Goal: Task Accomplishment & Management: Manage account settings

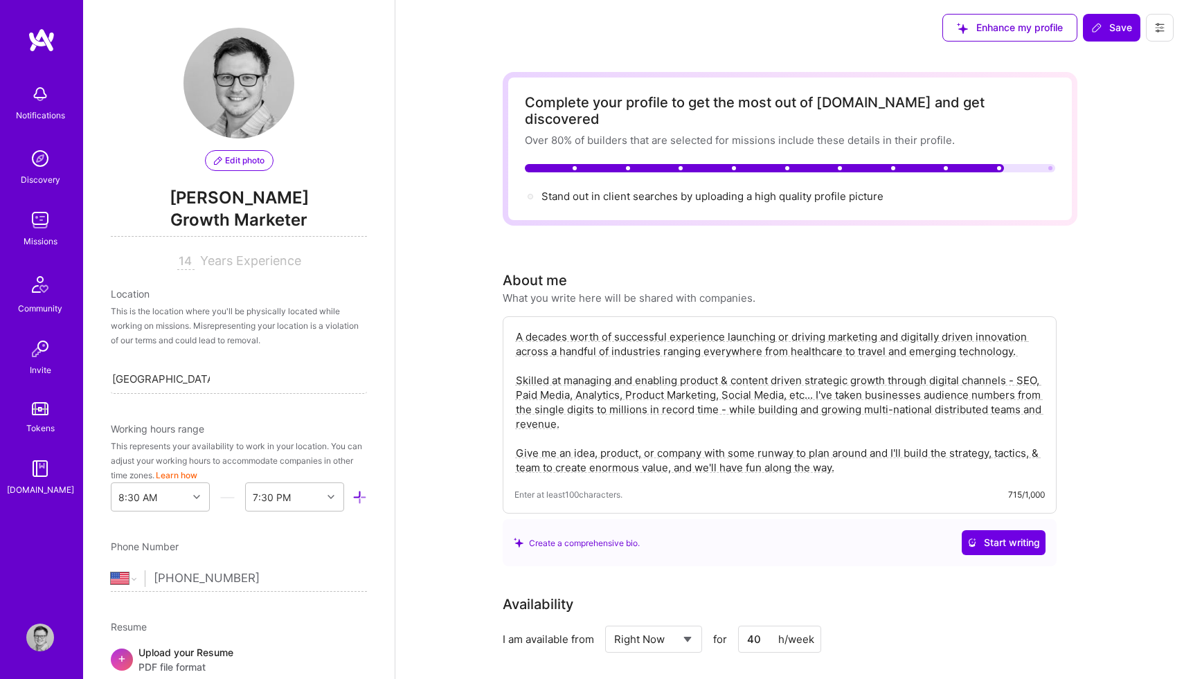
select select "US"
select select "Right Now"
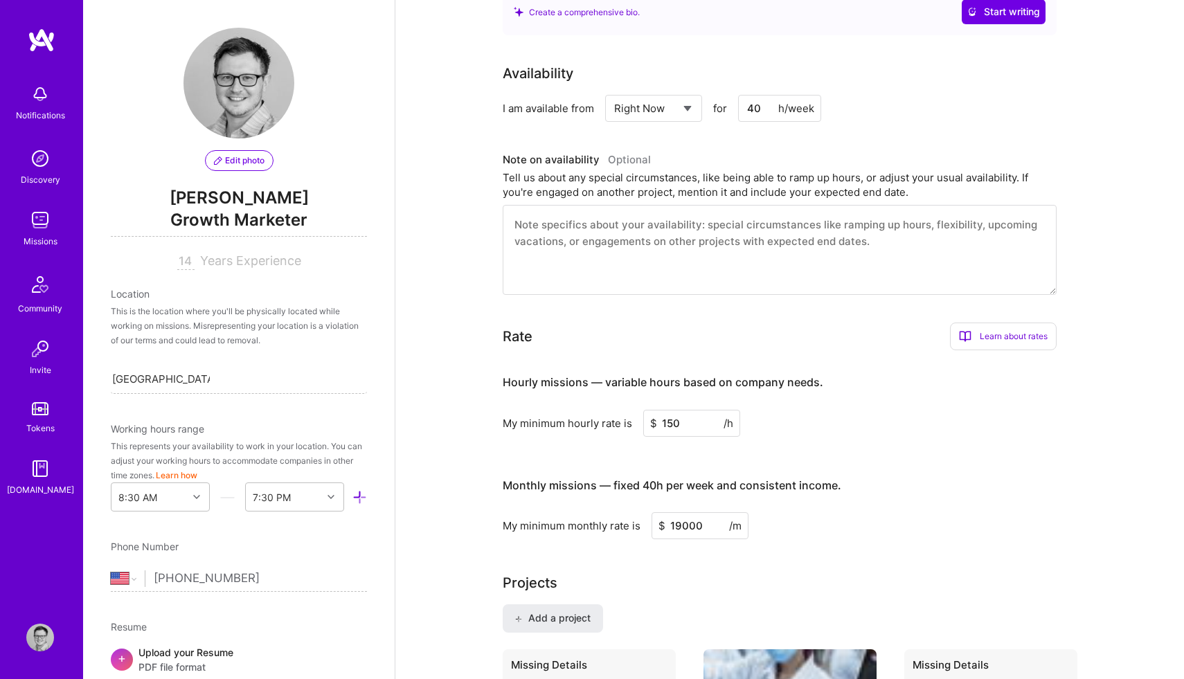
scroll to position [494, 0]
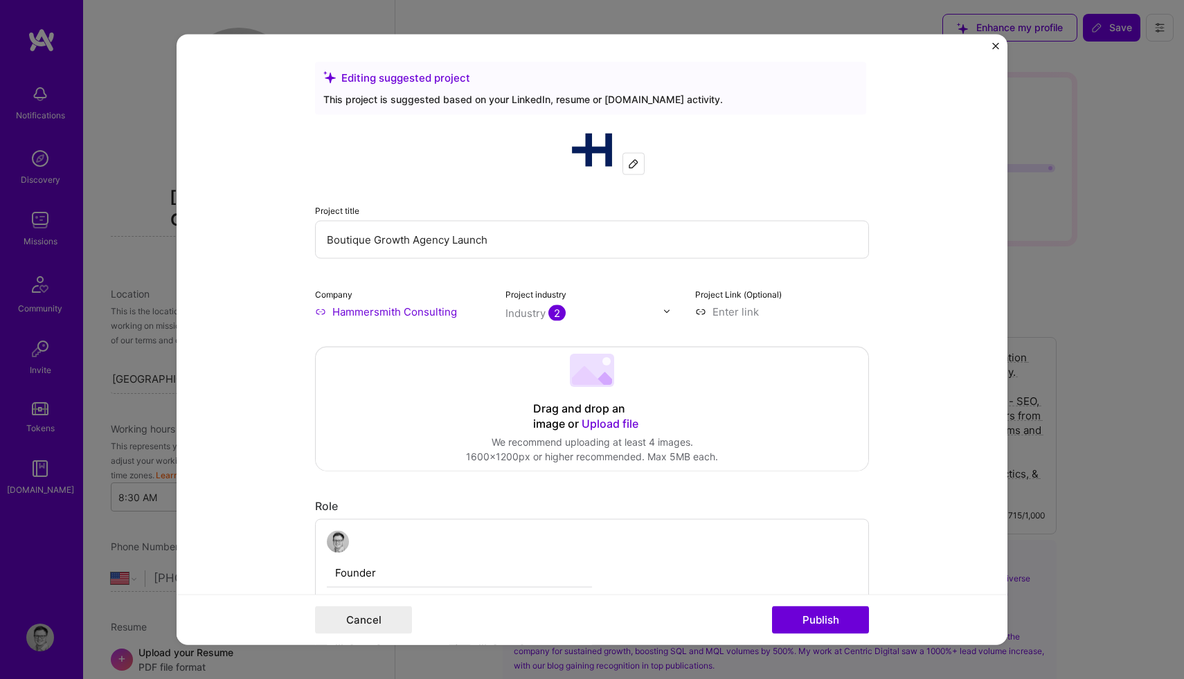
select select "US"
select select "Right Now"
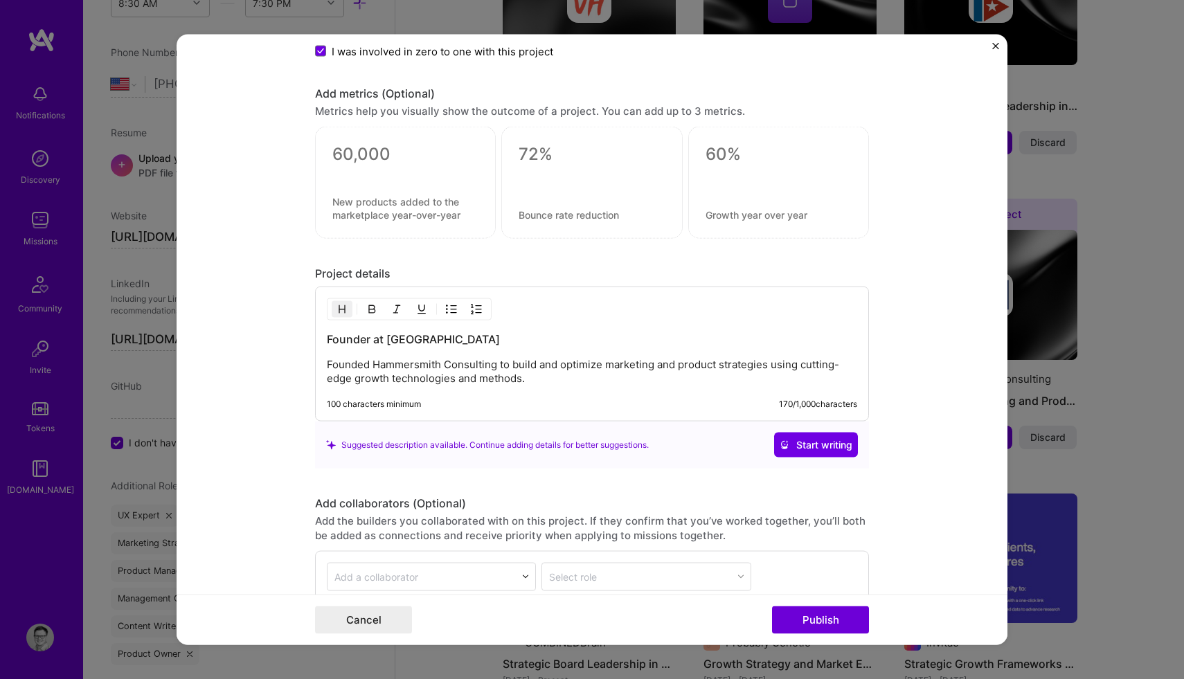
scroll to position [1166, 0]
click at [532, 377] on p "Founded Hammersmith Consulting to build and optimize marketing and product stra…" at bounding box center [592, 370] width 530 height 28
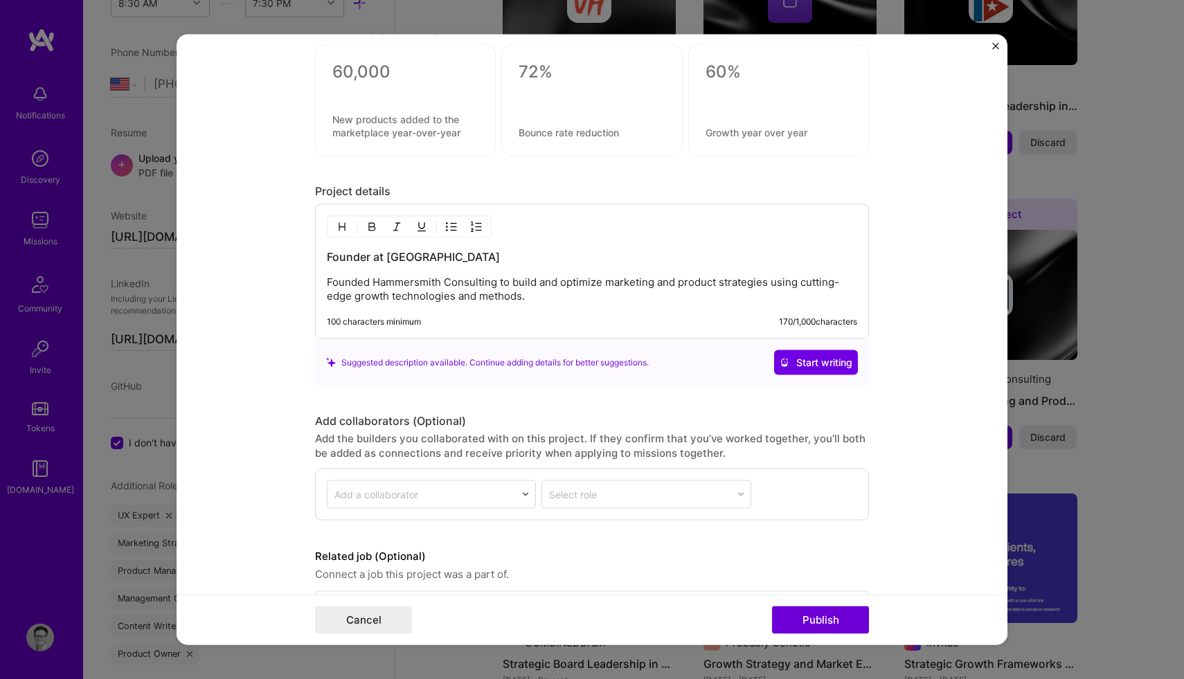
scroll to position [1297, 0]
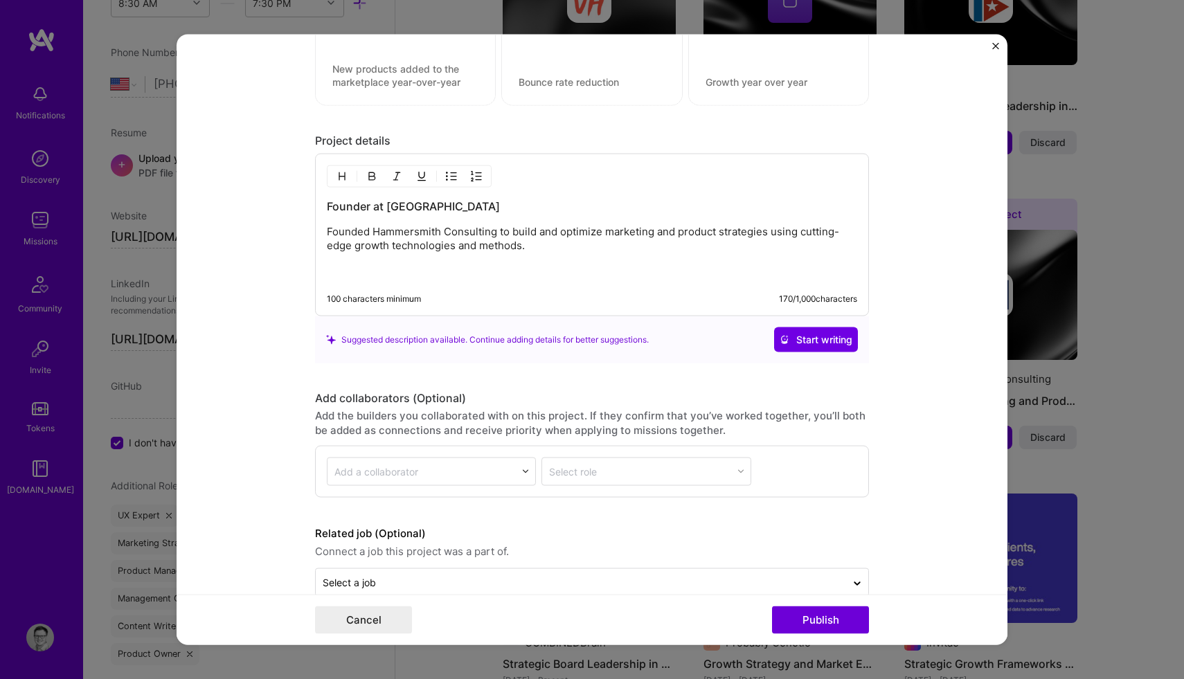
click at [372, 232] on p "Founded Hammersmith Consulting to build and optimize marketing and product stra…" at bounding box center [592, 252] width 530 height 55
click at [548, 230] on p "Founded and grew Hammersmith Consulting to build and optimize marketing and pro…" at bounding box center [592, 252] width 530 height 55
click at [567, 231] on p "Founded and grew Hammersmith Consulting into build and optimize marketing and p…" at bounding box center [592, 252] width 530 height 55
click at [658, 233] on p "Founded and grew Hammersmith Consulting into mulitmillion dollar growth build a…" at bounding box center [592, 252] width 530 height 55
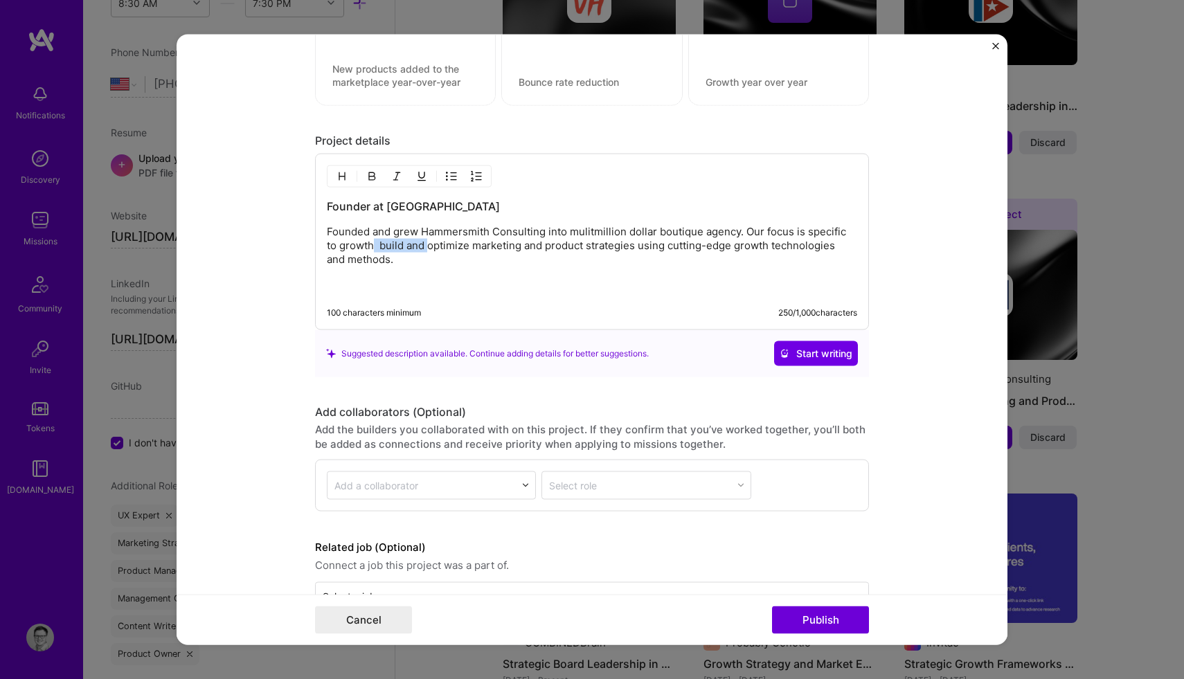
drag, startPoint x: 427, startPoint y: 244, endPoint x: 366, endPoint y: 244, distance: 60.9
click at [366, 244] on p "Founded and grew Hammersmith Consulting into mulitmillion dollar boutique agenc…" at bounding box center [592, 259] width 530 height 69
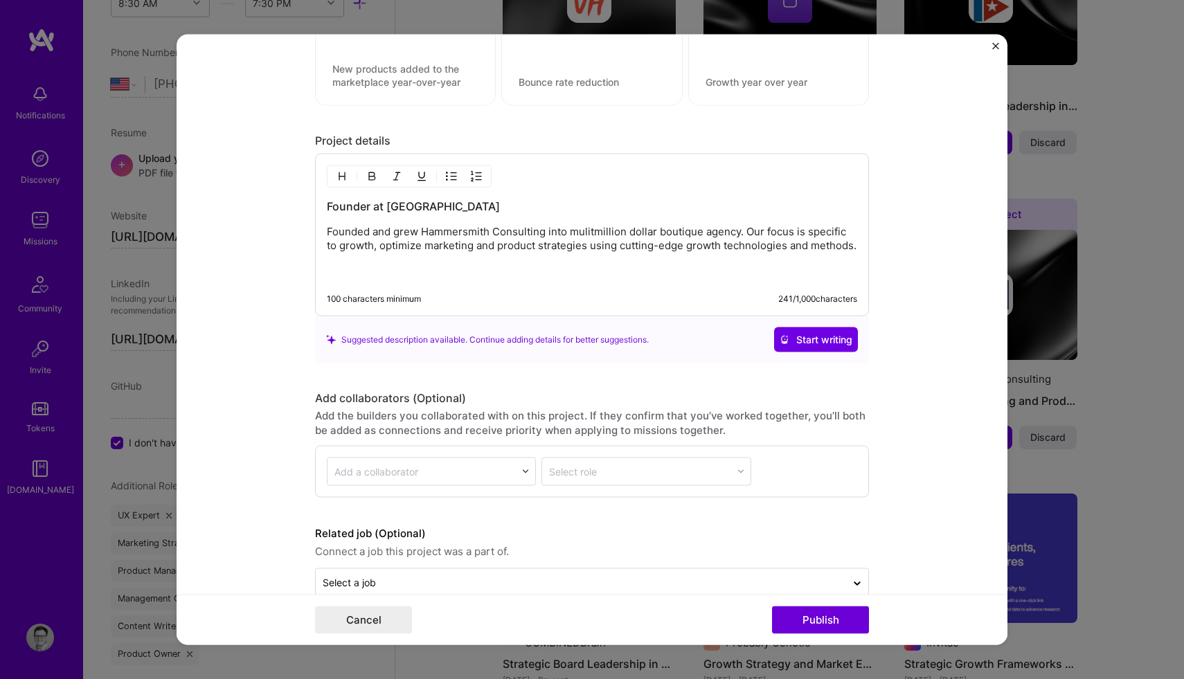
click at [420, 244] on p "Founded and grew Hammersmith Consulting into mulitmillion dollar boutique agenc…" at bounding box center [592, 252] width 530 height 55
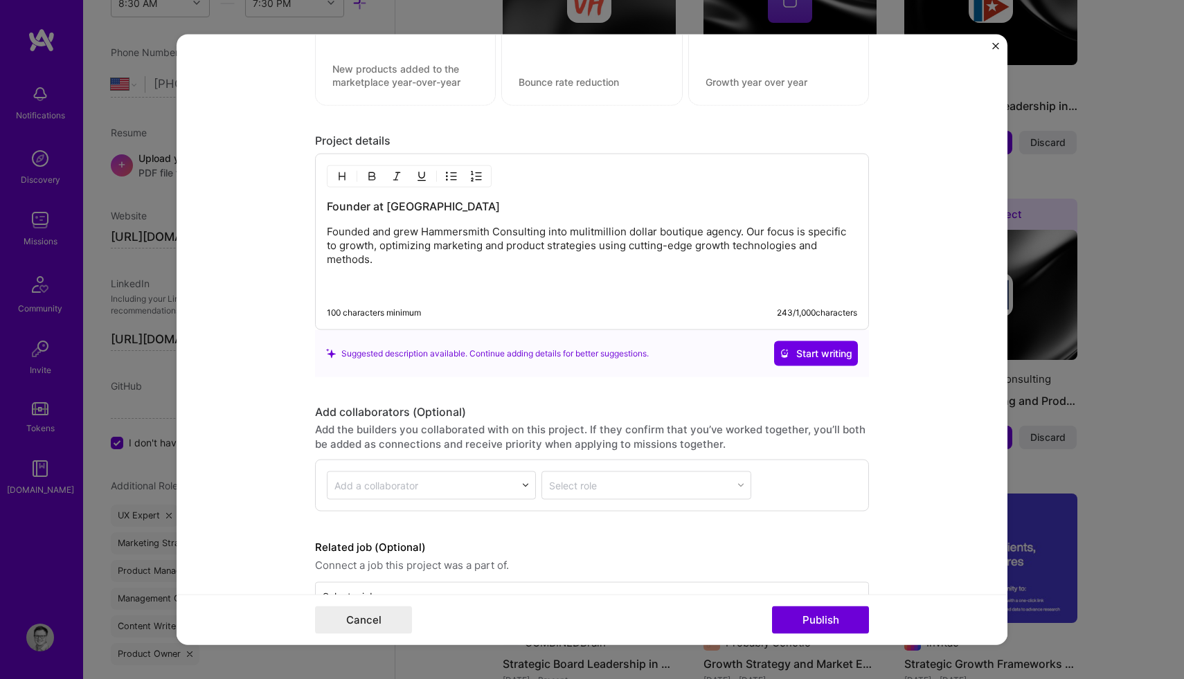
click at [378, 245] on p "Founded and grew Hammersmith Consulting into mulitmillion dollar boutique agenc…" at bounding box center [592, 259] width 530 height 69
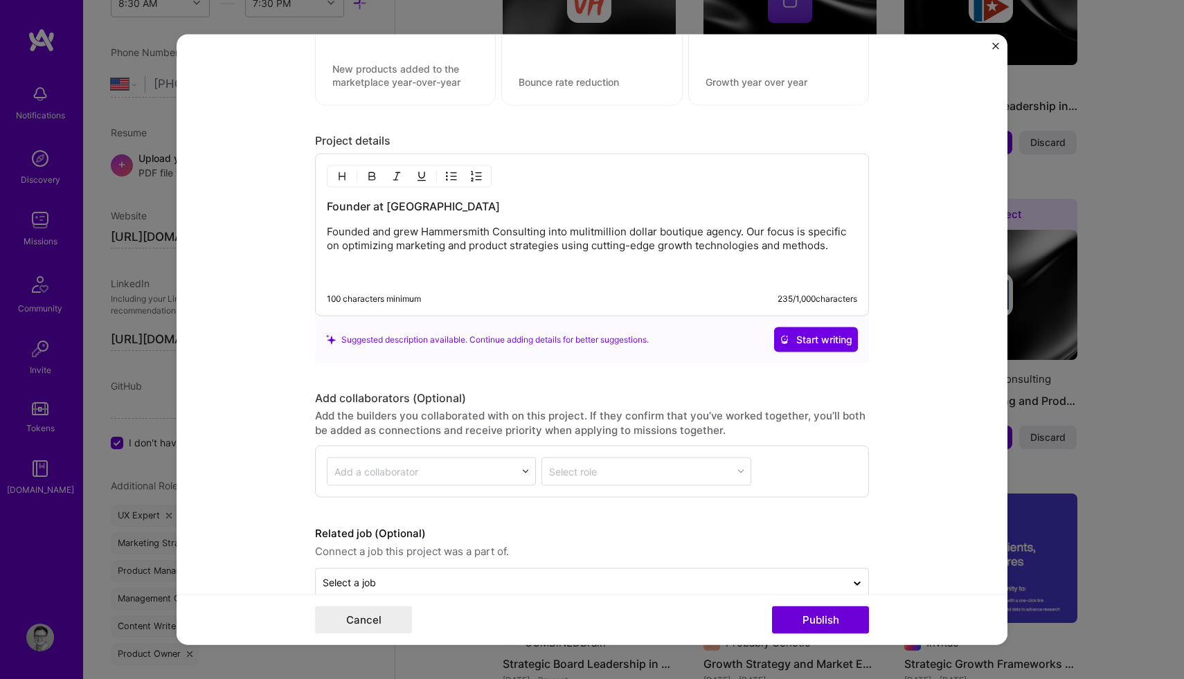
click at [833, 243] on p "Founded and grew Hammersmith Consulting into mulitmillion dollar boutique agenc…" at bounding box center [592, 252] width 530 height 55
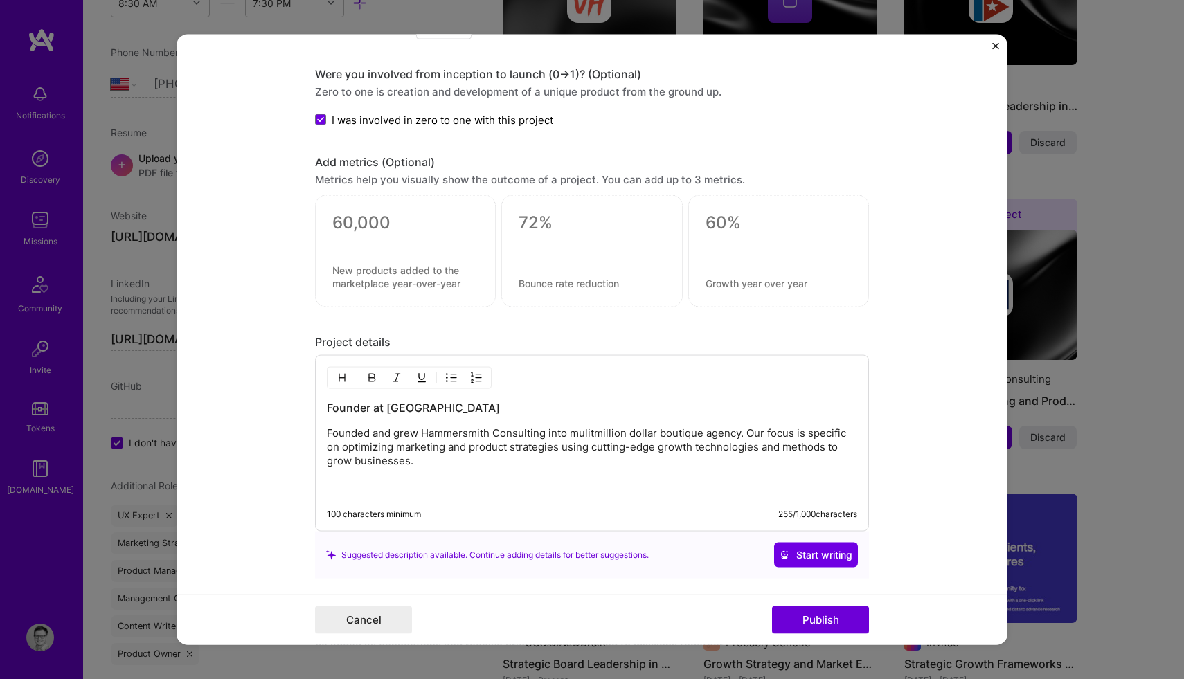
scroll to position [1182, 0]
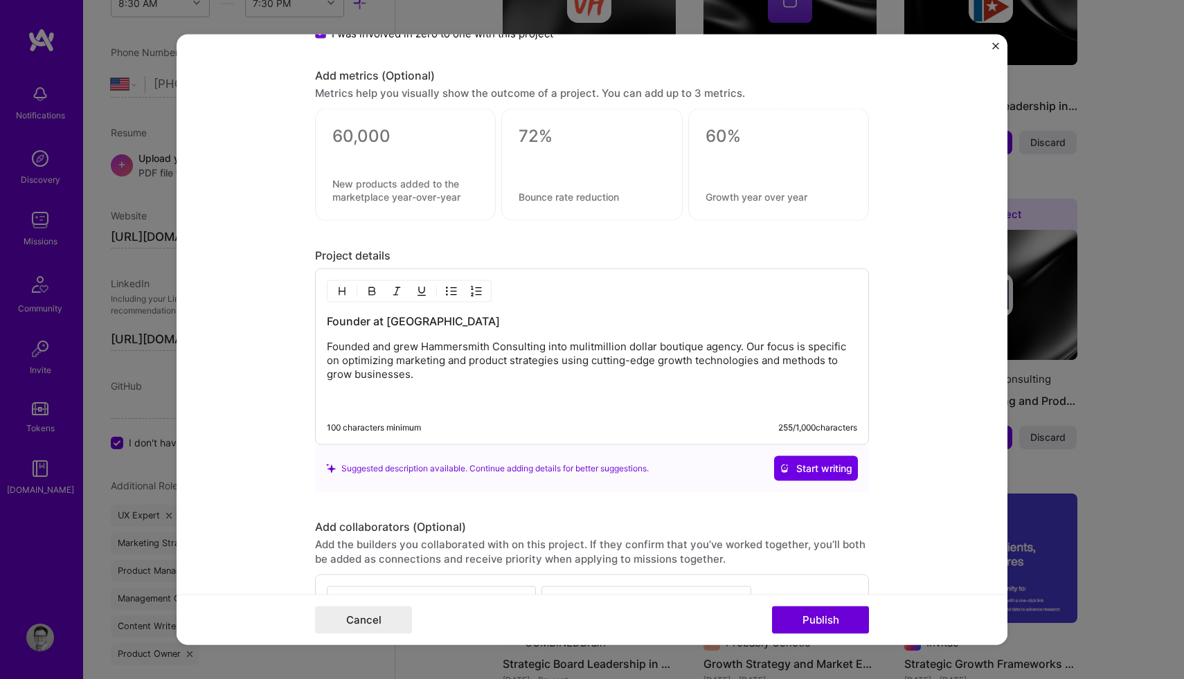
click at [408, 377] on p "Founded and grew Hammersmith Consulting into mulitmillion dollar boutique agenc…" at bounding box center [592, 374] width 530 height 69
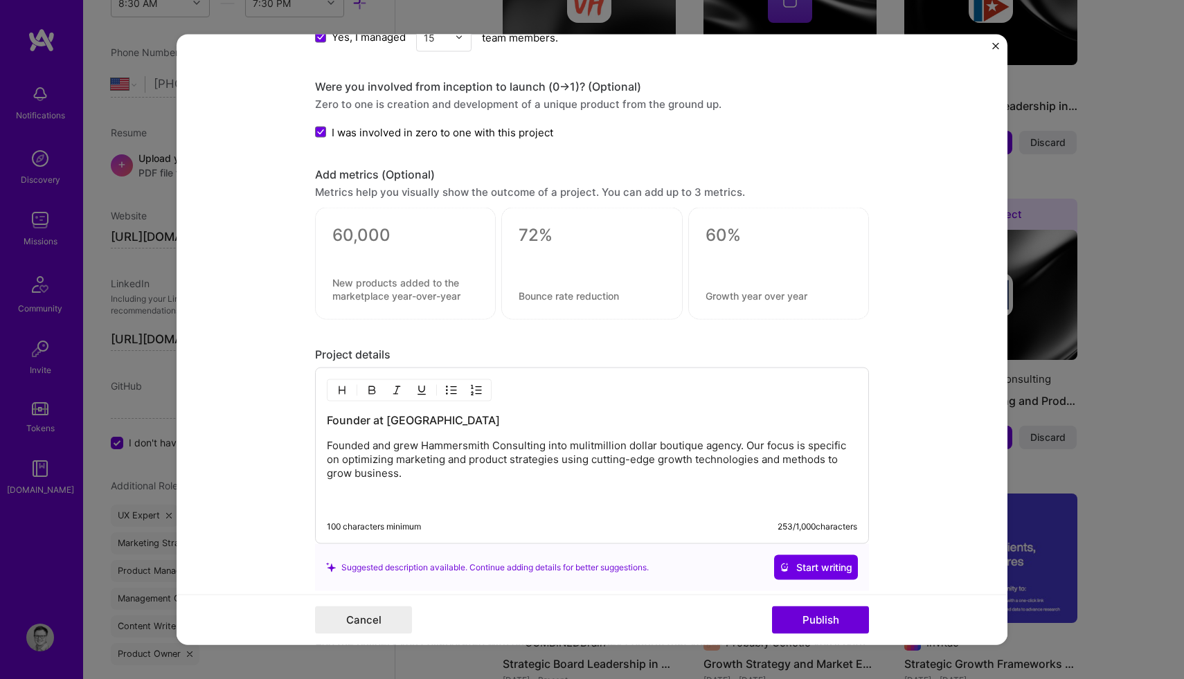
scroll to position [1049, 0]
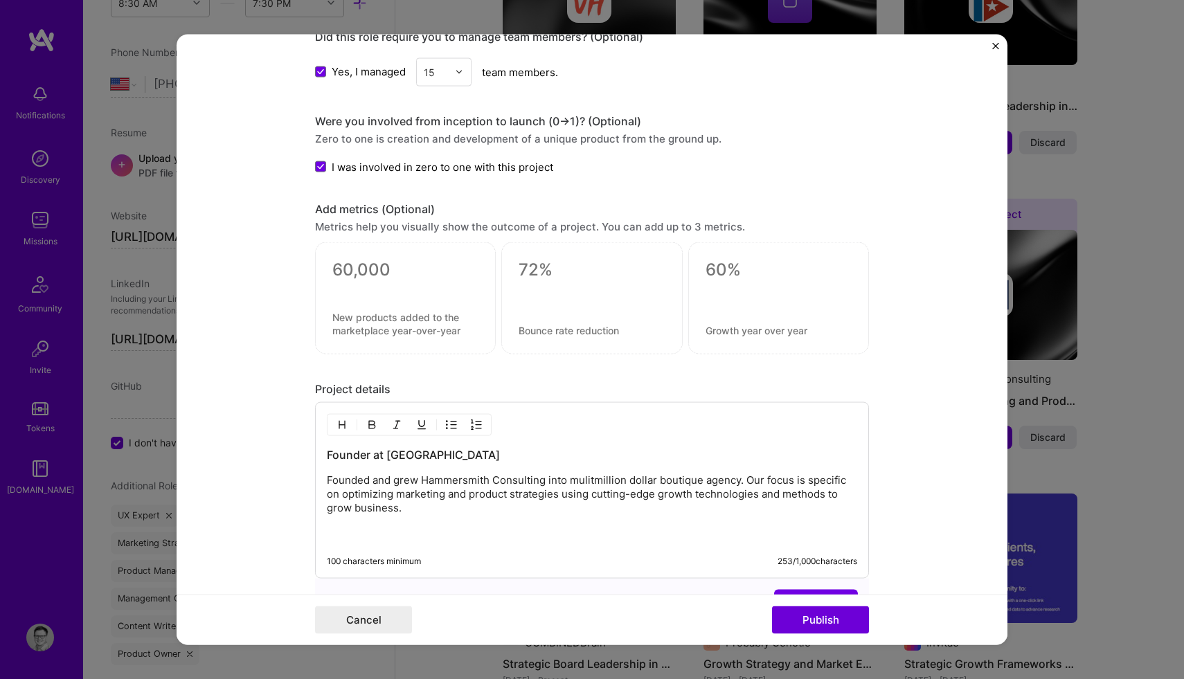
click at [364, 270] on textarea at bounding box center [405, 270] width 146 height 21
click at [739, 481] on p "Founded and grew Hammersmith Consulting into multimillion dollar boutique agenc…" at bounding box center [592, 507] width 530 height 69
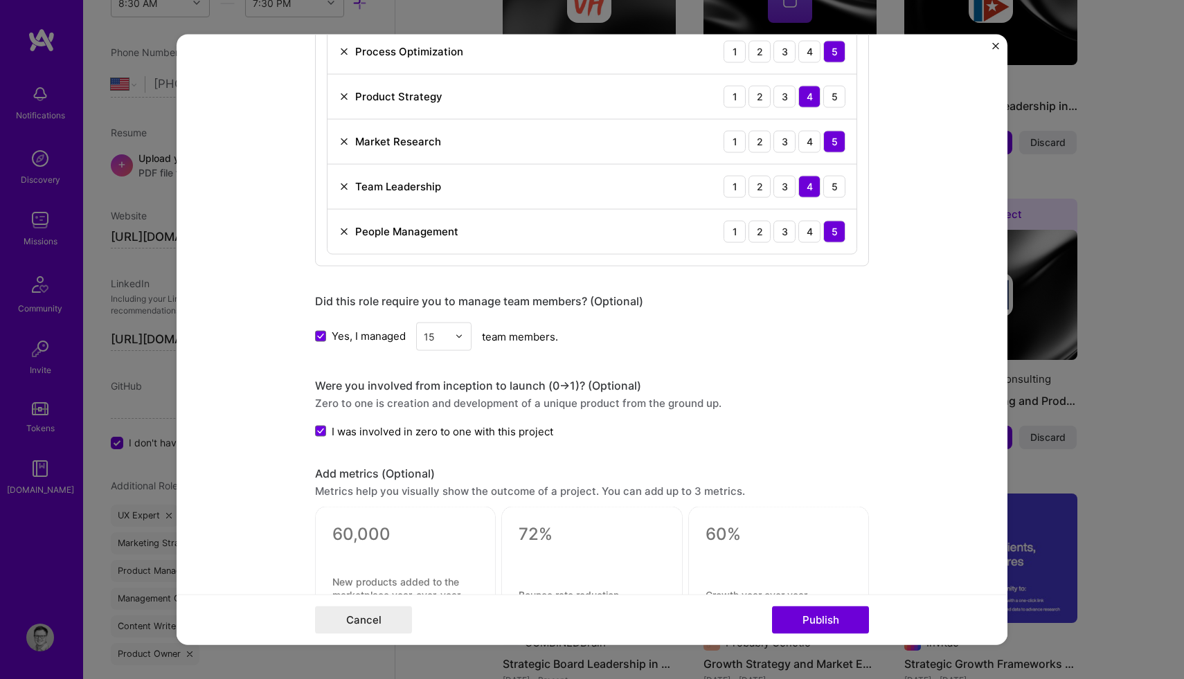
scroll to position [662, 0]
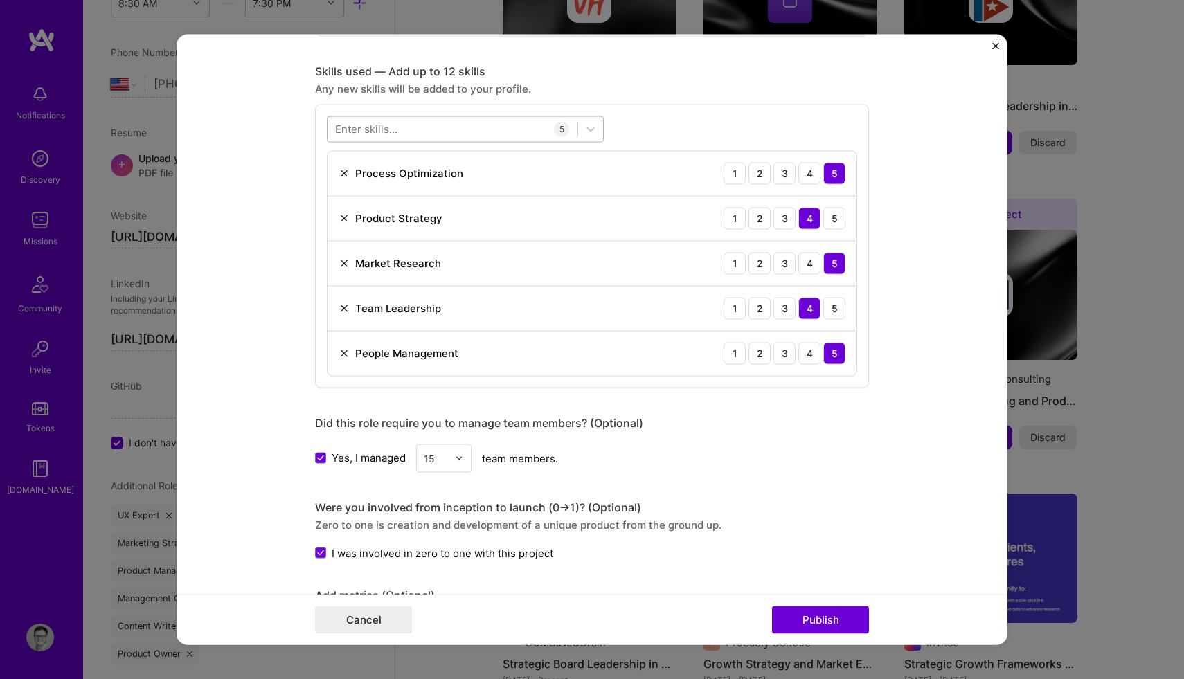
click at [406, 127] on div at bounding box center [452, 129] width 250 height 23
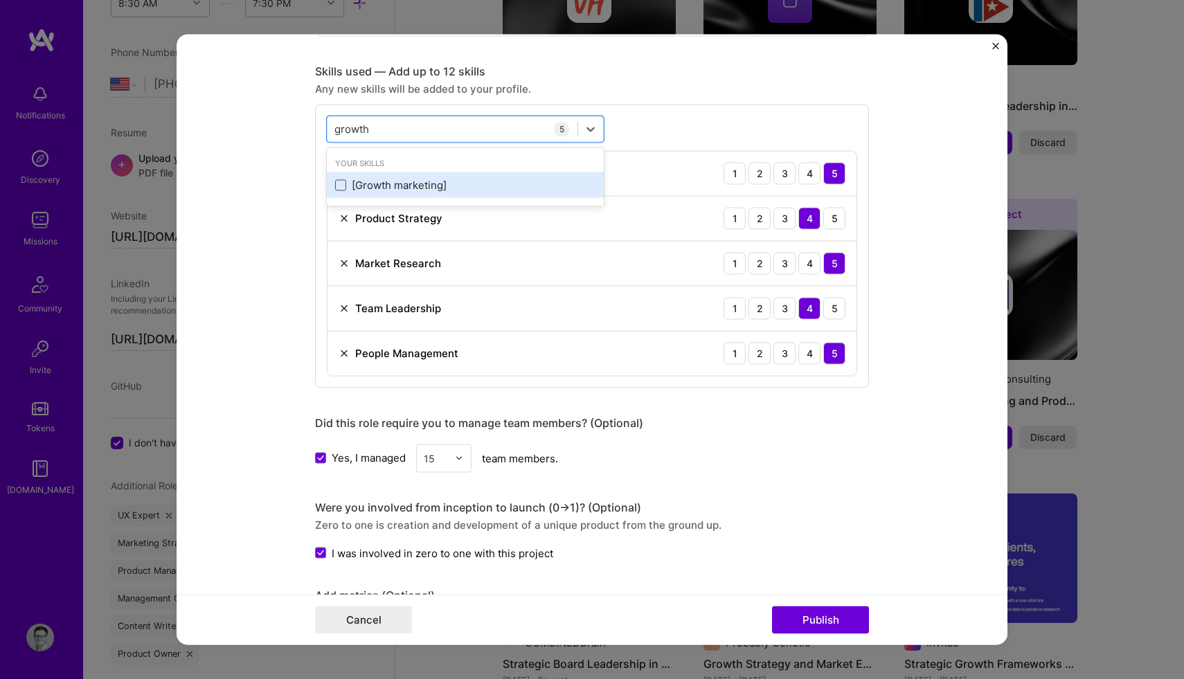
click at [341, 185] on span at bounding box center [340, 184] width 11 height 11
click at [0, 0] on input "checkbox" at bounding box center [0, 0] width 0 height 0
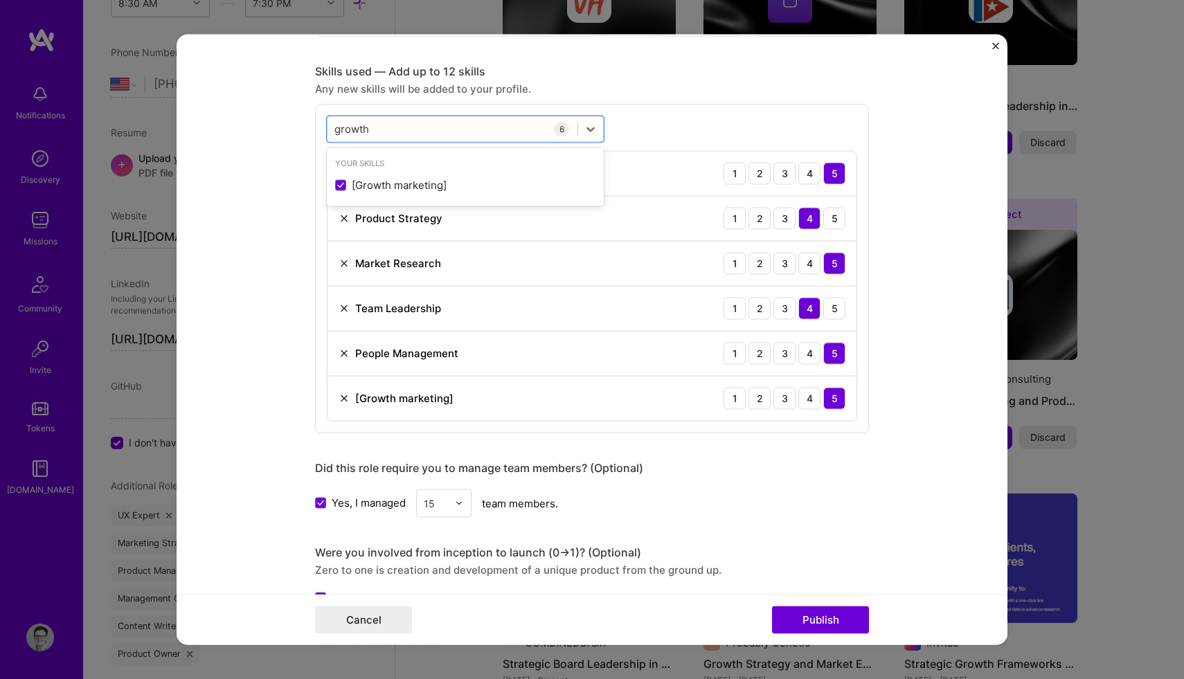
type input "growth"
click at [287, 273] on form "Editing suggested project This project is suggested based on your LinkedIn, res…" at bounding box center [592, 339] width 831 height 611
click at [837, 311] on div "5" at bounding box center [834, 308] width 22 height 22
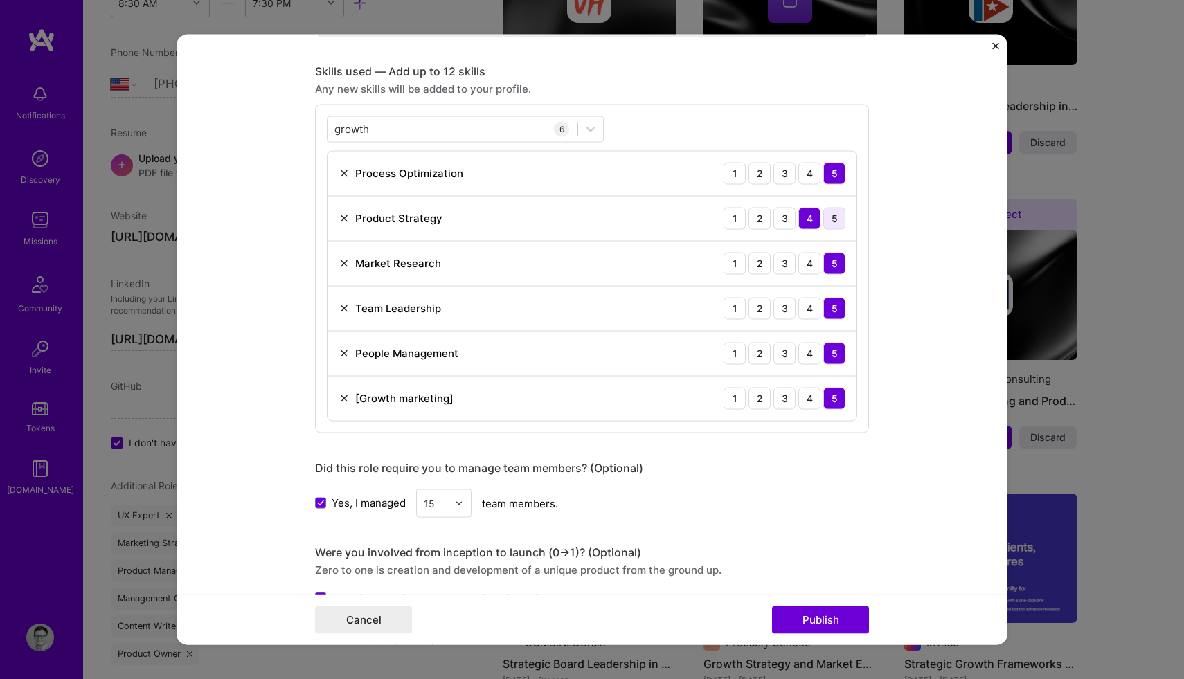
click at [835, 221] on div "5" at bounding box center [834, 218] width 22 height 22
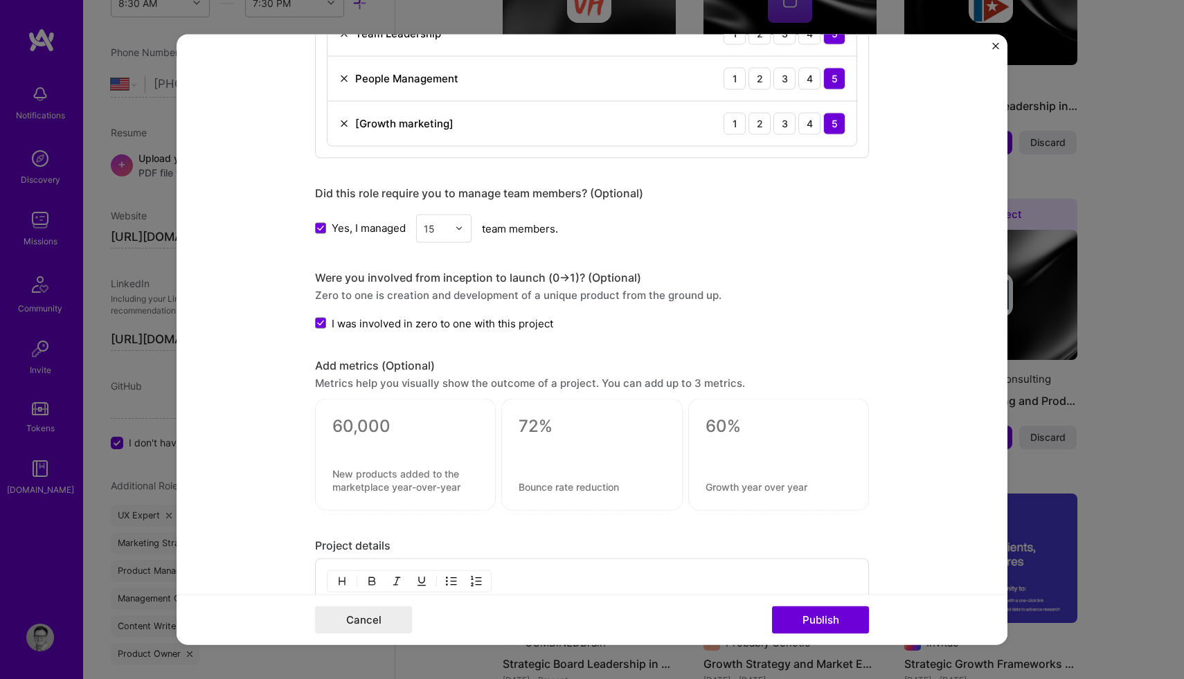
scroll to position [1011, 0]
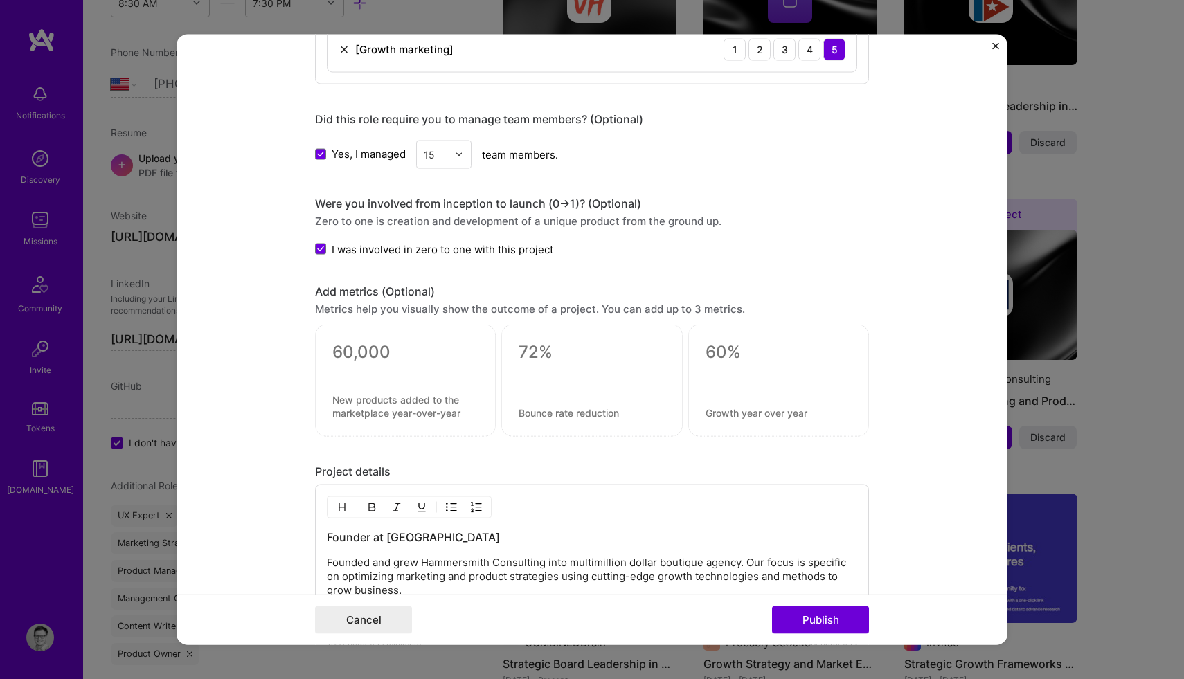
click at [367, 372] on div at bounding box center [405, 370] width 146 height 15
click at [354, 358] on textarea at bounding box center [405, 352] width 146 height 21
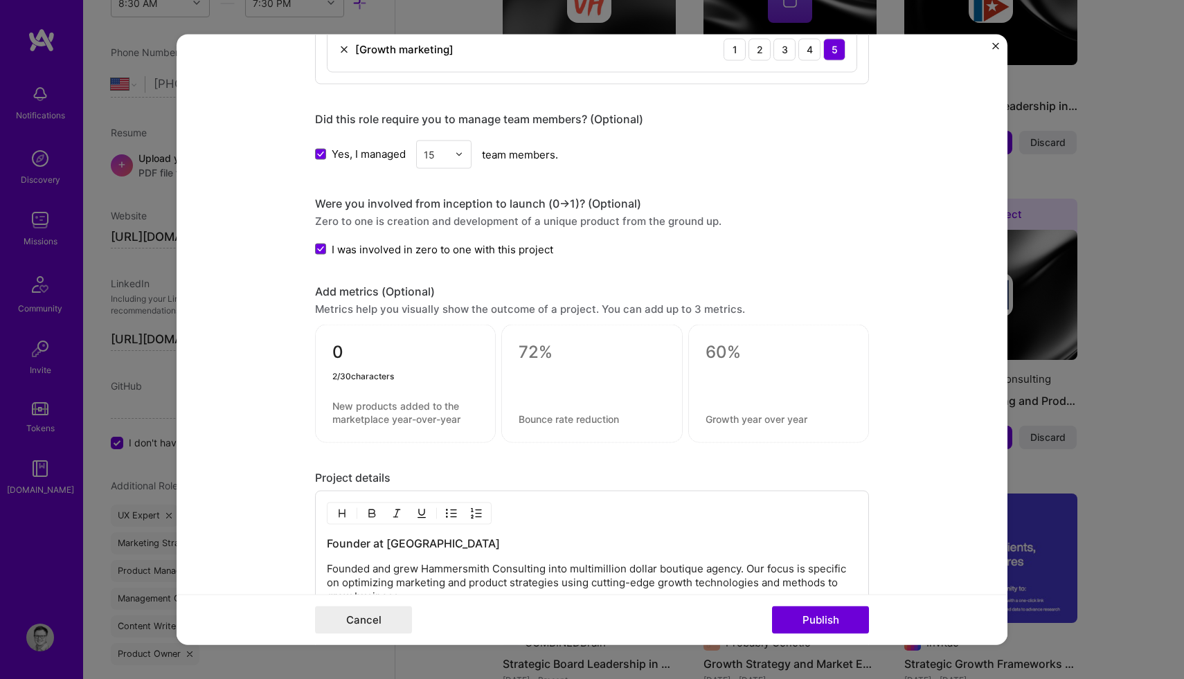
type textarea "0"
type textarea "3"
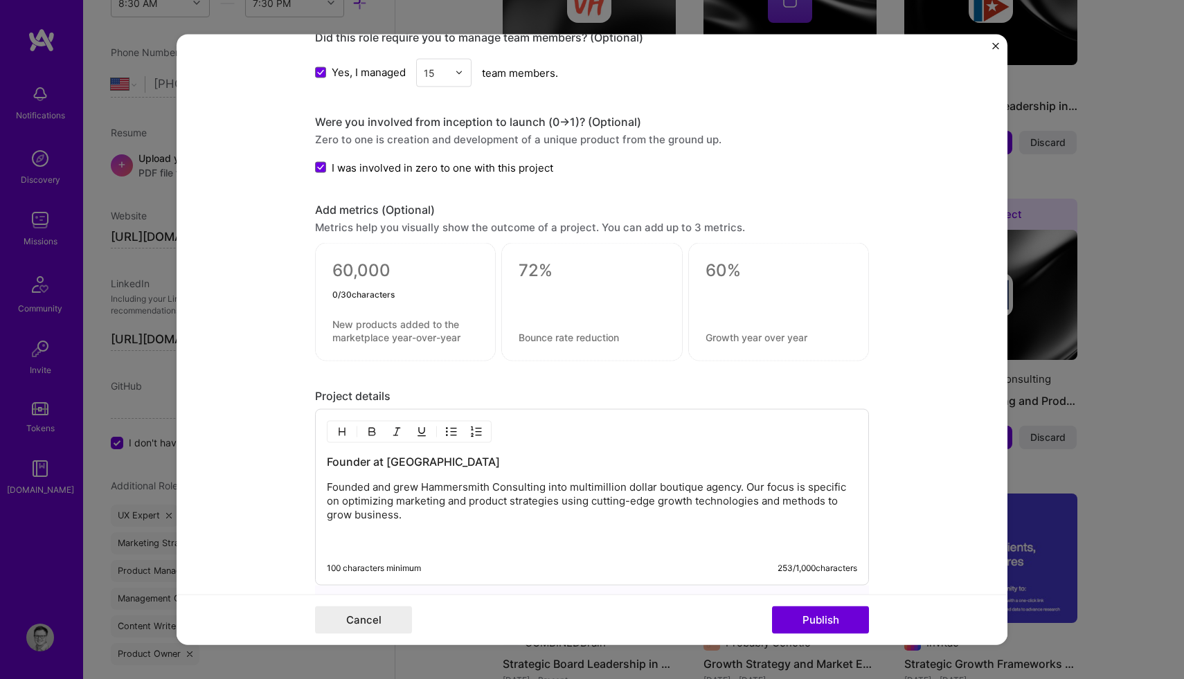
scroll to position [1095, 0]
click at [410, 527] on p "Founded and grew Hammersmith Consulting into multimillion dollar boutique agenc…" at bounding box center [592, 512] width 530 height 69
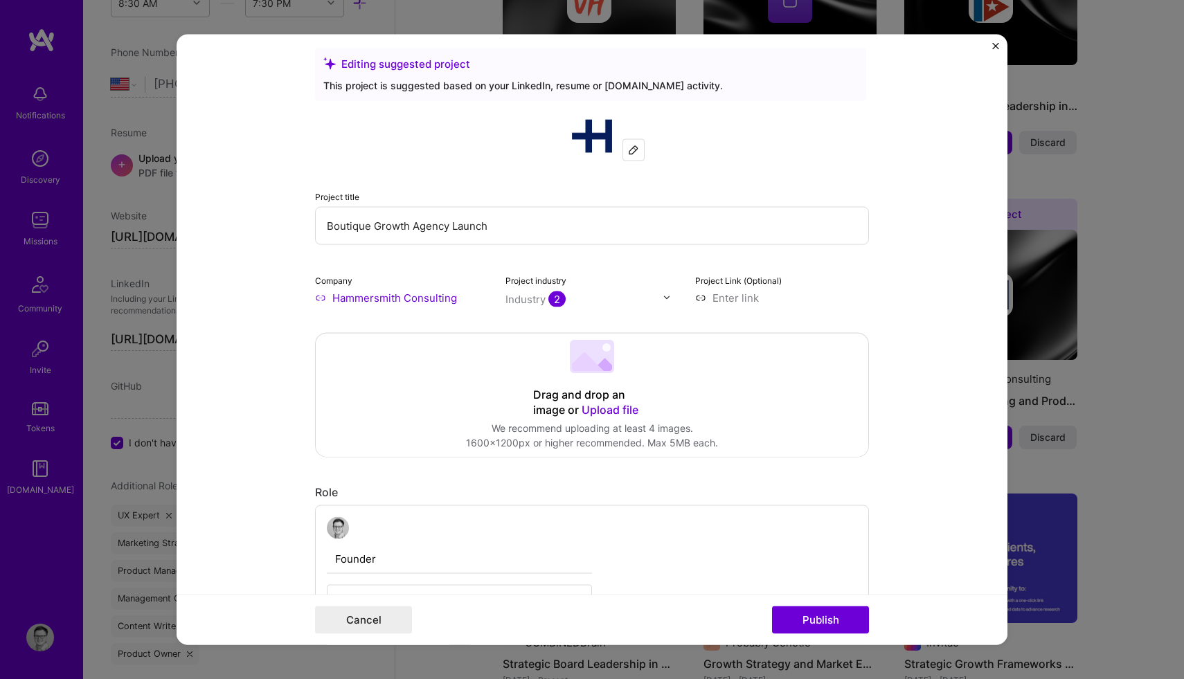
scroll to position [0, 0]
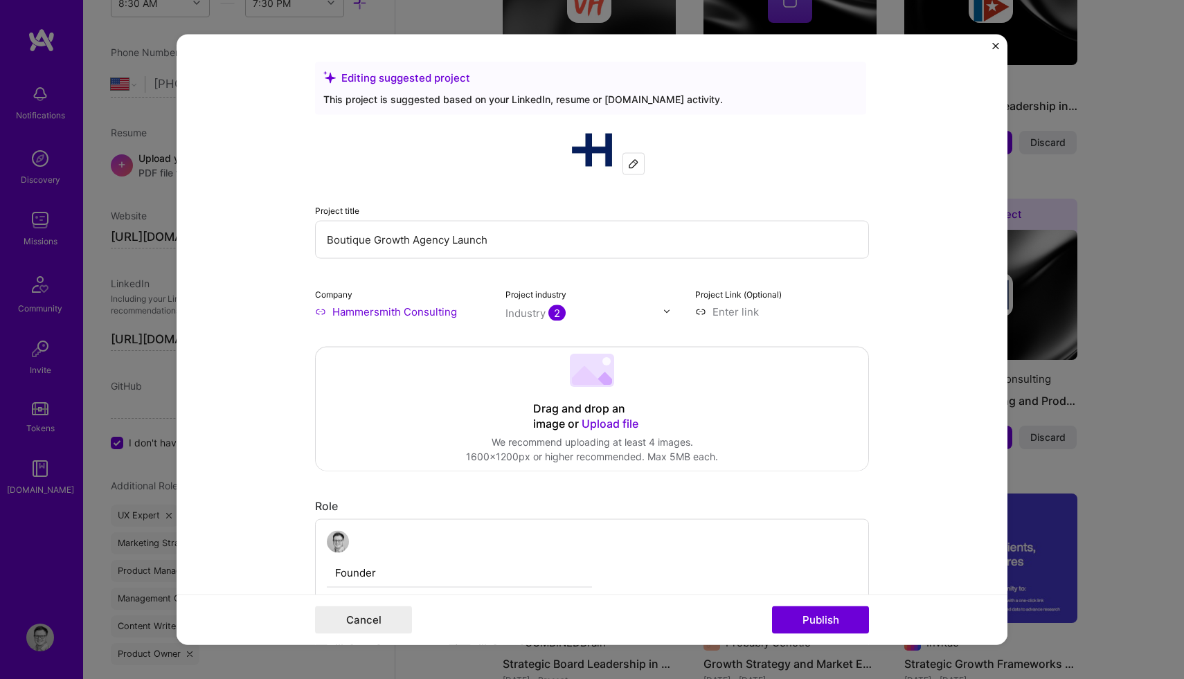
click at [417, 314] on input "Hammersmith Consulting" at bounding box center [402, 311] width 174 height 15
click at [321, 312] on input "Hammersmith Consulting" at bounding box center [402, 311] width 174 height 15
click at [603, 423] on span "Upload file" at bounding box center [609, 423] width 57 height 14
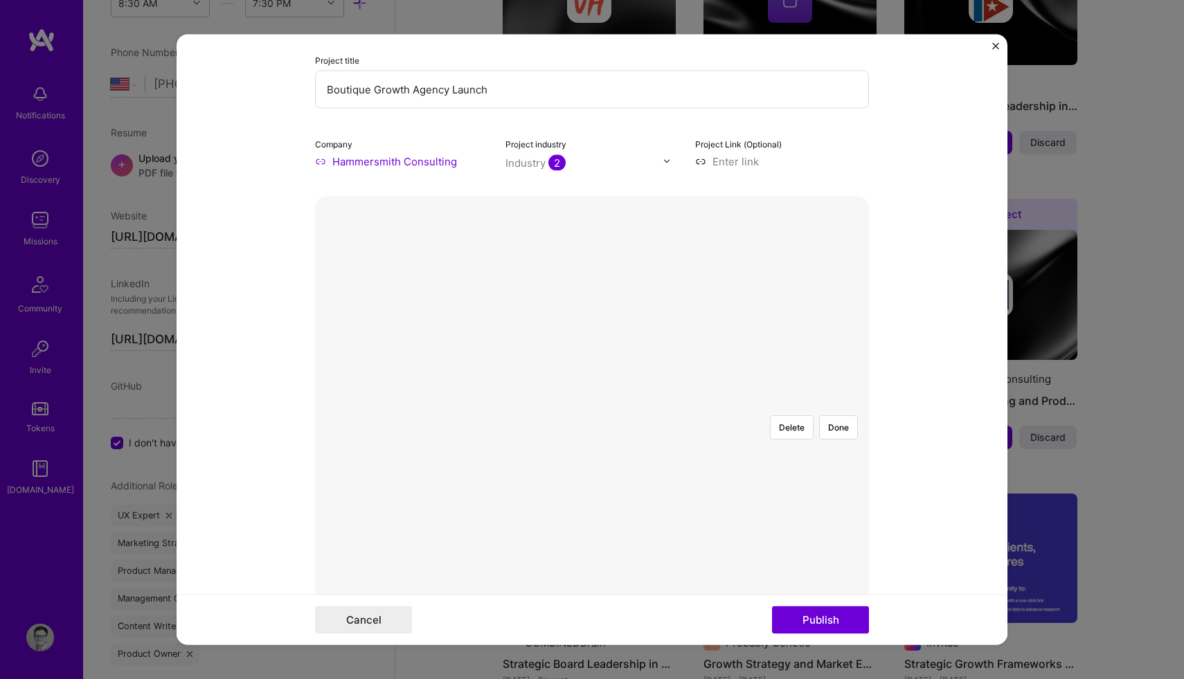
scroll to position [171, 0]
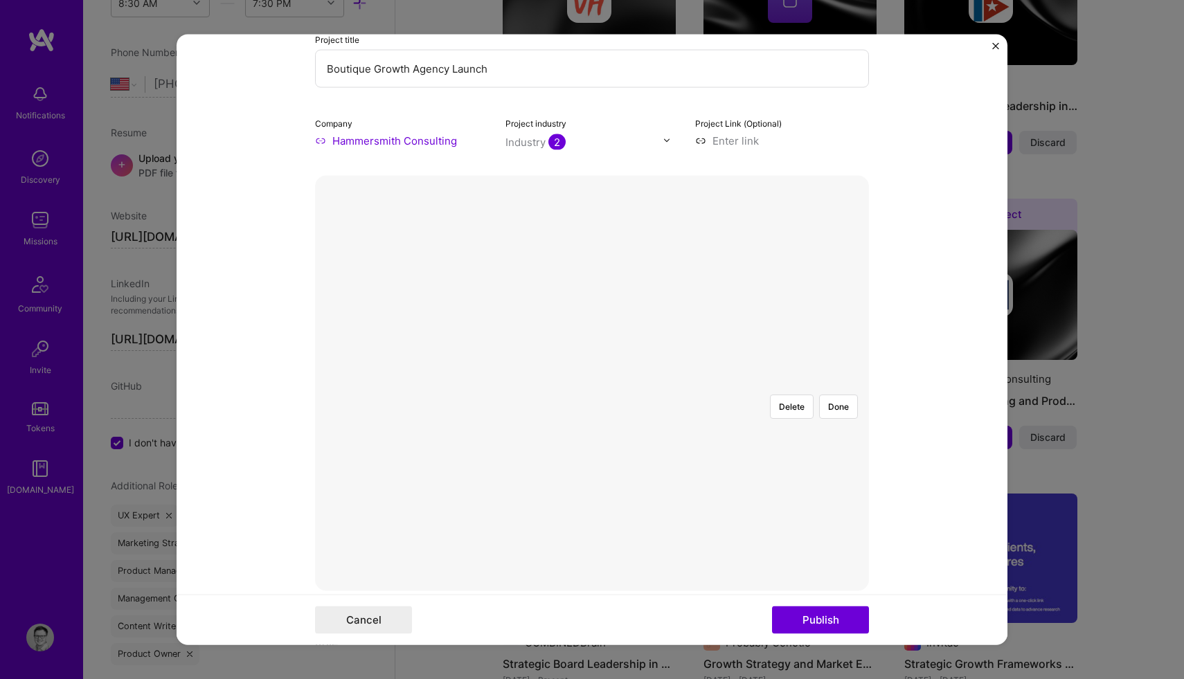
click at [619, 454] on div at bounding box center [799, 593] width 415 height 312
click at [849, 394] on button "Done" at bounding box center [838, 406] width 39 height 24
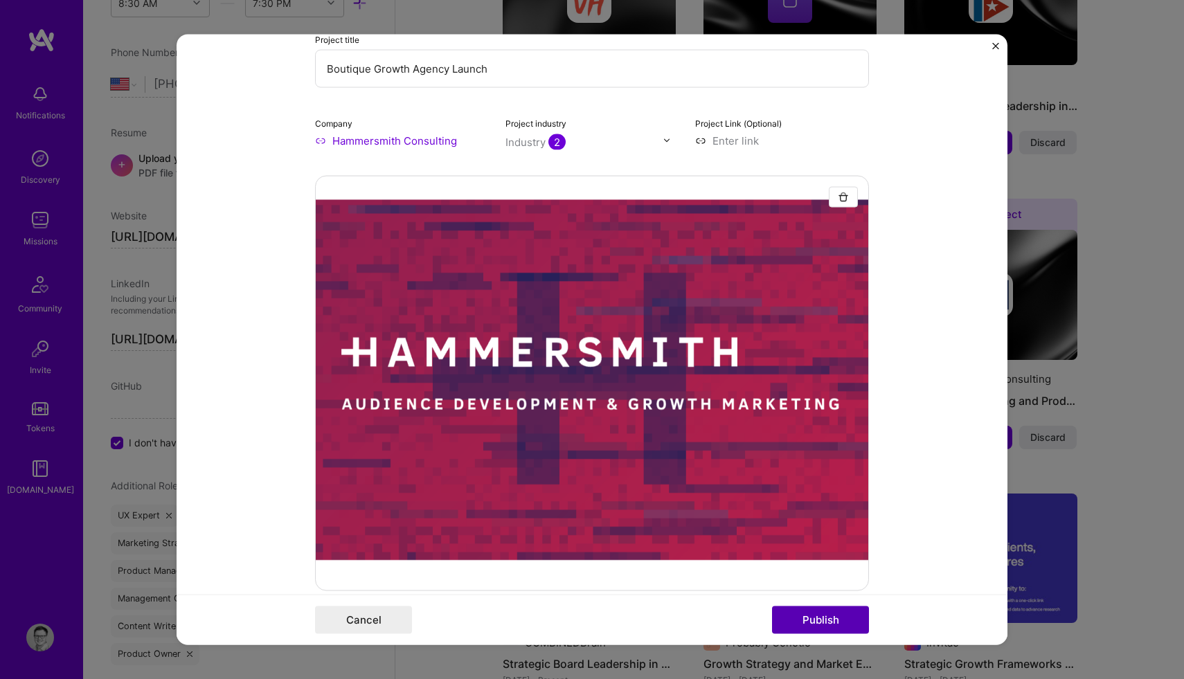
click at [816, 617] on button "Publish" at bounding box center [820, 620] width 97 height 28
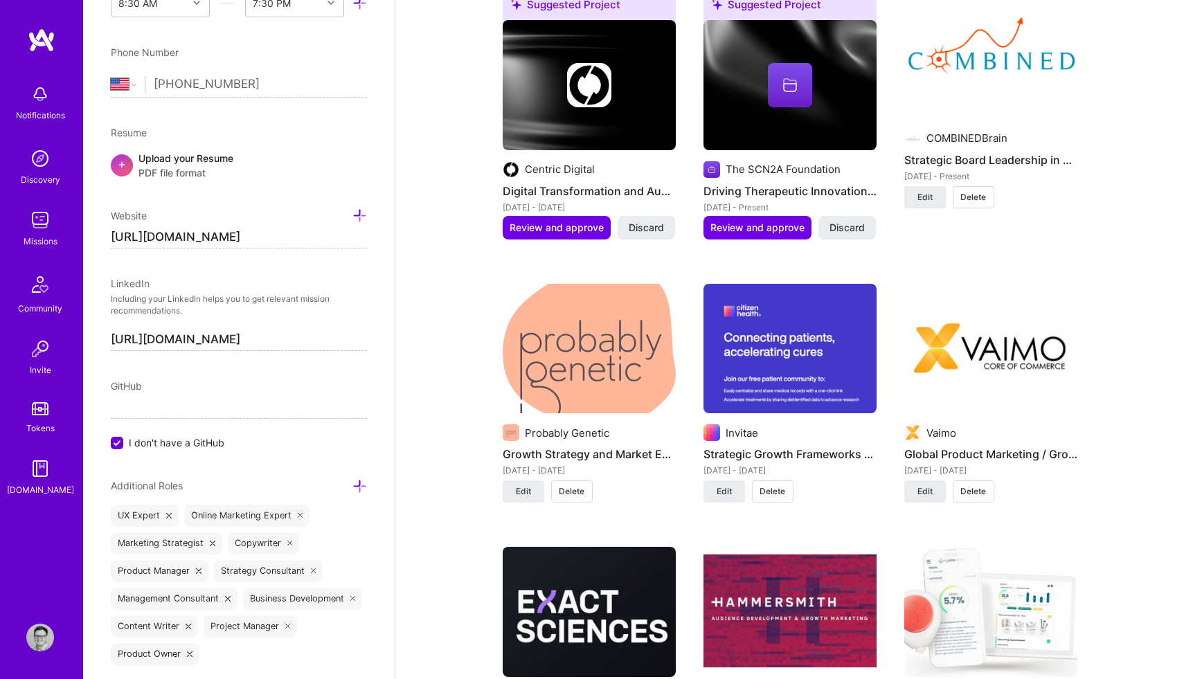
scroll to position [1760, 0]
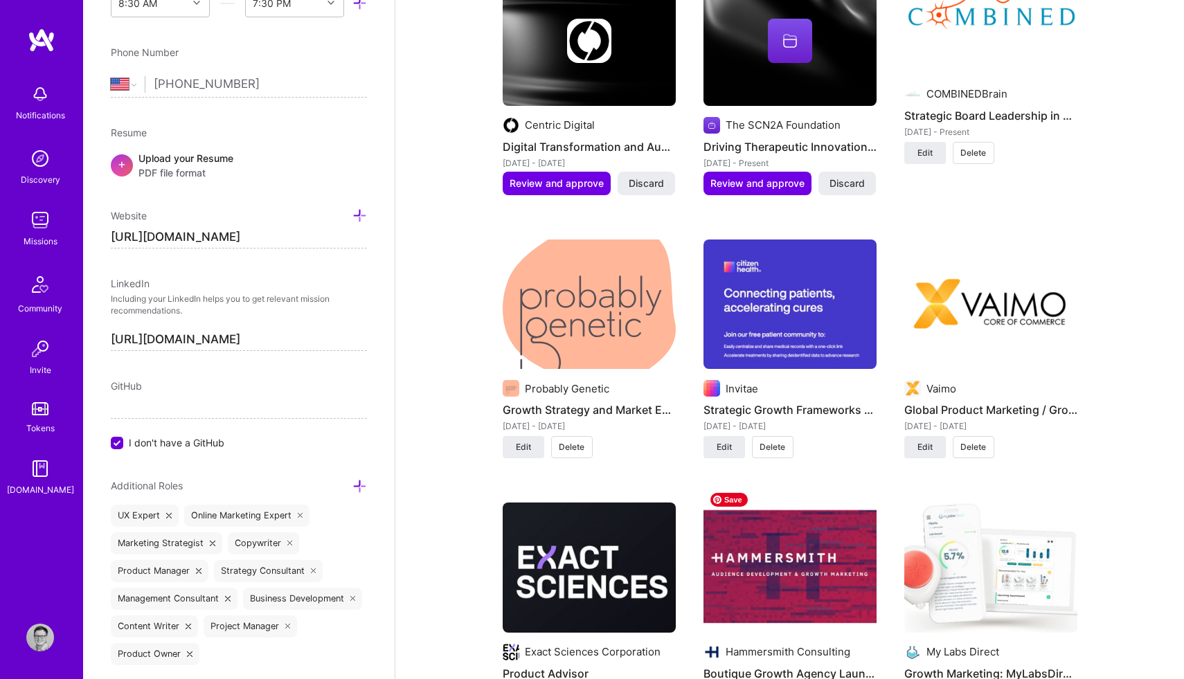
click at [746, 550] on img at bounding box center [789, 568] width 173 height 130
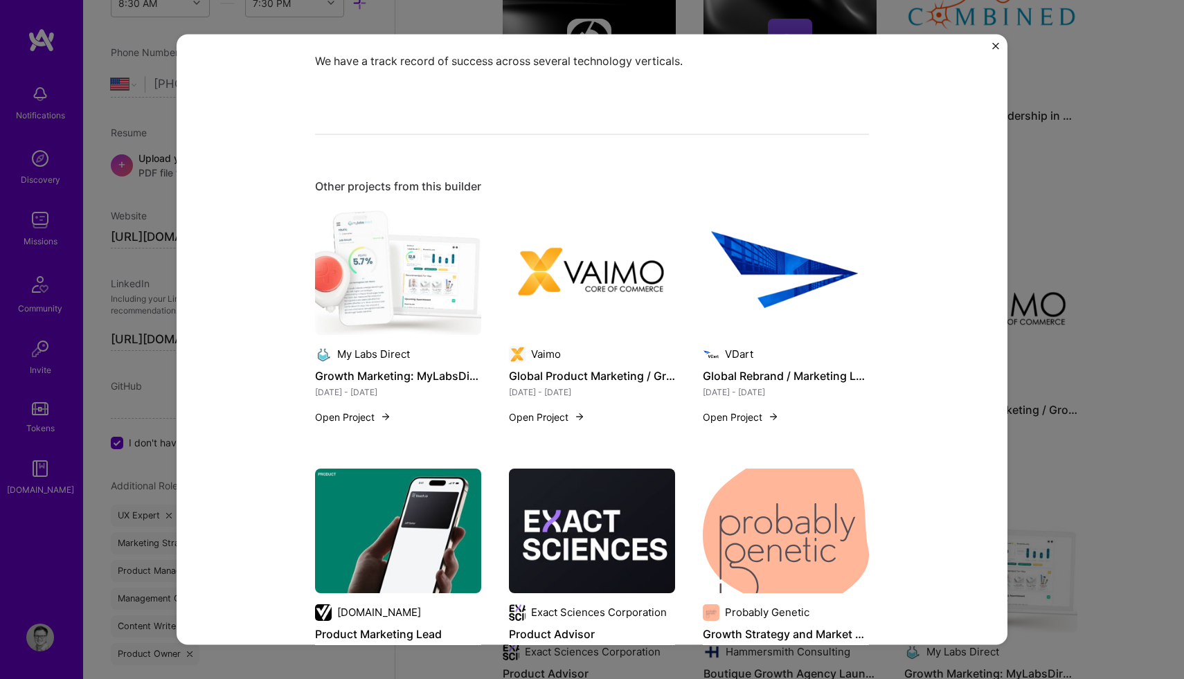
scroll to position [223, 0]
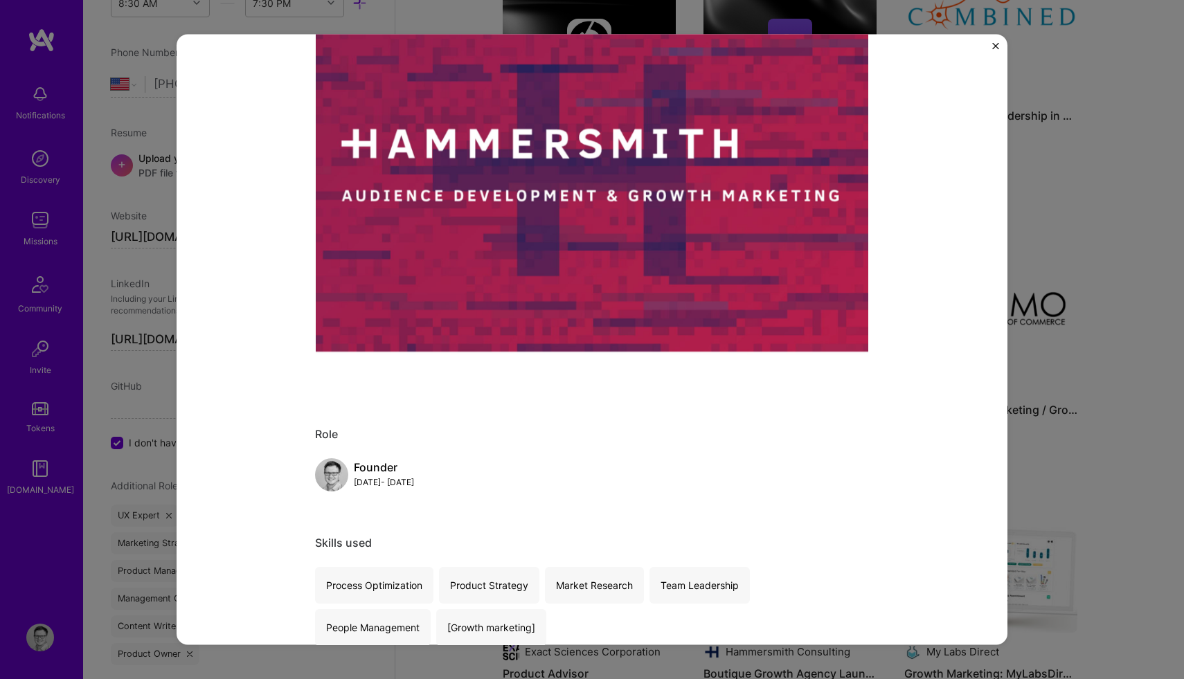
click at [997, 42] on img "Close" at bounding box center [995, 45] width 7 height 7
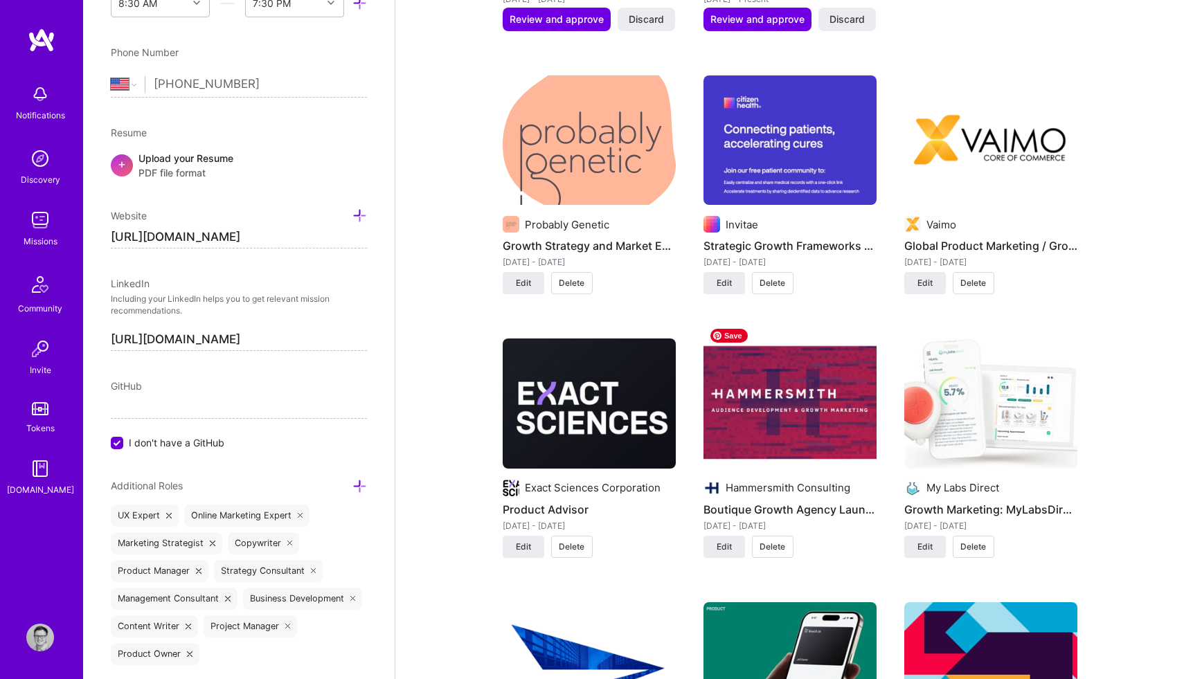
scroll to position [1926, 0]
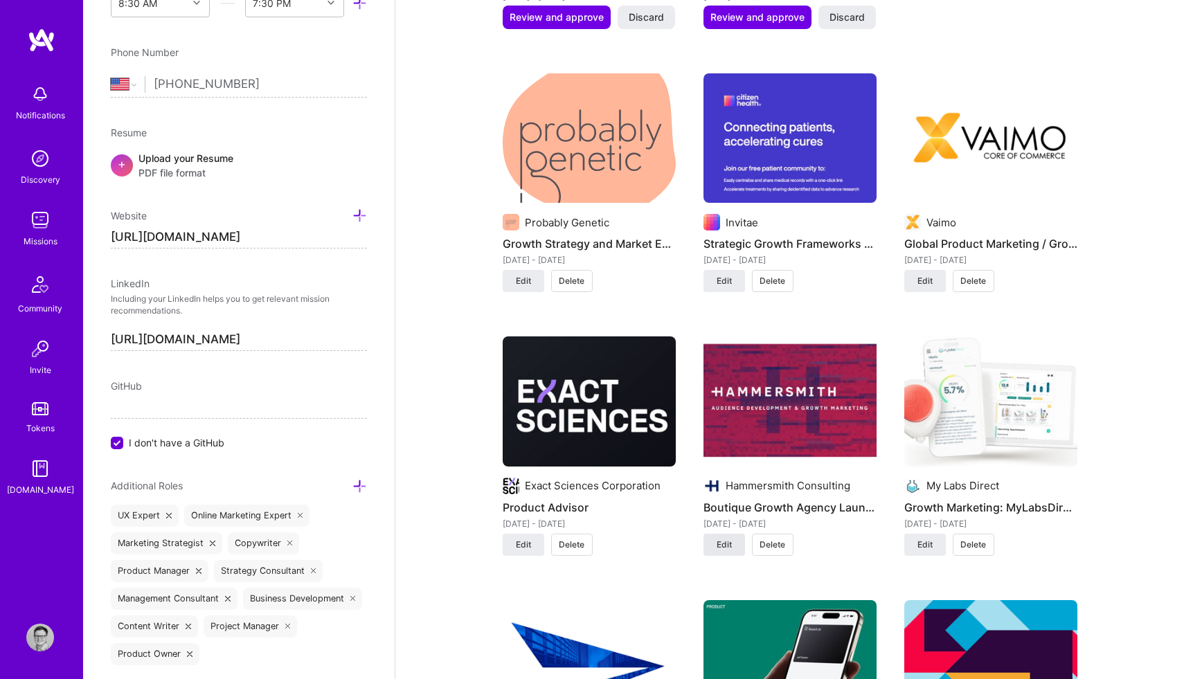
click at [723, 539] on span "Edit" at bounding box center [723, 545] width 15 height 12
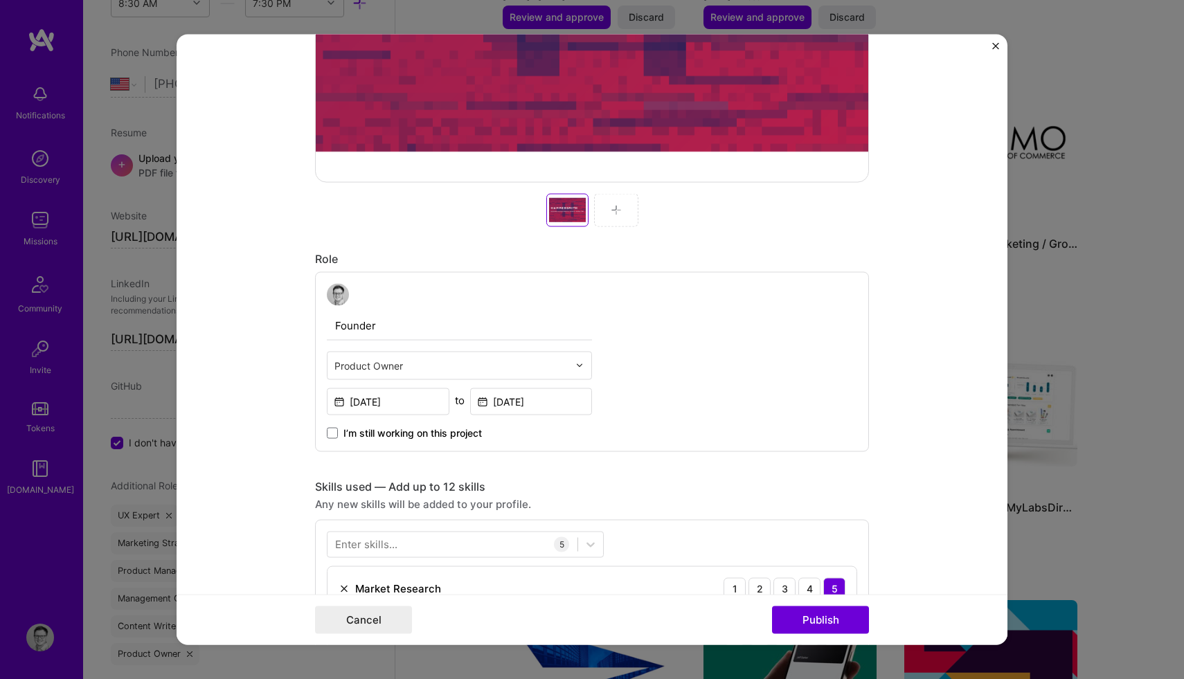
scroll to position [426, 0]
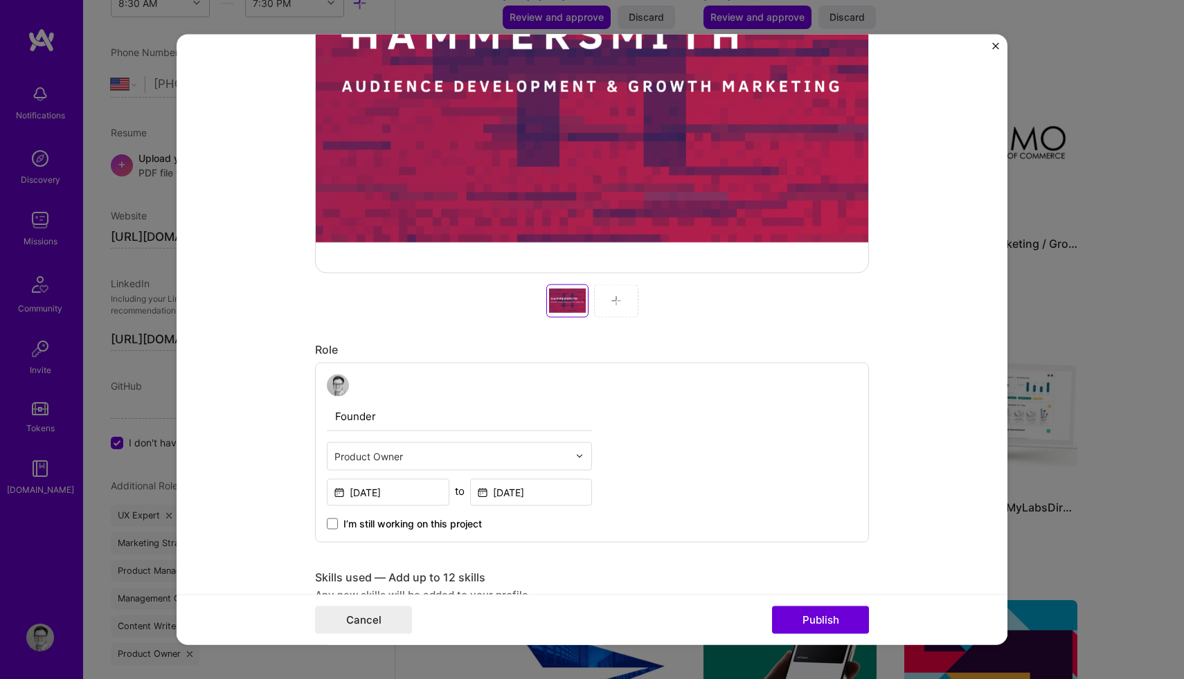
click at [611, 295] on img at bounding box center [616, 300] width 11 height 11
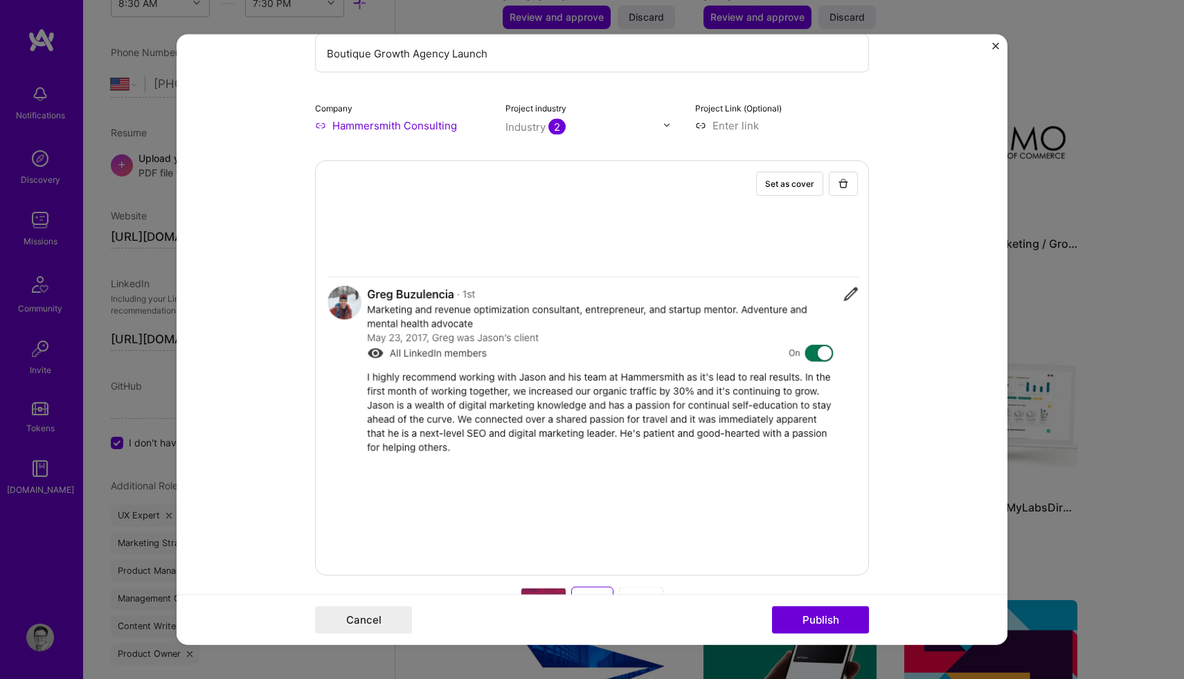
scroll to position [259, 0]
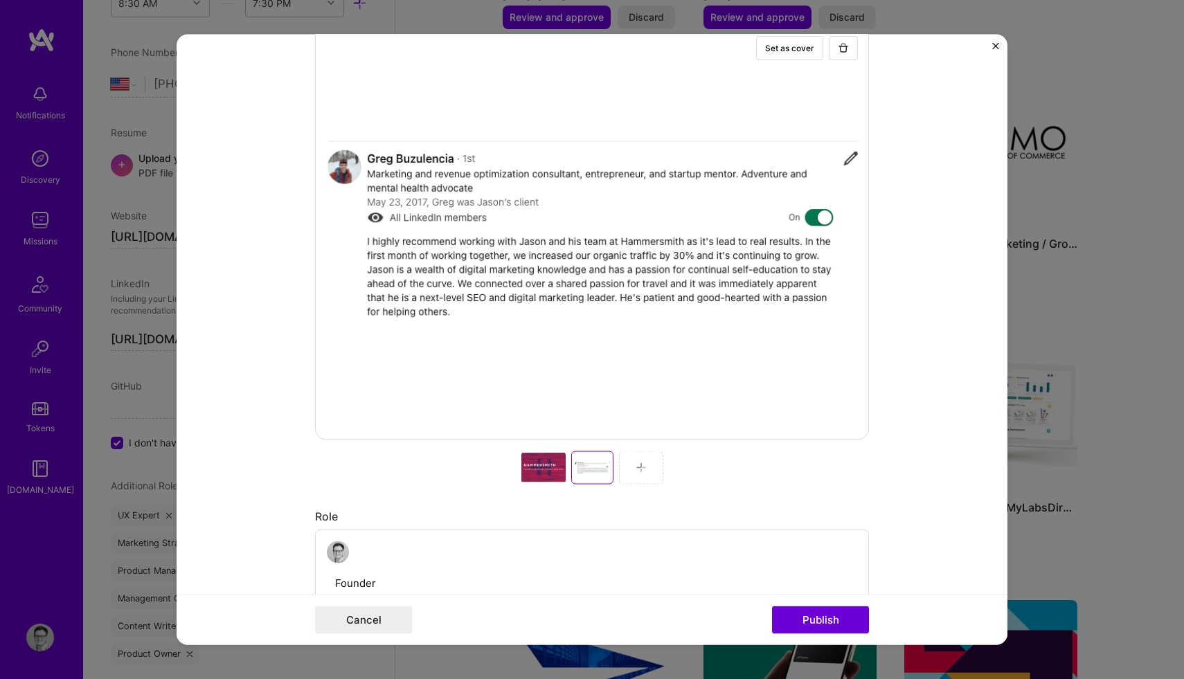
click at [643, 473] on img at bounding box center [640, 467] width 11 height 11
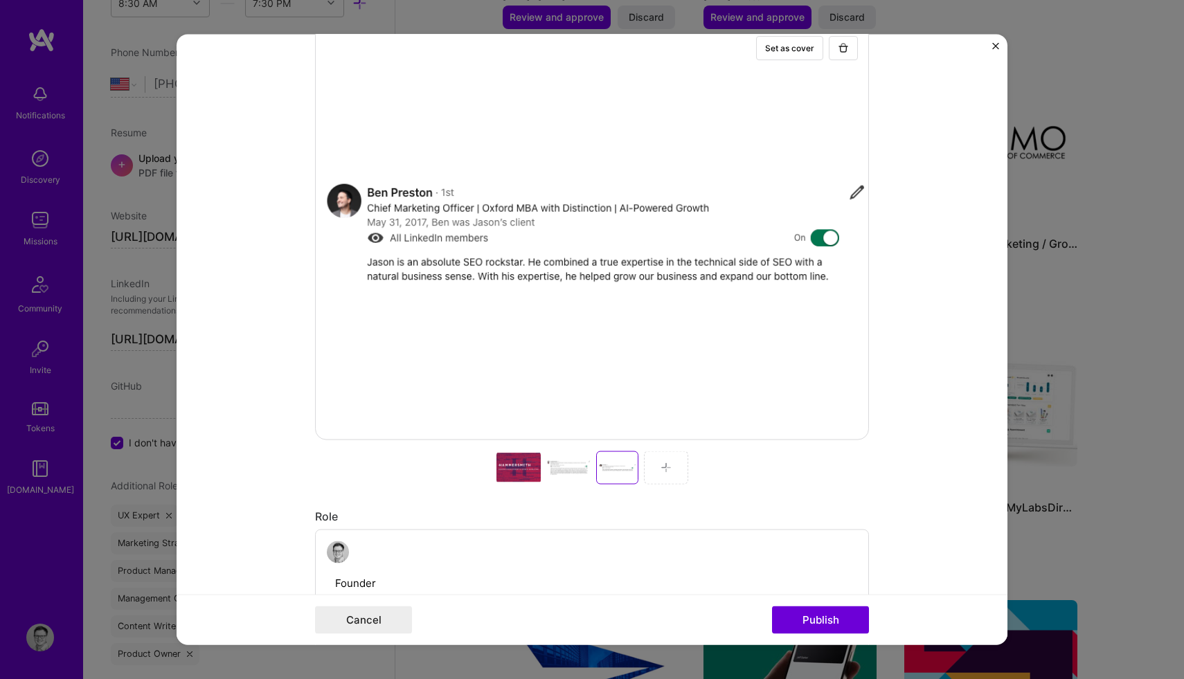
click at [663, 466] on img at bounding box center [665, 467] width 11 height 11
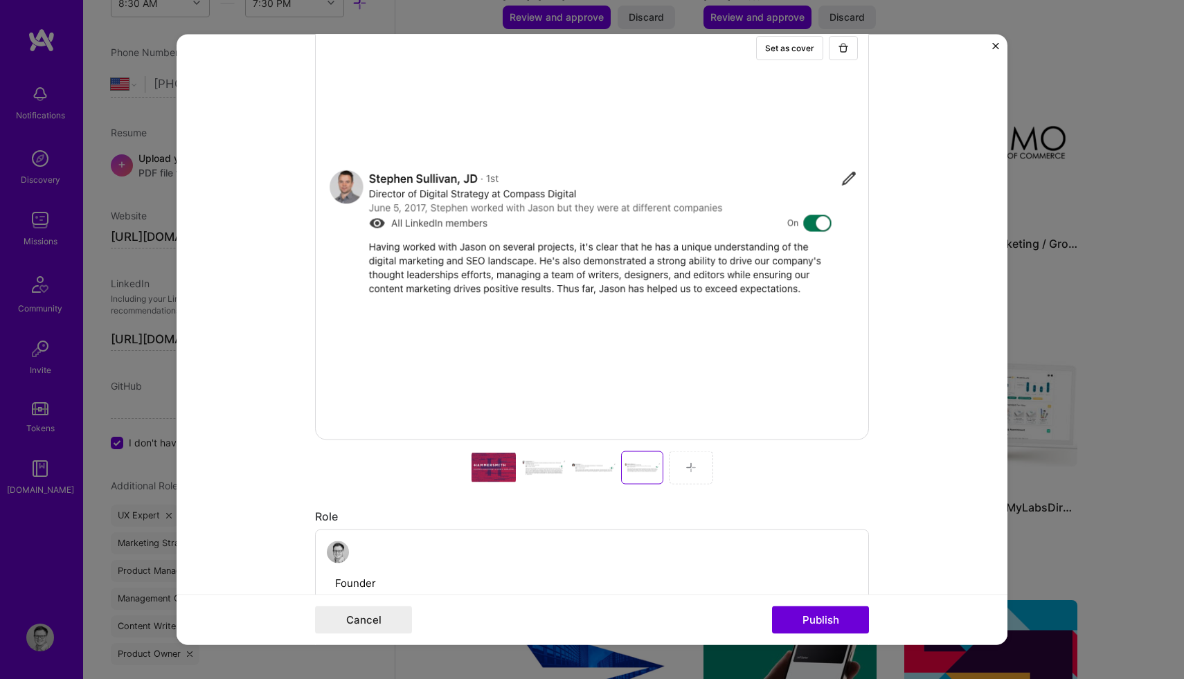
click at [687, 472] on img at bounding box center [690, 467] width 11 height 11
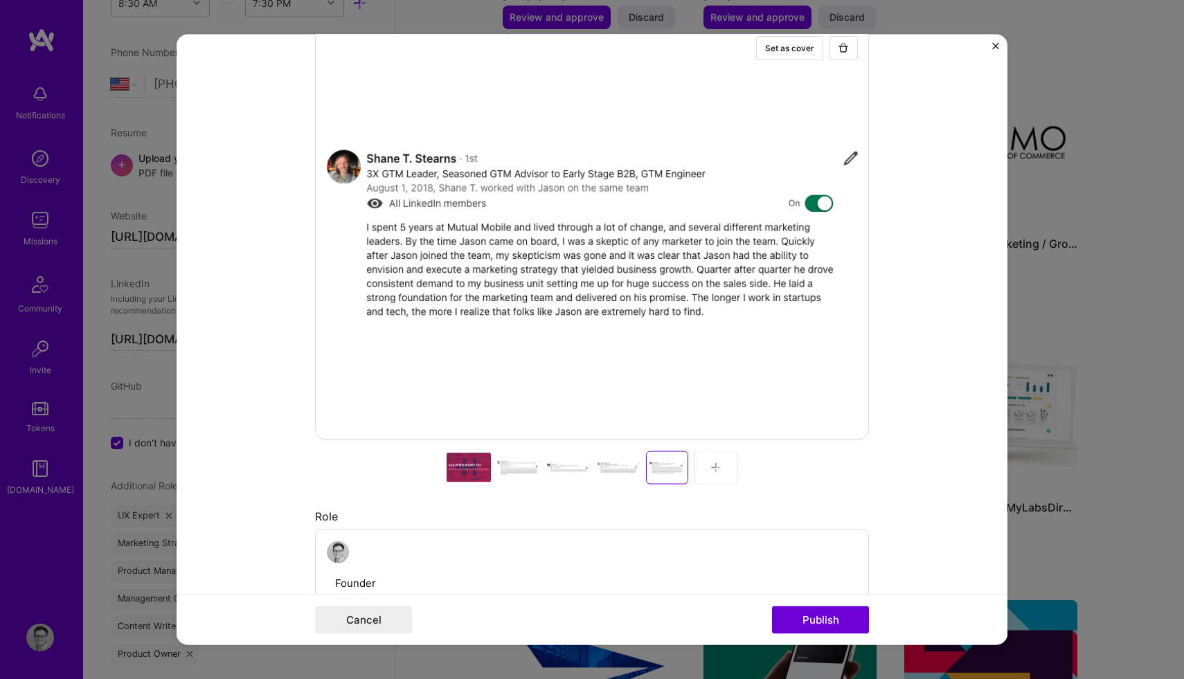
click at [714, 471] on img at bounding box center [715, 467] width 11 height 11
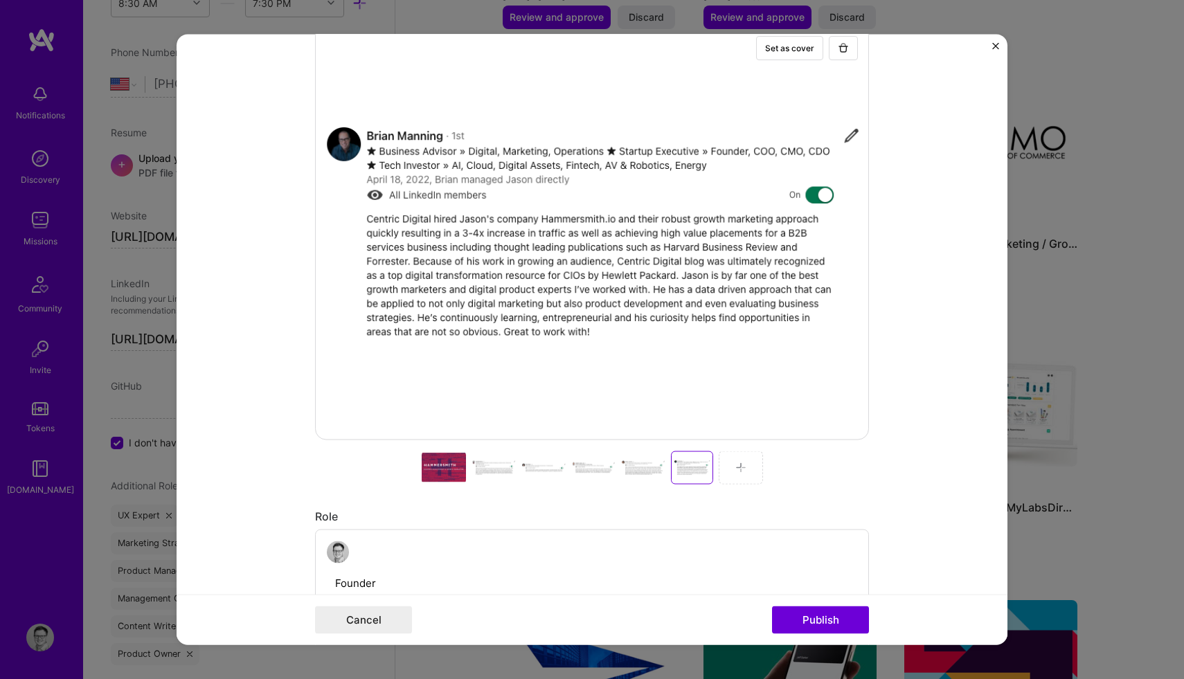
click at [741, 468] on img at bounding box center [740, 467] width 11 height 11
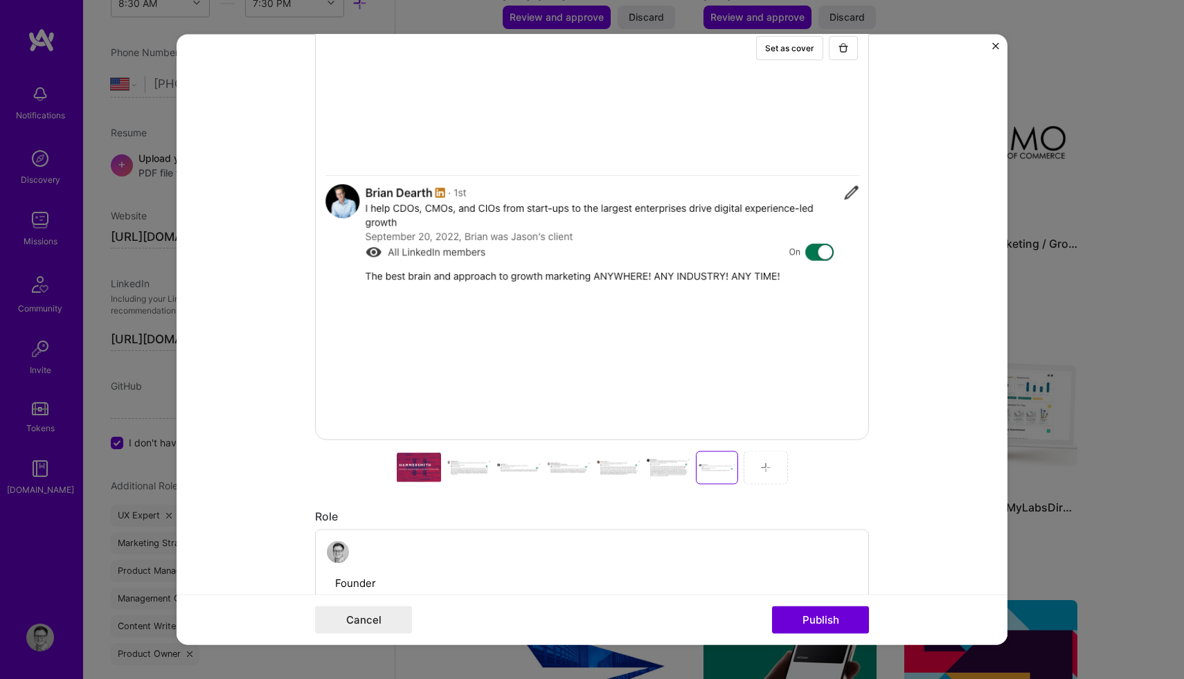
click at [760, 467] on img at bounding box center [765, 467] width 11 height 11
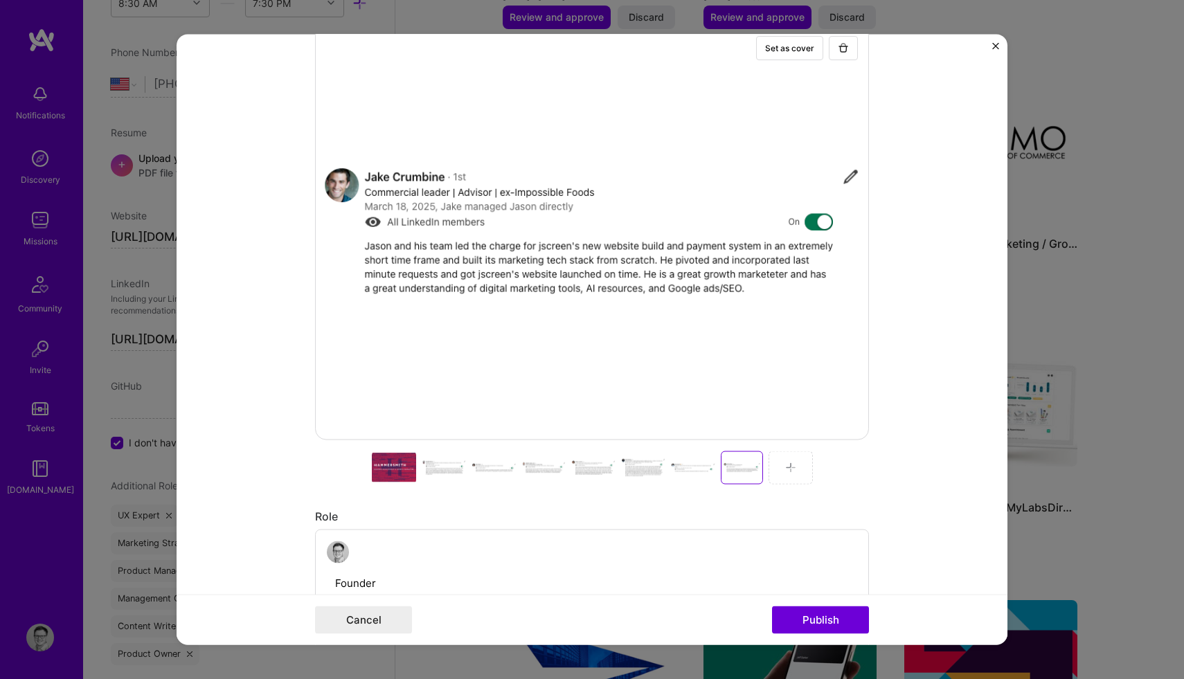
click at [788, 469] on img at bounding box center [790, 467] width 11 height 11
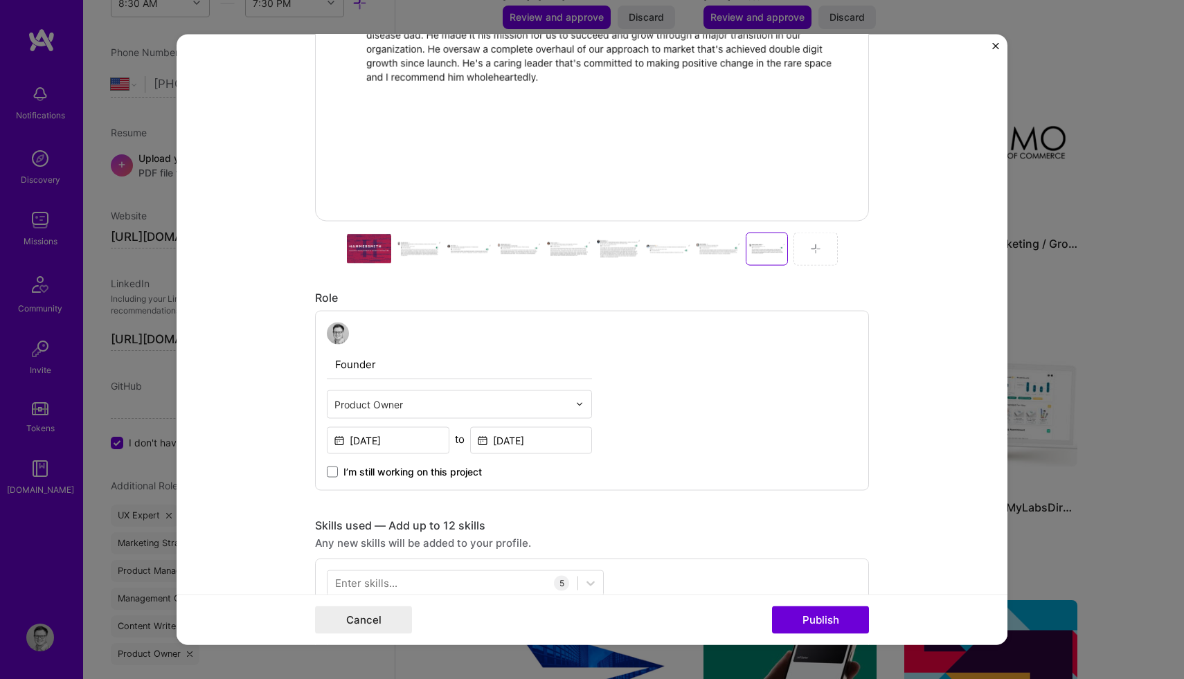
scroll to position [578, 0]
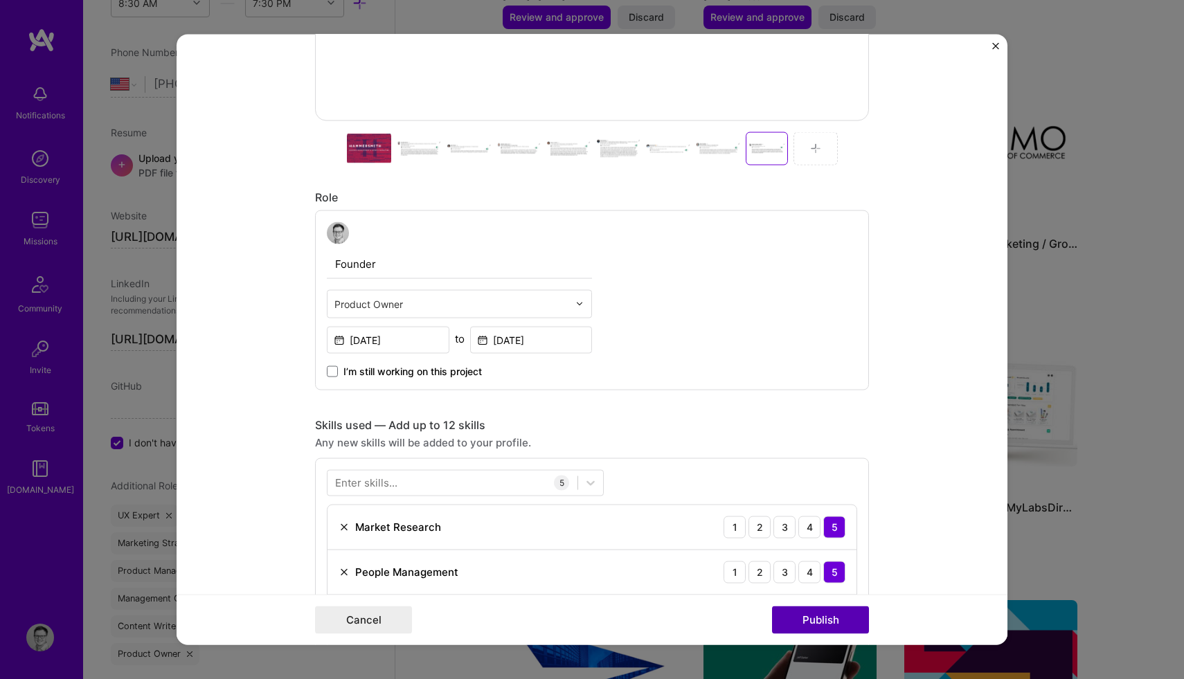
click at [813, 620] on button "Publish" at bounding box center [820, 620] width 97 height 28
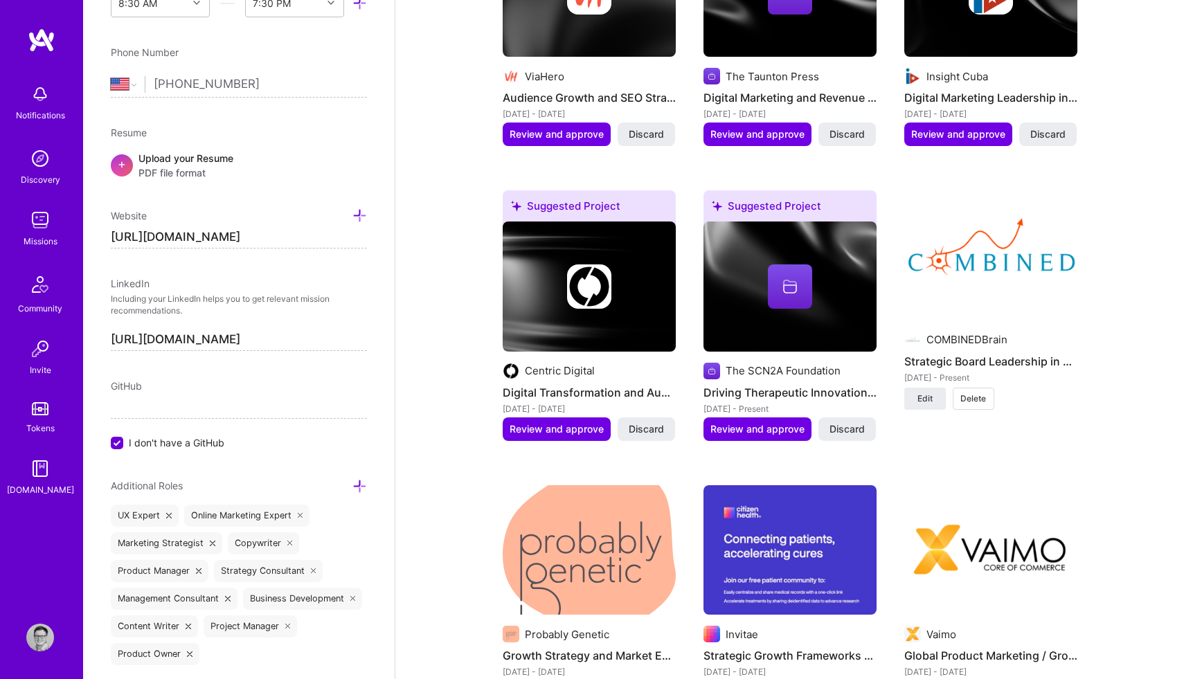
scroll to position [1514, 0]
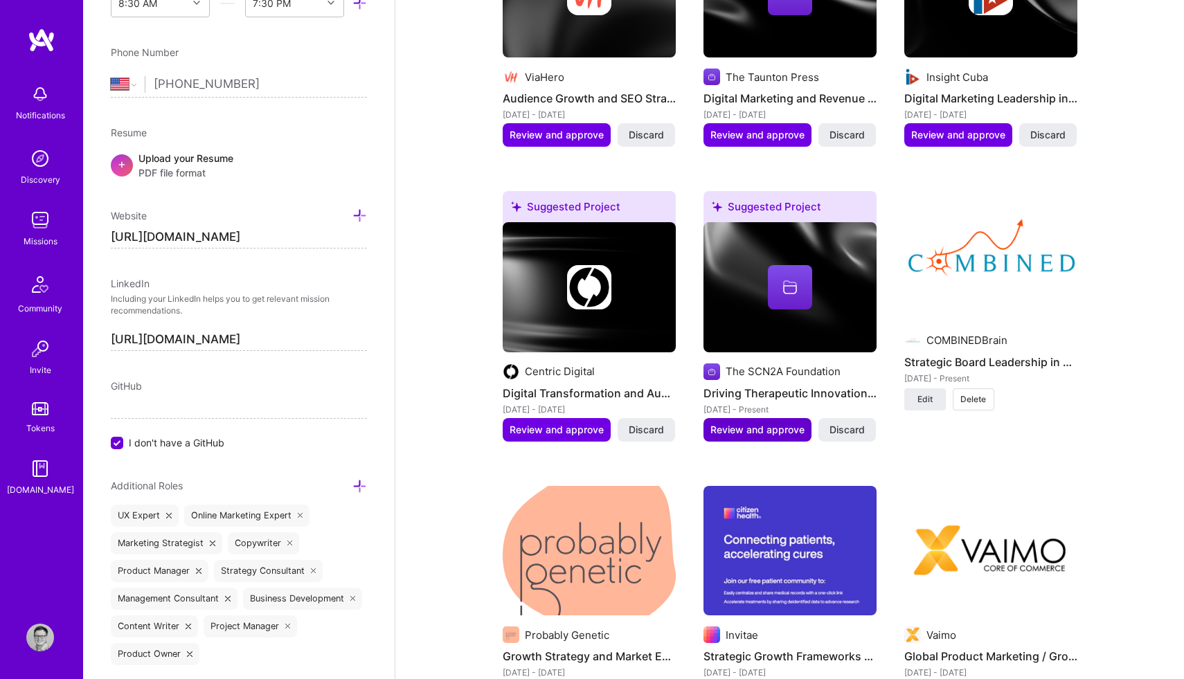
click at [748, 423] on span "Review and approve" at bounding box center [757, 430] width 94 height 14
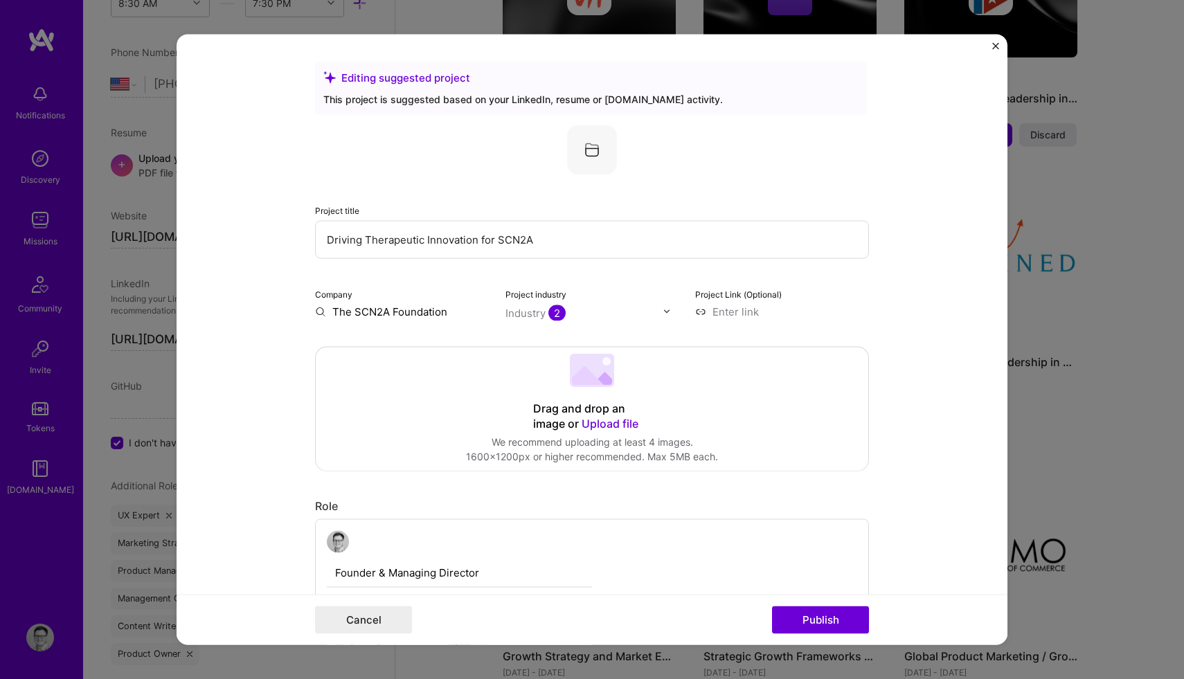
click at [461, 242] on input "Driving Therapeutic Innovation for SCN2A" at bounding box center [592, 239] width 554 height 38
click at [414, 244] on input "Driving Therapeutic Innovation for SCN2A" at bounding box center [592, 239] width 554 height 38
click at [326, 240] on input "Driving Therapeutic Innovation for SCN2A" at bounding box center [592, 239] width 554 height 38
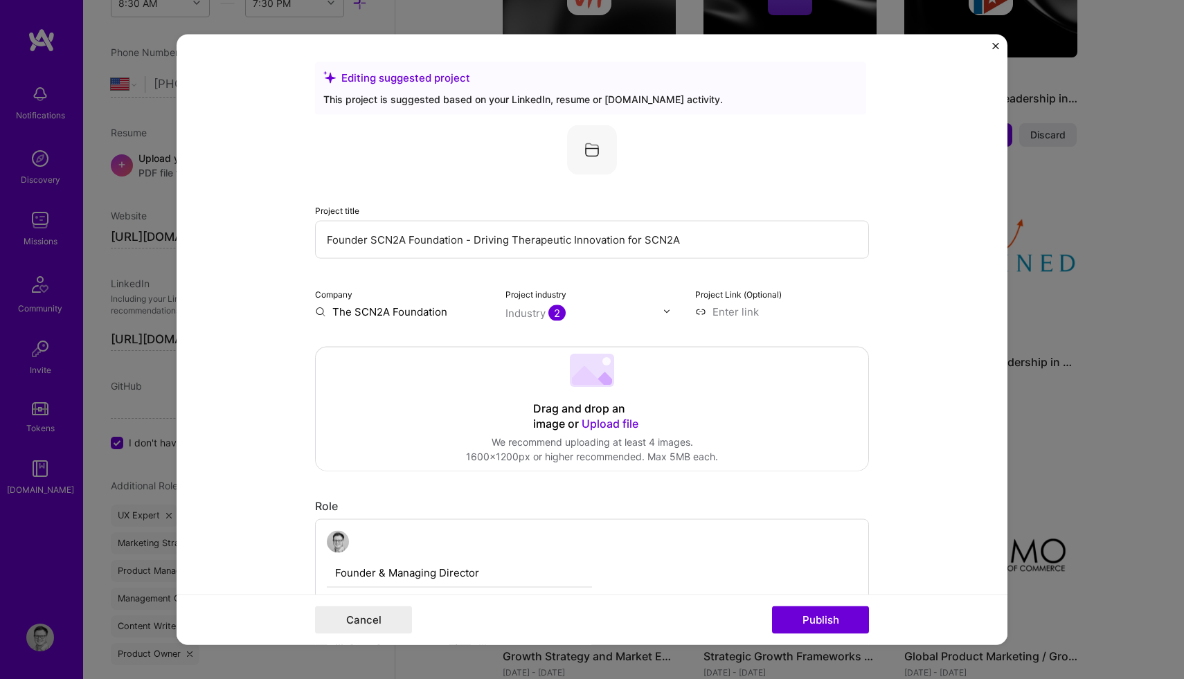
type input "Founder SCN2A Foundation - Driving Therapeutic Innovation for SCN2A"
click at [597, 428] on span "Upload file" at bounding box center [609, 423] width 57 height 14
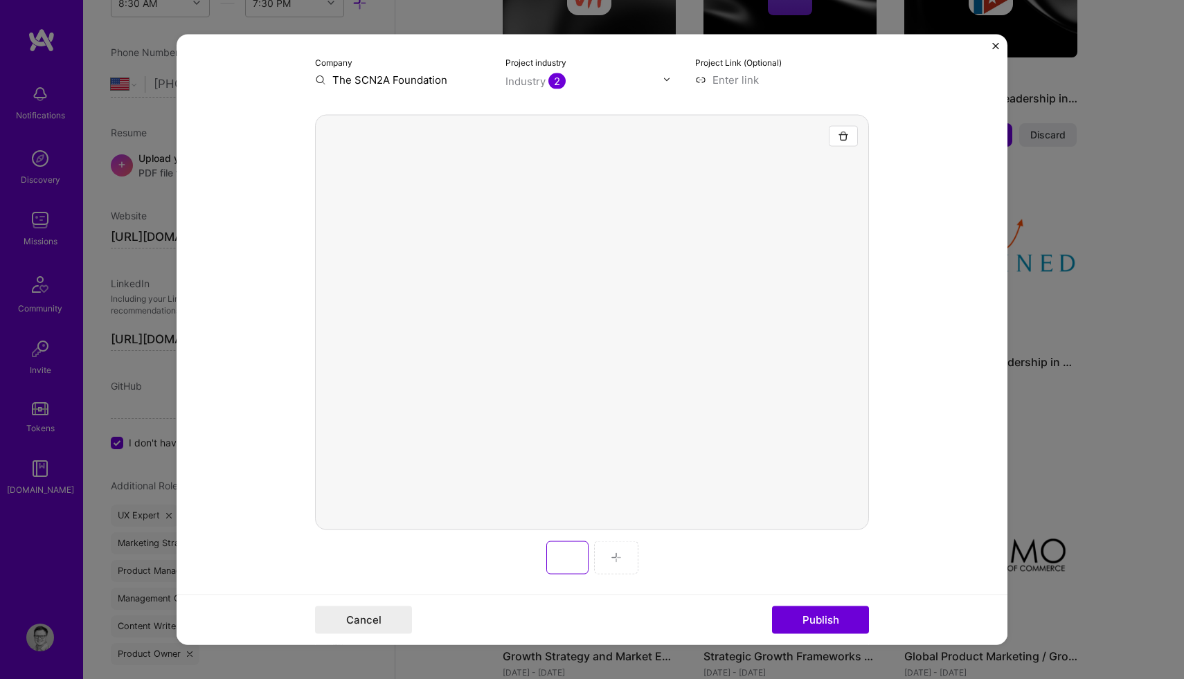
scroll to position [233, 0]
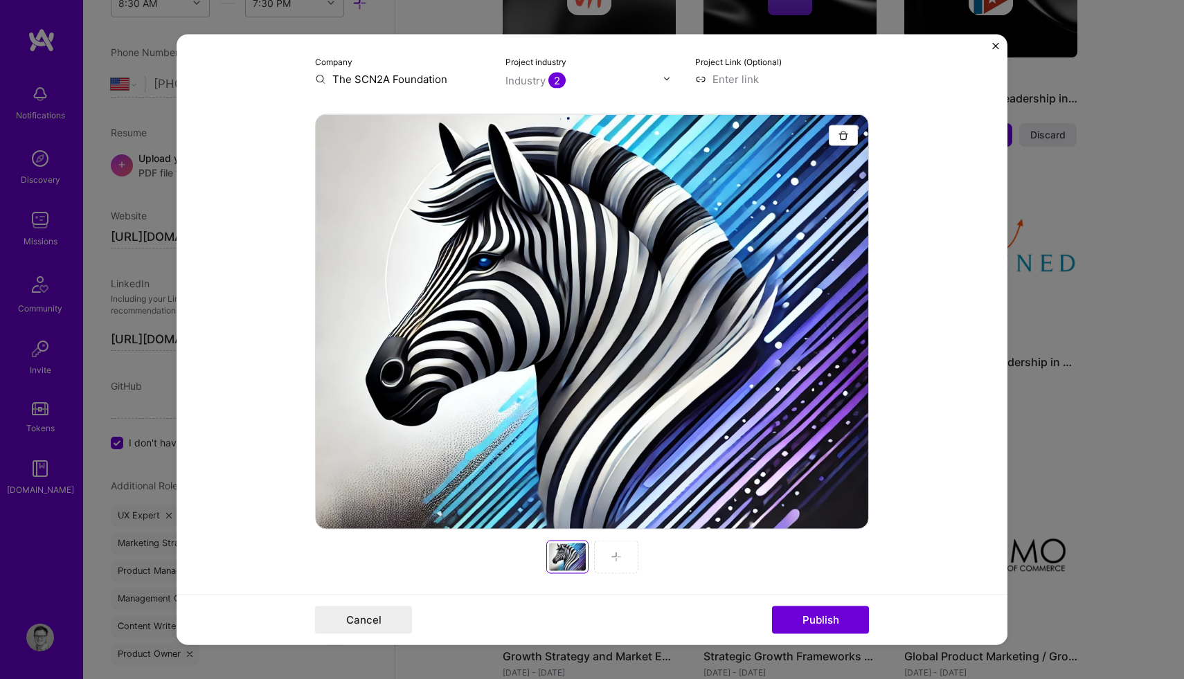
click at [609, 553] on div at bounding box center [616, 556] width 44 height 33
click at [813, 615] on button "Publish" at bounding box center [820, 620] width 97 height 28
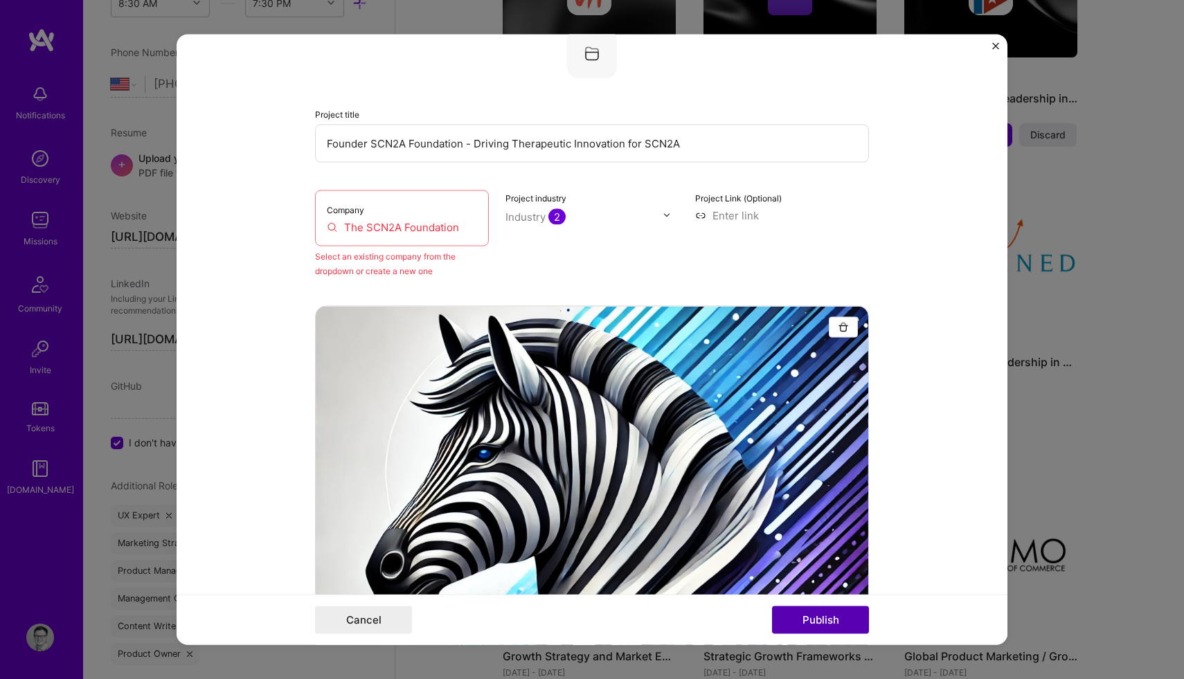
scroll to position [91, 0]
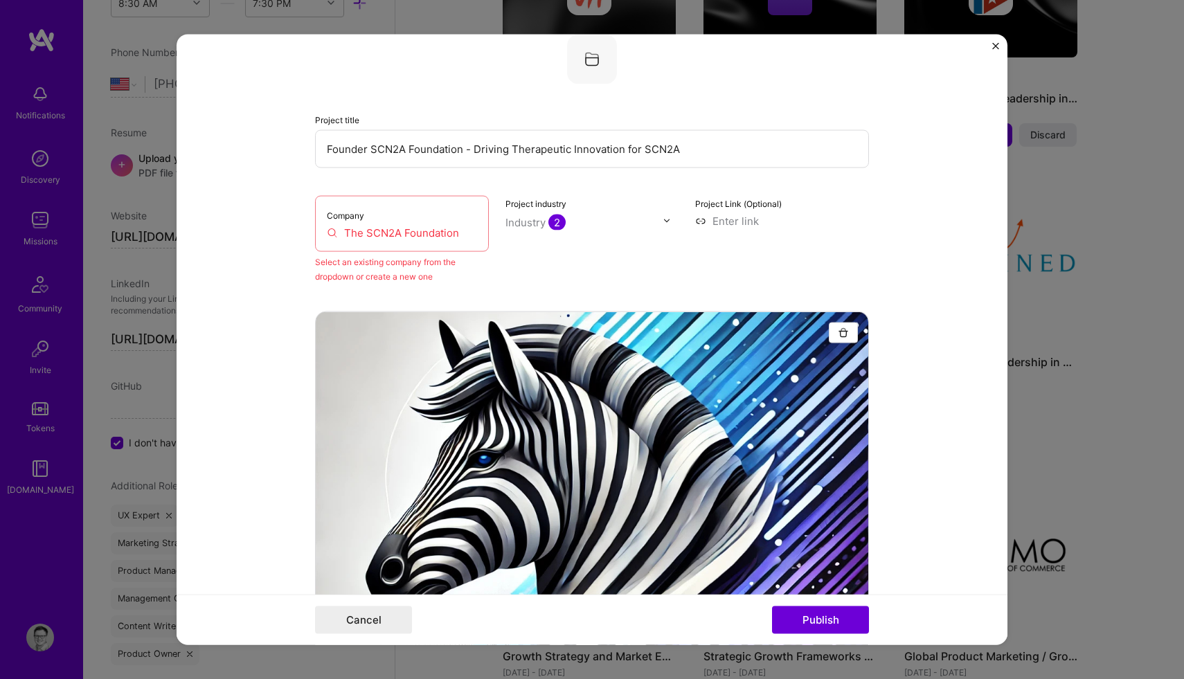
click at [406, 235] on input "The SCN2A Foundation" at bounding box center [402, 232] width 150 height 15
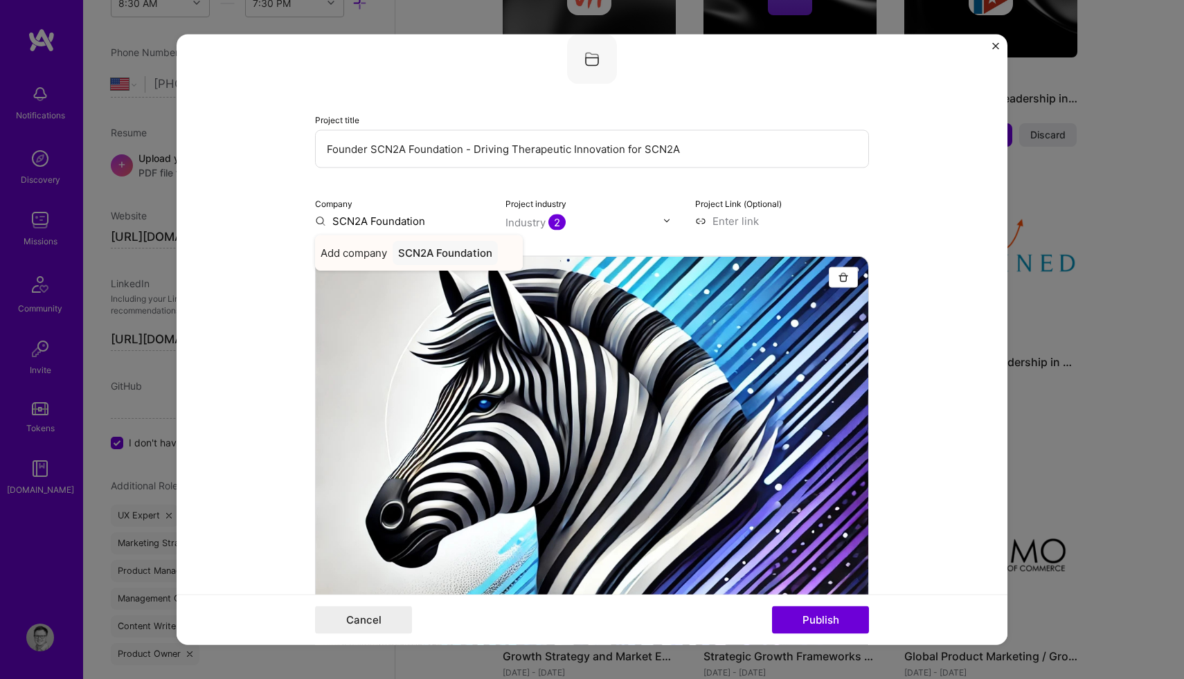
type input "SCN2A Foundation"
click at [373, 249] on span "Add company" at bounding box center [353, 252] width 66 height 15
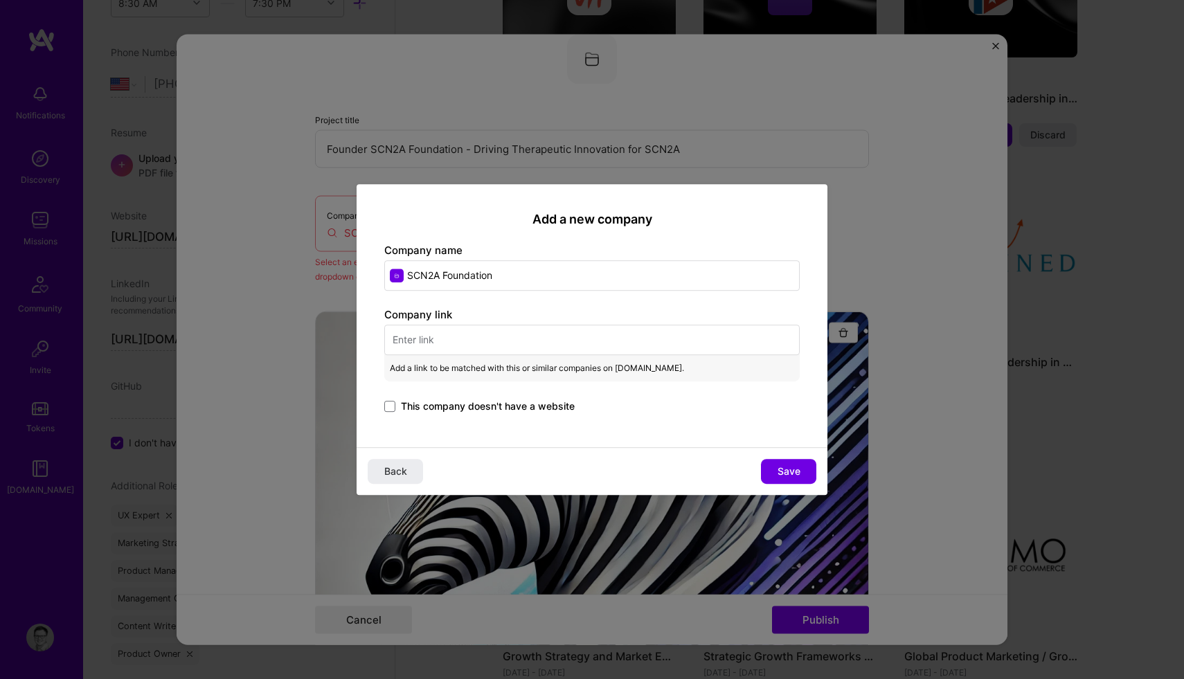
click at [419, 345] on input "text" at bounding box center [591, 340] width 415 height 30
paste input "https://www.scn2afoundation.org/"
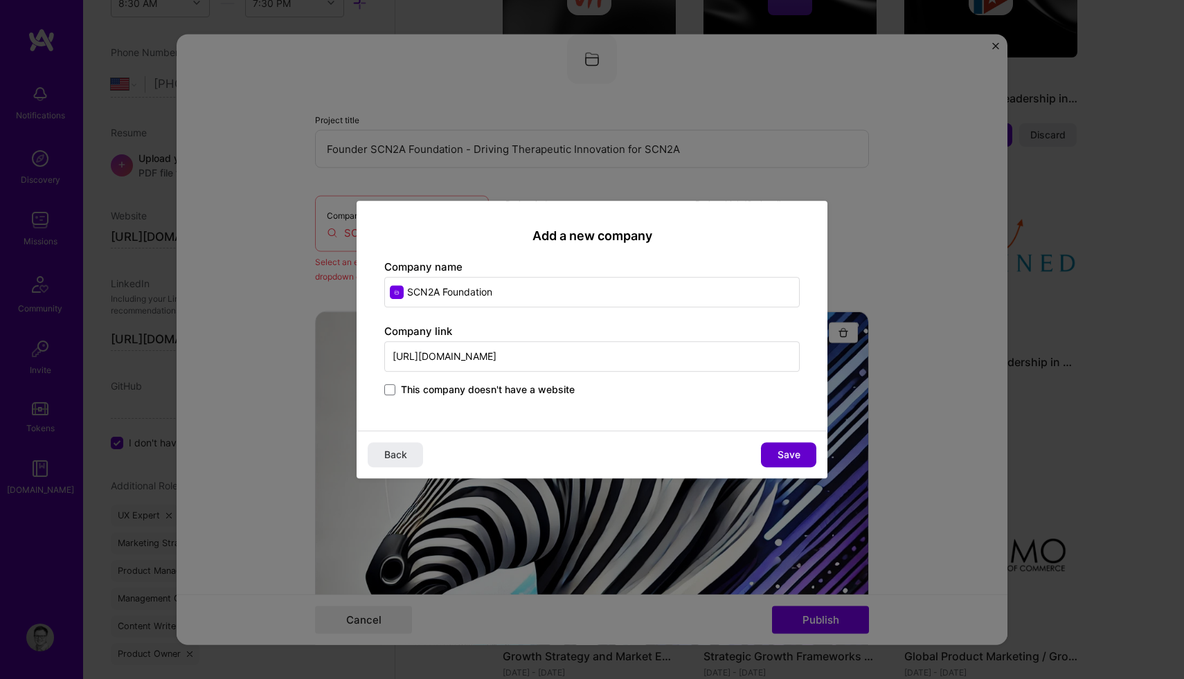
type input "https://www.scn2afoundation.org/"
click at [790, 454] on span "Save" at bounding box center [788, 455] width 23 height 14
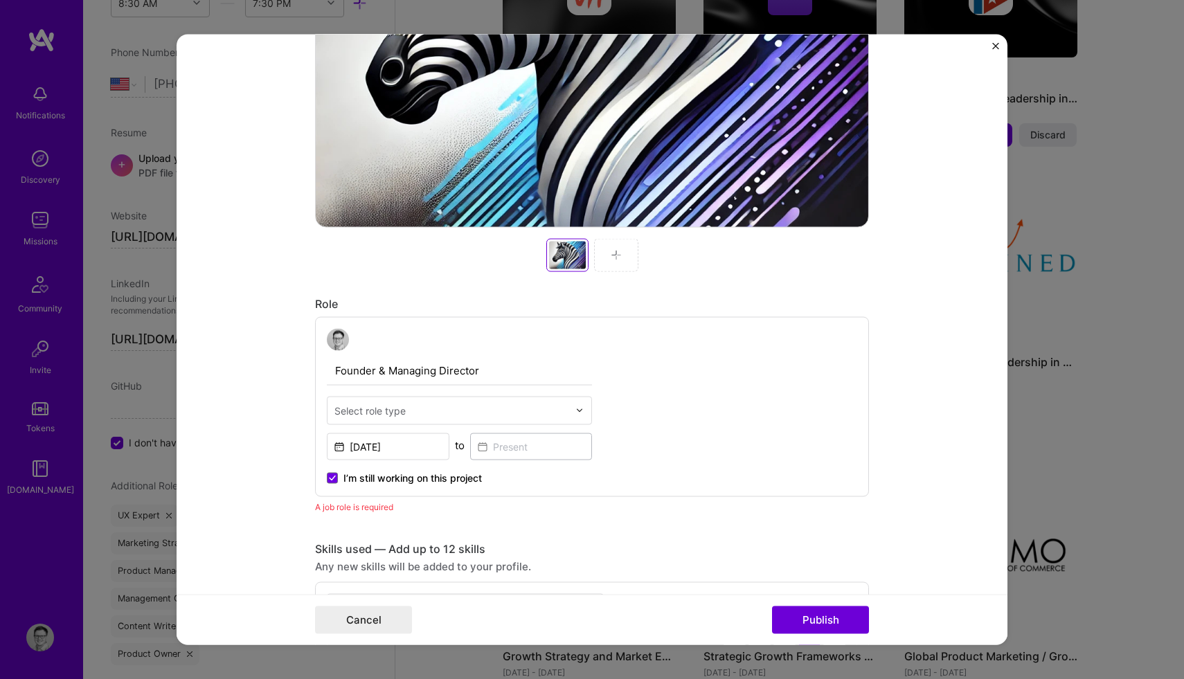
scroll to position [669, 0]
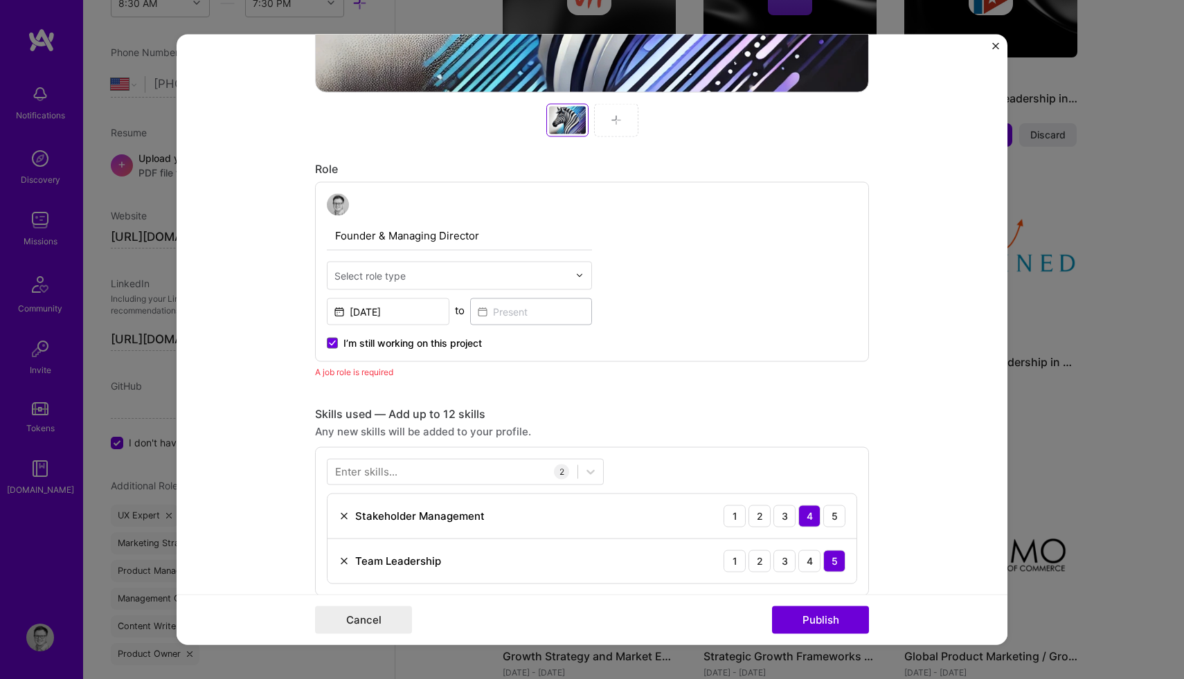
click at [566, 275] on input "text" at bounding box center [451, 275] width 234 height 15
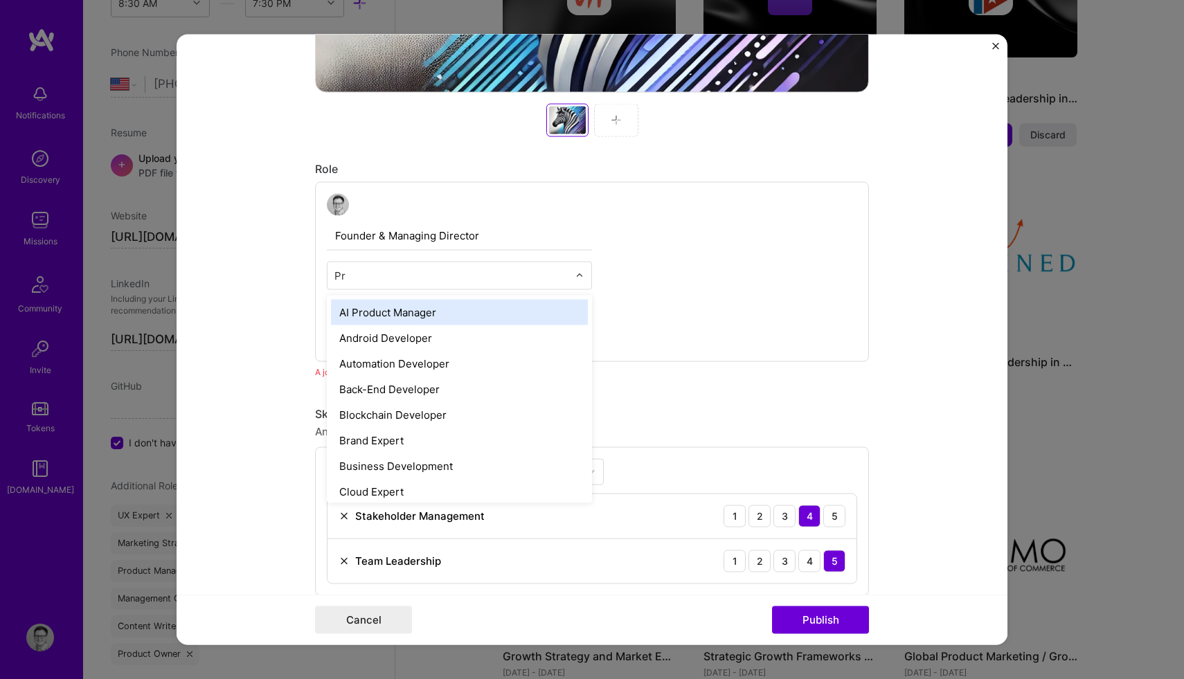
type input "Pro"
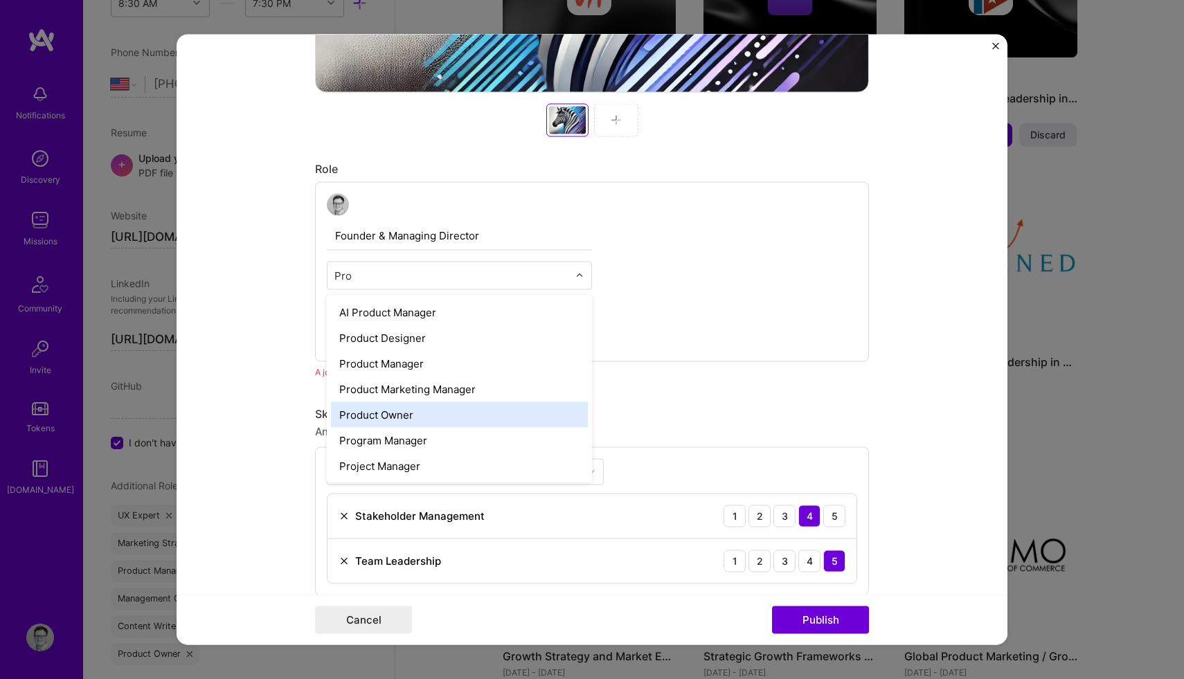
click at [397, 413] on div "Product Owner" at bounding box center [459, 414] width 257 height 26
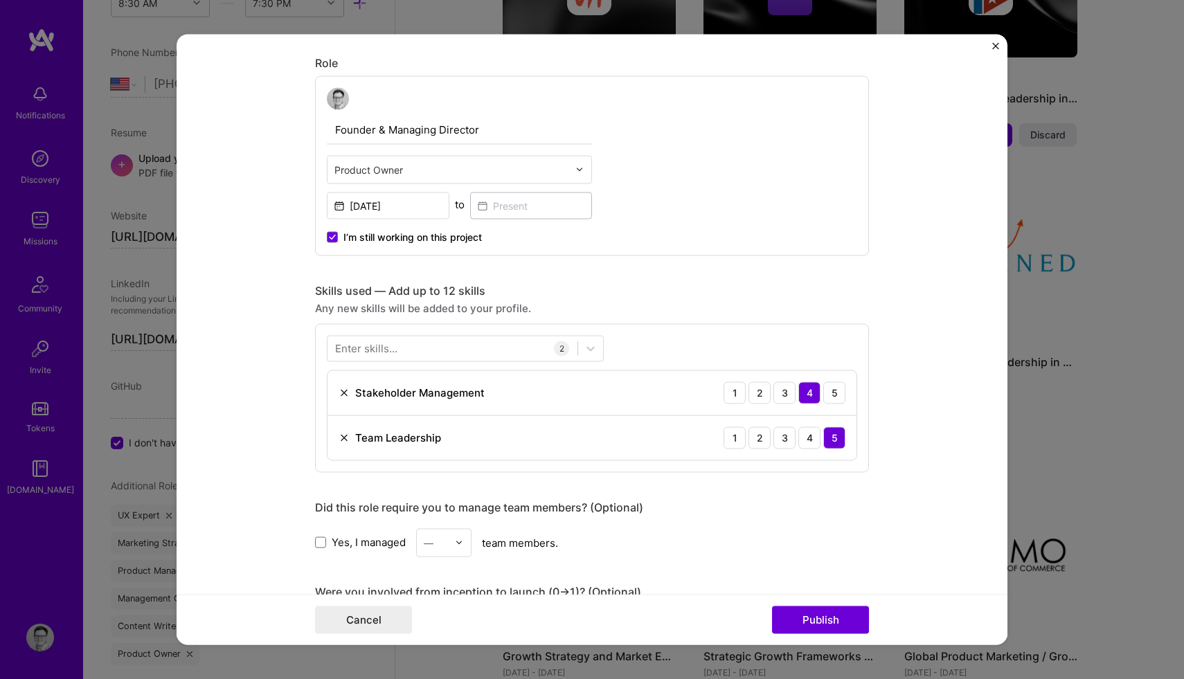
scroll to position [779, 0]
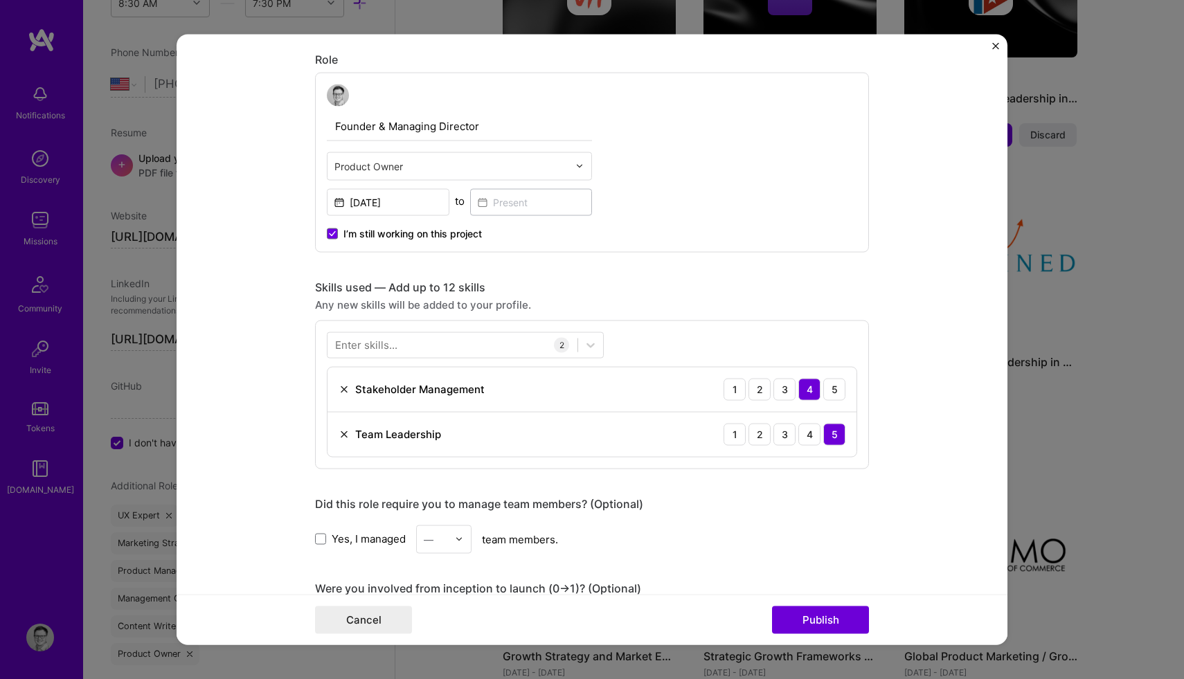
click at [366, 345] on div "Enter skills..." at bounding box center [366, 345] width 62 height 15
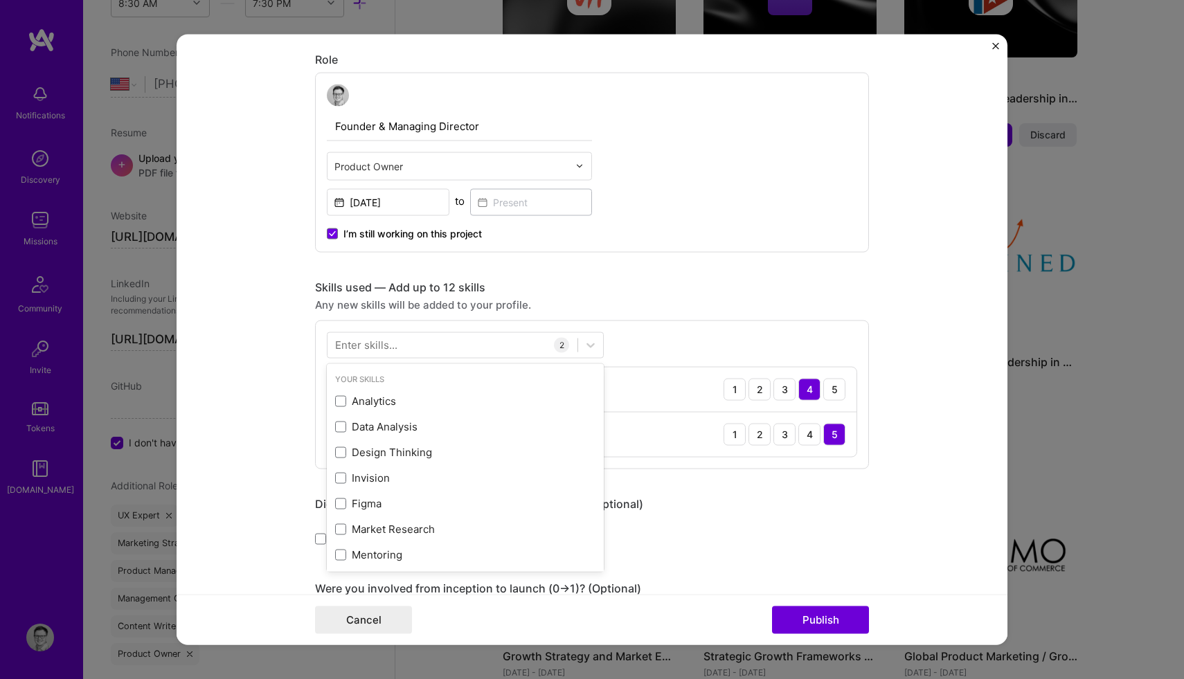
click at [366, 345] on div "Enter skills..." at bounding box center [366, 345] width 62 height 15
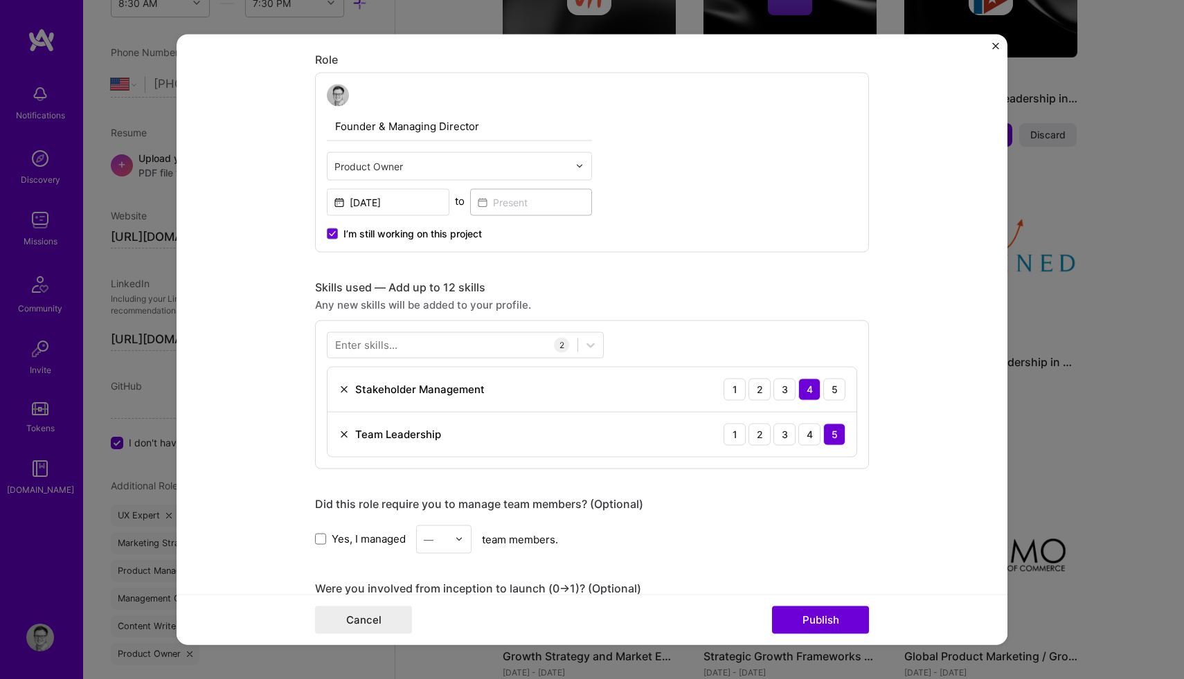
click at [366, 345] on div "Enter skills..." at bounding box center [366, 345] width 62 height 15
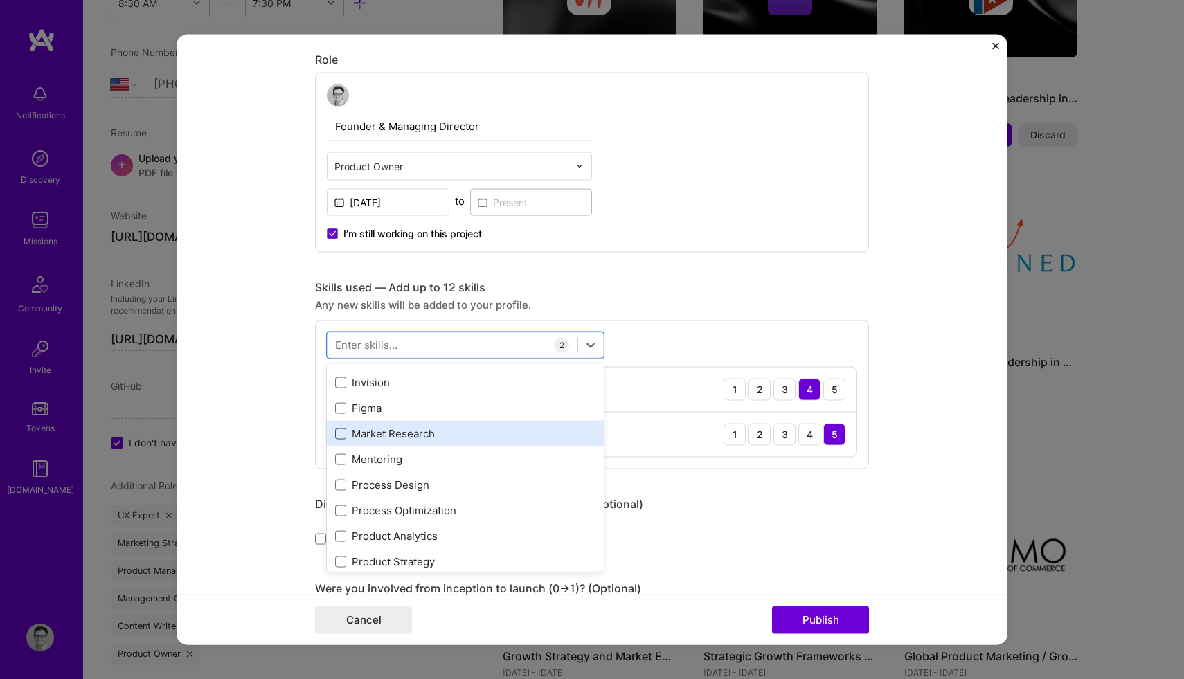
scroll to position [102, 0]
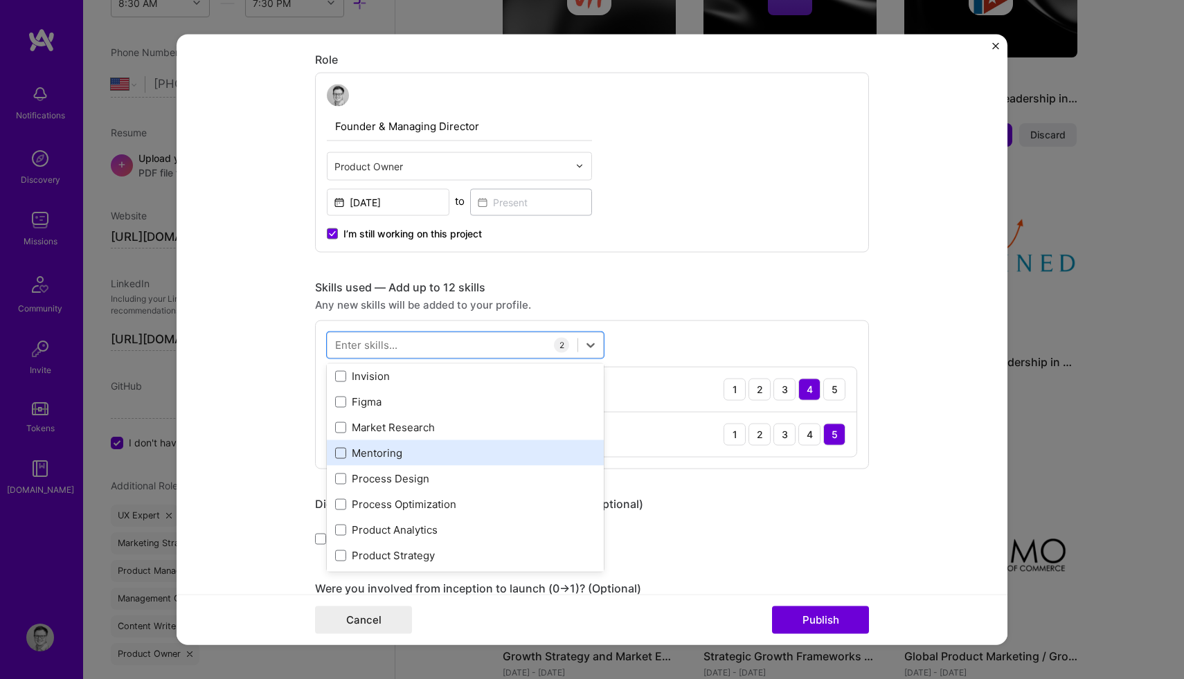
click at [341, 455] on span at bounding box center [340, 452] width 11 height 11
click at [0, 0] on input "checkbox" at bounding box center [0, 0] width 0 height 0
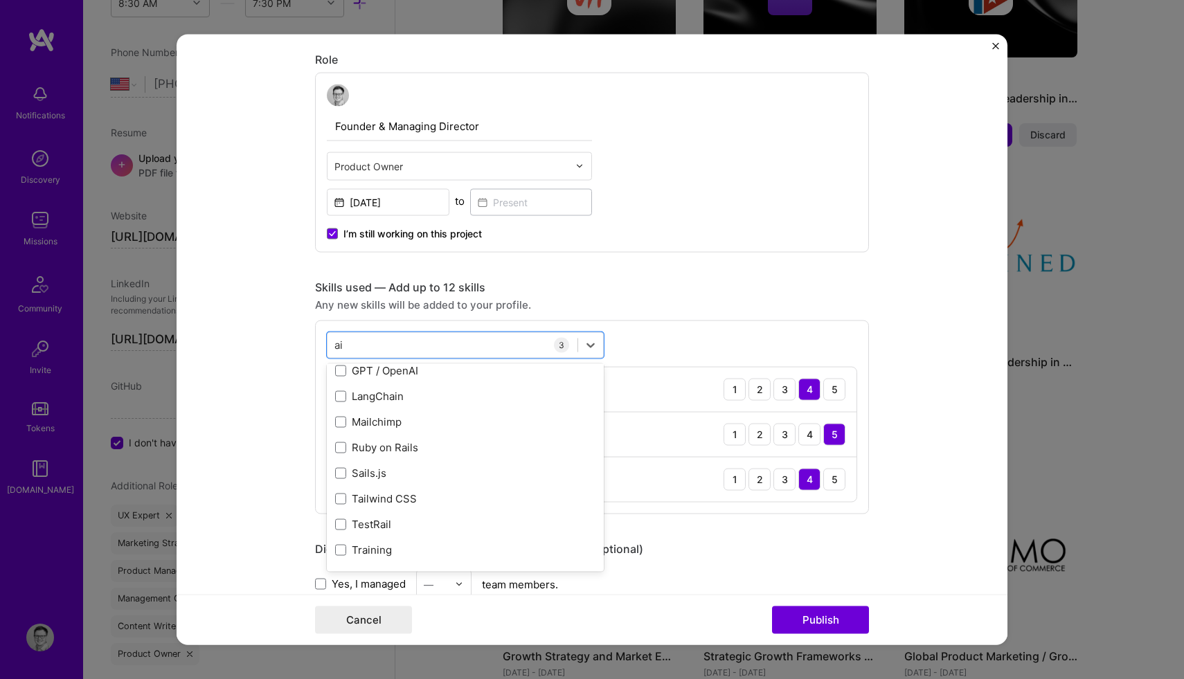
scroll to position [138, 0]
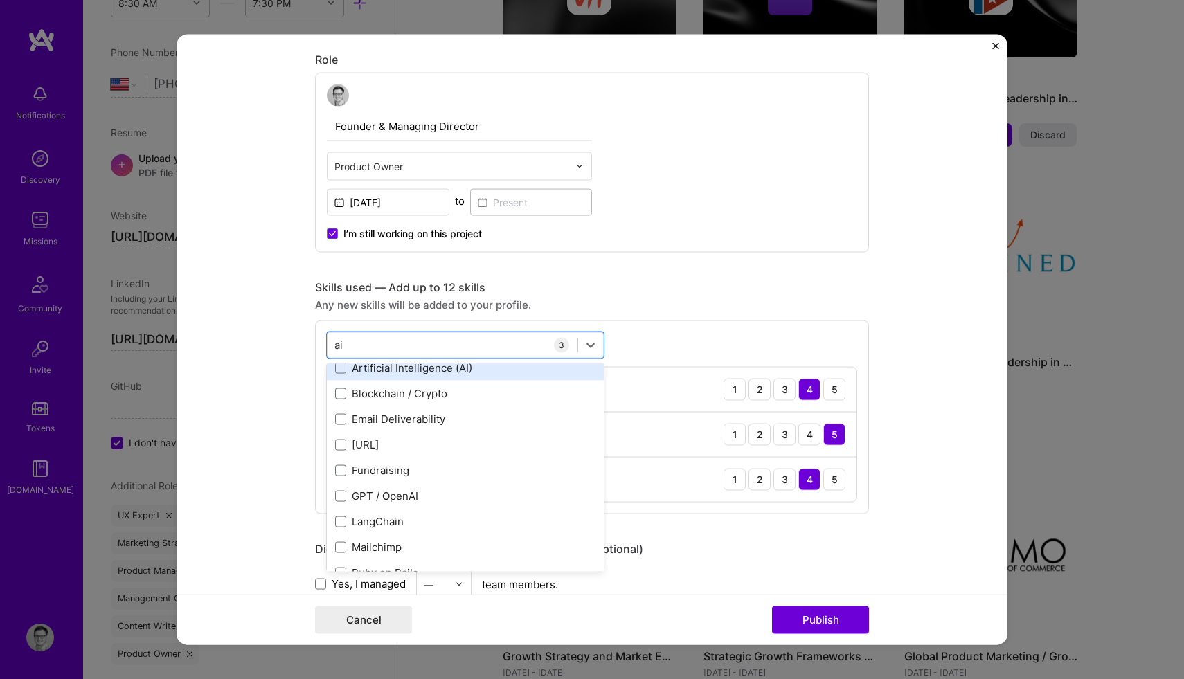
click at [349, 368] on div "Artificial Intelligence (AI)" at bounding box center [465, 368] width 260 height 15
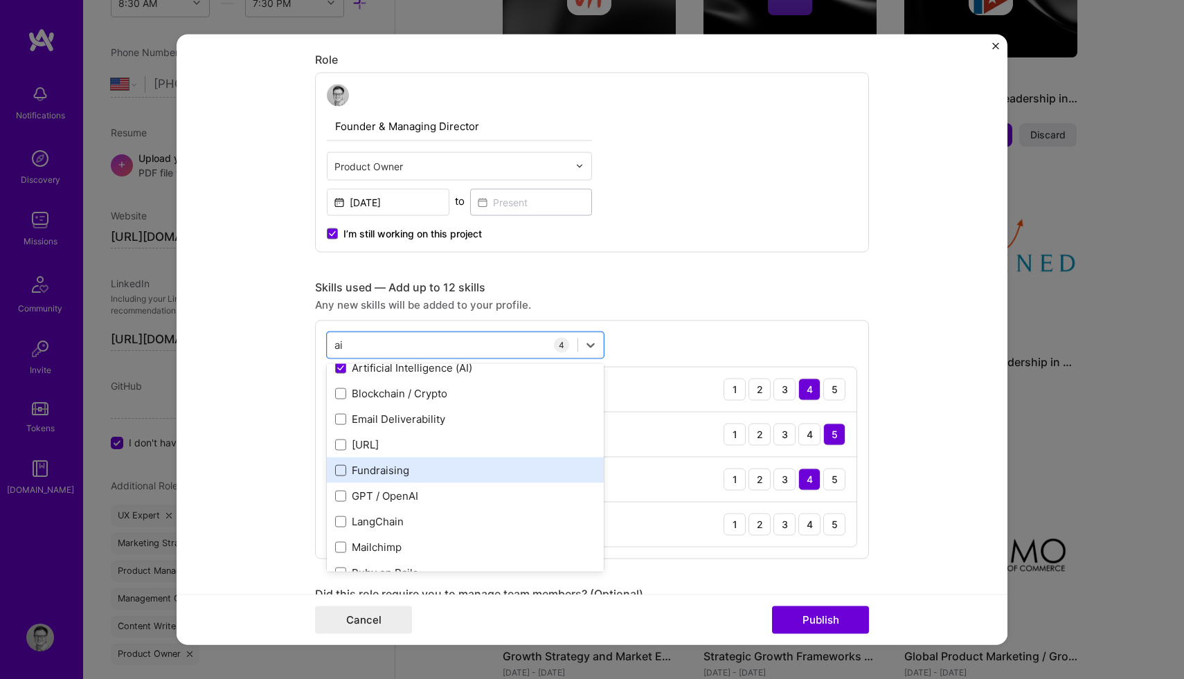
click at [343, 472] on span at bounding box center [340, 469] width 11 height 11
click at [0, 0] on input "checkbox" at bounding box center [0, 0] width 0 height 0
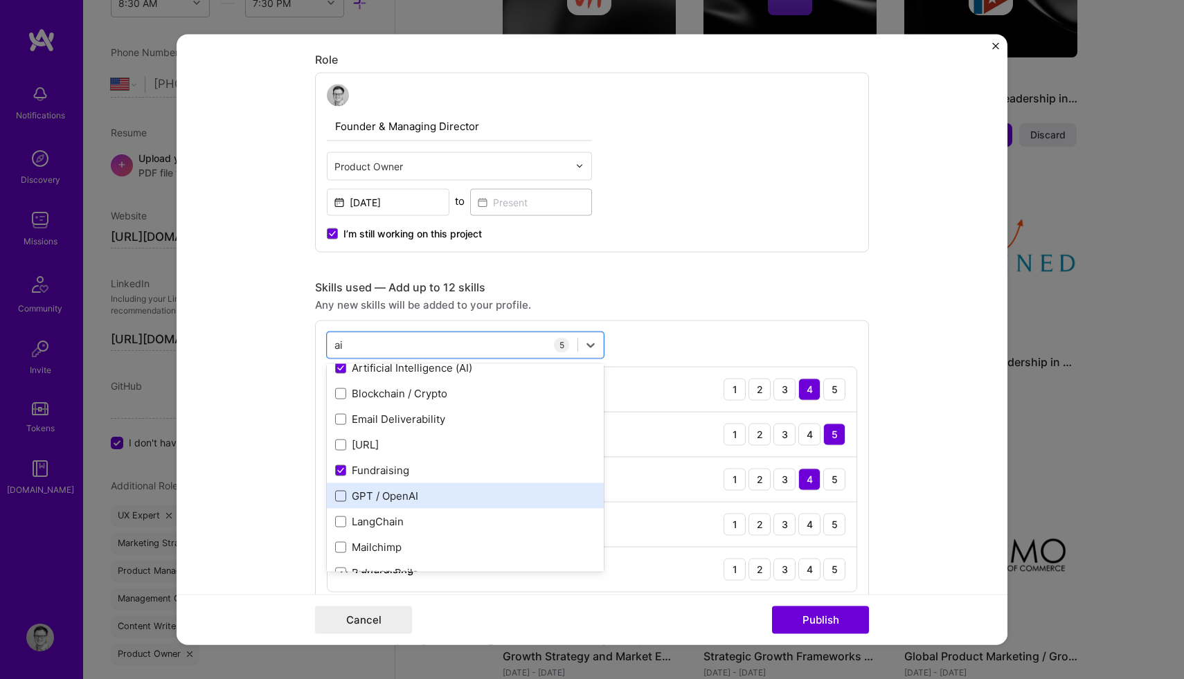
click at [338, 494] on span at bounding box center [340, 495] width 11 height 11
click at [0, 0] on input "checkbox" at bounding box center [0, 0] width 0 height 0
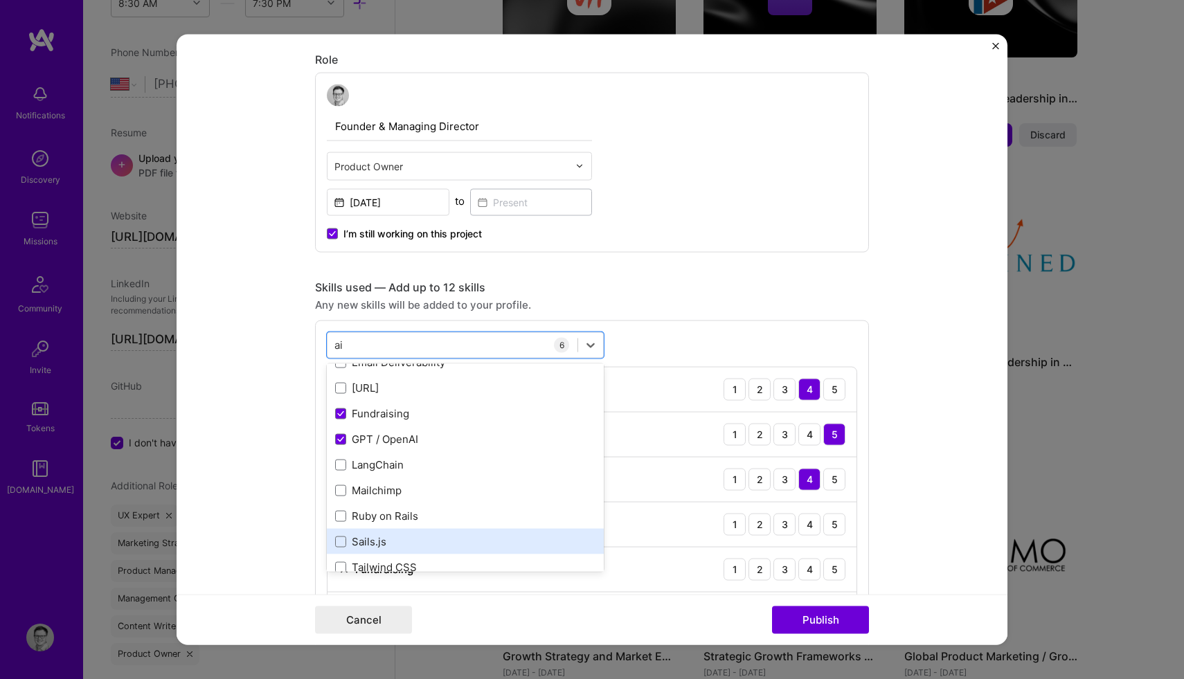
scroll to position [262, 0]
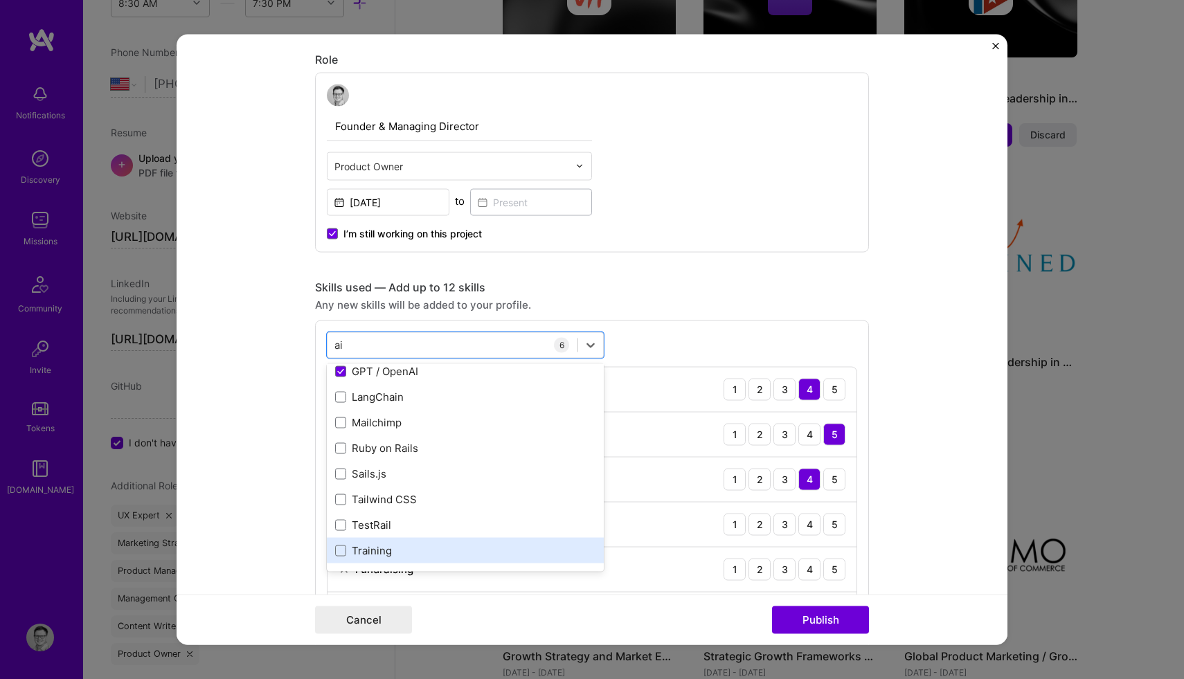
click at [347, 548] on div "Training" at bounding box center [465, 550] width 260 height 15
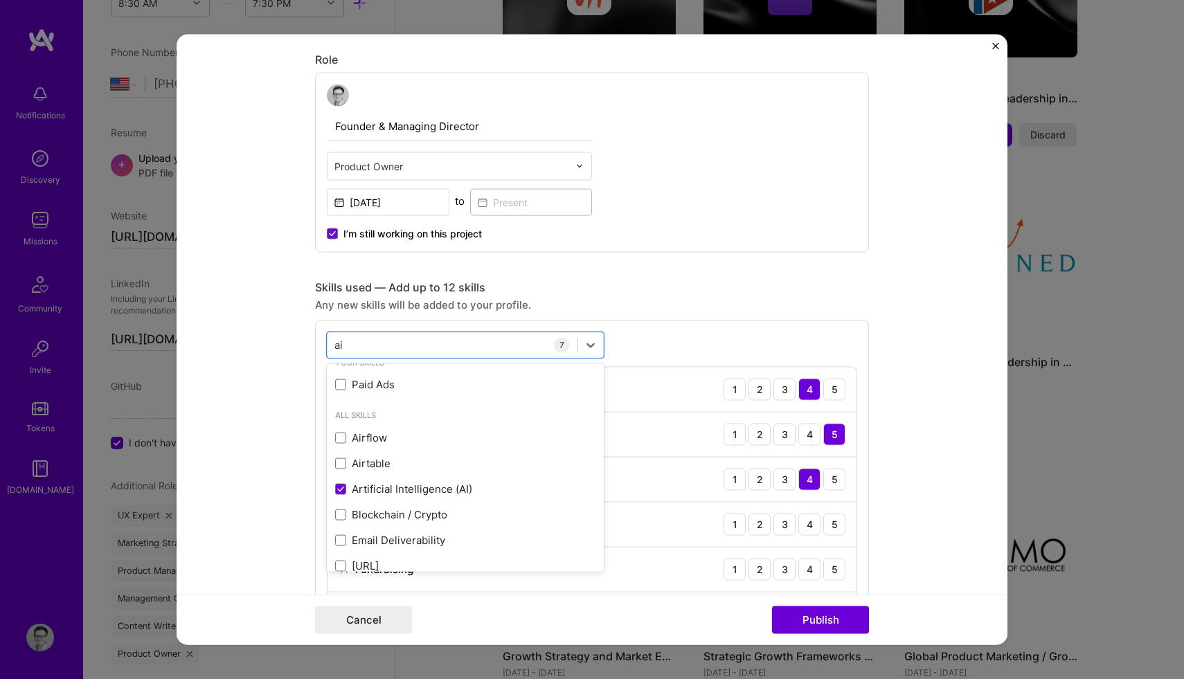
scroll to position [0, 0]
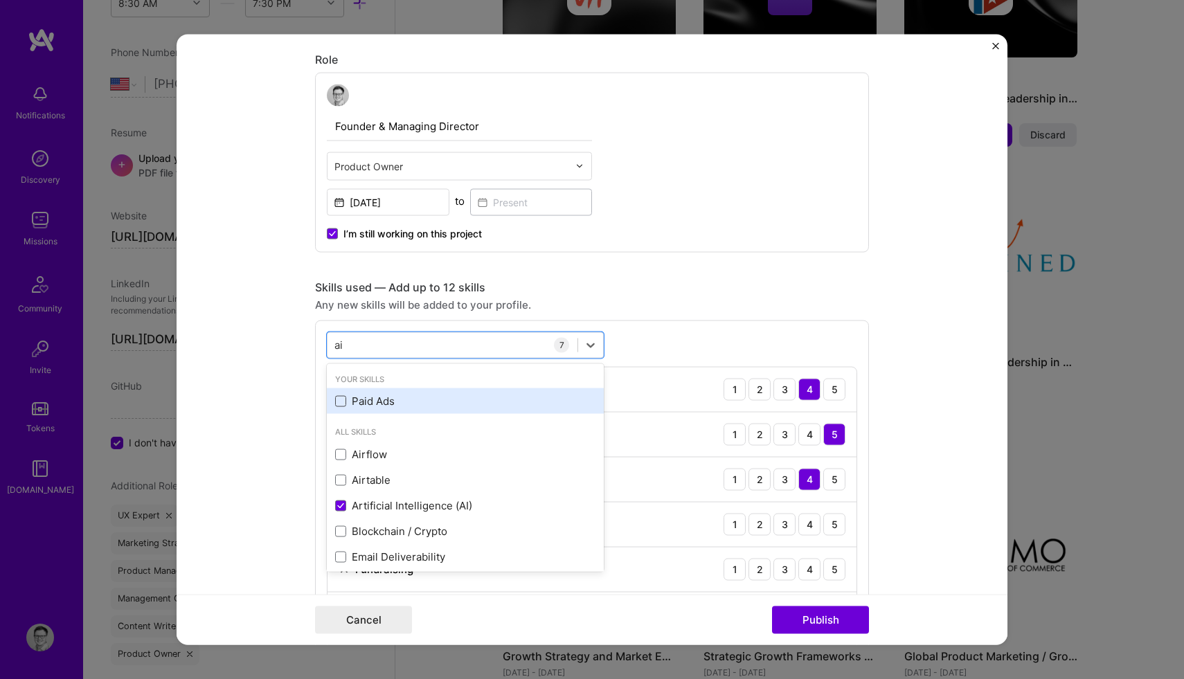
click at [341, 401] on span at bounding box center [340, 400] width 11 height 11
click at [0, 0] on input "checkbox" at bounding box center [0, 0] width 0 height 0
type input "ai"
click at [656, 328] on div "option Paid Ads, selected. option Paid Ads selected, 0 of 2. 16 results availab…" at bounding box center [592, 529] width 554 height 419
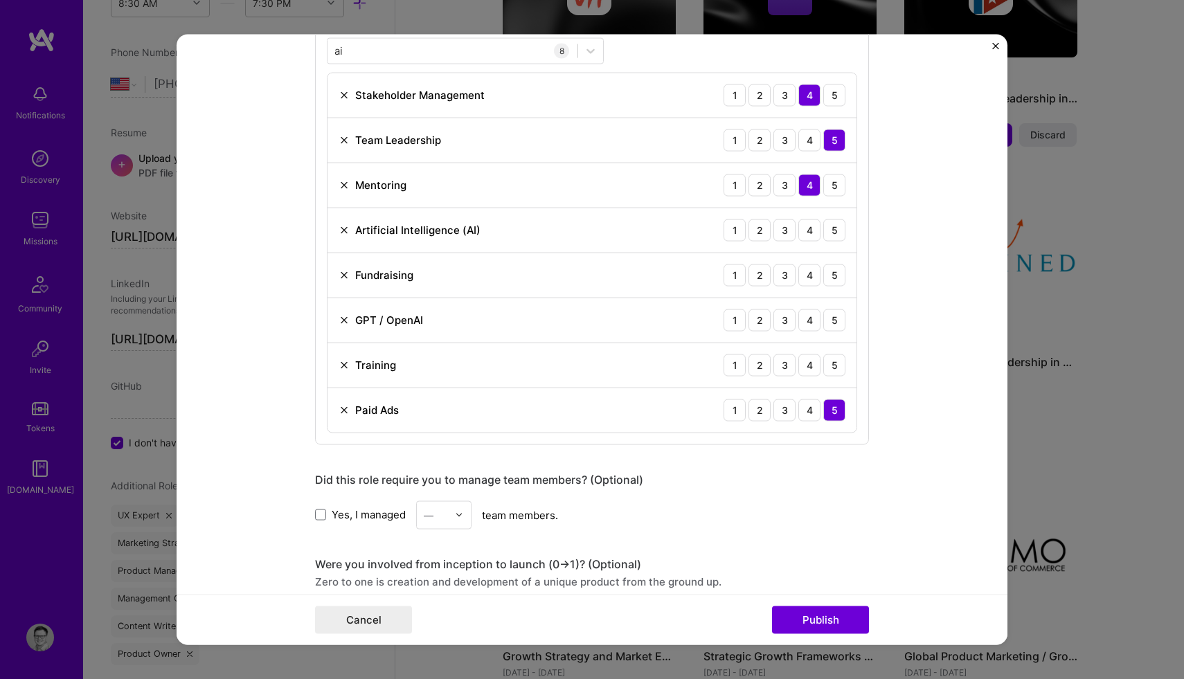
scroll to position [1159, 0]
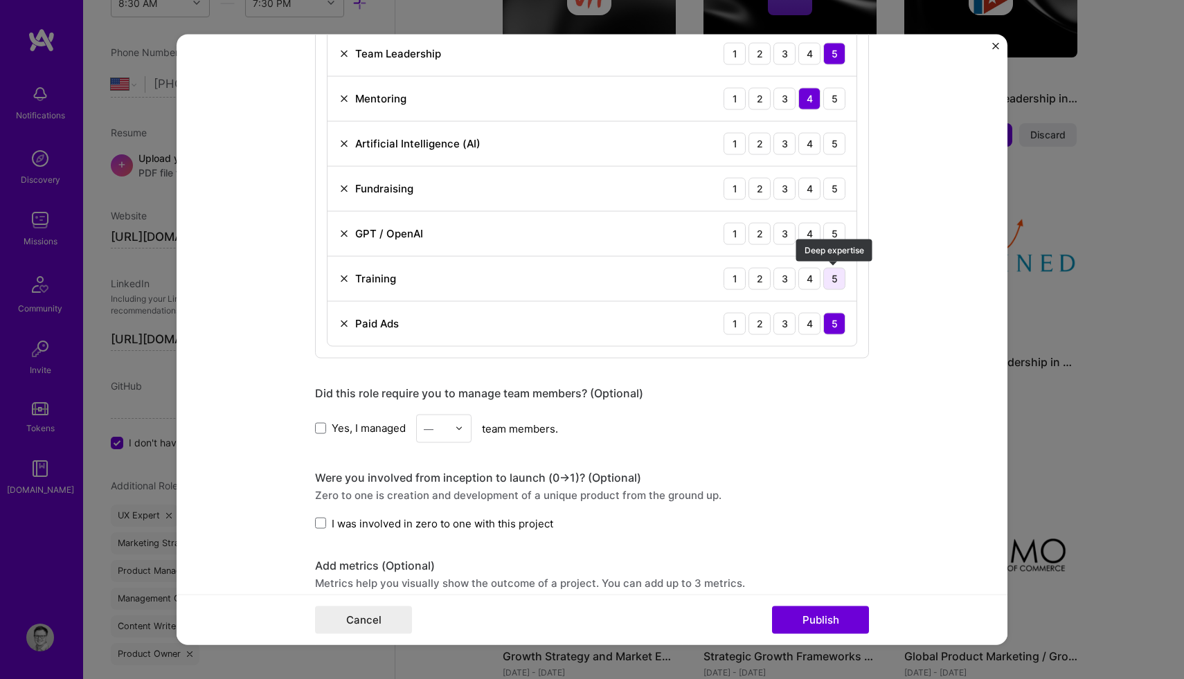
click at [833, 278] on div "5" at bounding box center [834, 278] width 22 height 22
click at [837, 226] on div "5" at bounding box center [834, 233] width 22 height 22
click at [788, 193] on div "3" at bounding box center [784, 188] width 22 height 22
click at [813, 150] on div "4" at bounding box center [809, 143] width 22 height 22
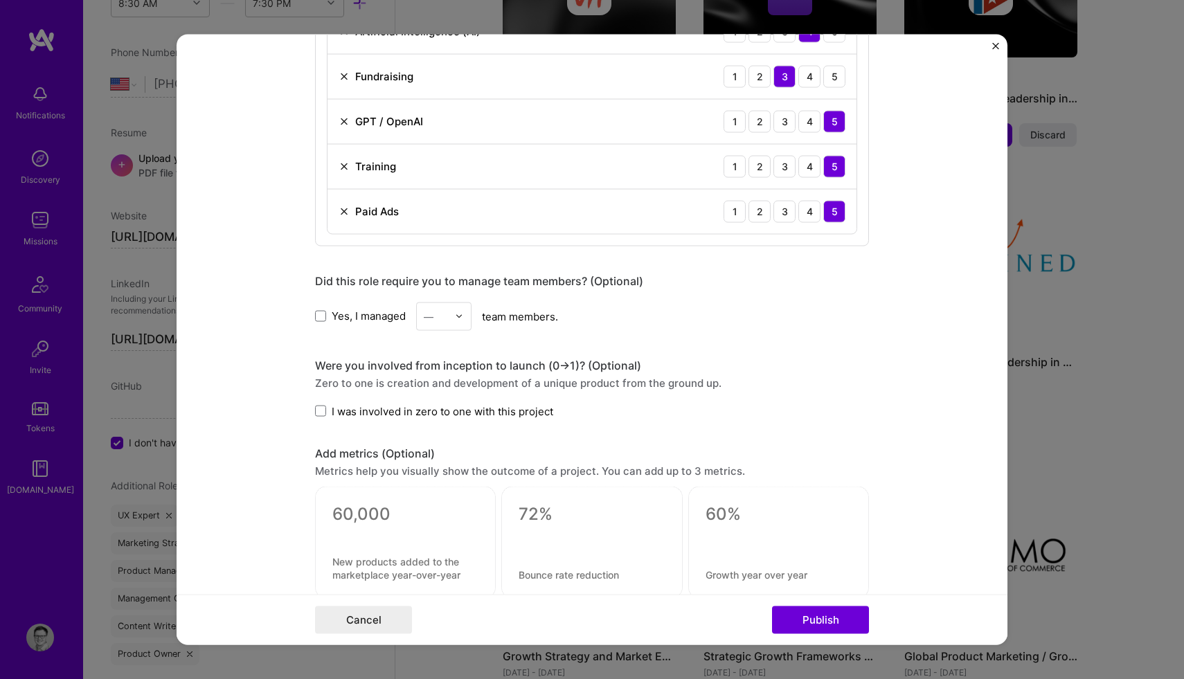
scroll to position [1274, 0]
click at [318, 313] on span at bounding box center [320, 314] width 11 height 11
click at [0, 0] on input "Yes, I managed" at bounding box center [0, 0] width 0 height 0
click at [453, 314] on div "—" at bounding box center [436, 313] width 38 height 27
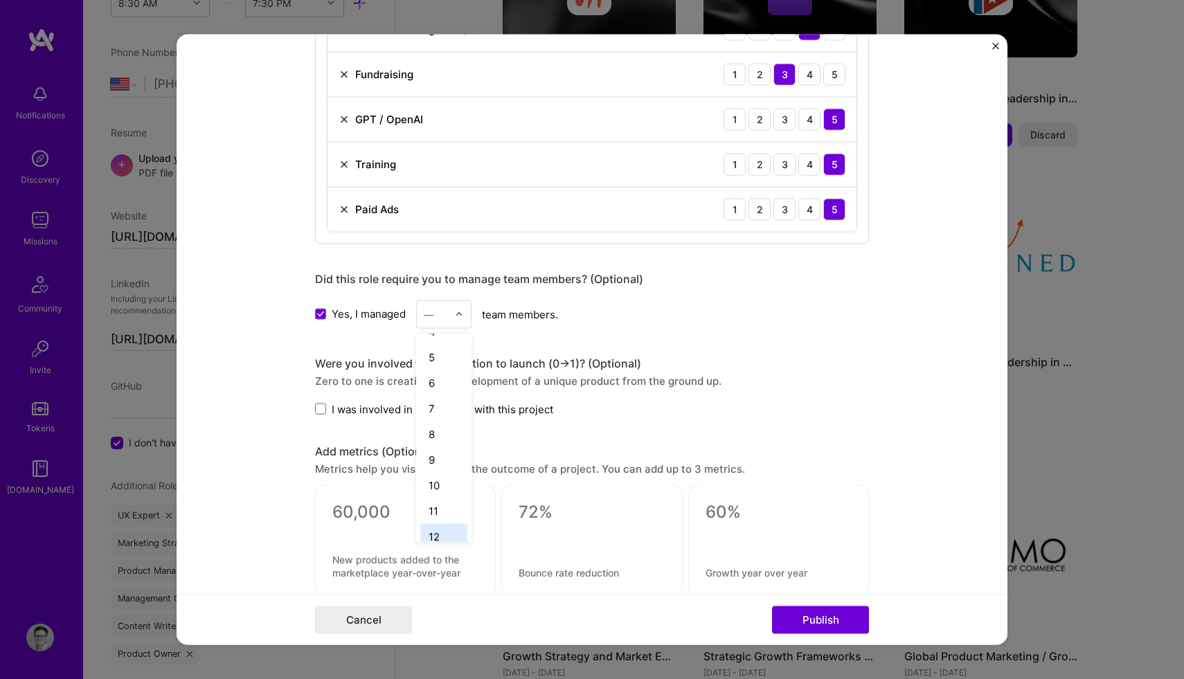
click at [444, 539] on div "12" at bounding box center [443, 536] width 47 height 26
click at [322, 415] on span at bounding box center [320, 409] width 11 height 11
click at [0, 0] on input "I was involved in zero to one with this project" at bounding box center [0, 0] width 0 height 0
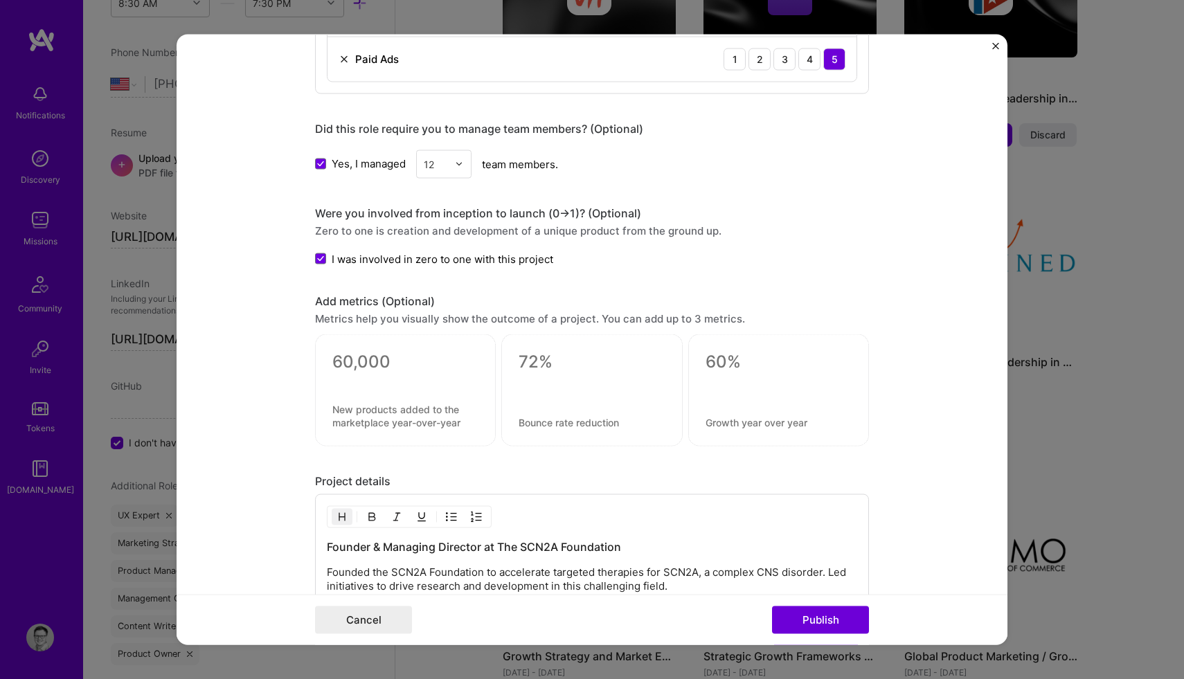
scroll to position [1425, 0]
click at [347, 367] on textarea at bounding box center [405, 360] width 146 height 21
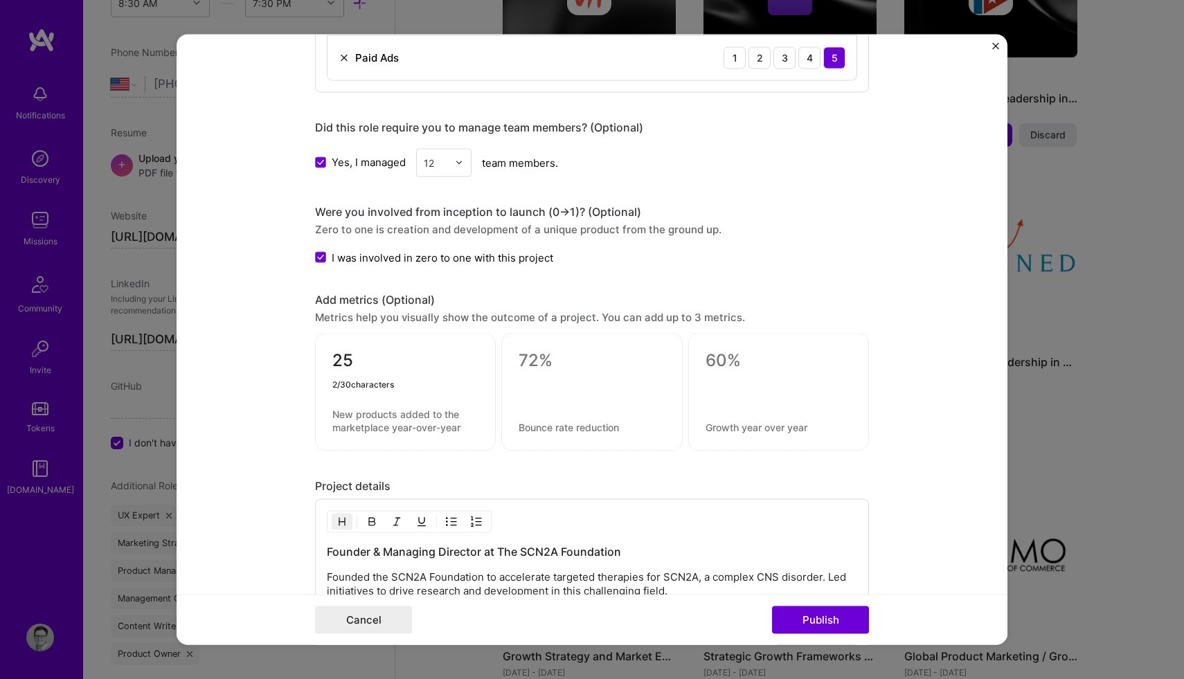
type textarea "2"
type textarea "$250k"
click at [354, 423] on textarea at bounding box center [405, 421] width 146 height 26
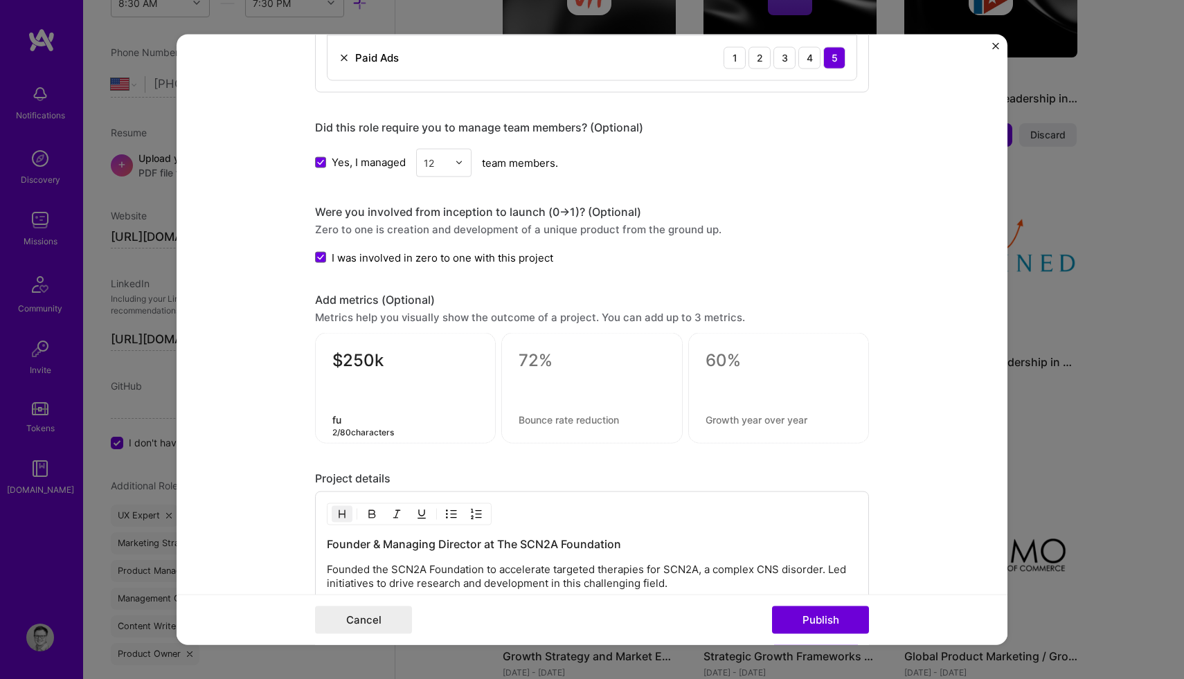
type textarea "f"
type textarea "Fundraised thus far"
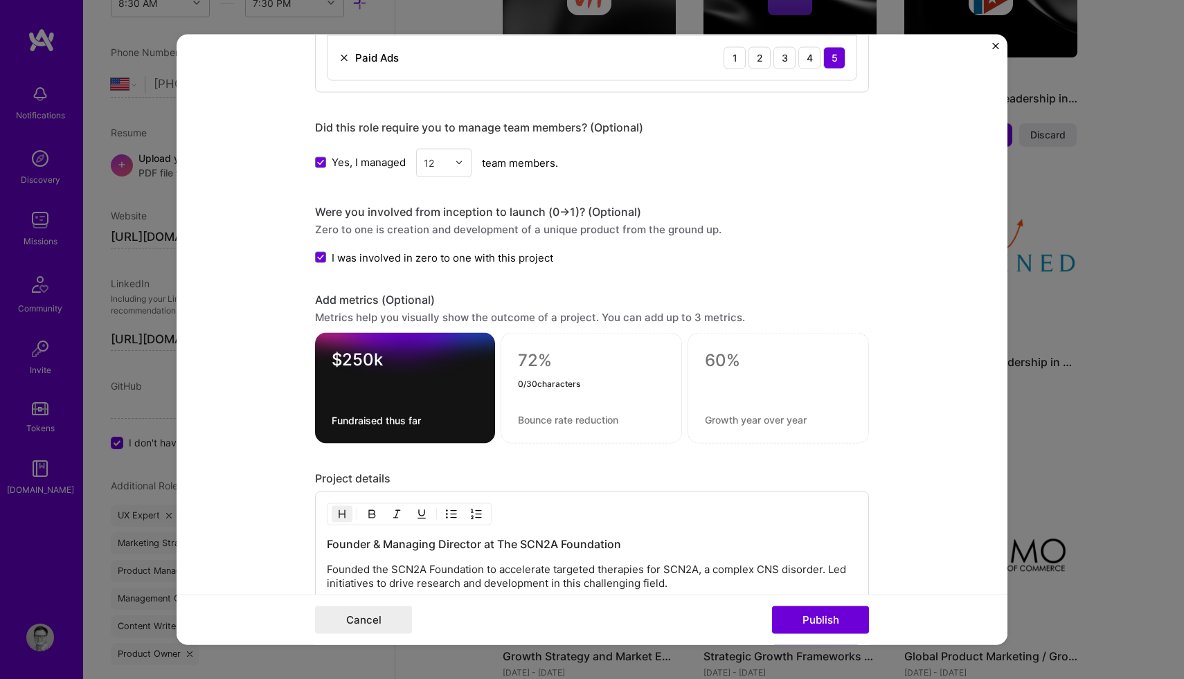
click at [535, 359] on textarea at bounding box center [591, 360] width 147 height 21
type textarea "3"
type textarea "5"
click at [413, 414] on textarea "Fundraised thus far" at bounding box center [405, 420] width 147 height 13
click at [425, 419] on textarea "Fundraised thus far" at bounding box center [405, 420] width 147 height 13
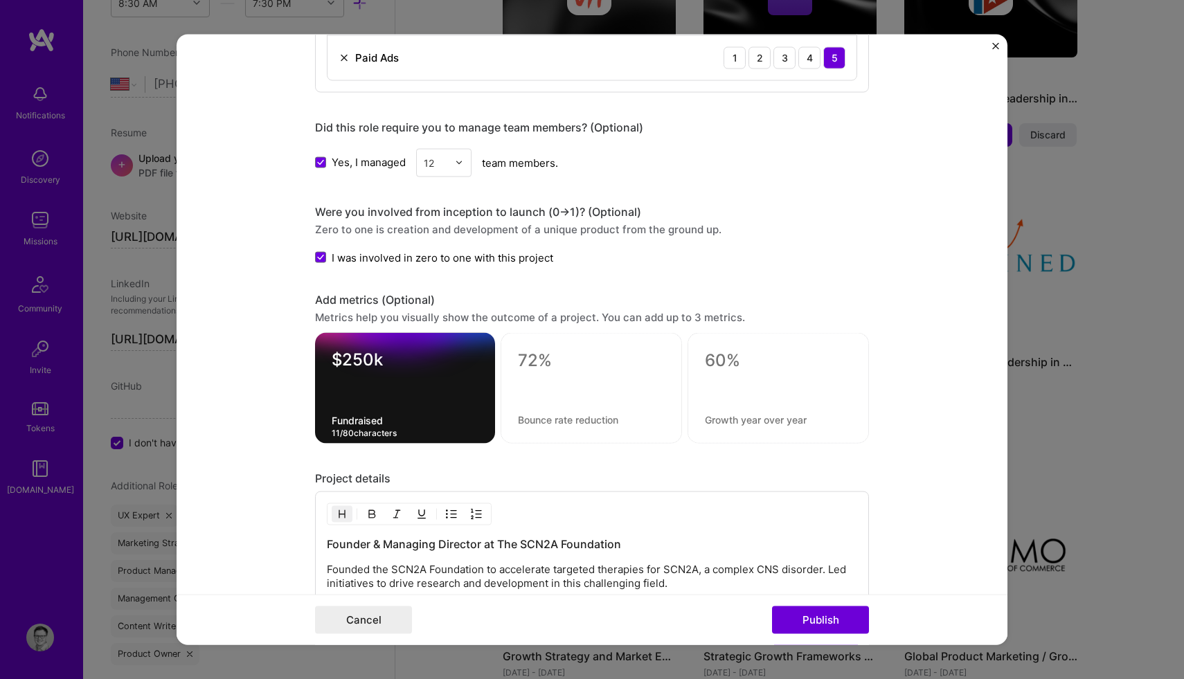
type textarea "Fundraised"
click at [529, 375] on textarea at bounding box center [591, 363] width 147 height 27
type textarea "1"
click at [255, 354] on form "Editing suggested project This project is suggested based on your LinkedIn, res…" at bounding box center [592, 339] width 831 height 611
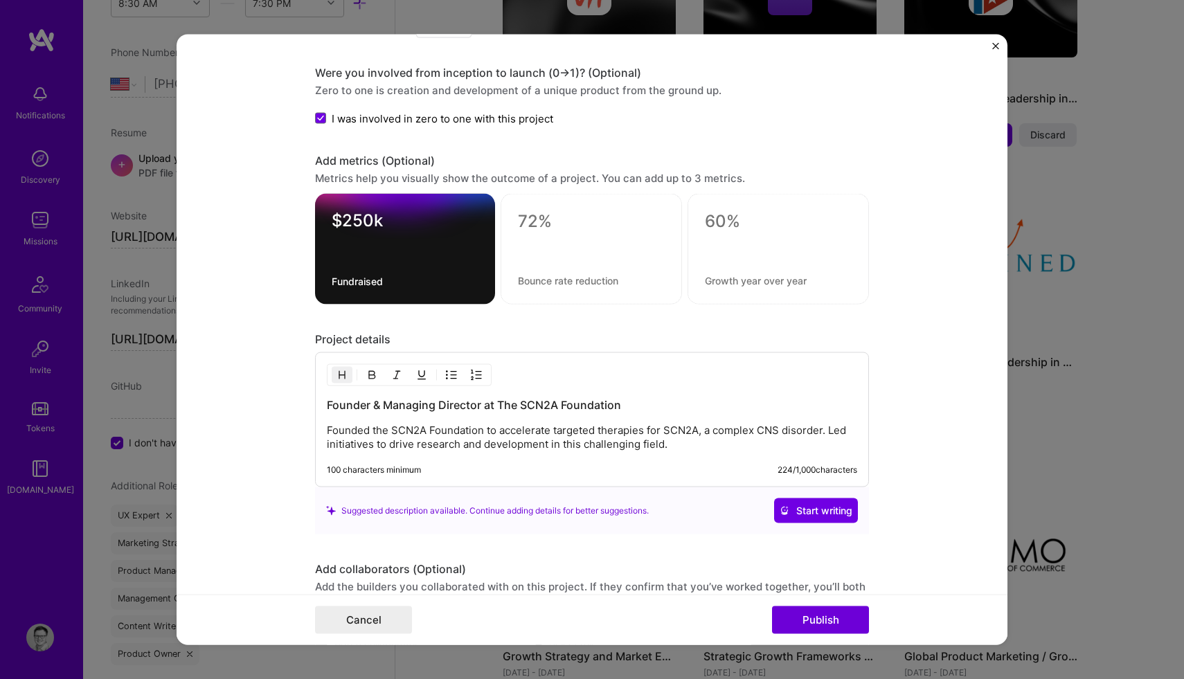
scroll to position [1652, 0]
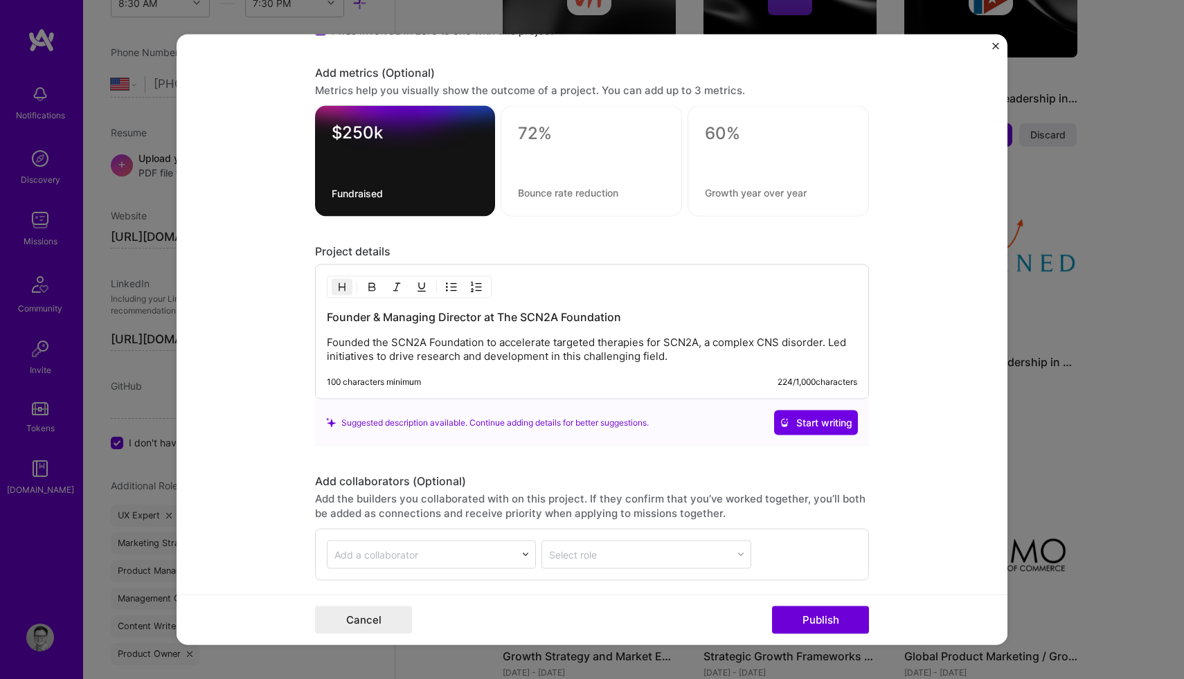
click at [539, 139] on textarea at bounding box center [591, 136] width 147 height 27
type textarea "25%"
click at [555, 189] on textarea at bounding box center [591, 192] width 147 height 13
type textarea "G"
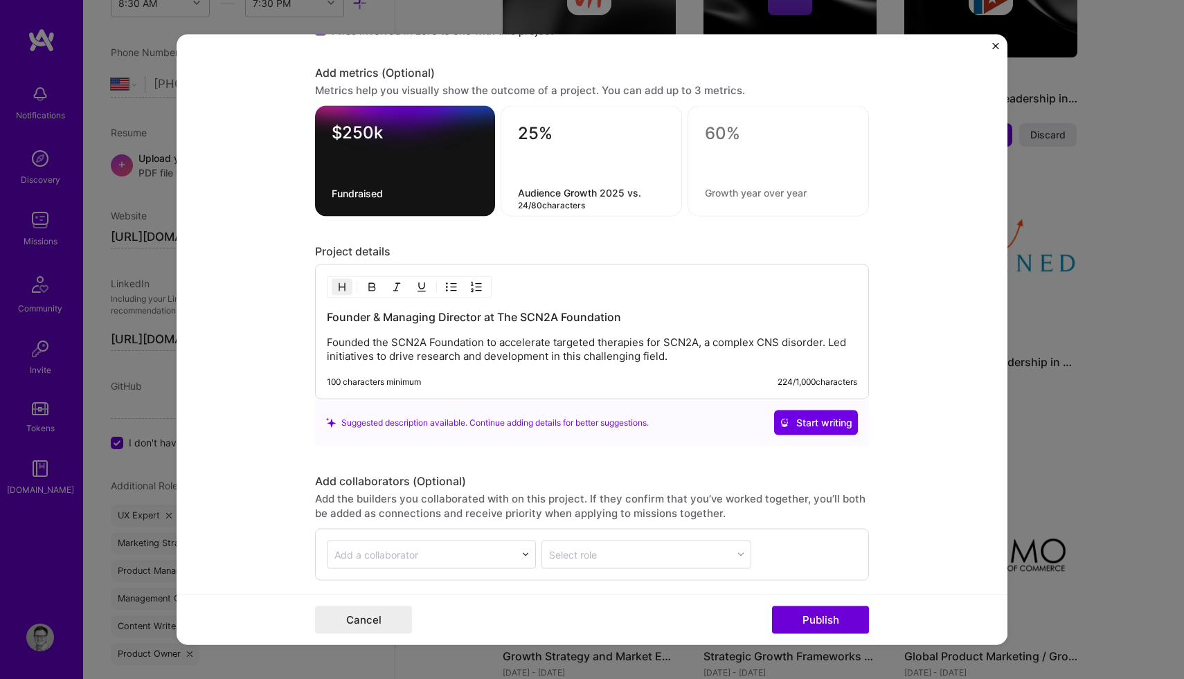
drag, startPoint x: 561, startPoint y: 195, endPoint x: 512, endPoint y: 192, distance: 49.2
click at [512, 192] on div "25% Audience Growth 2025 vs. 24 / 80 characters" at bounding box center [590, 161] width 181 height 111
click at [607, 192] on textarea "Organic Growth 2025 vs." at bounding box center [591, 192] width 147 height 13
click at [631, 193] on textarea "Organic Growth 25 vs." at bounding box center [591, 192] width 147 height 13
type textarea "Organic Growth"
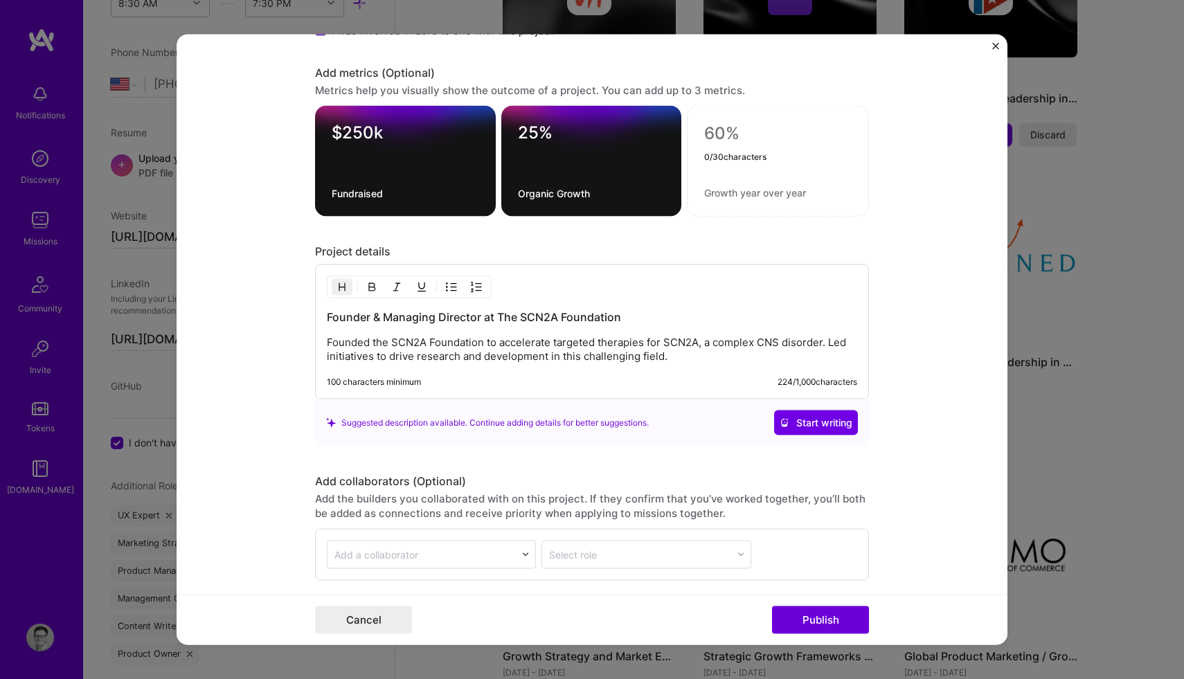
click at [723, 134] on textarea at bounding box center [777, 133] width 147 height 21
type textarea "300%"
click at [729, 195] on textarea at bounding box center [777, 192] width 147 height 13
click at [756, 192] on textarea "Increase in List growth" at bounding box center [777, 192] width 147 height 13
drag, startPoint x: 811, startPoint y: 192, endPoint x: 699, endPoint y: 194, distance: 112.2
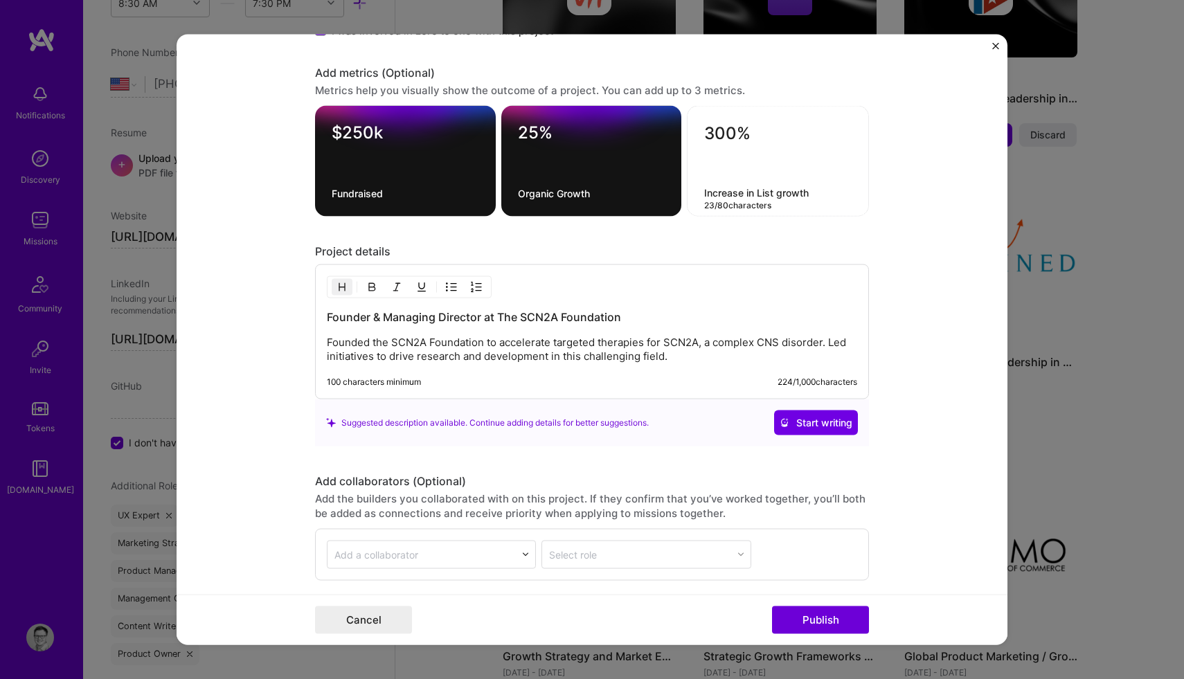
click at [699, 194] on div "300% Increase in List growth 23 / 80 characters" at bounding box center [778, 161] width 182 height 111
type textarea "List Growth since alunch"
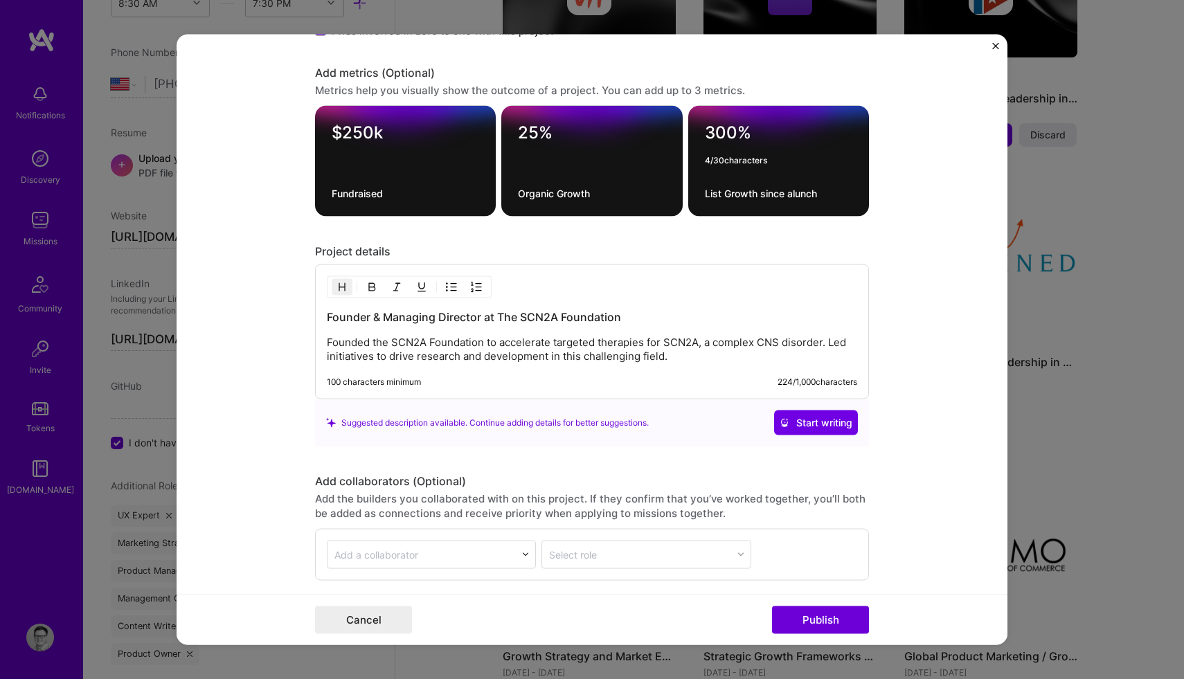
drag, startPoint x: 735, startPoint y: 127, endPoint x: 696, endPoint y: 127, distance: 38.8
click at [696, 127] on div "300% 4 / 30 characters List Growth since alunch" at bounding box center [778, 161] width 181 height 111
type textarea "500%"
click at [774, 183] on div "500% List Growth since alunch" at bounding box center [778, 161] width 181 height 111
click at [817, 191] on textarea "List Growth since alunch" at bounding box center [778, 193] width 147 height 13
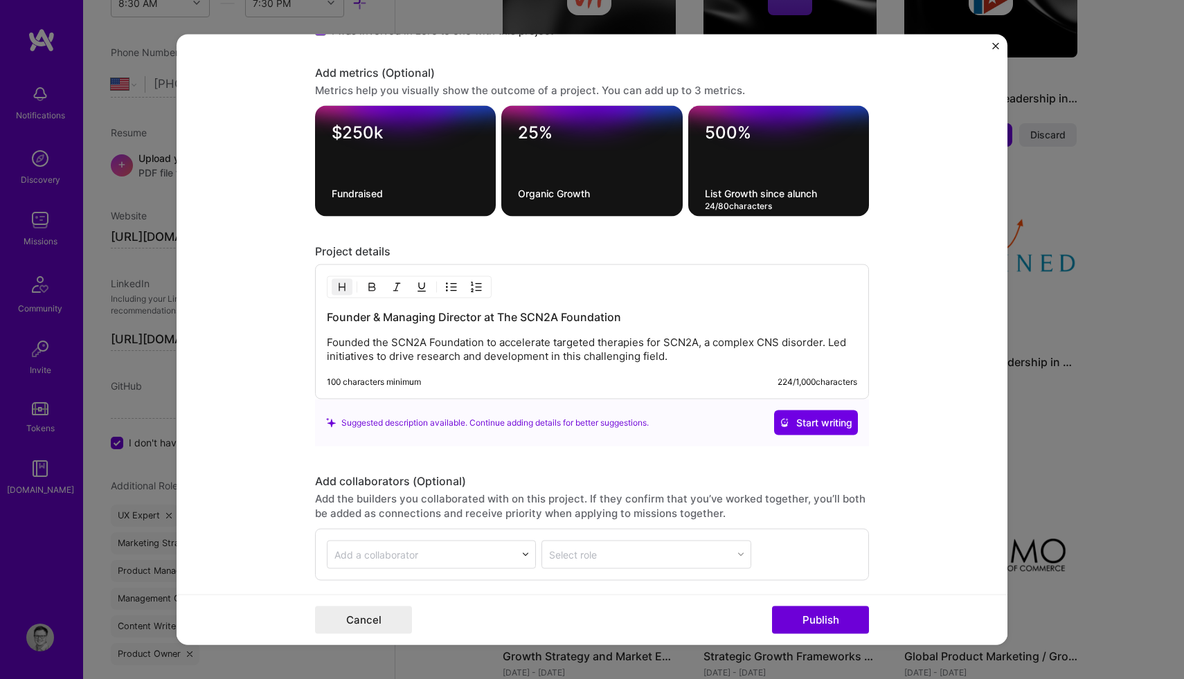
drag, startPoint x: 823, startPoint y: 195, endPoint x: 766, endPoint y: 195, distance: 57.5
click at [766, 195] on textarea "List Growth since alunch" at bounding box center [778, 193] width 147 height 13
type textarea "List Growth"
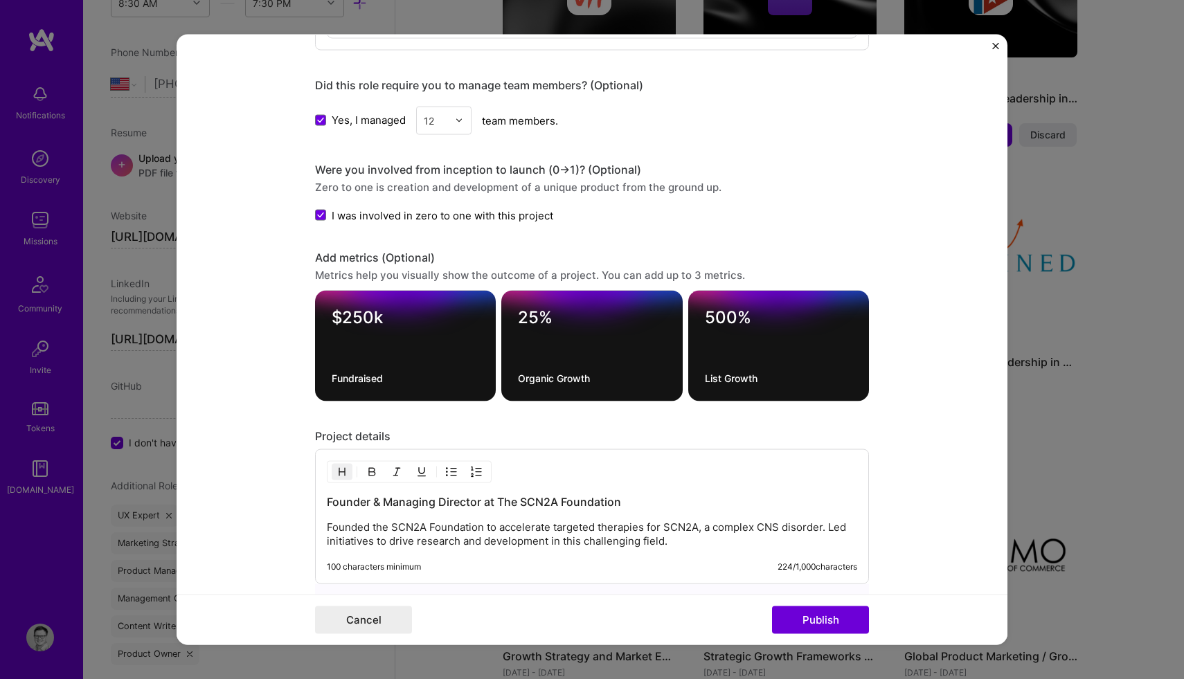
scroll to position [1562, 0]
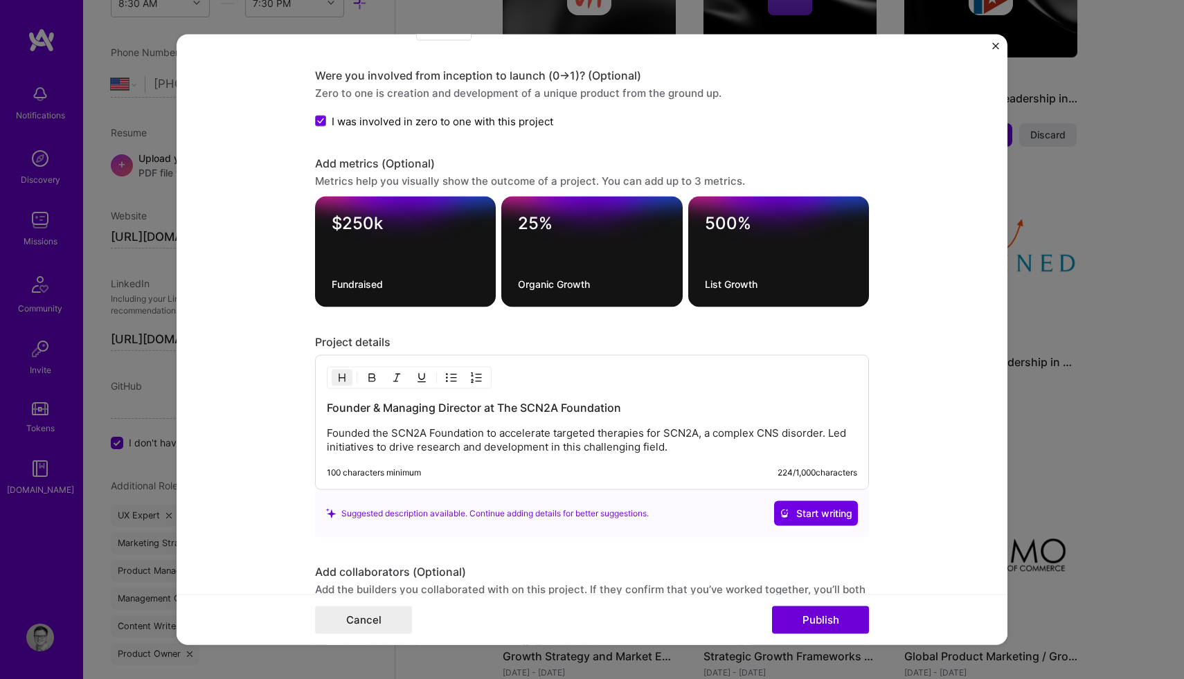
click at [676, 454] on div "Founder & Managing Director at The SCN2A Foundation Founded the SCN2A Foundatio…" at bounding box center [592, 422] width 554 height 135
click at [673, 450] on p "Founded the SCN2A Foundation to accelerate targeted therapies for SCN2A, a comp…" at bounding box center [592, 440] width 530 height 28
click at [829, 433] on p "Founded the SCN2A Foundation to accelerate targeted therapies for SCN2A, a comp…" at bounding box center [592, 440] width 530 height 28
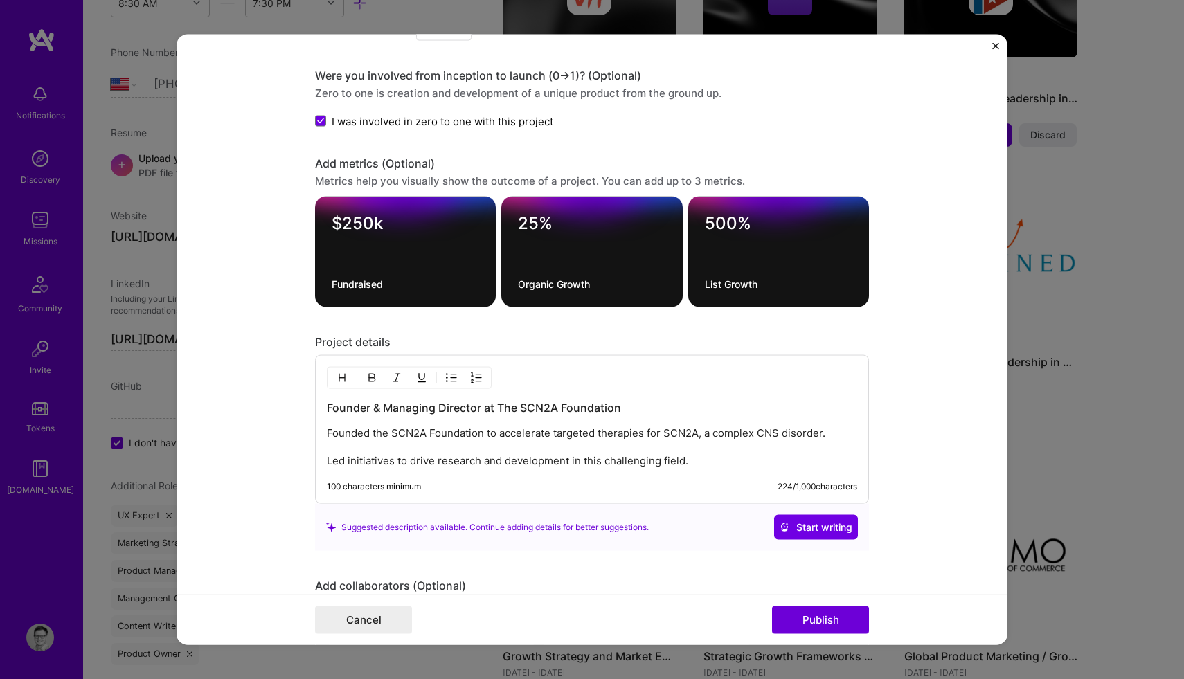
click at [696, 460] on p "Founded the SCN2A Foundation to accelerate targeted therapies for SCN2A, a comp…" at bounding box center [592, 447] width 530 height 42
click at [327, 432] on p "Founded the SCN2A Foundation to accelerate targeted therapies for SCN2A, a comp…" at bounding box center [592, 447] width 530 height 42
click at [449, 374] on img "button" at bounding box center [451, 377] width 11 height 11
click at [350, 469] on ul "Founded the SCN2A Foundation to accelerate targeted therapies for SCN2A, a comp…" at bounding box center [592, 447] width 530 height 42
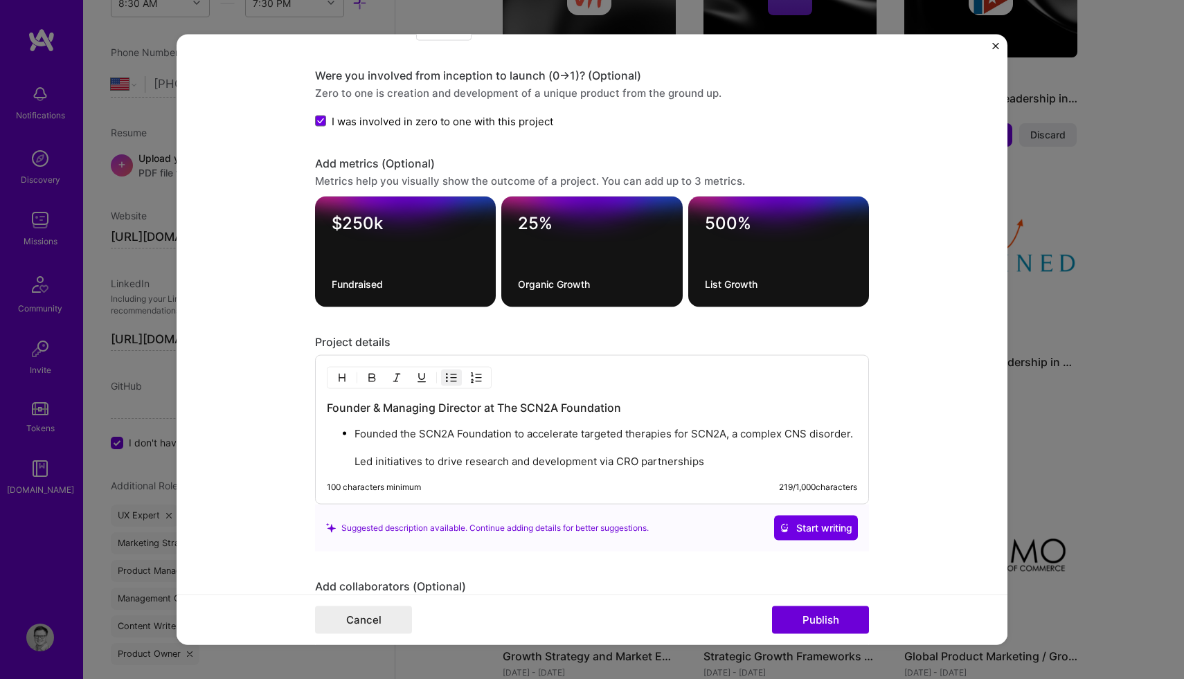
click at [448, 380] on img "button" at bounding box center [451, 377] width 11 height 11
click at [324, 435] on div "Founder & Managing Director at The SCN2A Foundation Founded the SCN2A Foundatio…" at bounding box center [592, 429] width 554 height 149
click at [327, 433] on p "Founded the SCN2A Foundation to accelerate targeted therapies for SCN2A, a comp…" at bounding box center [592, 447] width 530 height 42
click at [450, 378] on img "button" at bounding box center [451, 377] width 11 height 11
click at [353, 469] on ul "Founded the SCN2A Foundation to accelerate targeted therapies for SCN2A, a comp…" at bounding box center [592, 447] width 530 height 42
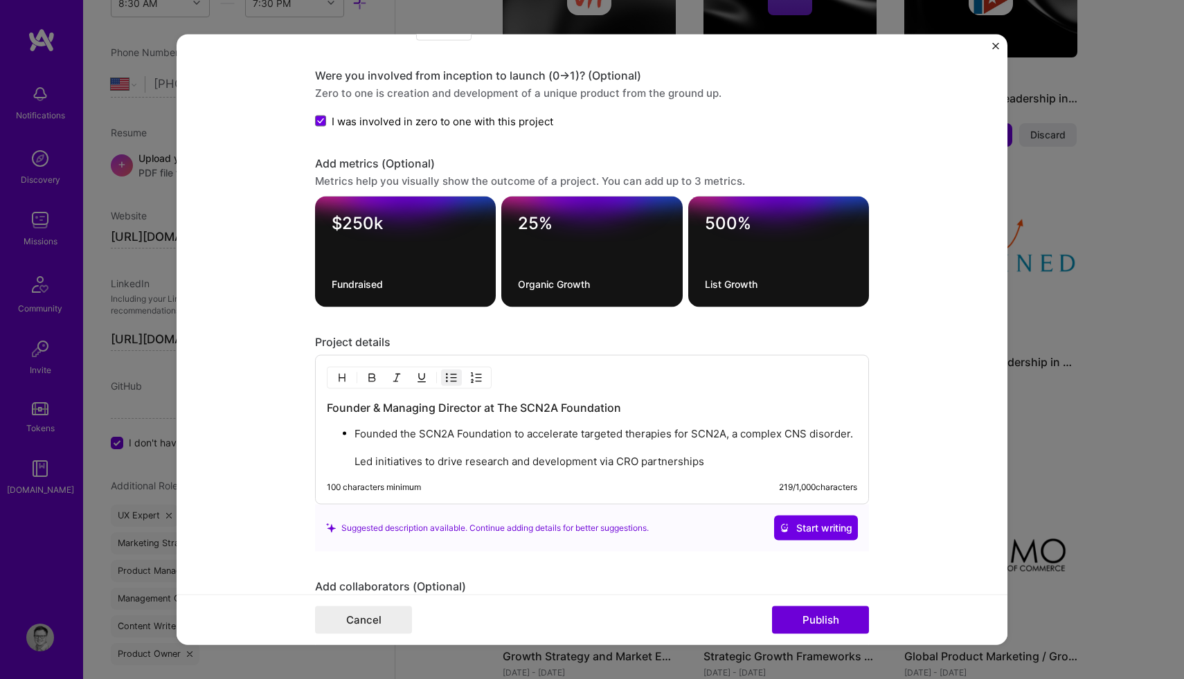
click at [446, 377] on img "button" at bounding box center [451, 377] width 11 height 11
click at [707, 466] on p "Led initiatives to drive research and development via CRO partnerships" at bounding box center [605, 459] width 503 height 14
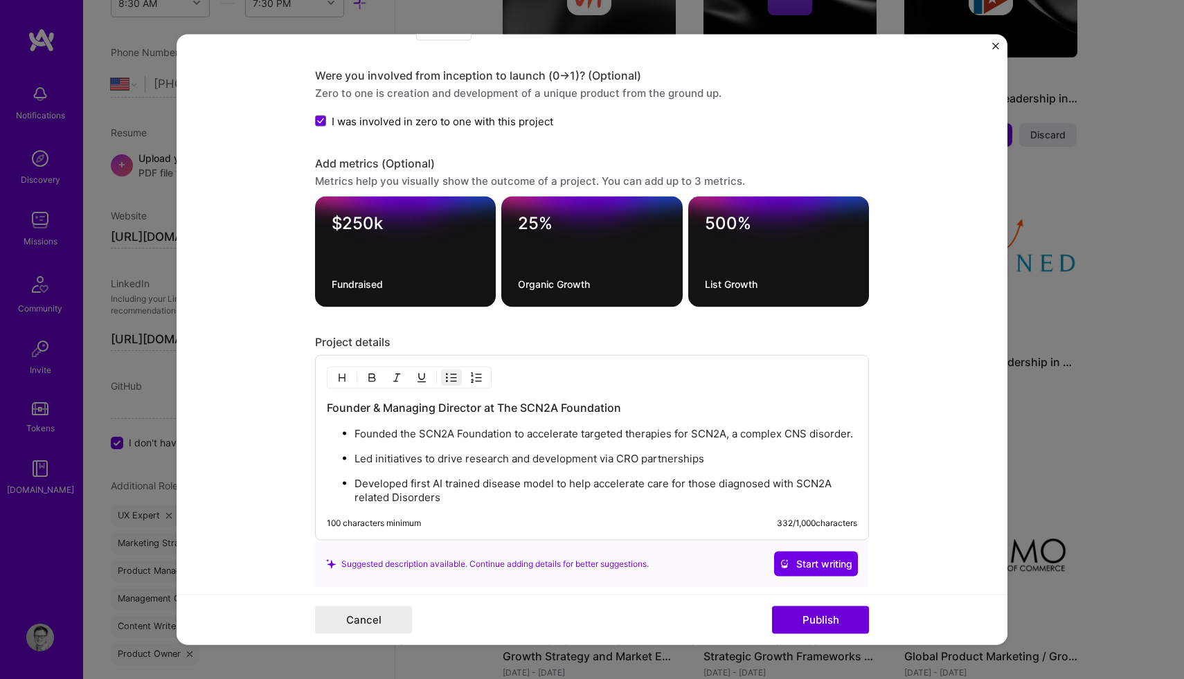
click at [359, 505] on p "Developed first AI trained disease model to help accelerate care for those diag…" at bounding box center [605, 491] width 503 height 28
click at [449, 505] on p "Developed first AI trained disease model to help accelerate care for those diag…" at bounding box center [605, 491] width 503 height 28
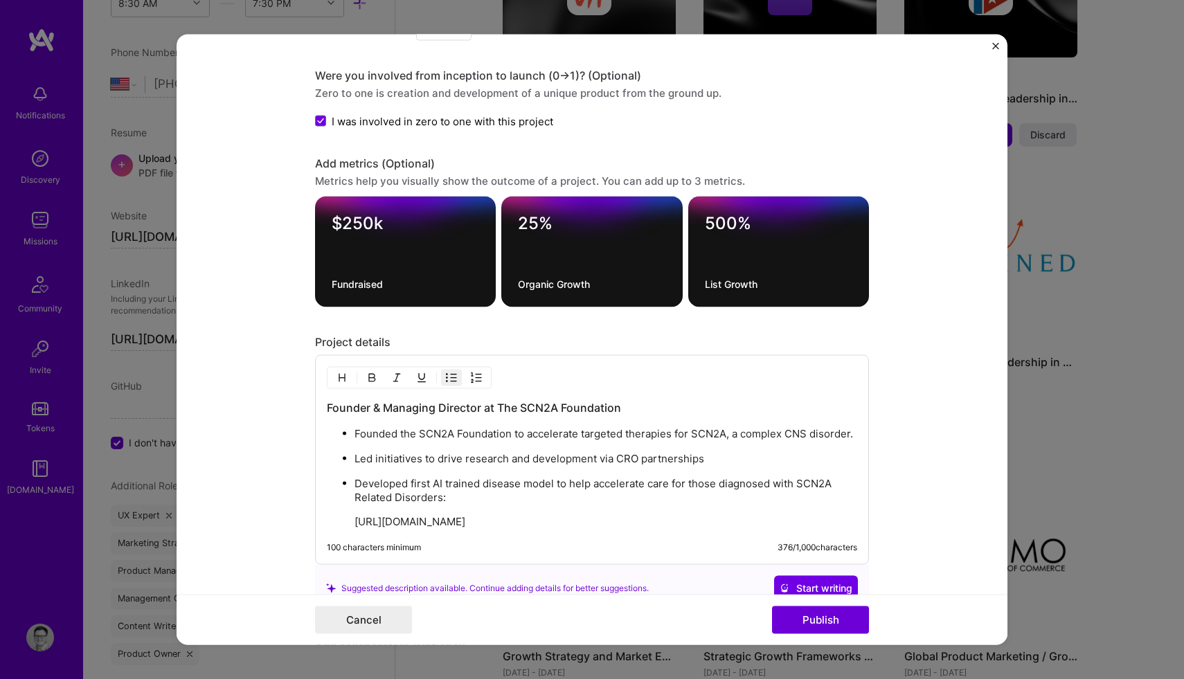
click at [354, 529] on p "https://chatgpt.com/g/g-mF6z5XcqJ-scn2a-ai" at bounding box center [605, 522] width 503 height 14
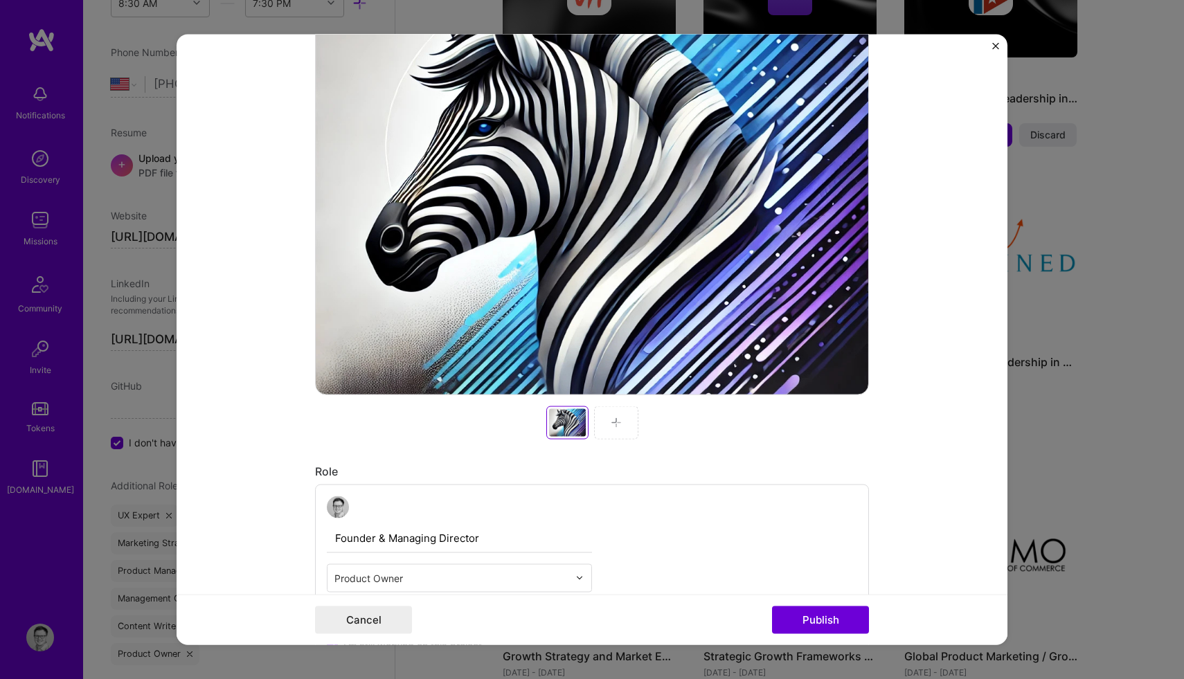
scroll to position [296, 0]
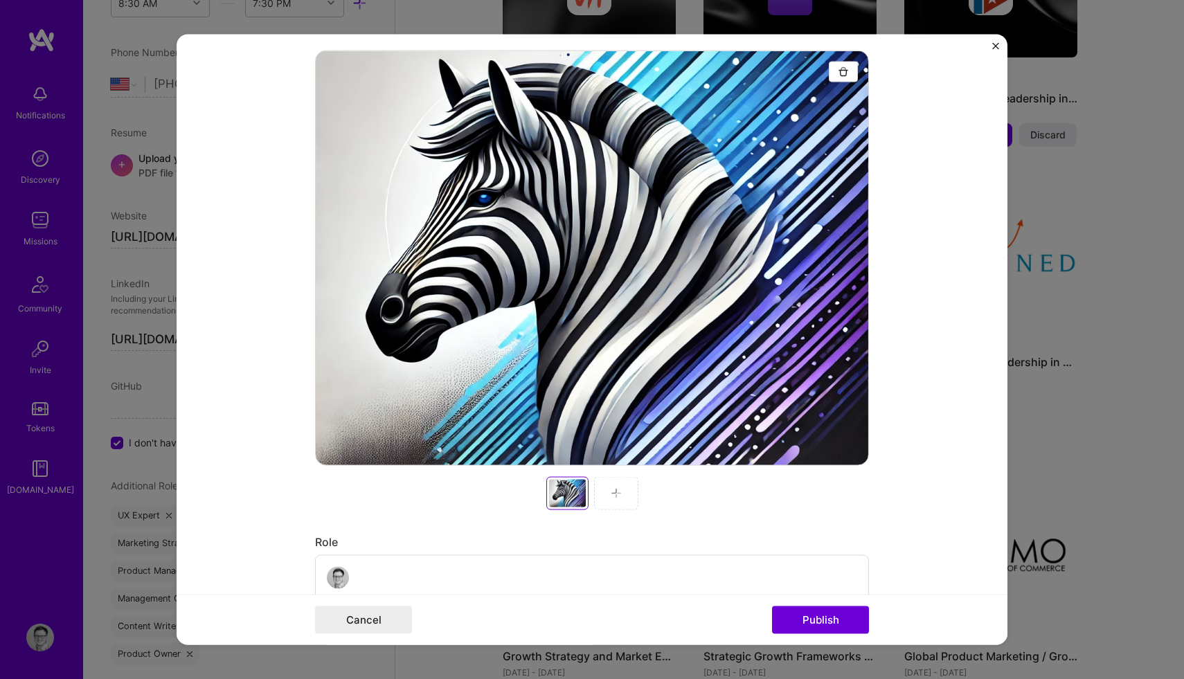
click at [997, 45] on img "Close" at bounding box center [995, 45] width 7 height 7
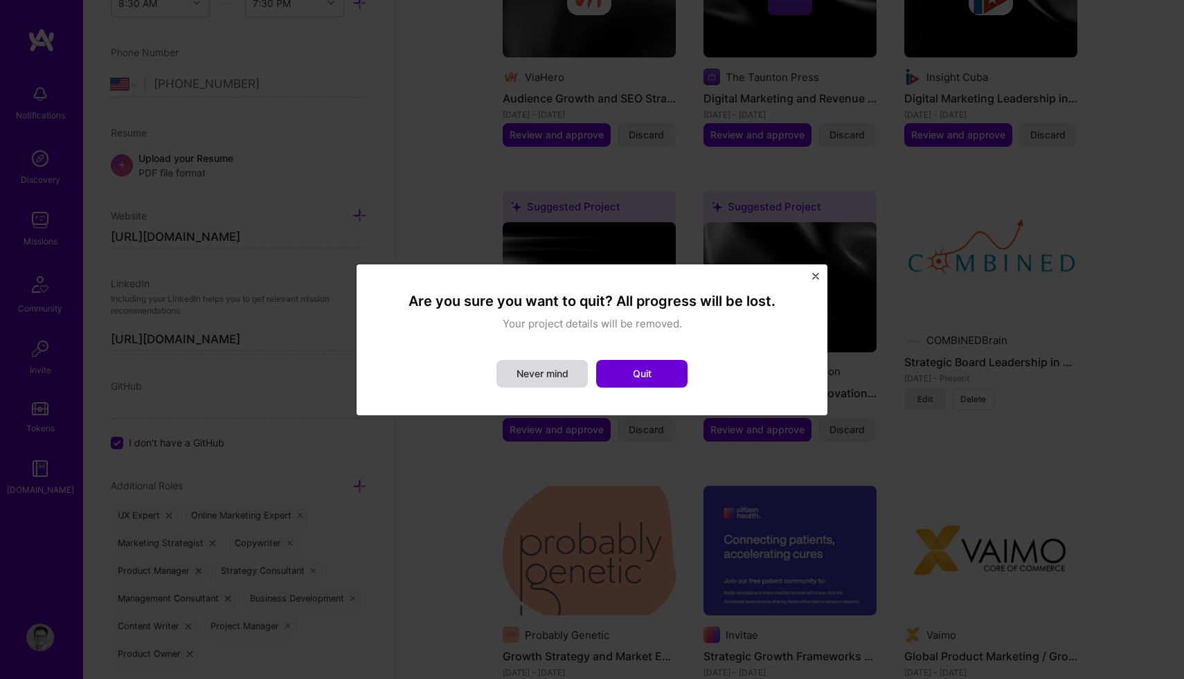
click at [554, 372] on button "Never mind" at bounding box center [541, 374] width 91 height 28
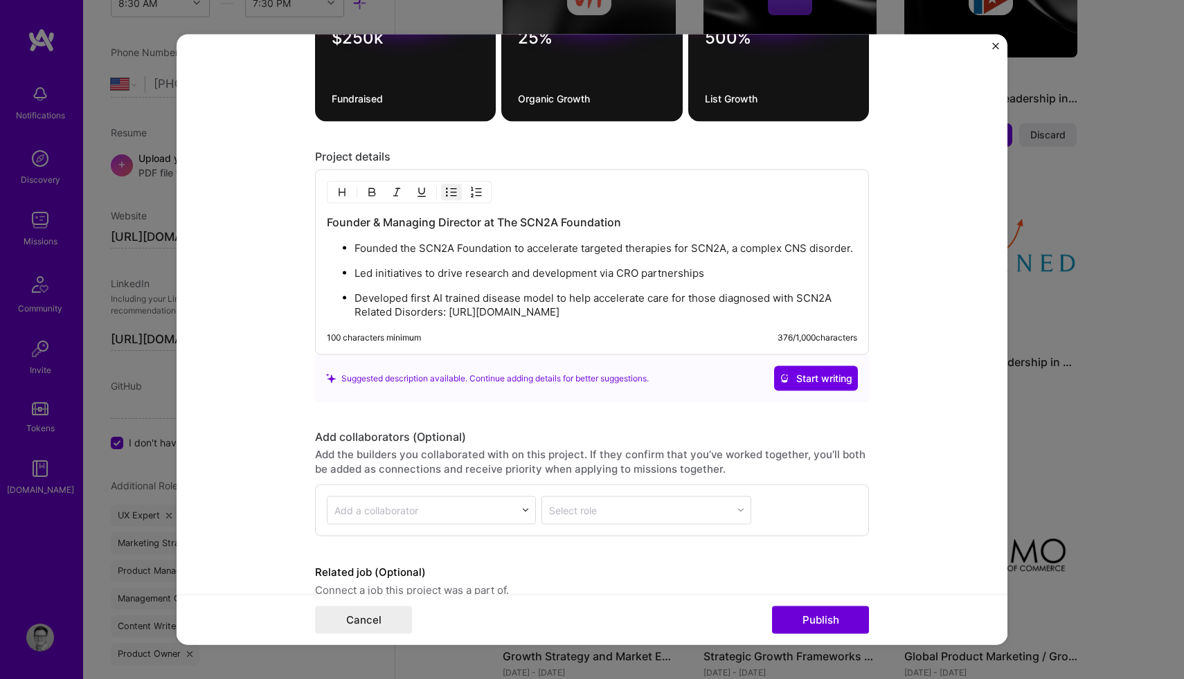
scroll to position [1827, 0]
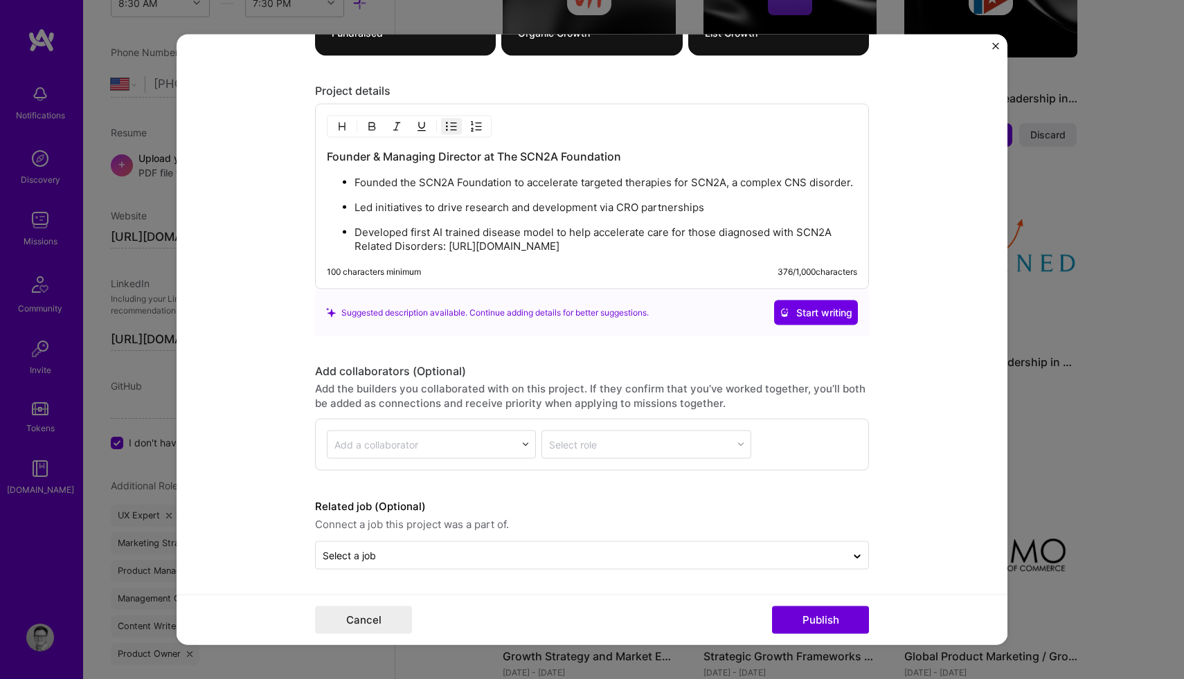
click at [684, 249] on p "Developed first AI trained disease model to help accelerate care for those diag…" at bounding box center [605, 240] width 503 height 28
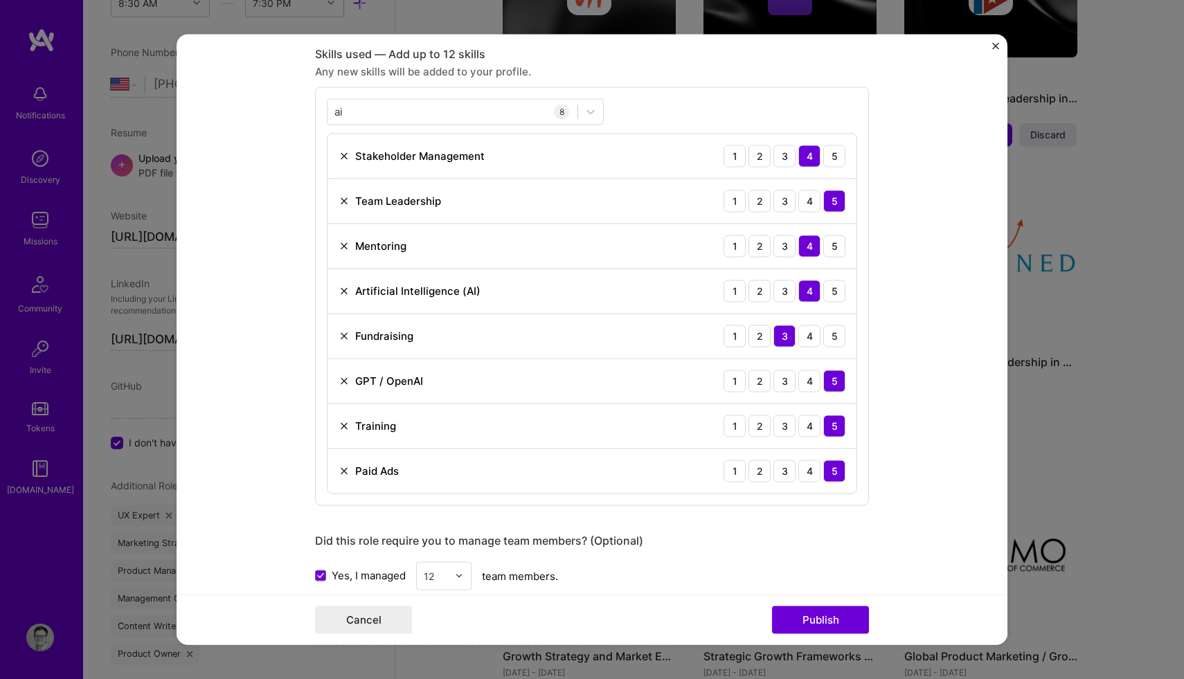
scroll to position [1125, 0]
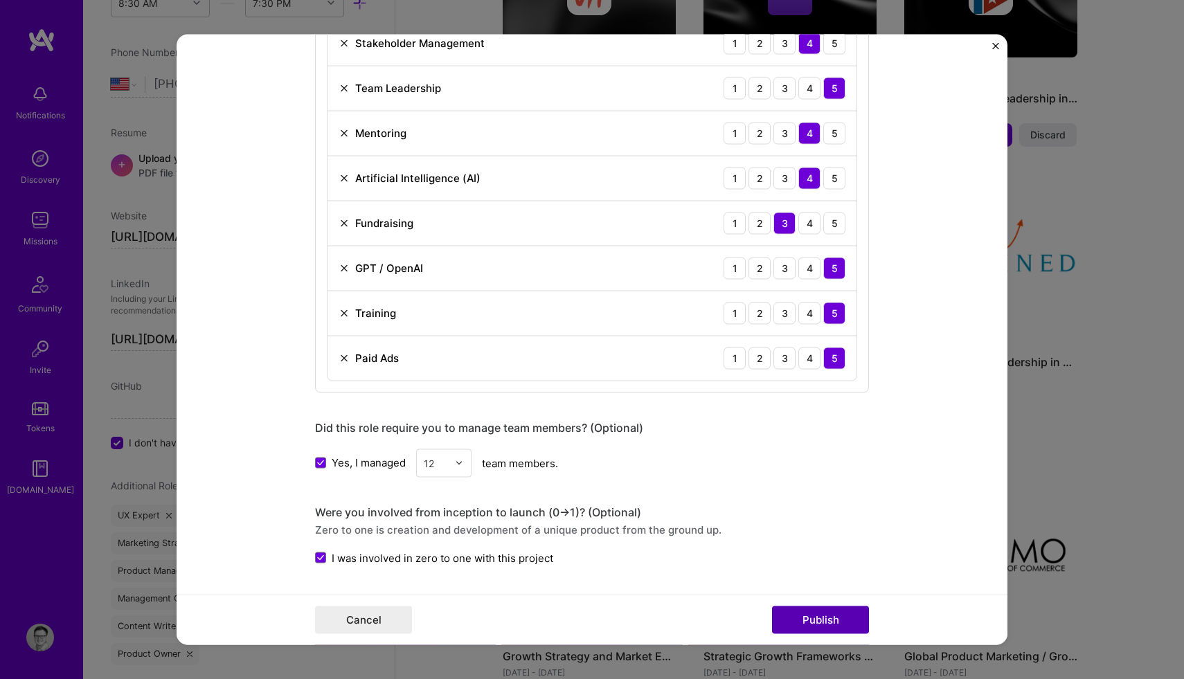
click at [817, 612] on button "Publish" at bounding box center [820, 620] width 97 height 28
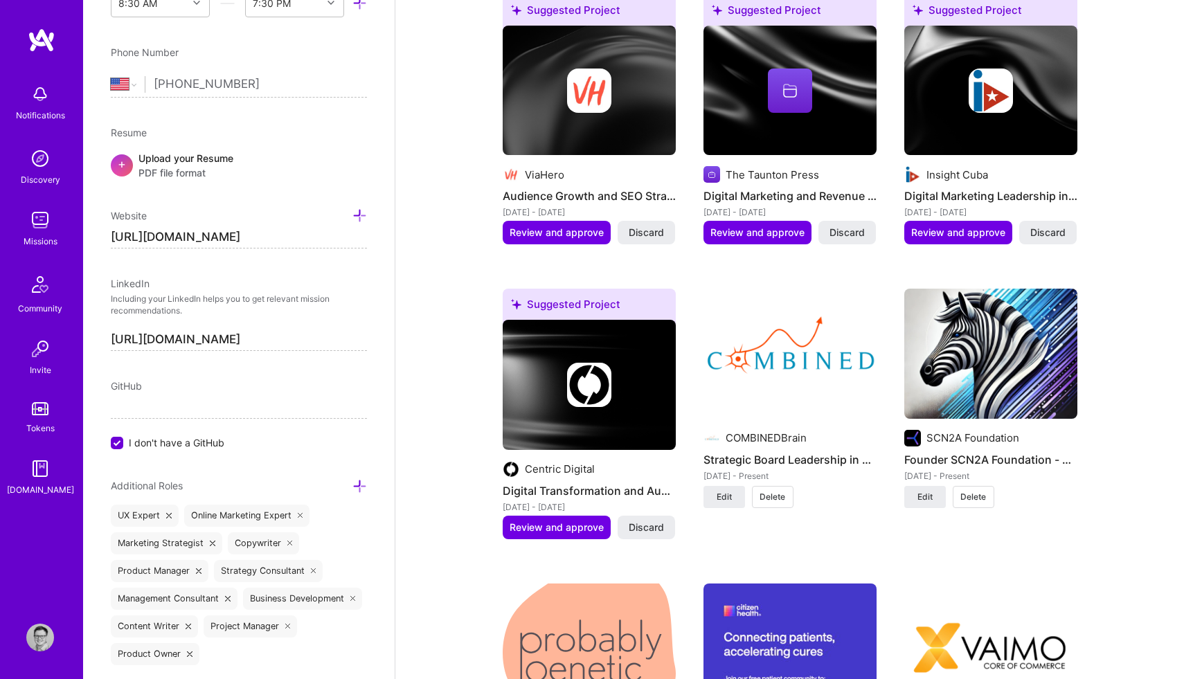
scroll to position [1652, 0]
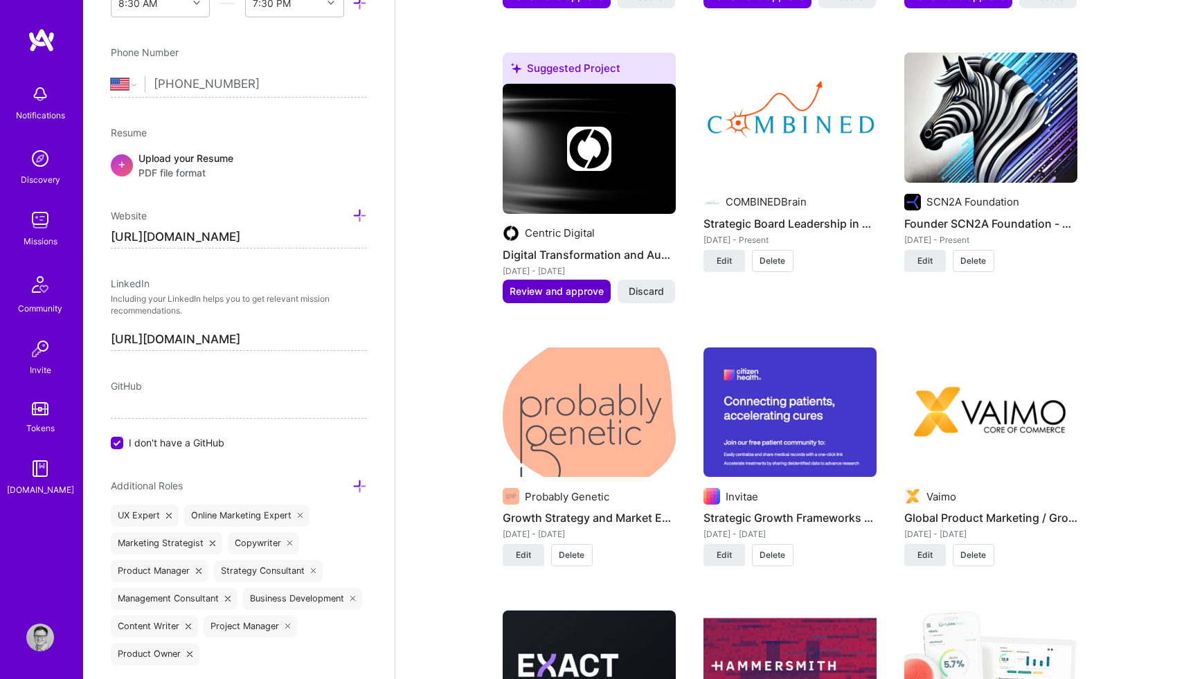
click at [554, 284] on span "Review and approve" at bounding box center [556, 291] width 94 height 14
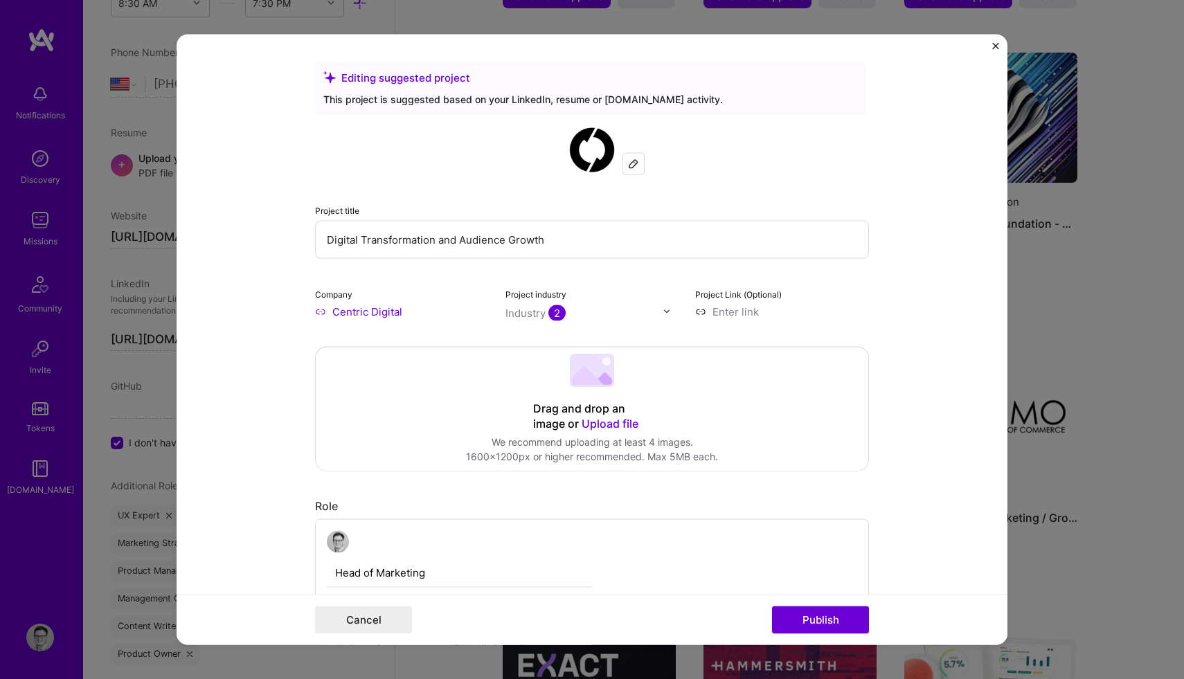
drag, startPoint x: 565, startPoint y: 239, endPoint x: 317, endPoint y: 241, distance: 247.8
click at [317, 241] on input "Digital Transformation and Audience Growth" at bounding box center [592, 239] width 554 height 38
type input "Fractional CMO"
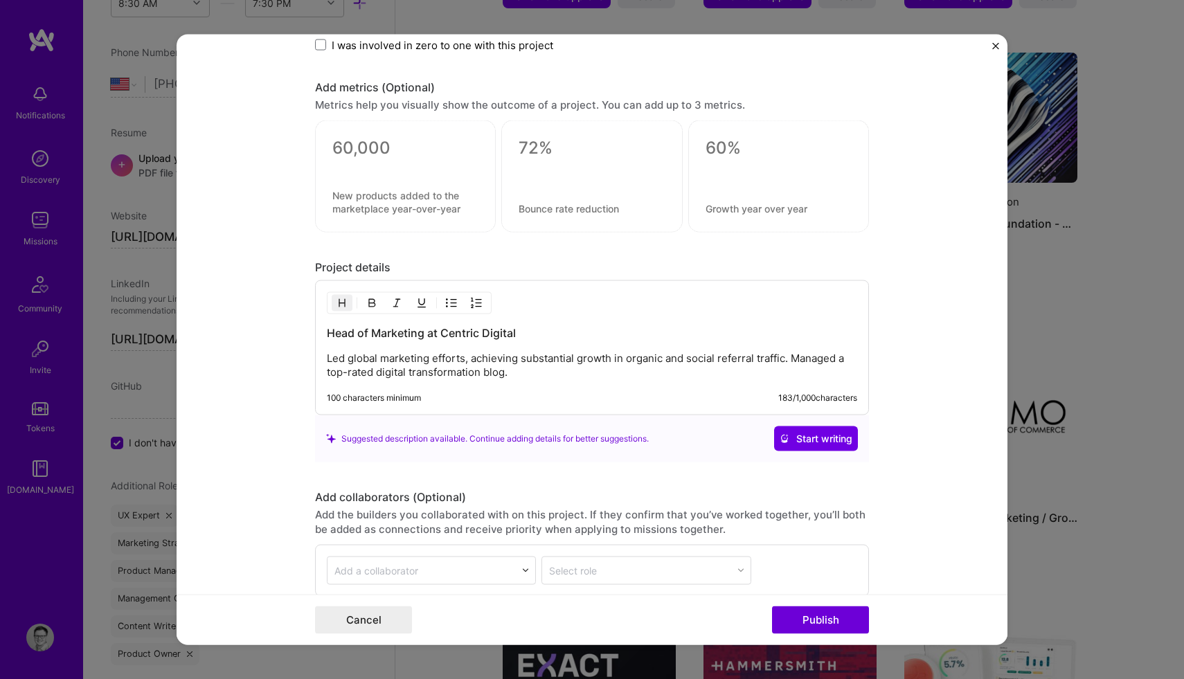
scroll to position [1207, 0]
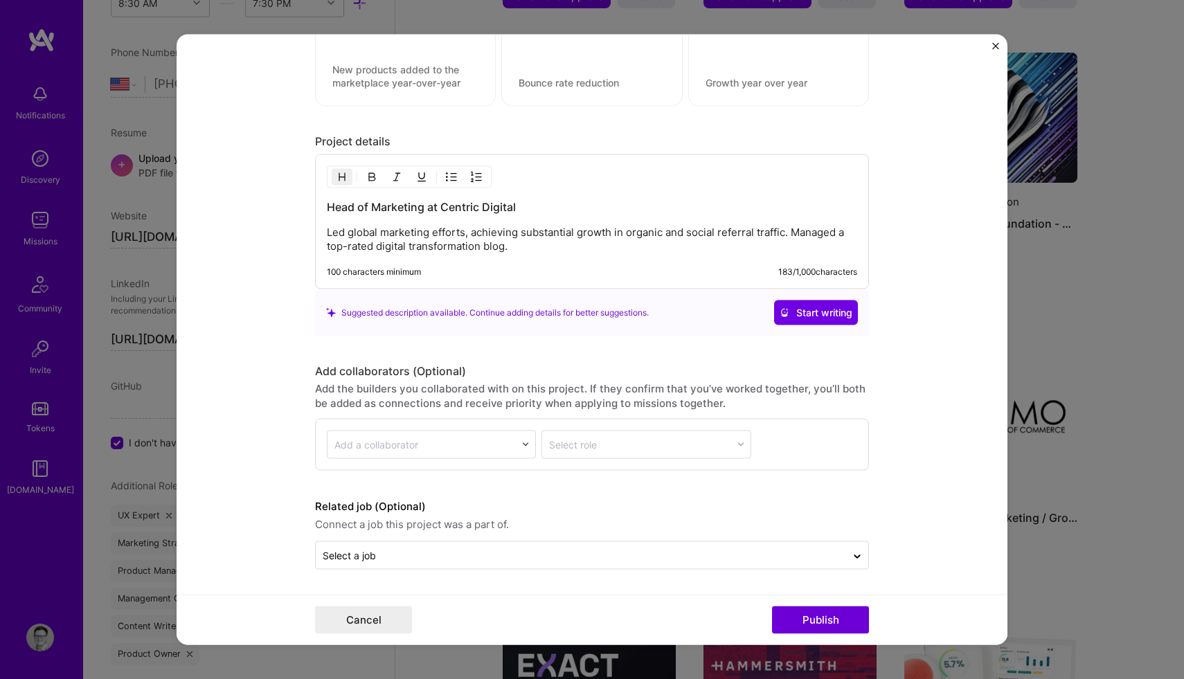
click at [838, 228] on p "Led global marketing efforts, achieving substantial growth in organic and socia…" at bounding box center [592, 240] width 530 height 28
click at [554, 246] on p "Led global marketing efforts, achieving substantial growth in organic and socia…" at bounding box center [592, 240] width 530 height 28
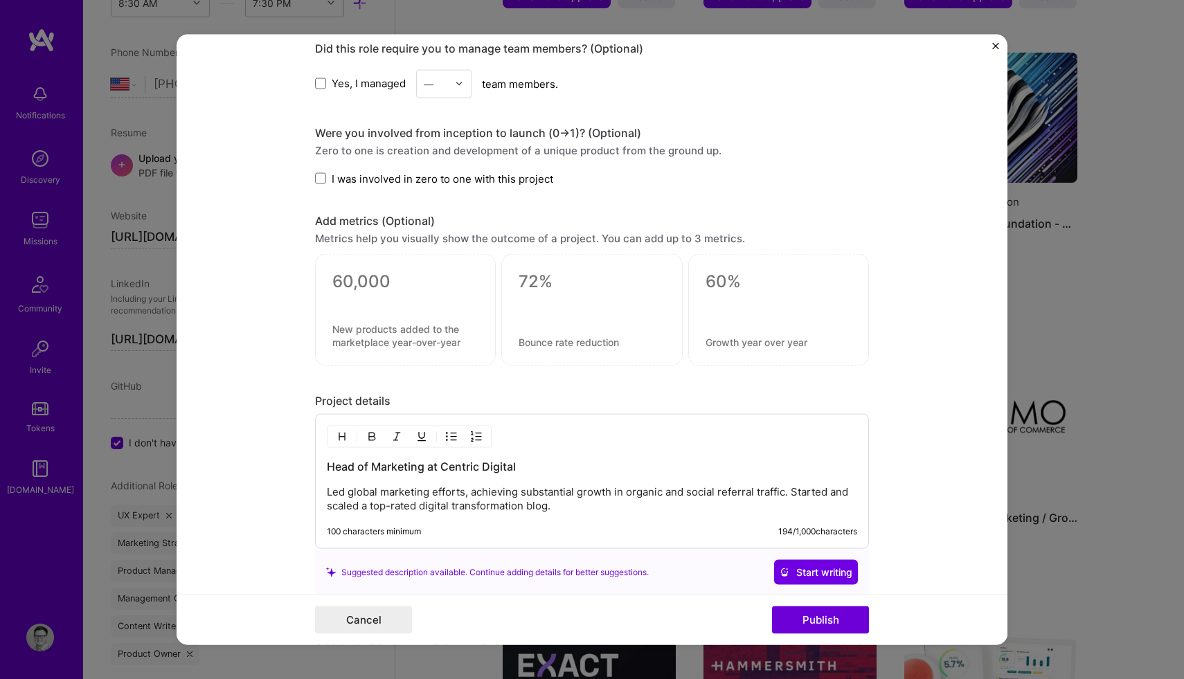
scroll to position [730, 0]
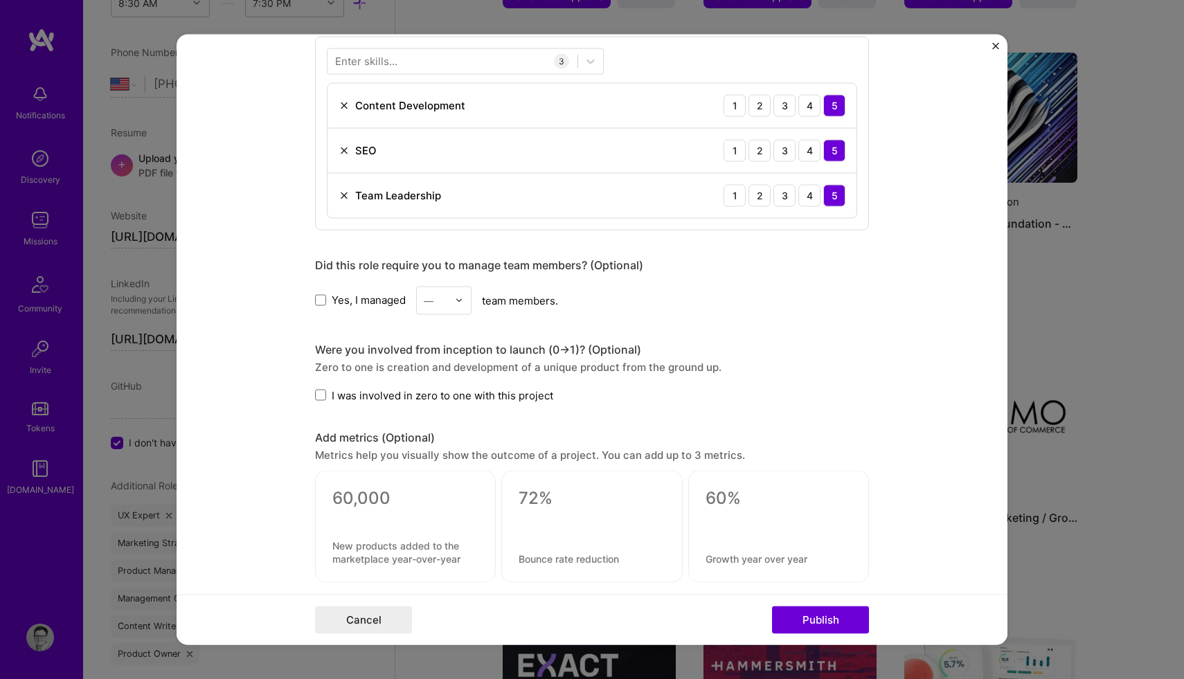
click at [991, 43] on form "Editing suggested project This project is suggested based on your LinkedIn, res…" at bounding box center [592, 339] width 831 height 611
click at [993, 44] on img "Close" at bounding box center [995, 45] width 7 height 7
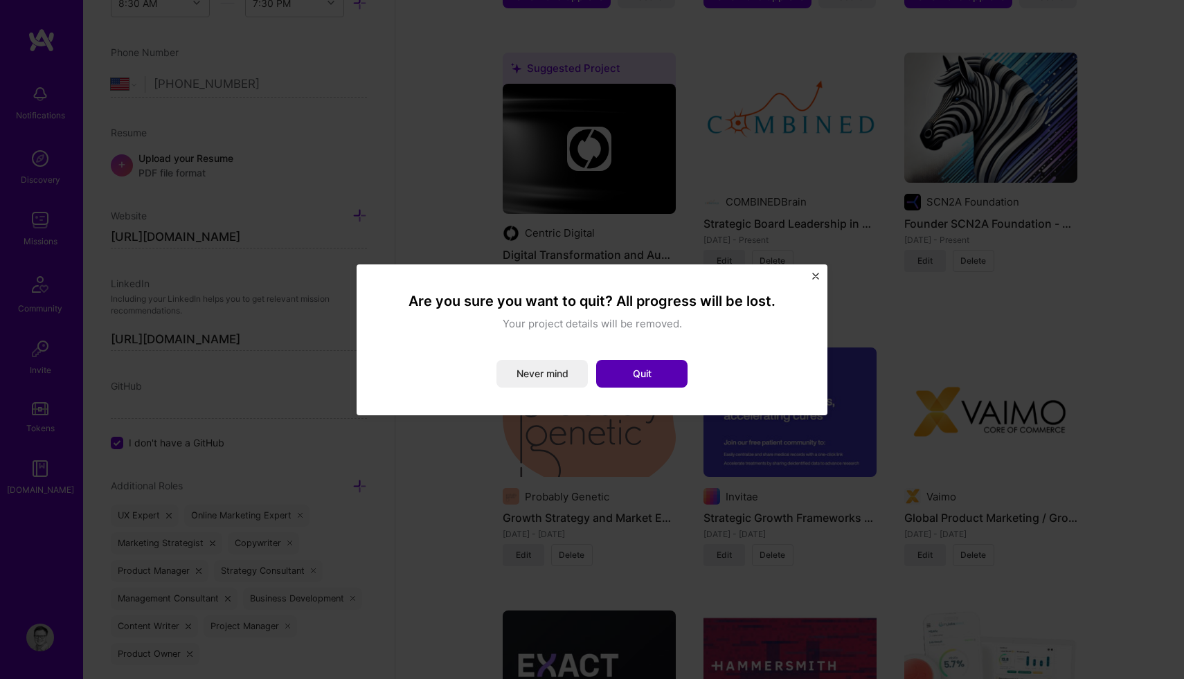
click at [657, 374] on button "Quit" at bounding box center [641, 374] width 91 height 28
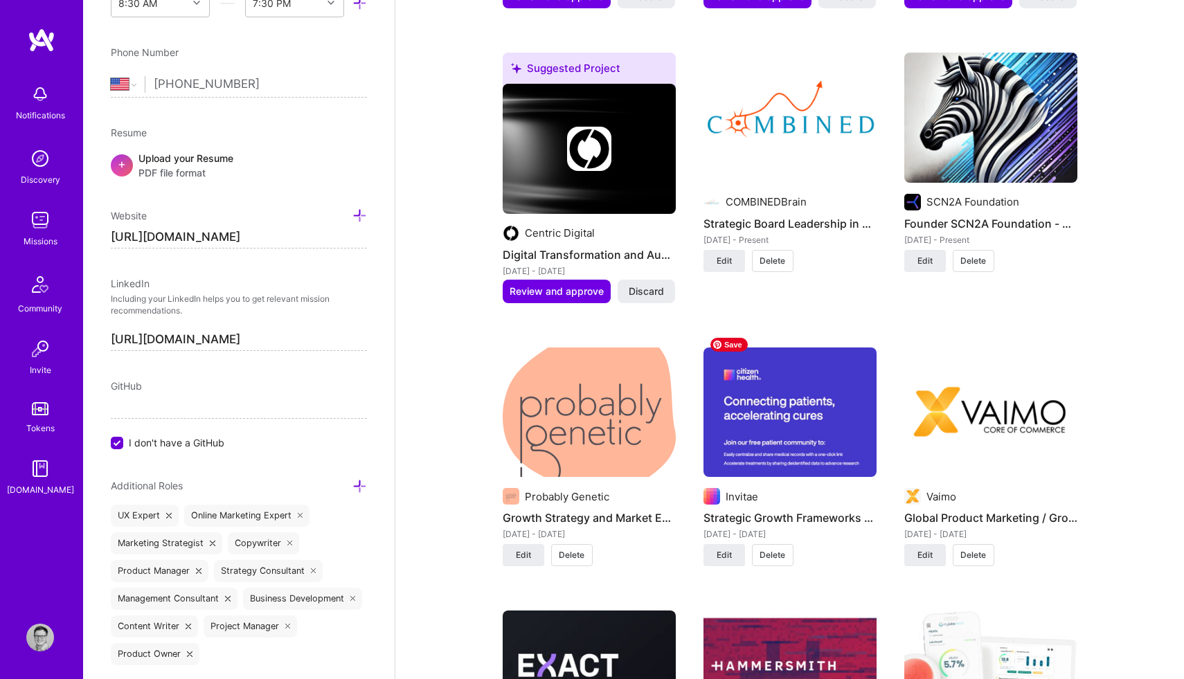
scroll to position [1657, 0]
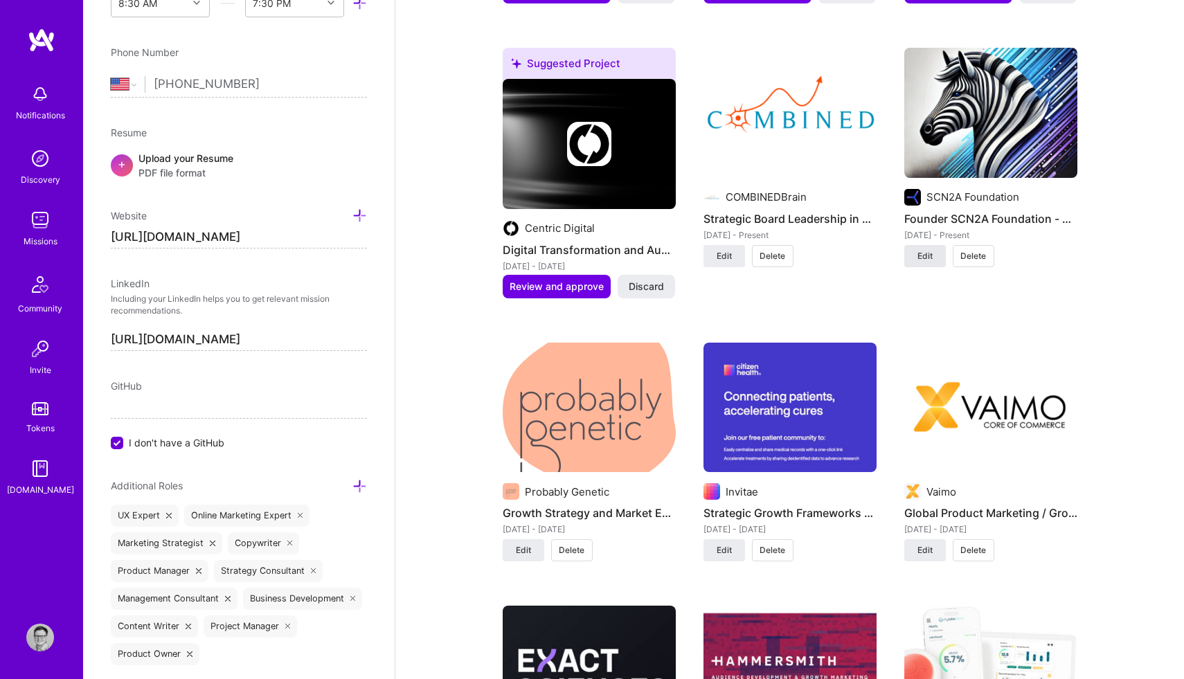
click at [923, 250] on span "Edit" at bounding box center [924, 256] width 15 height 12
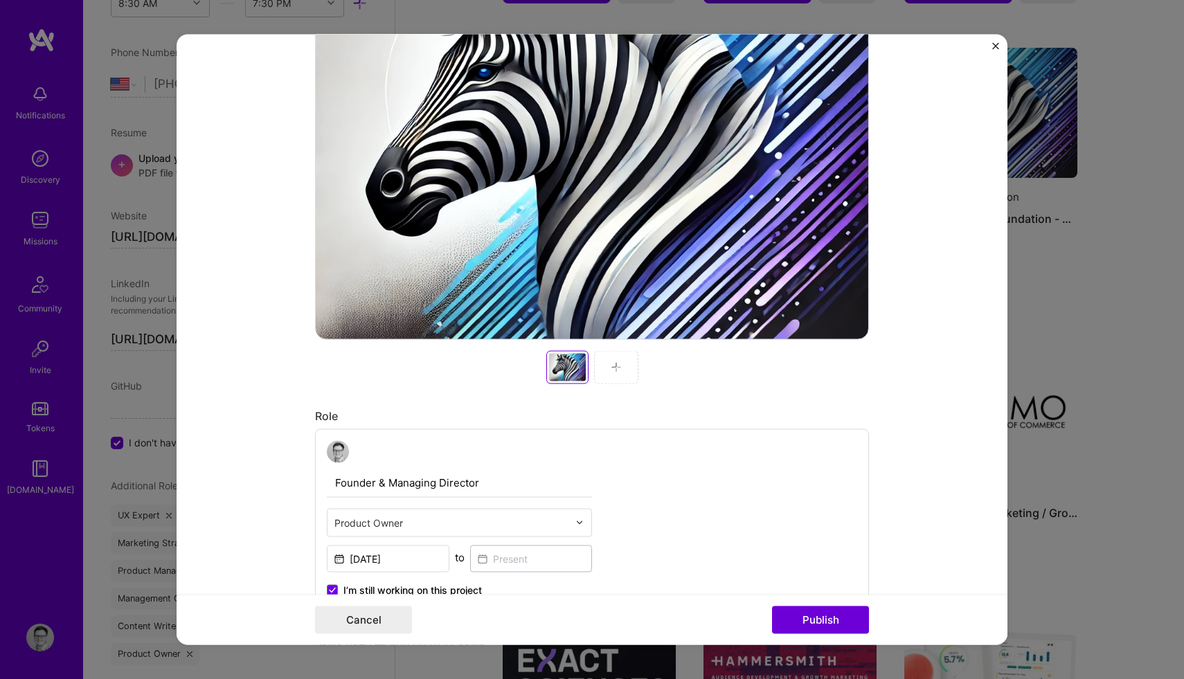
scroll to position [344, 0]
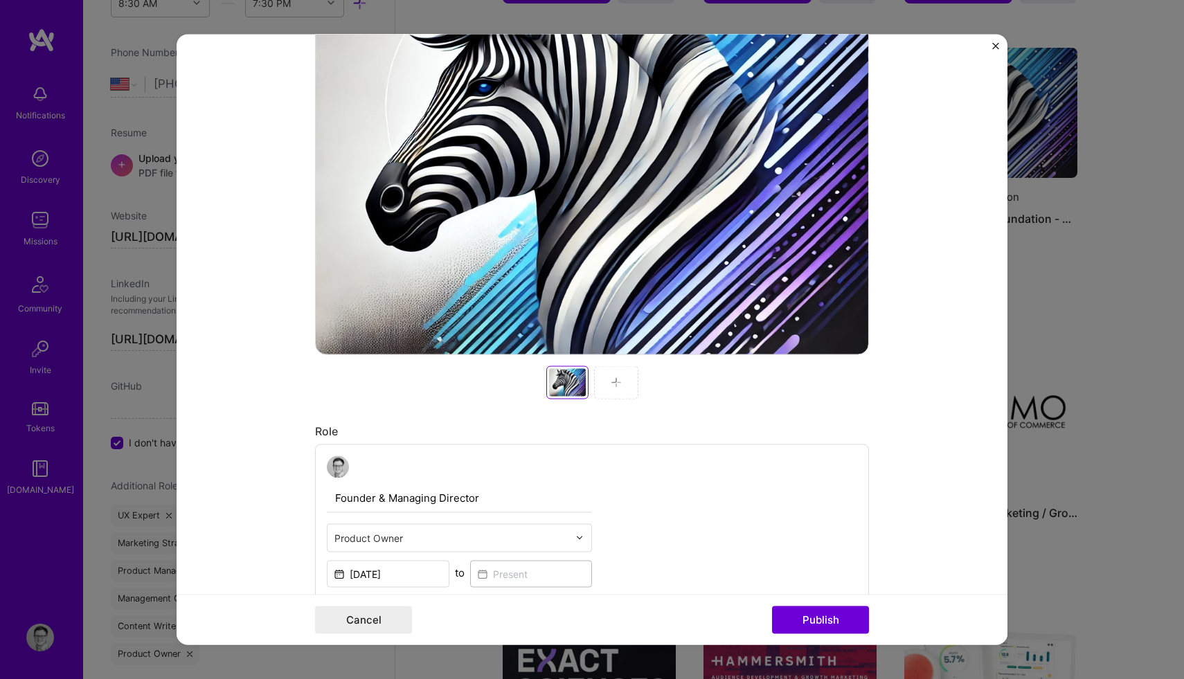
click at [613, 380] on img at bounding box center [616, 382] width 11 height 11
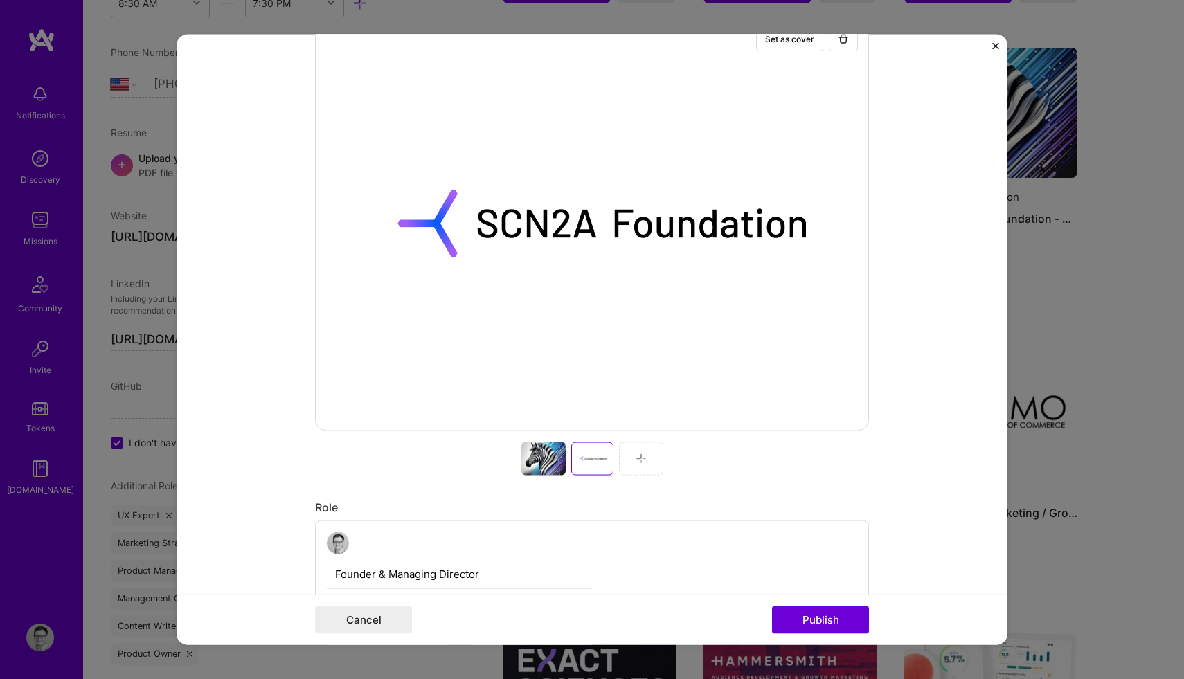
scroll to position [120, 0]
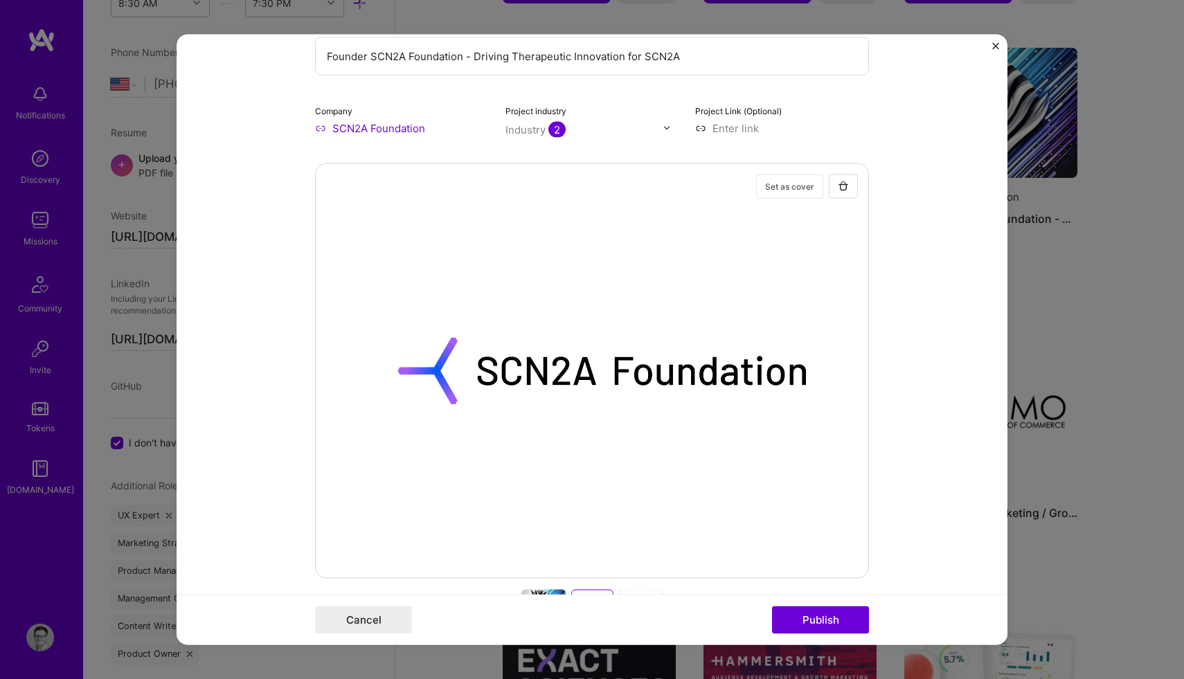
click at [781, 183] on button "Set as cover" at bounding box center [789, 186] width 67 height 24
click at [817, 611] on button "Publish" at bounding box center [820, 620] width 97 height 28
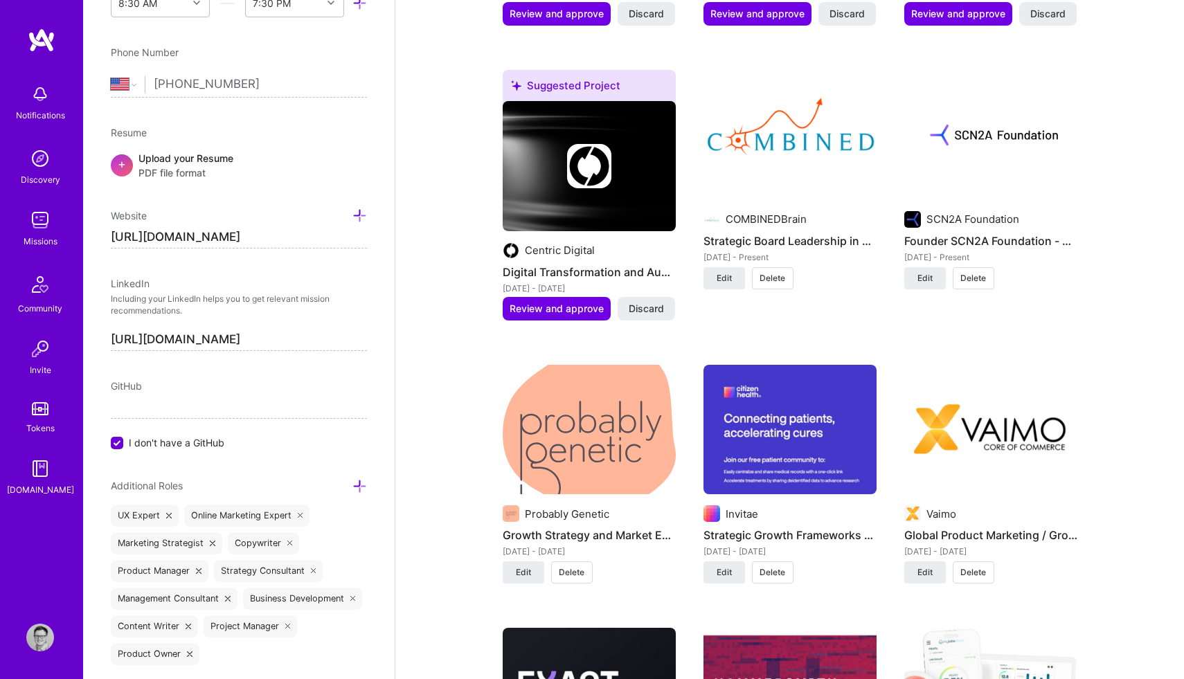
scroll to position [1619, 0]
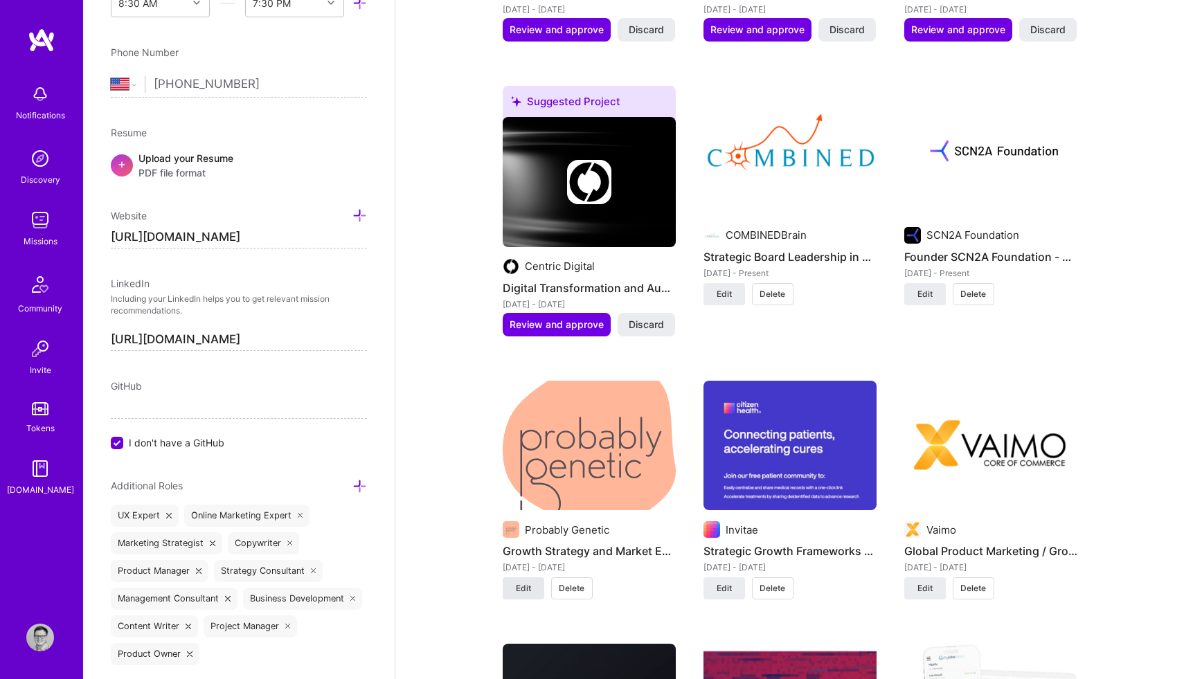
click at [518, 582] on span "Edit" at bounding box center [523, 588] width 15 height 12
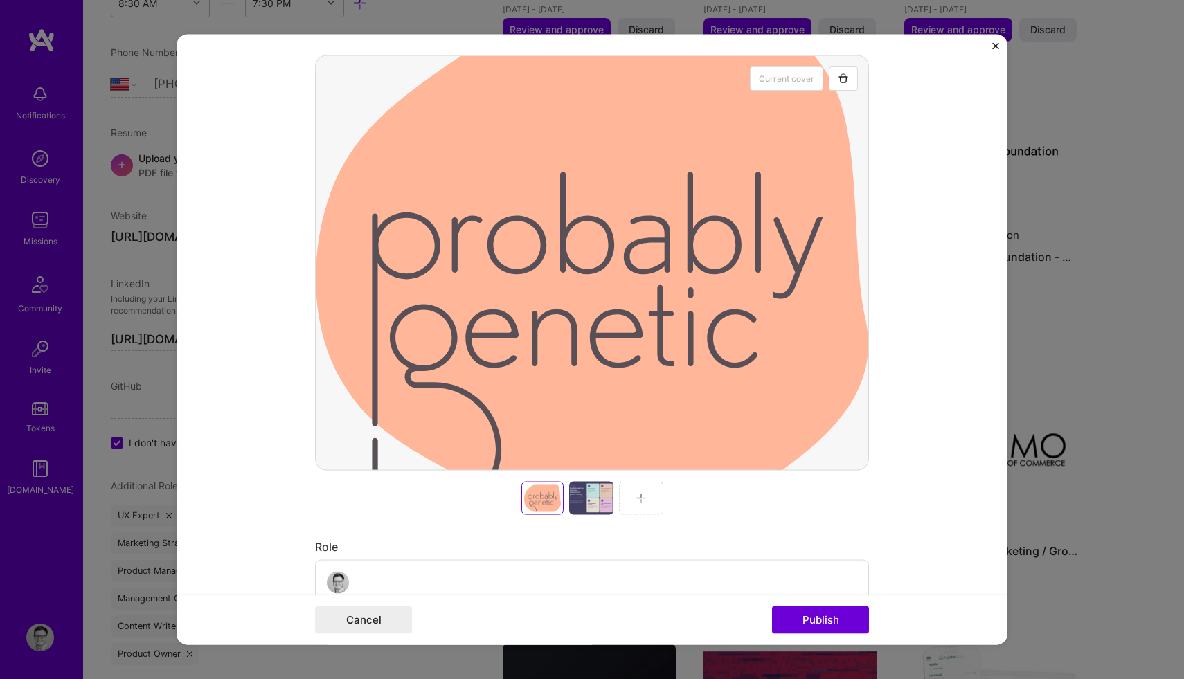
scroll to position [414, 0]
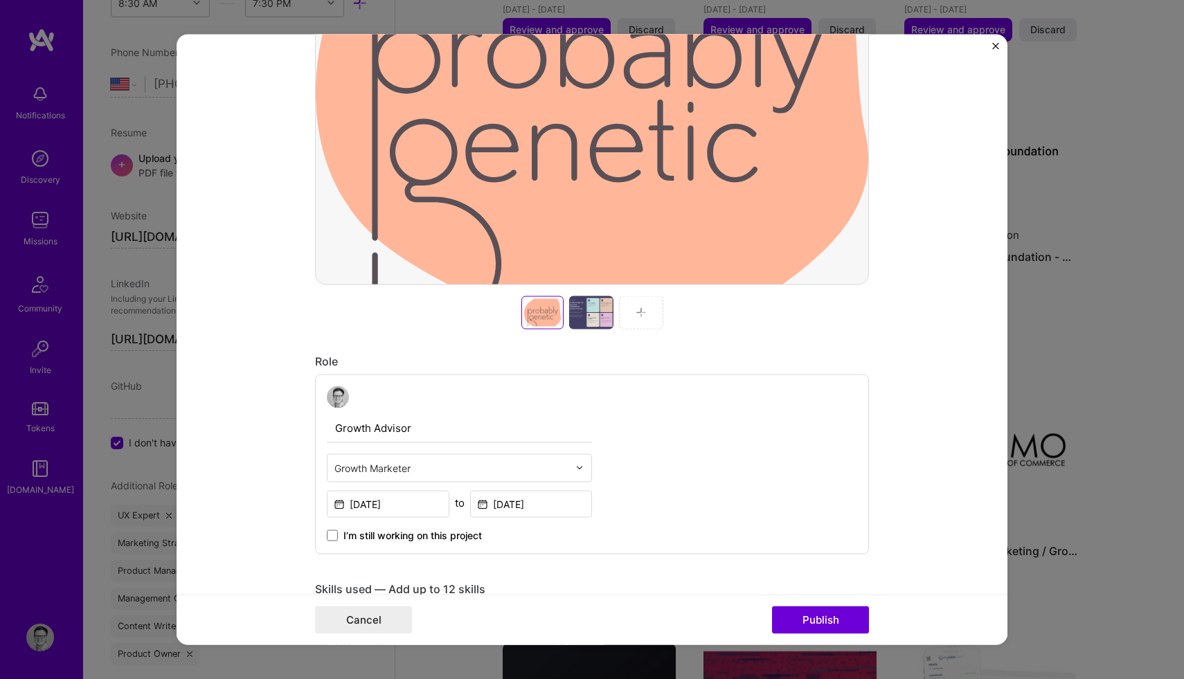
click at [640, 307] on div at bounding box center [641, 312] width 44 height 33
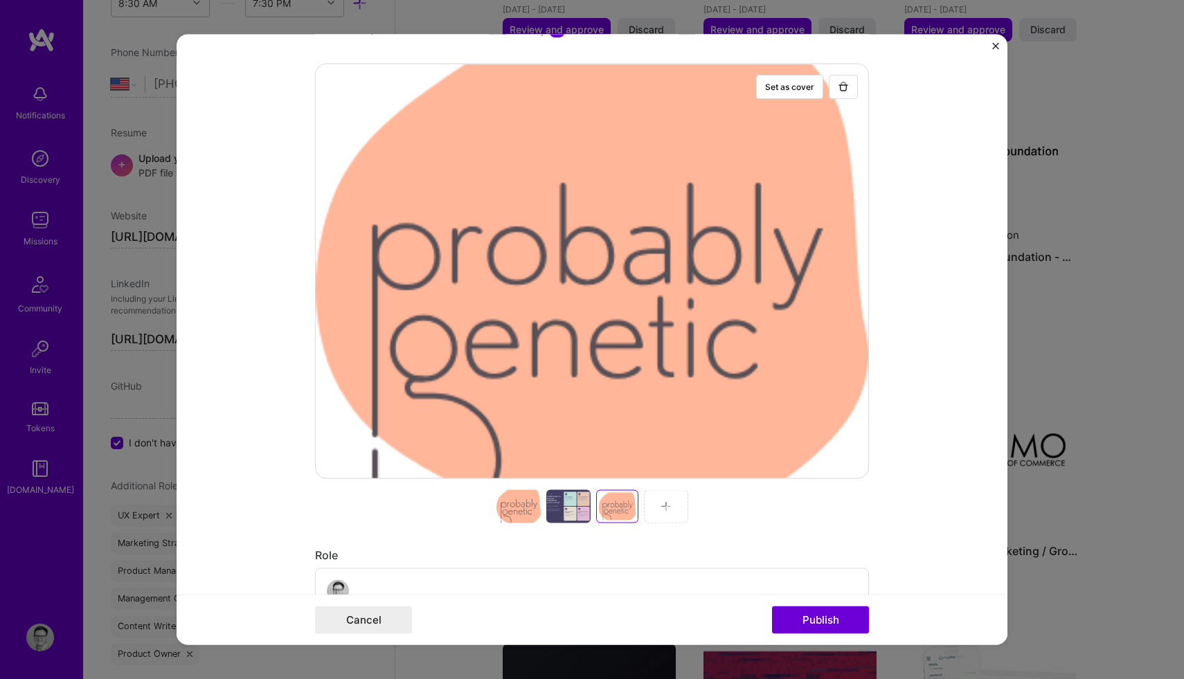
scroll to position [223, 0]
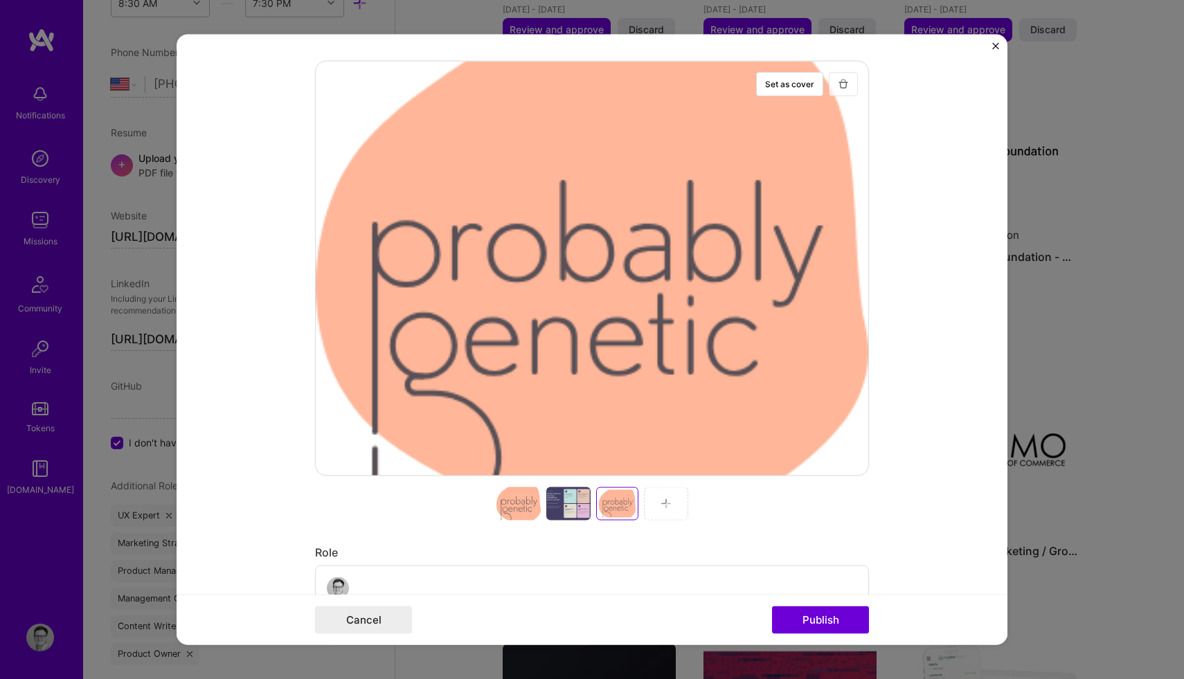
click at [841, 85] on img "button" at bounding box center [843, 83] width 11 height 11
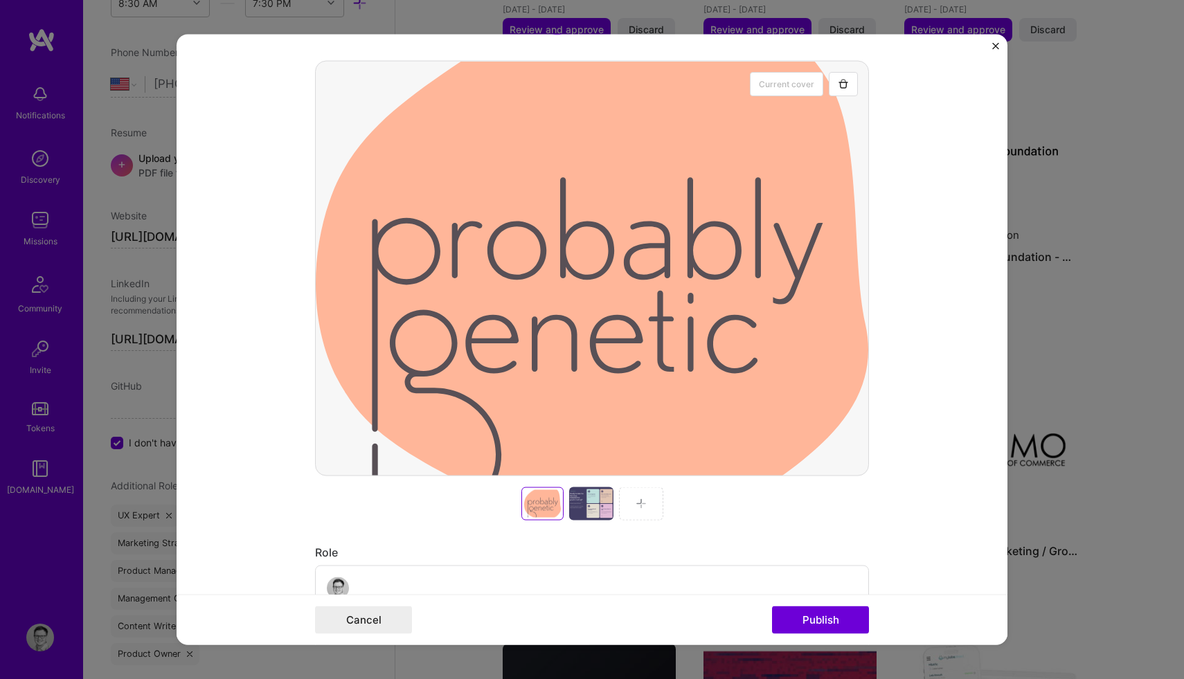
click at [640, 503] on img at bounding box center [640, 503] width 11 height 11
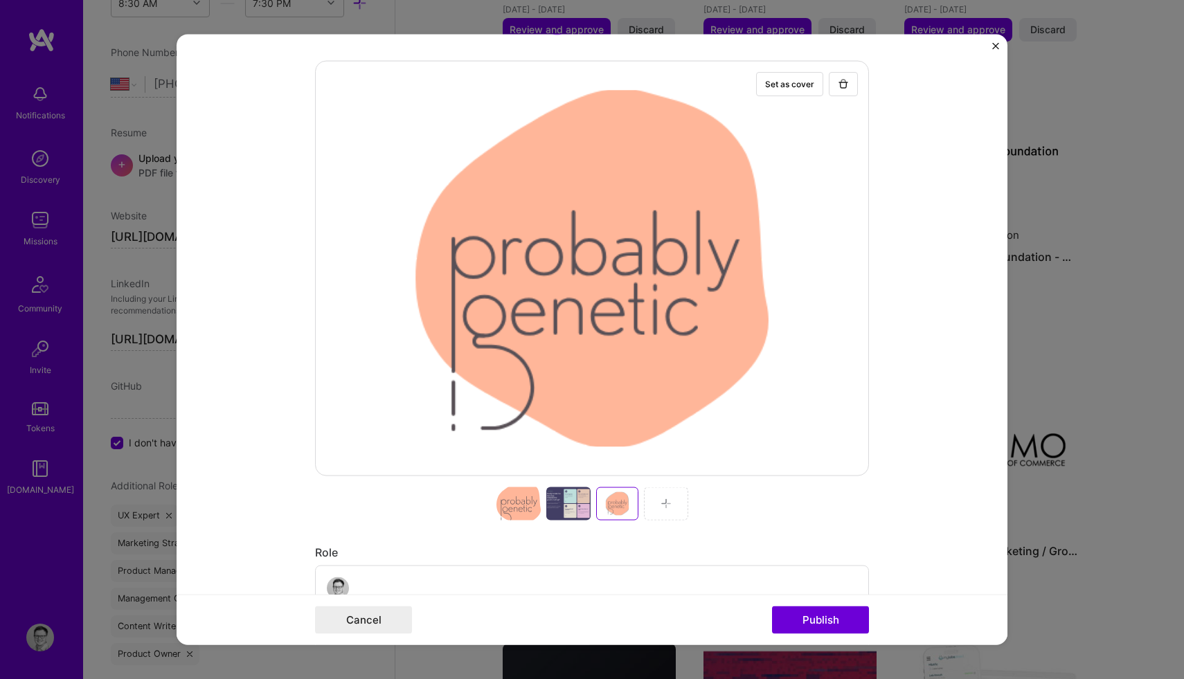
click at [517, 505] on div at bounding box center [518, 503] width 44 height 33
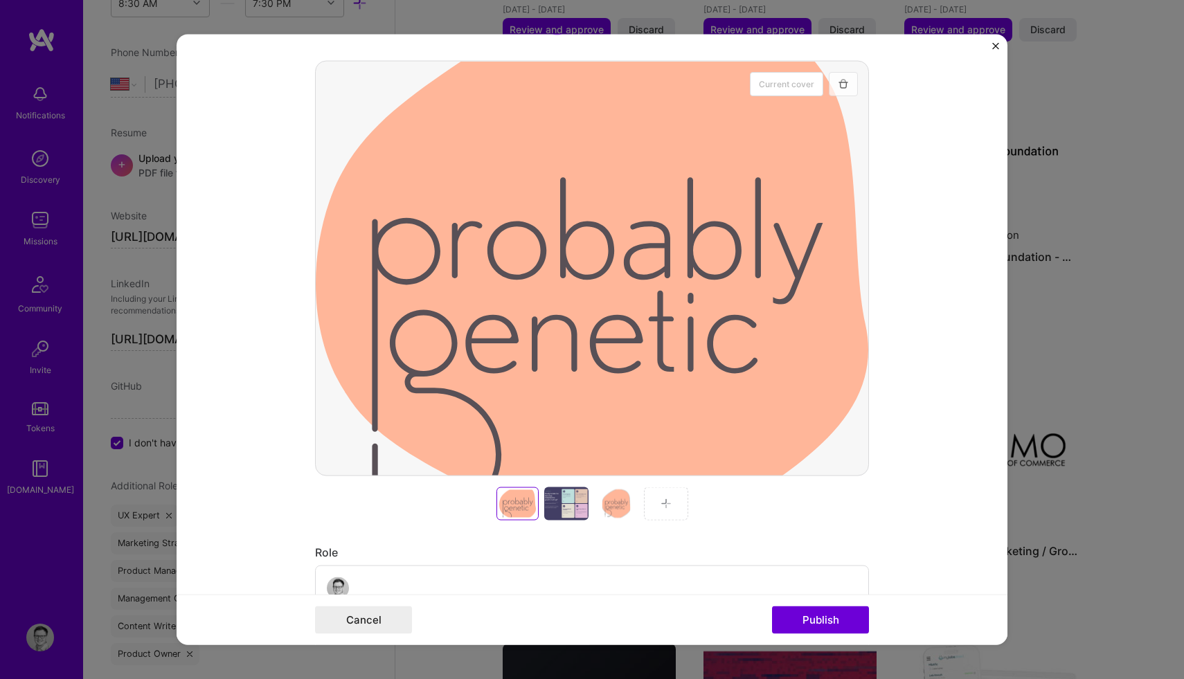
click at [840, 84] on img "button" at bounding box center [843, 83] width 11 height 11
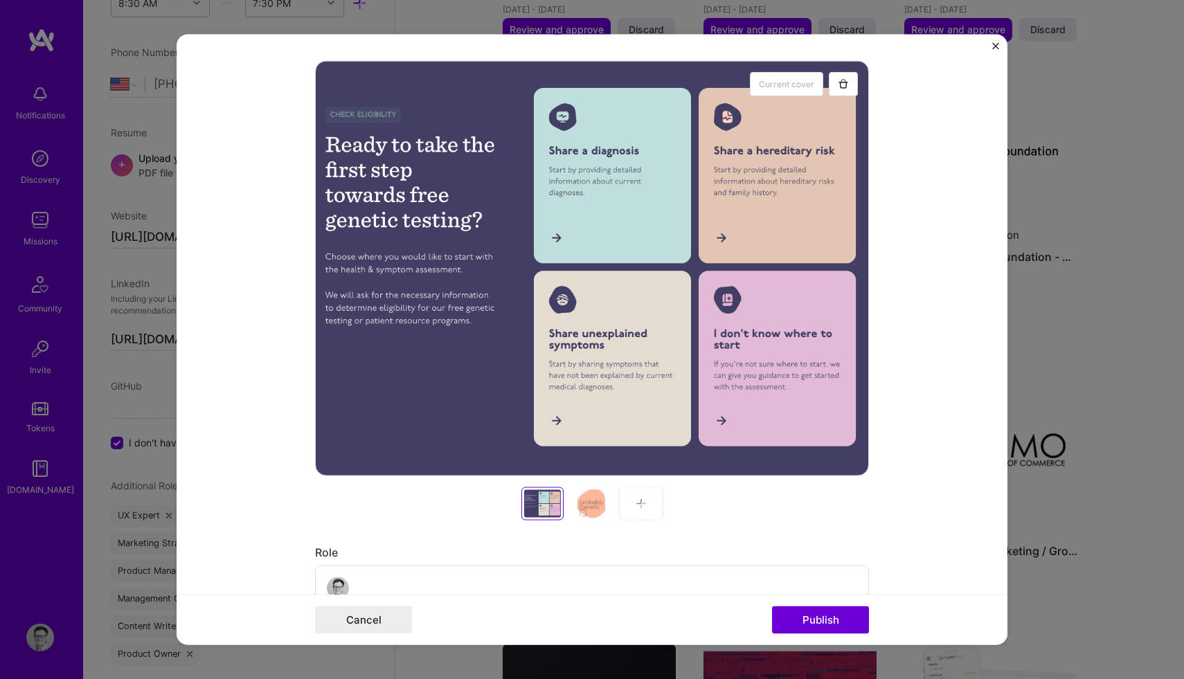
click at [586, 512] on div at bounding box center [591, 503] width 44 height 33
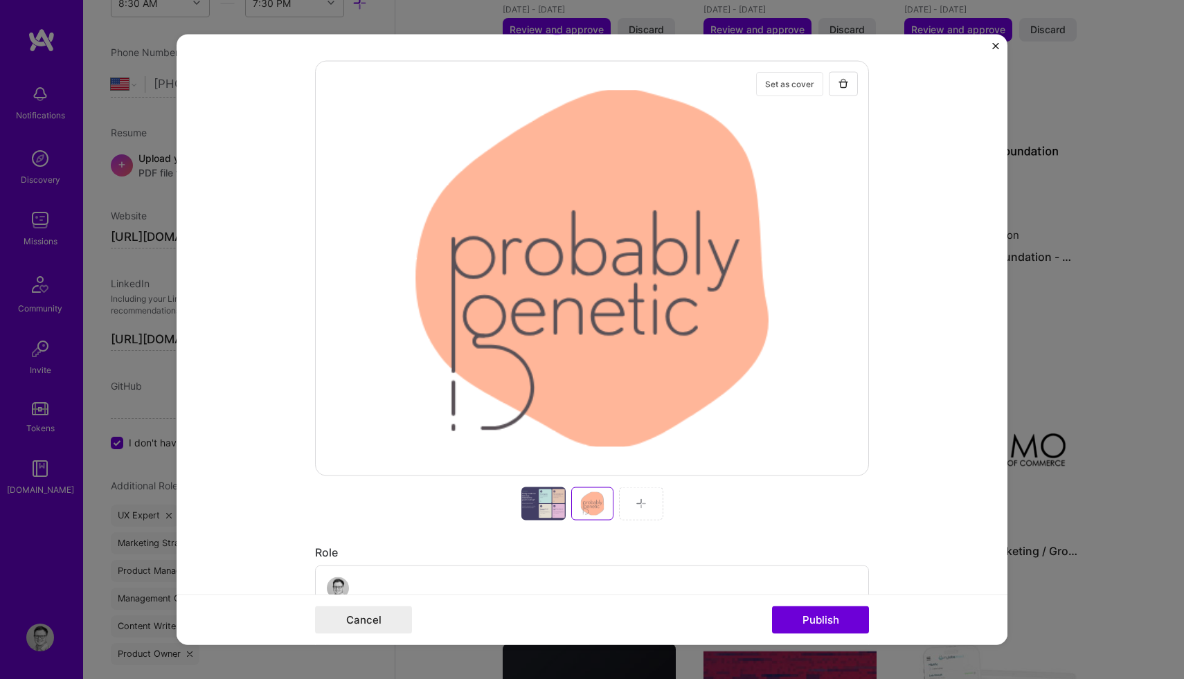
click at [777, 86] on button "Set as cover" at bounding box center [789, 83] width 67 height 24
click at [830, 617] on button "Publish" at bounding box center [820, 620] width 97 height 28
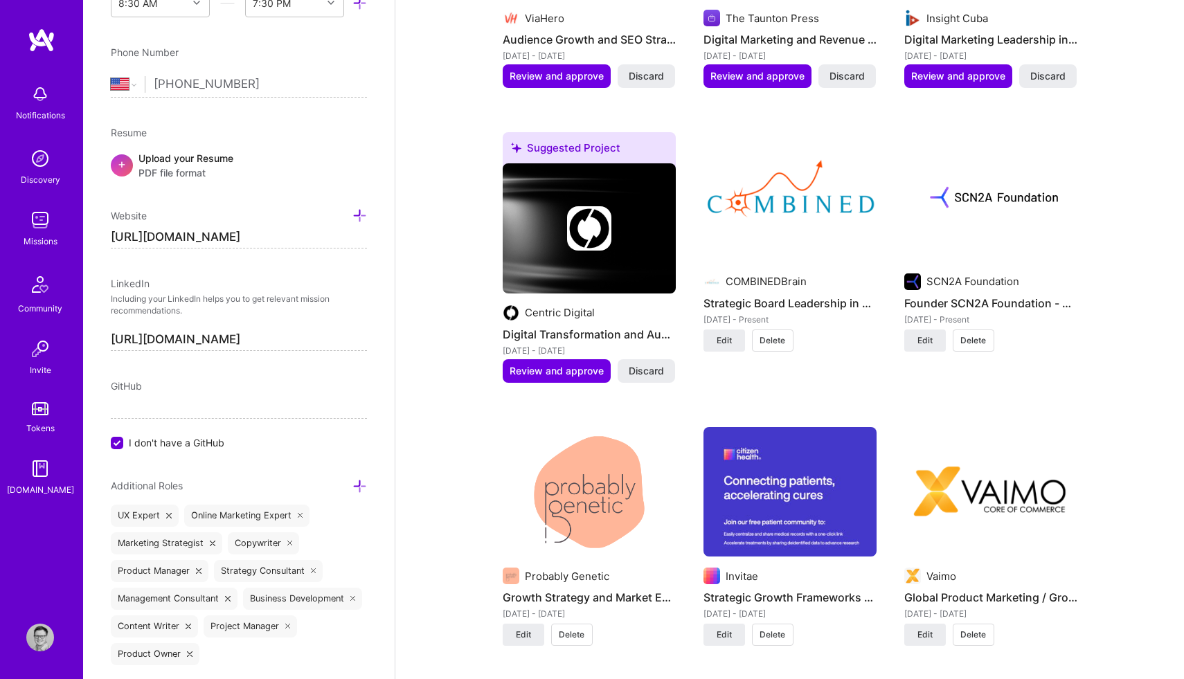
scroll to position [1566, 0]
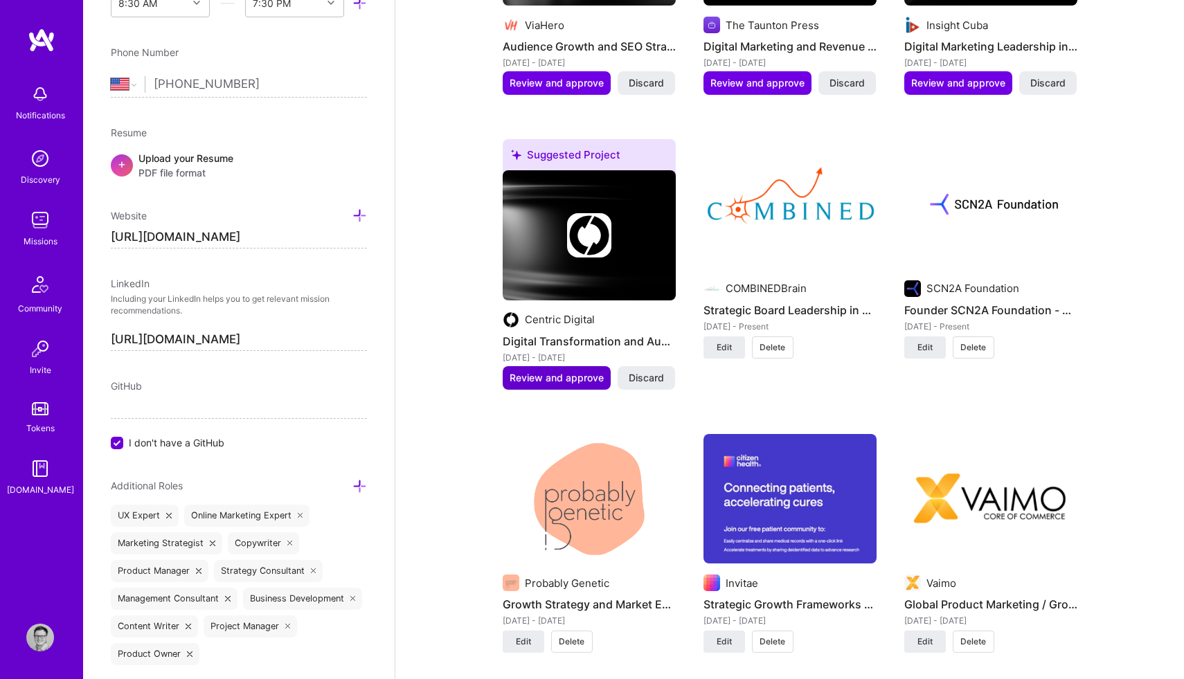
click at [545, 371] on span "Review and approve" at bounding box center [556, 378] width 94 height 14
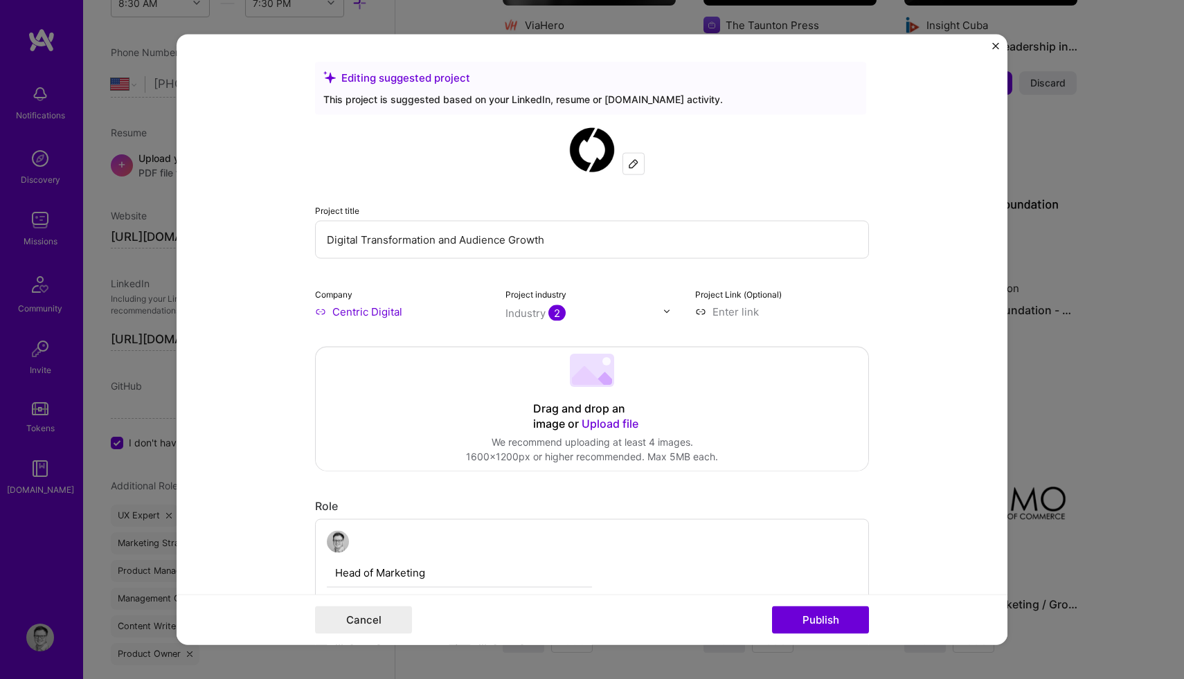
click at [548, 239] on input "Digital Transformation and Audience Growth" at bounding box center [592, 239] width 554 height 38
click at [543, 239] on input "Digital Transformation and Audience Growth" at bounding box center [592, 239] width 554 height 38
click at [576, 239] on input "Digital Transformation and Audience Growth" at bounding box center [592, 239] width 554 height 38
click at [601, 425] on span "Upload file" at bounding box center [609, 423] width 57 height 14
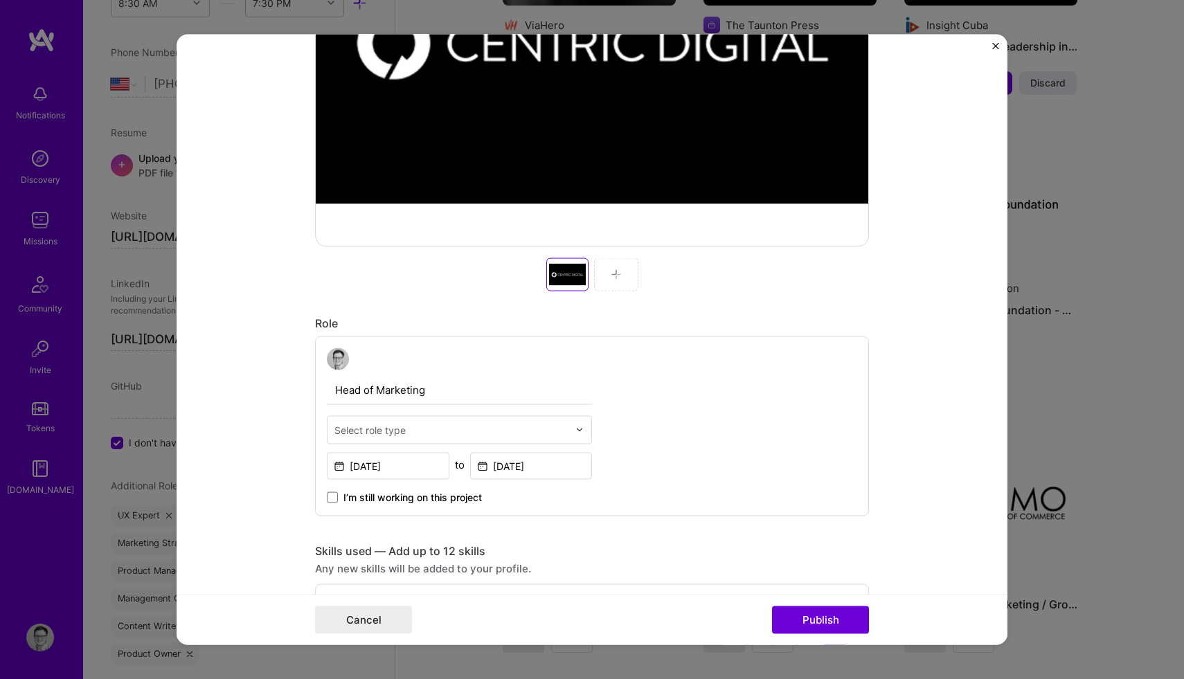
scroll to position [550, 0]
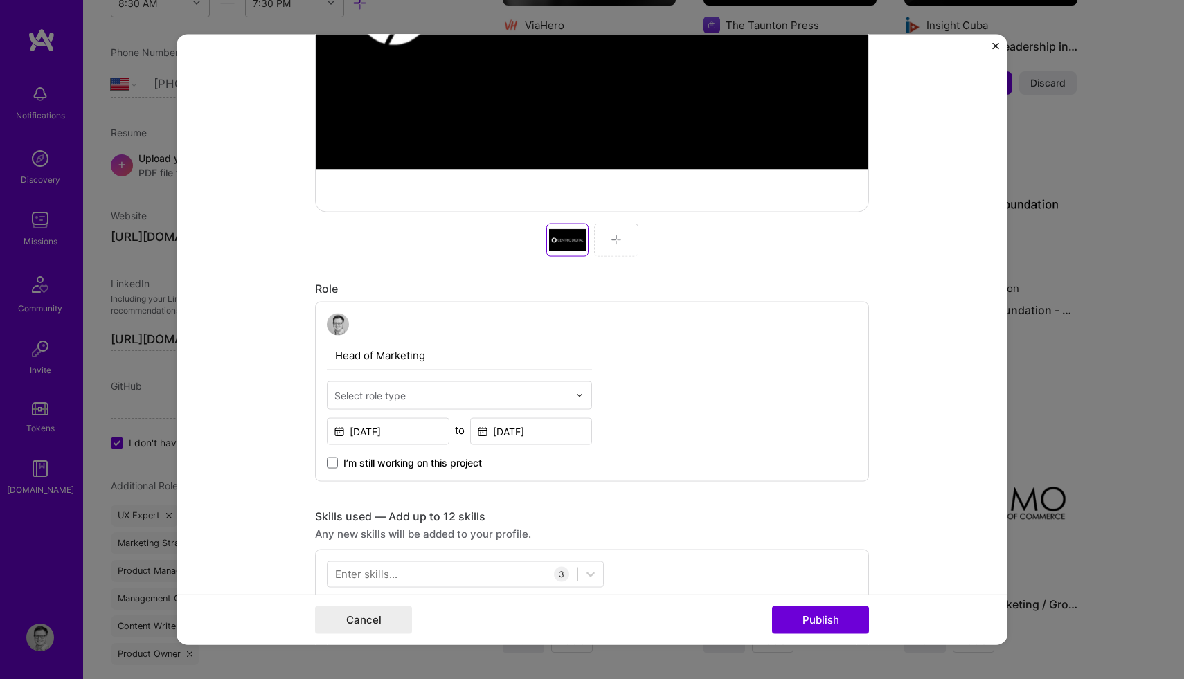
click at [388, 397] on div "Select role type" at bounding box center [369, 395] width 71 height 15
type input "Gro"
click at [410, 432] on div "Growth Marketer" at bounding box center [459, 432] width 257 height 26
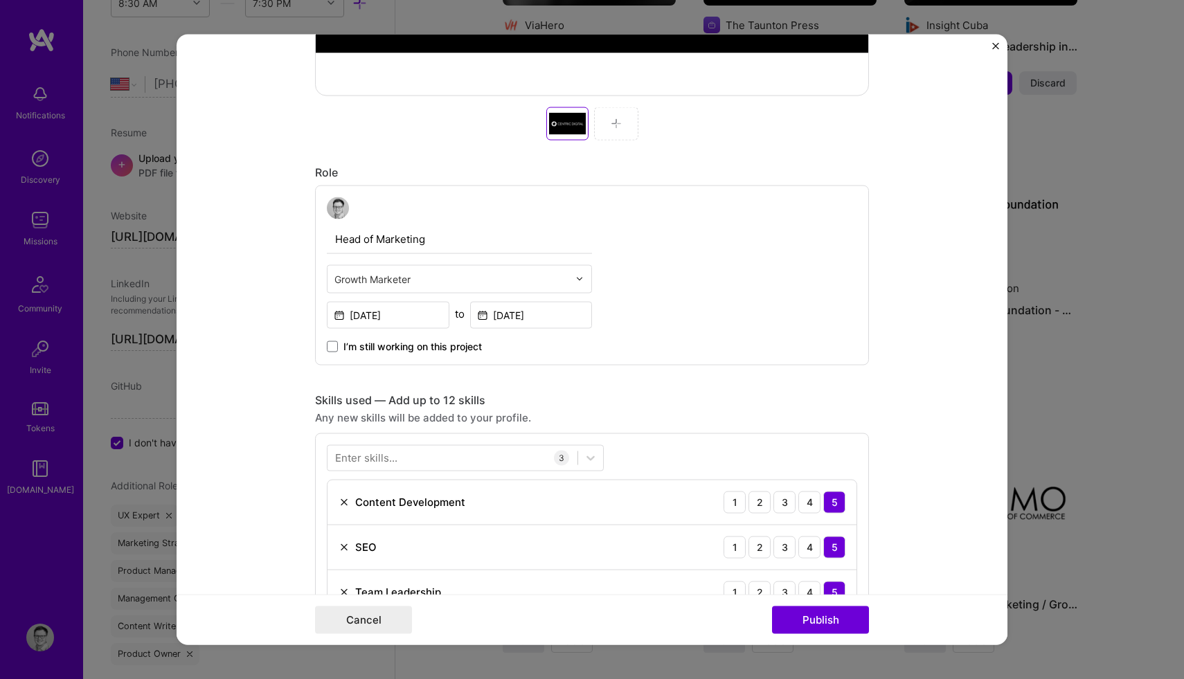
scroll to position [651, 0]
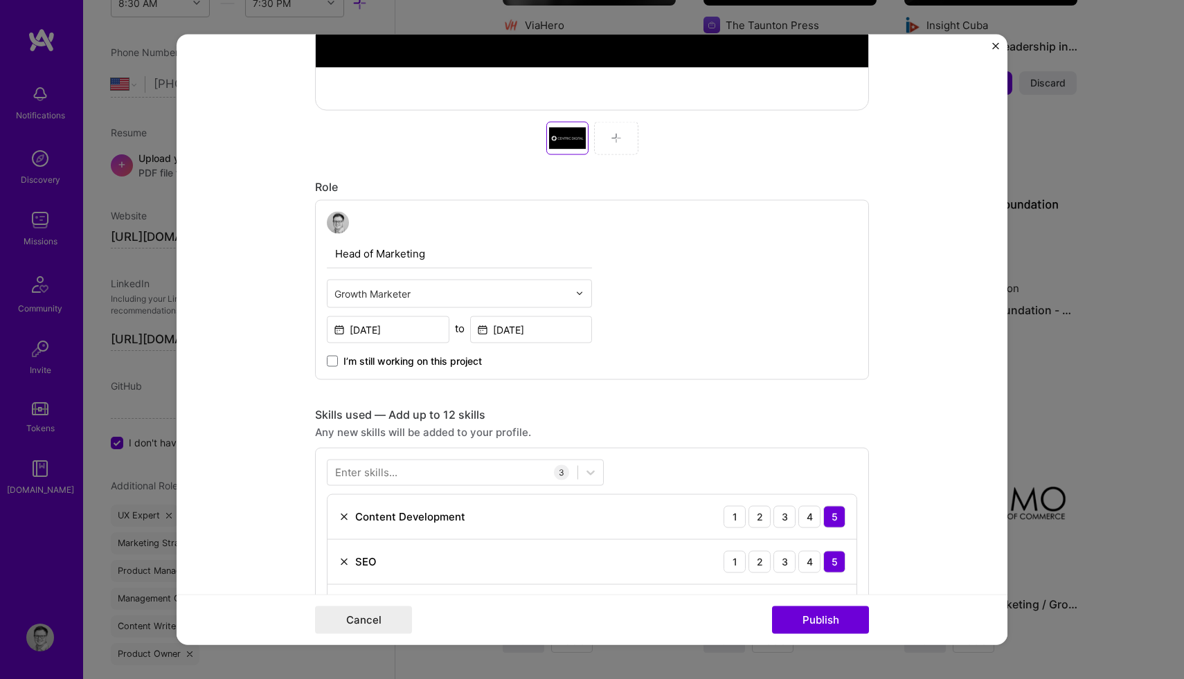
drag, startPoint x: 428, startPoint y: 251, endPoint x: 318, endPoint y: 253, distance: 110.1
click at [318, 253] on div "Head of Marketing Growth Marketer Dec, 2014 to Jul, 2017 I’m still working on t…" at bounding box center [592, 289] width 554 height 180
type input "Fractional CMO"
click at [408, 473] on div at bounding box center [452, 472] width 250 height 23
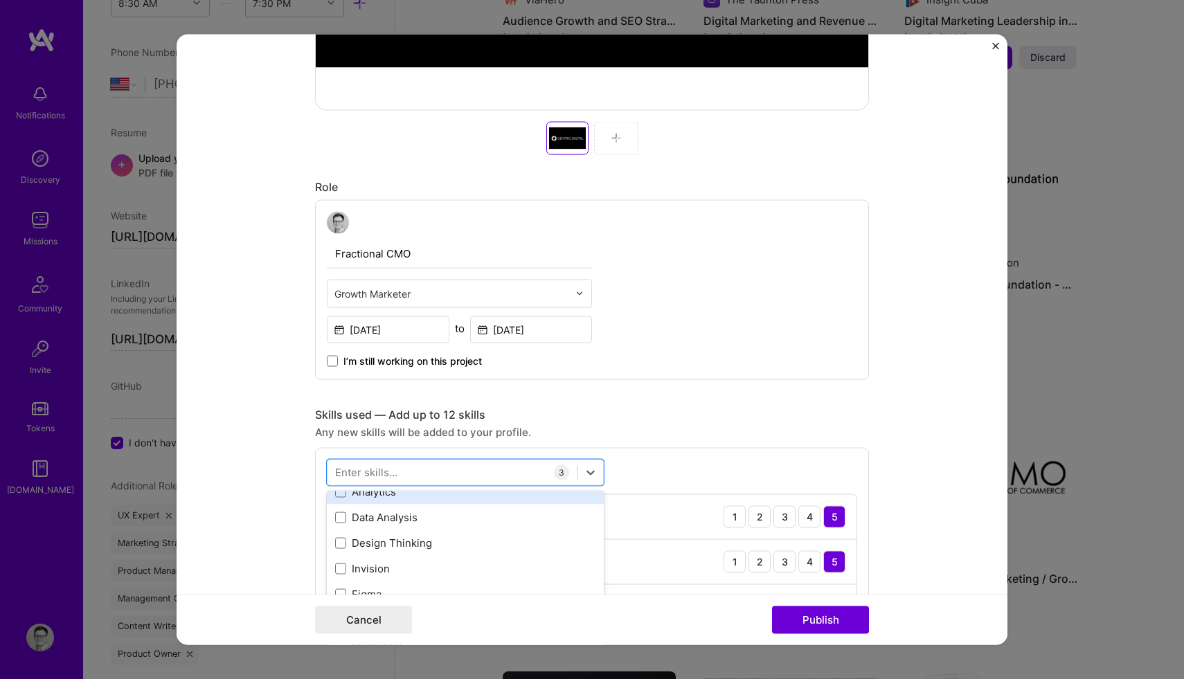
scroll to position [32, 0]
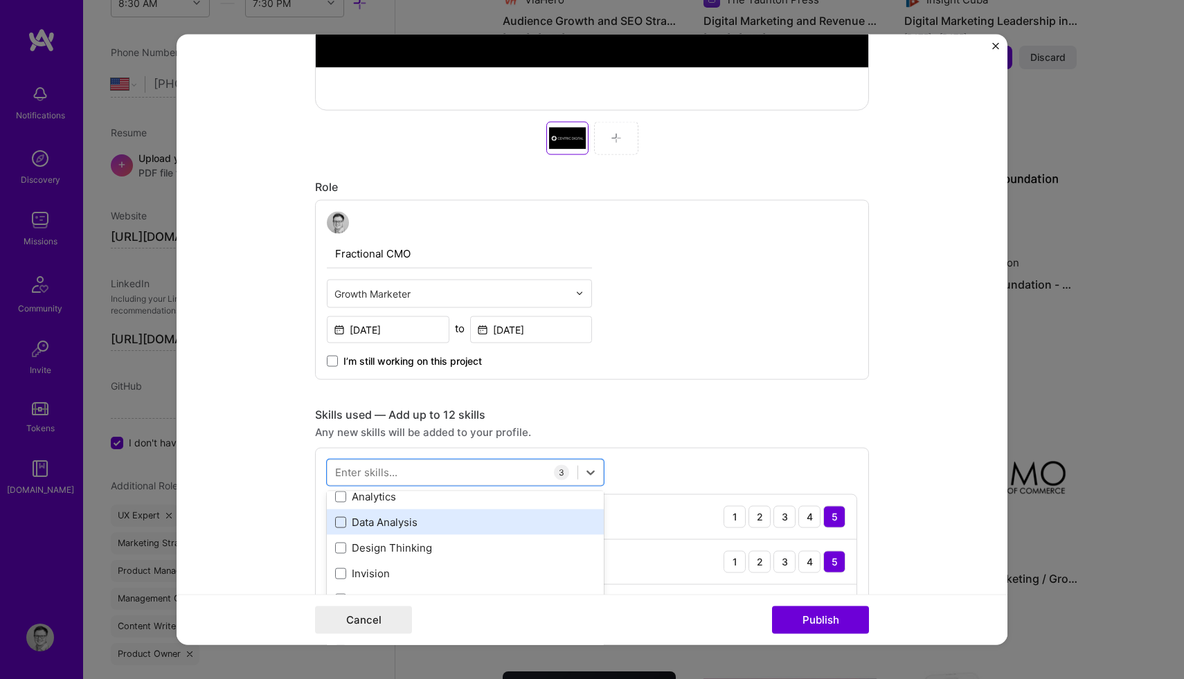
click at [345, 519] on span at bounding box center [340, 521] width 11 height 11
click at [0, 0] on input "checkbox" at bounding box center [0, 0] width 0 height 0
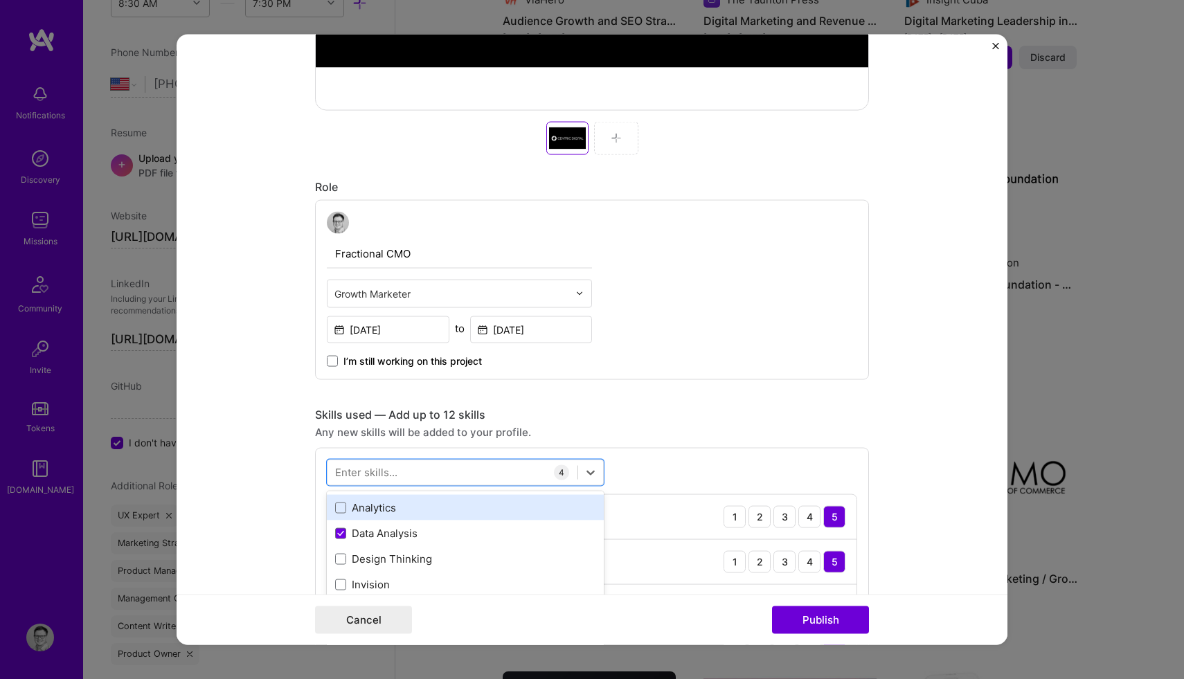
click at [344, 514] on div "Analytics" at bounding box center [465, 507] width 260 height 15
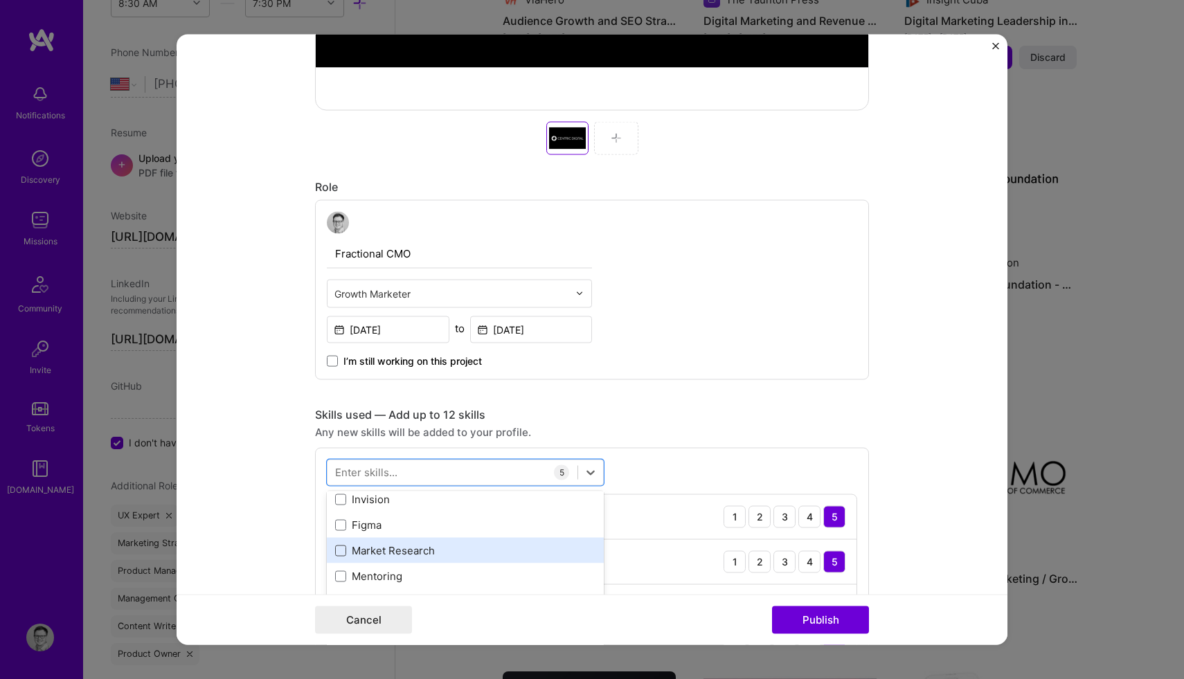
click at [341, 553] on span at bounding box center [340, 550] width 11 height 11
click at [0, 0] on input "checkbox" at bounding box center [0, 0] width 0 height 0
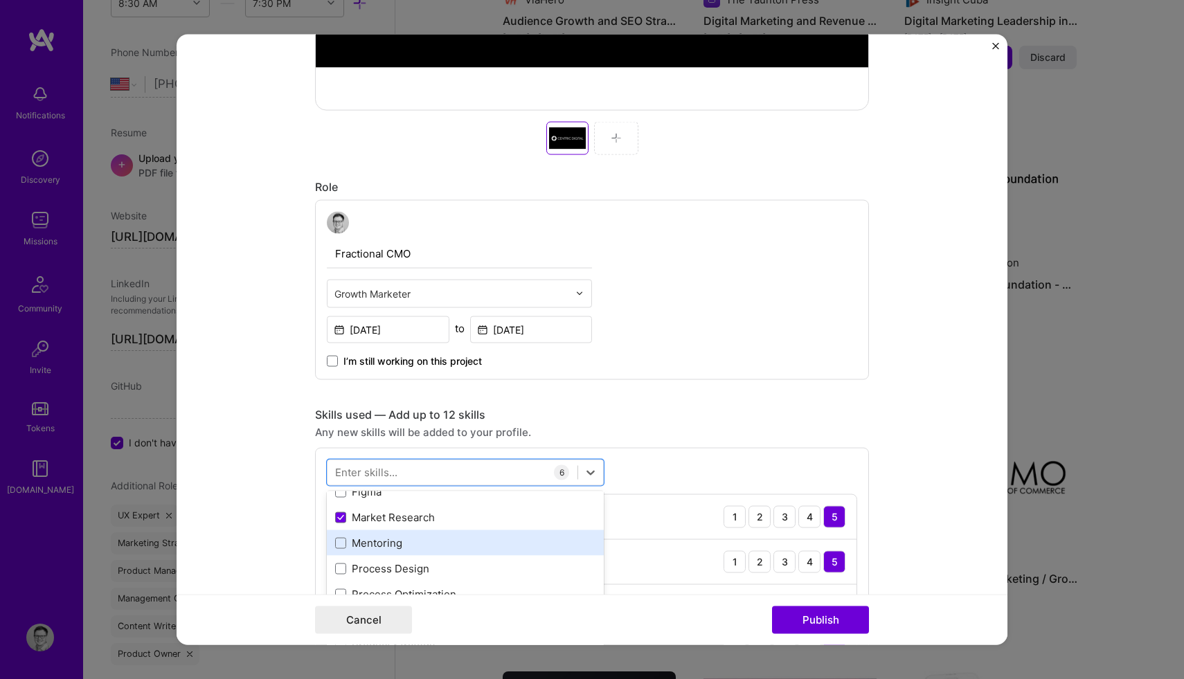
click at [341, 549] on div "Mentoring" at bounding box center [465, 543] width 260 height 15
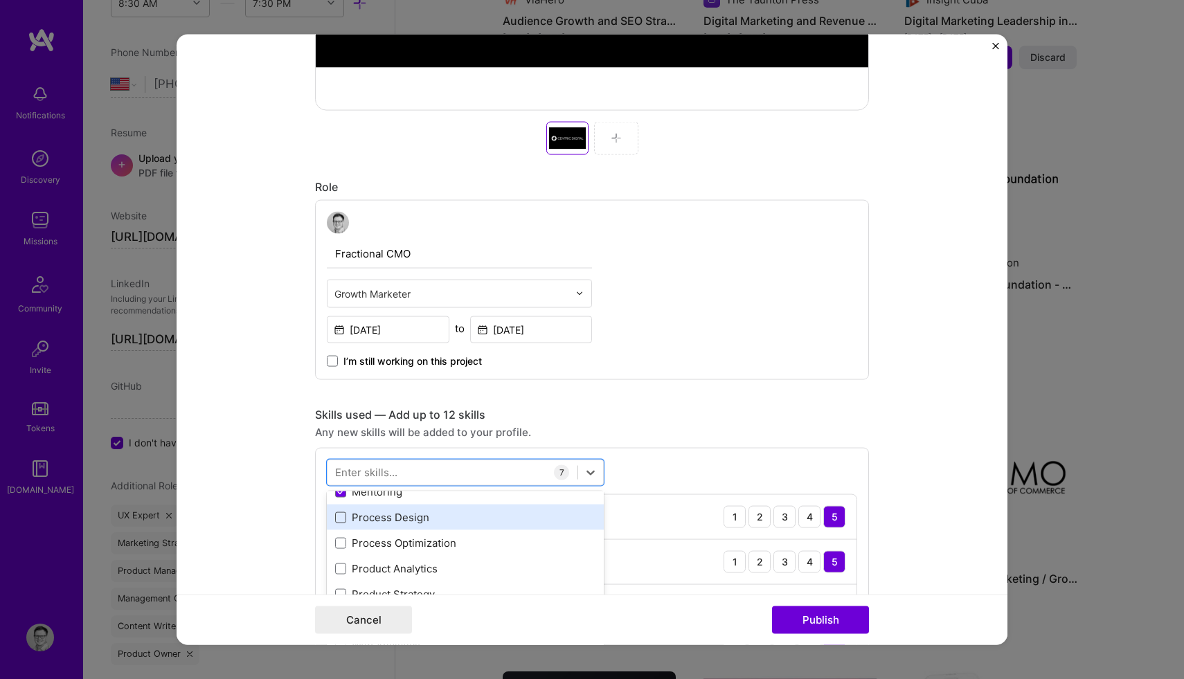
click at [338, 523] on span at bounding box center [340, 517] width 11 height 11
click at [0, 0] on input "checkbox" at bounding box center [0, 0] width 0 height 0
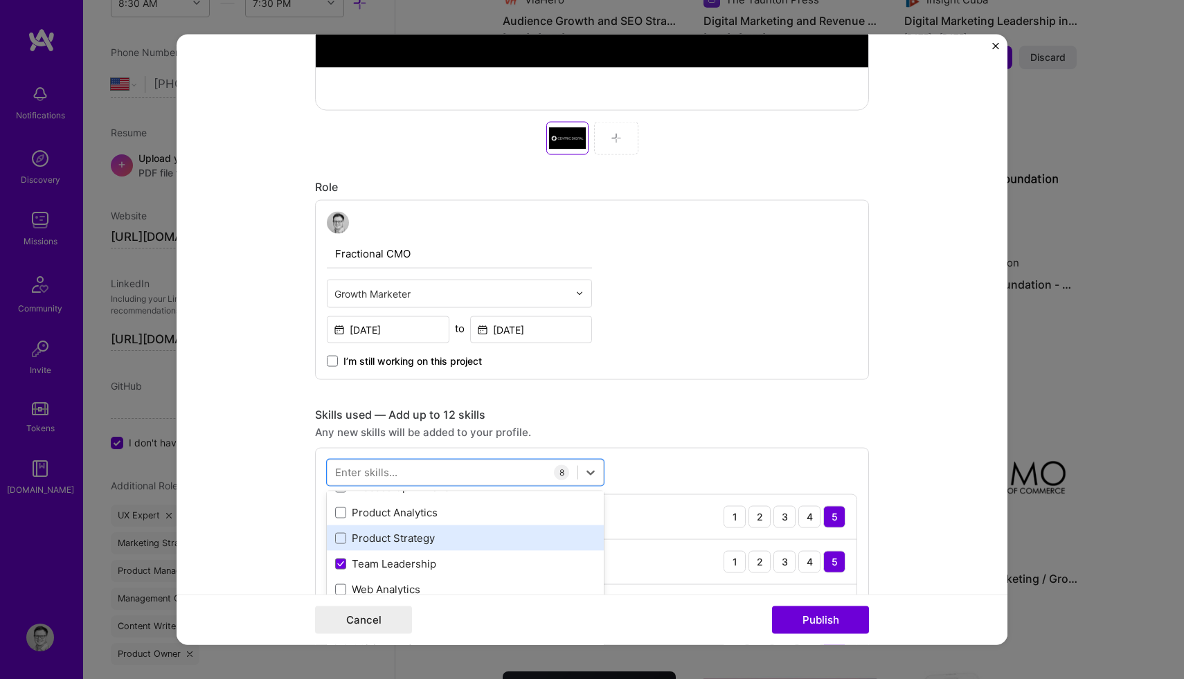
click at [347, 537] on div "Product Strategy" at bounding box center [465, 538] width 260 height 15
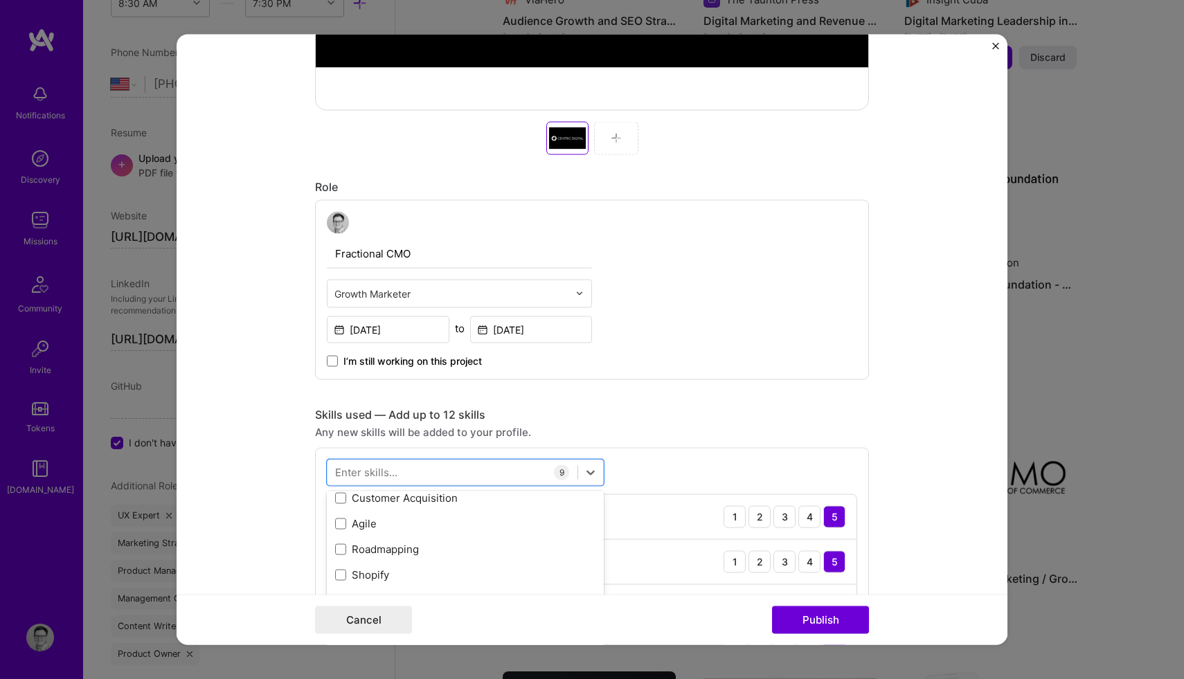
scroll to position [495, 0]
click at [339, 547] on span at bounding box center [340, 545] width 11 height 11
click at [0, 0] on input "checkbox" at bounding box center [0, 0] width 0 height 0
click at [344, 505] on div "Customer Acquisition" at bounding box center [465, 498] width 260 height 15
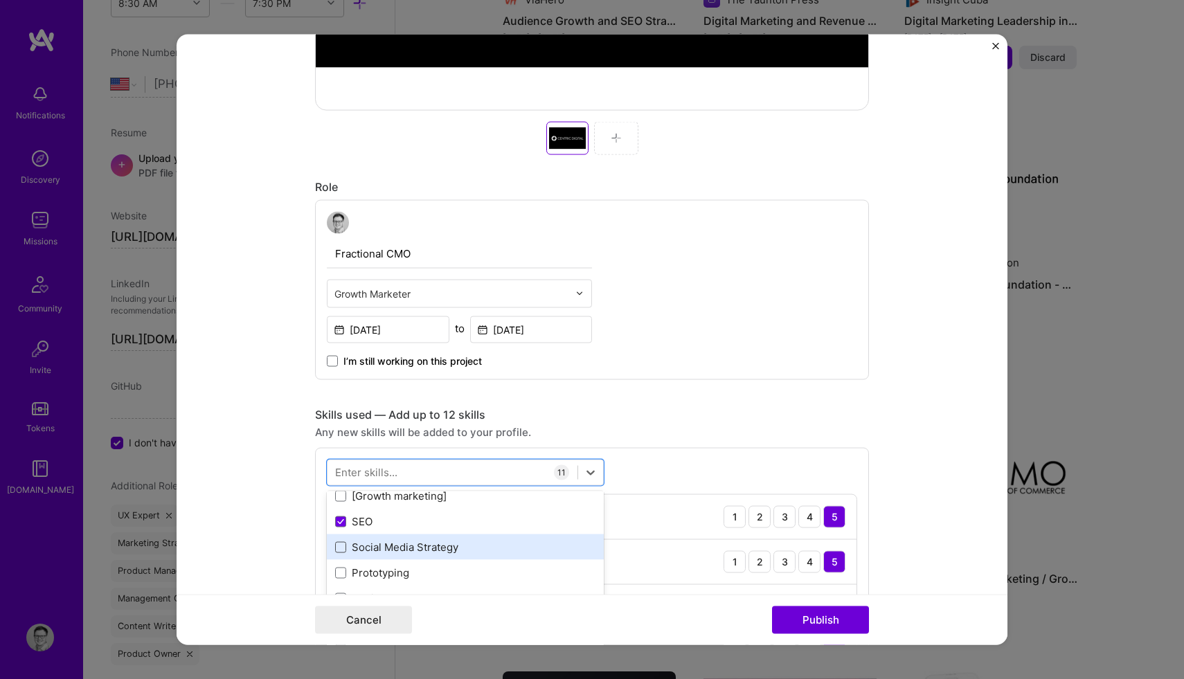
click at [342, 543] on span at bounding box center [340, 546] width 11 height 11
click at [0, 0] on input "checkbox" at bounding box center [0, 0] width 0 height 0
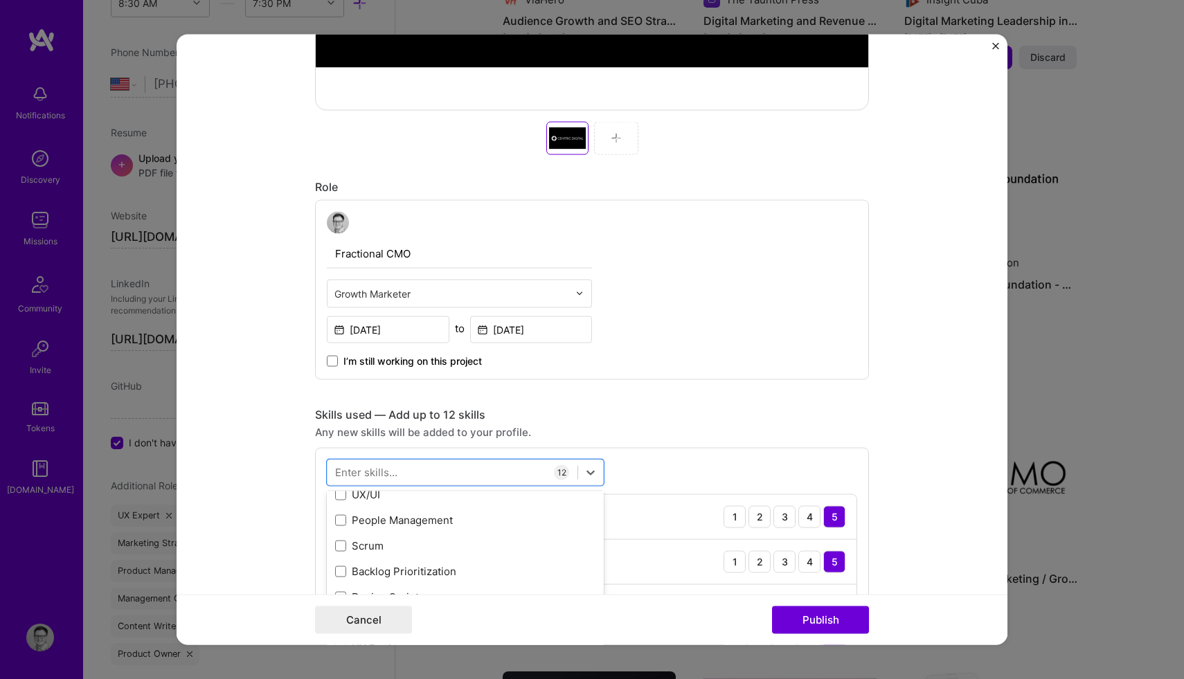
scroll to position [802, 0]
click at [338, 521] on span at bounding box center [340, 520] width 11 height 11
click at [0, 0] on input "checkbox" at bounding box center [0, 0] width 0 height 0
click at [345, 545] on span at bounding box center [340, 546] width 11 height 11
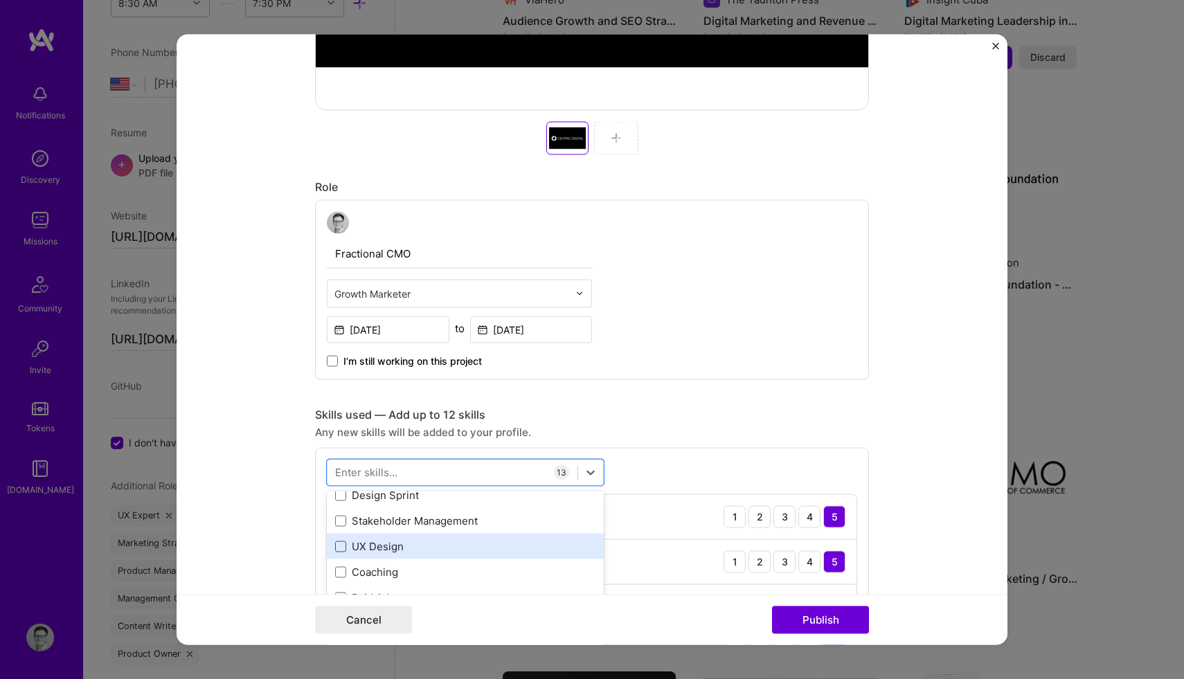
click at [0, 0] on input "checkbox" at bounding box center [0, 0] width 0 height 0
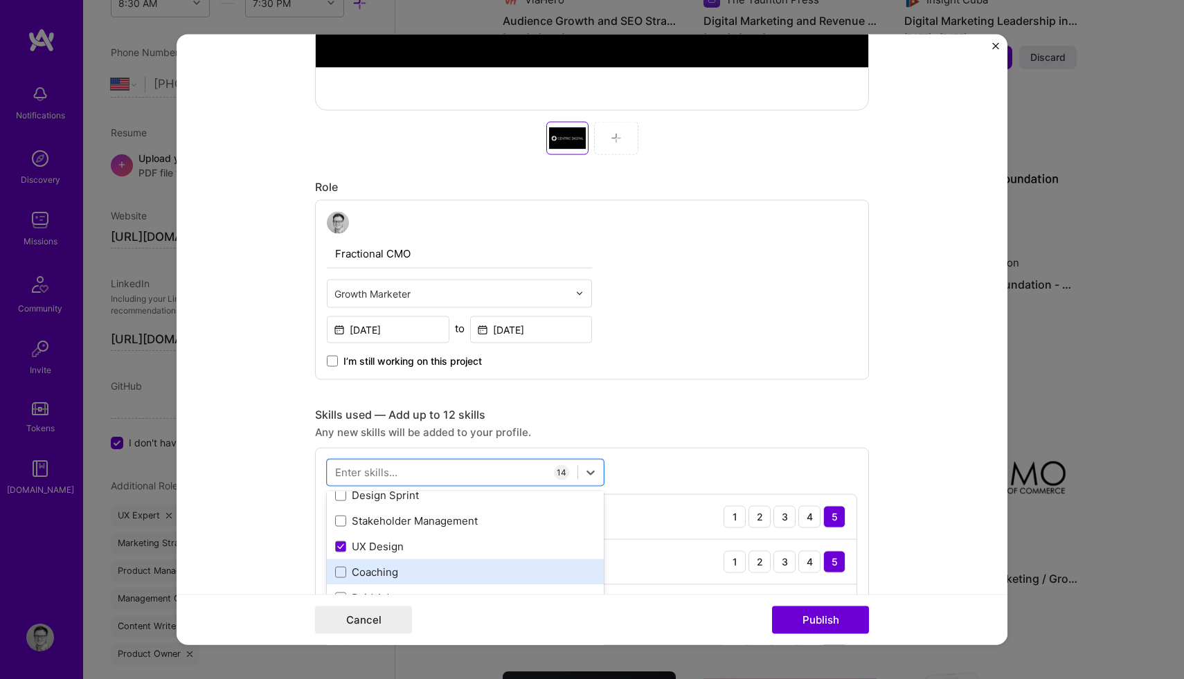
click at [341, 580] on div "Coaching" at bounding box center [465, 572] width 277 height 26
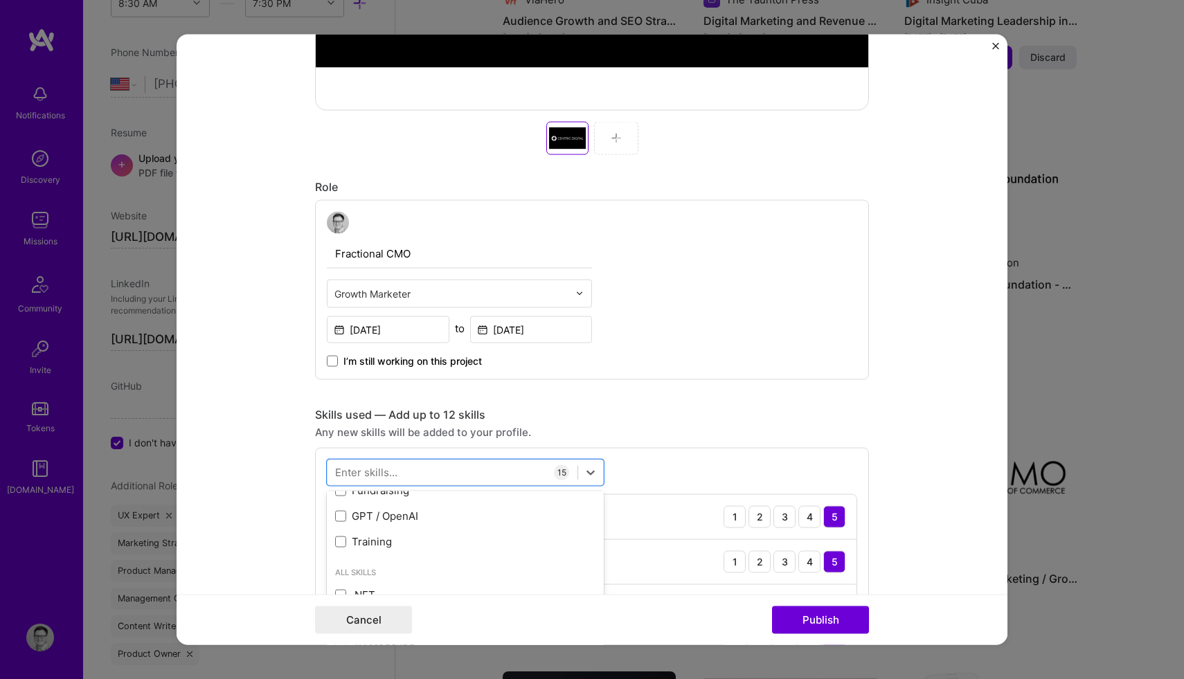
scroll to position [1063, 0]
click at [266, 471] on form "Editing suggested project This project is suggested based on your LinkedIn, res…" at bounding box center [592, 339] width 831 height 611
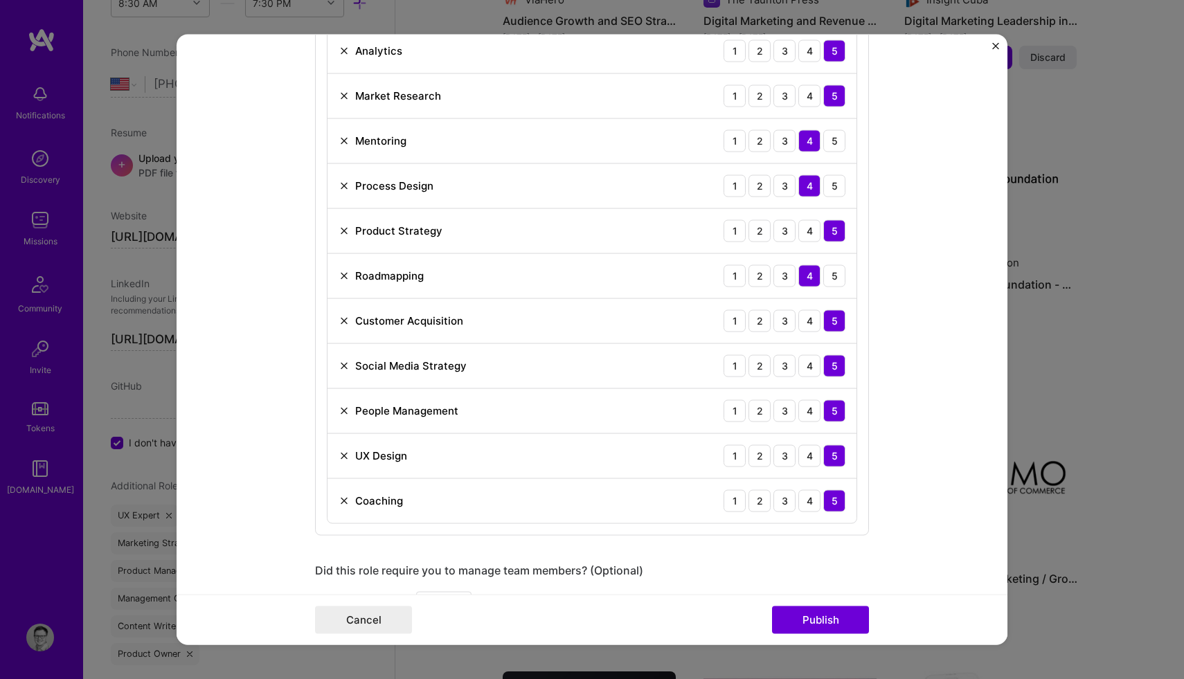
scroll to position [1301, 0]
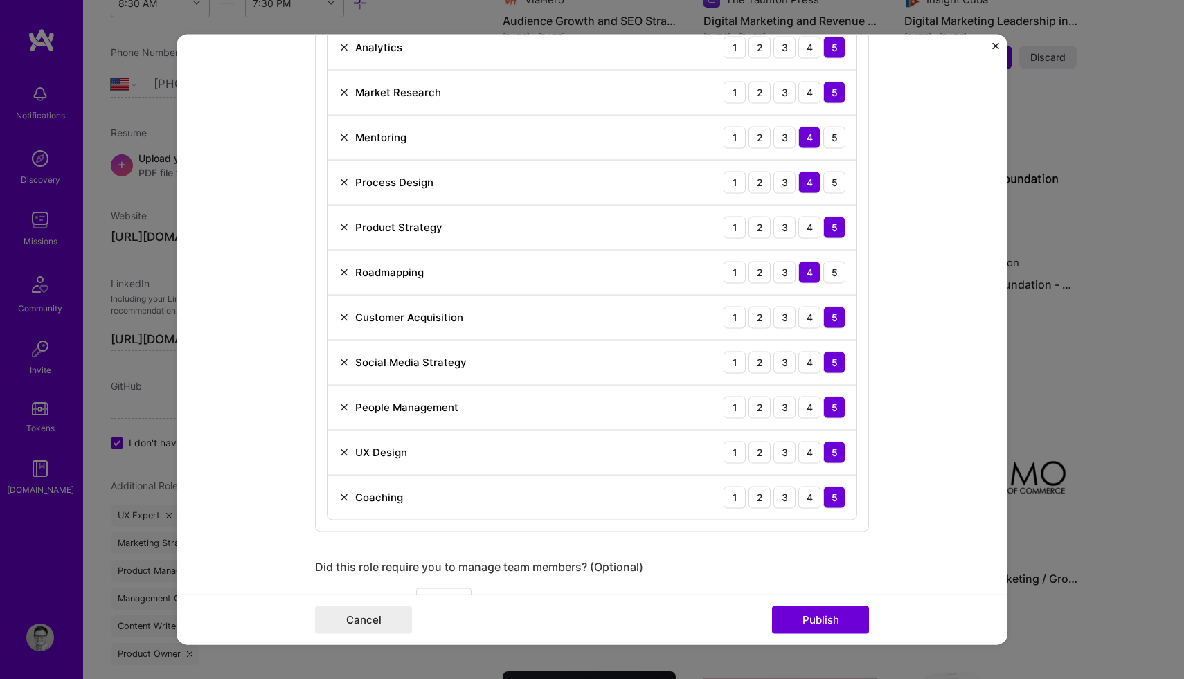
click at [338, 492] on div "Coaching 1 2 3 4 5" at bounding box center [591, 497] width 529 height 44
click at [344, 501] on img at bounding box center [343, 496] width 11 height 11
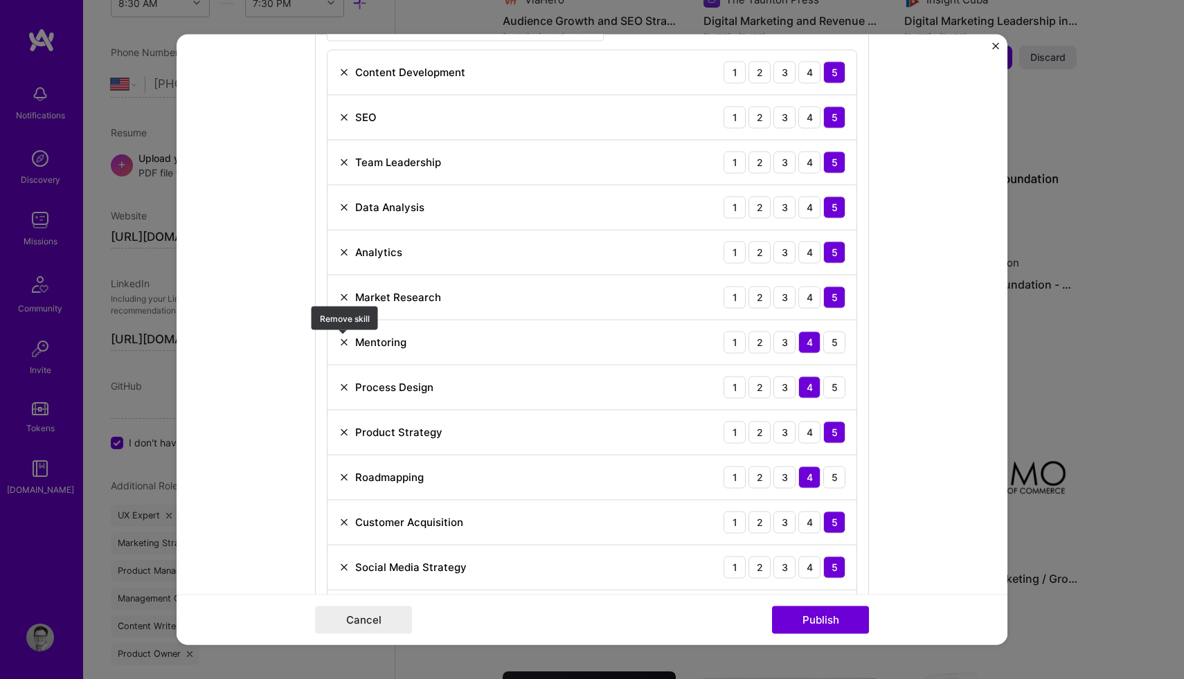
scroll to position [1092, 0]
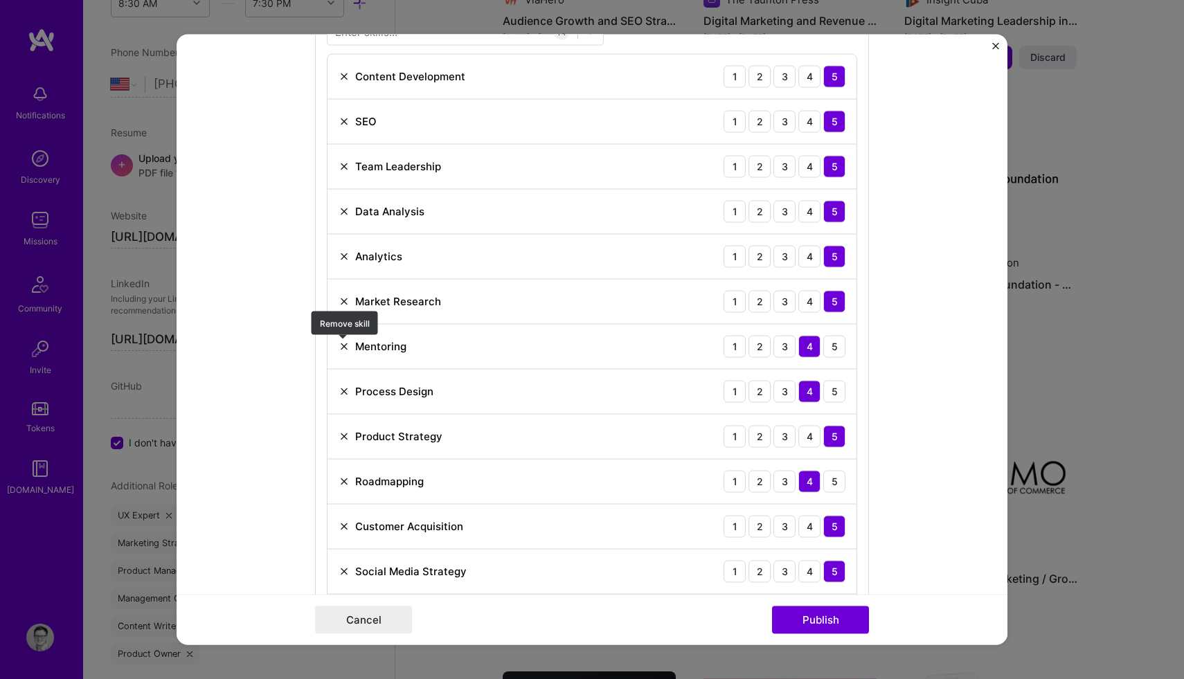
click at [343, 344] on img at bounding box center [343, 346] width 11 height 11
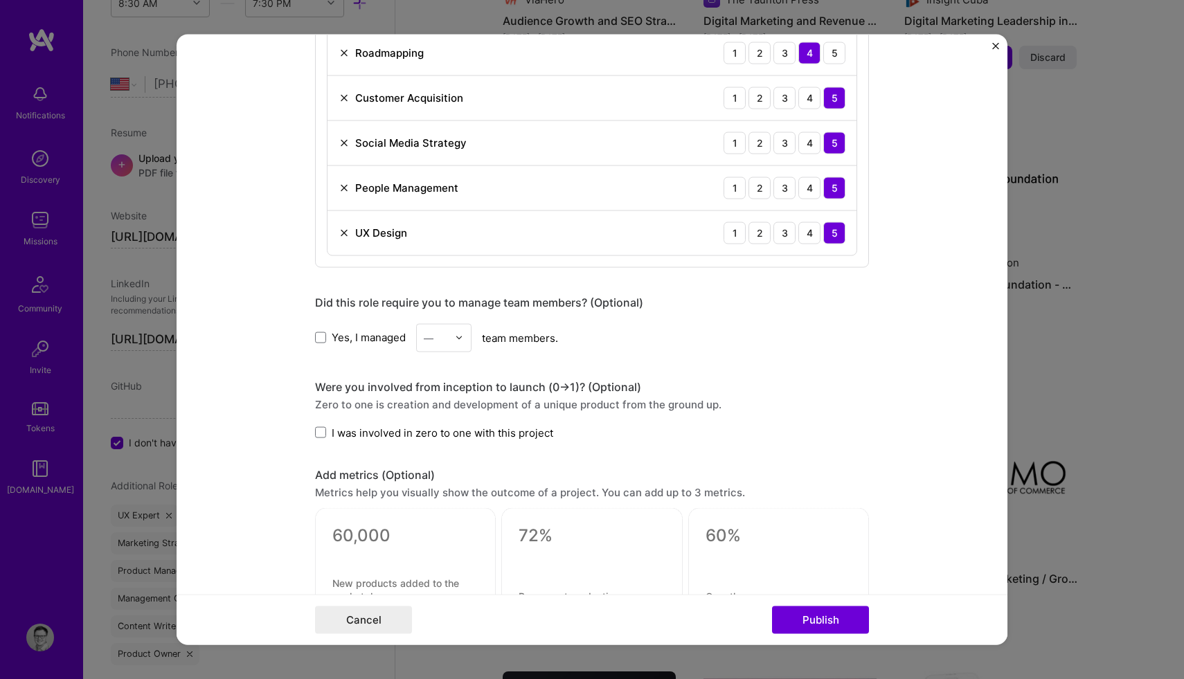
scroll to position [1480, 0]
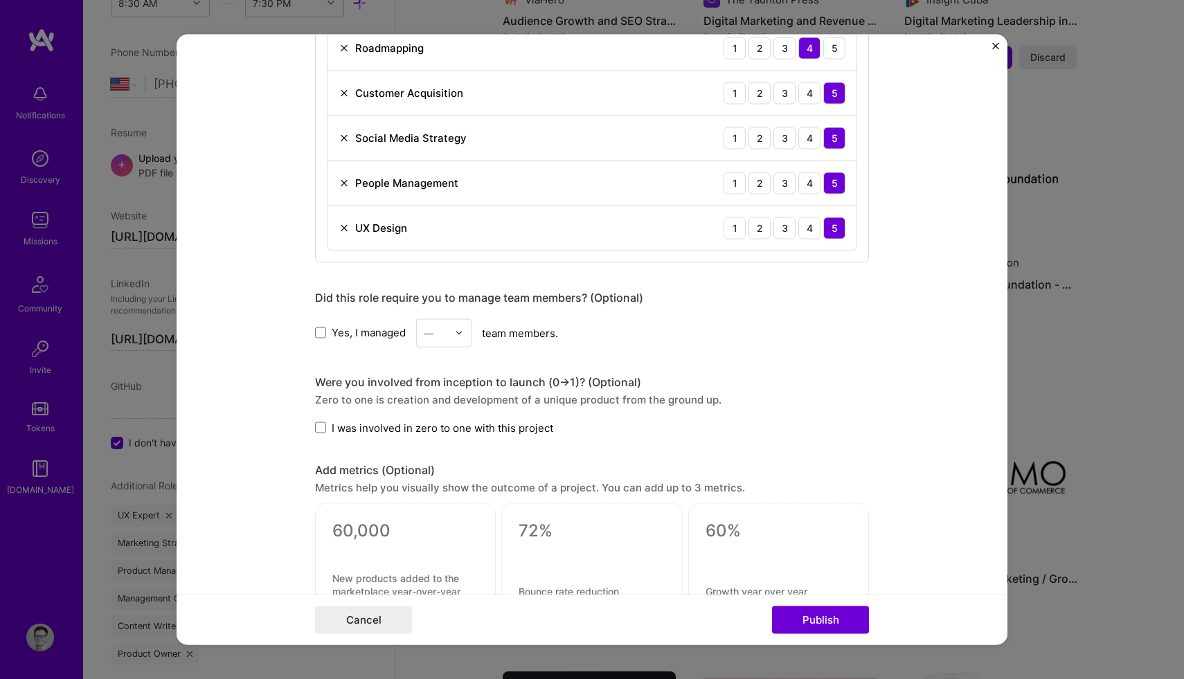
click at [324, 326] on label "Yes, I managed" at bounding box center [360, 332] width 91 height 15
click at [0, 0] on input "Yes, I managed" at bounding box center [0, 0] width 0 height 0
click at [429, 334] on div "—" at bounding box center [429, 332] width 10 height 15
click at [457, 478] on div "15" at bounding box center [443, 484] width 47 height 26
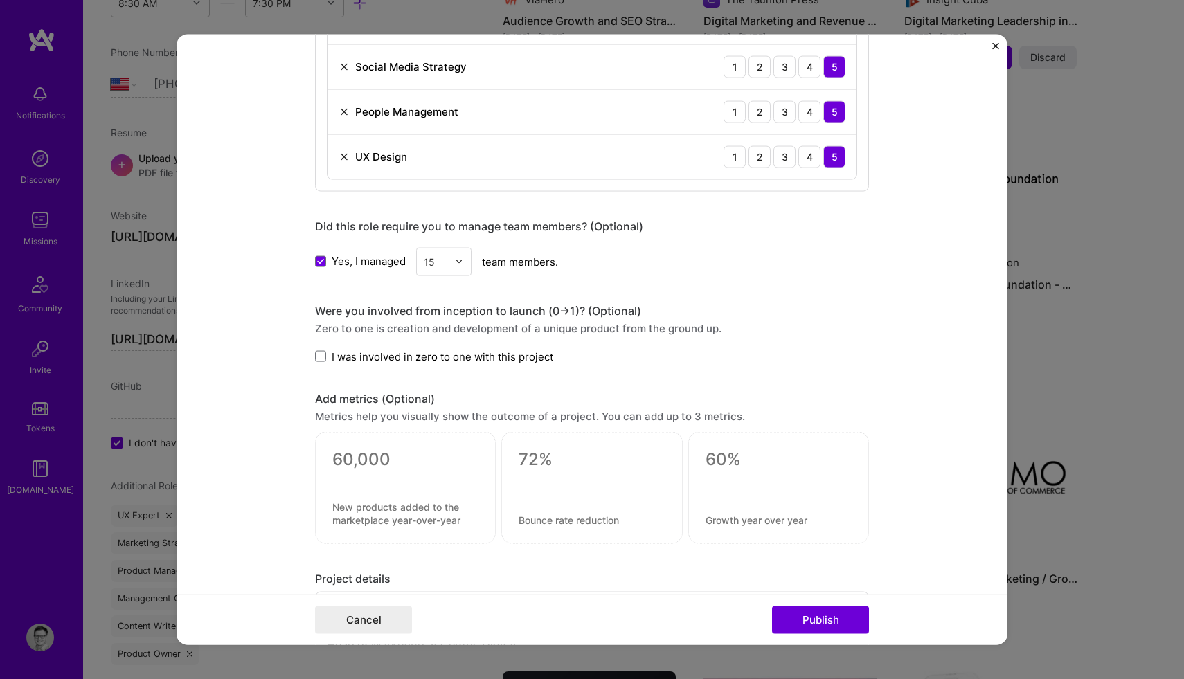
scroll to position [1566, 0]
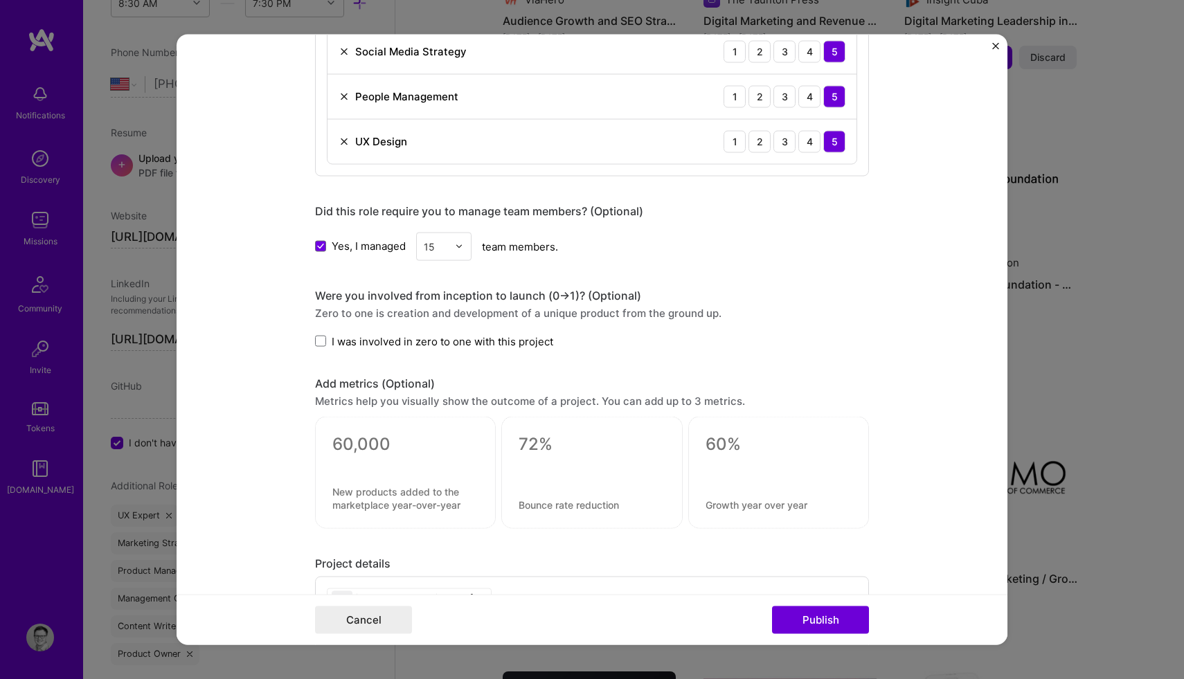
click at [354, 445] on textarea at bounding box center [405, 444] width 146 height 21
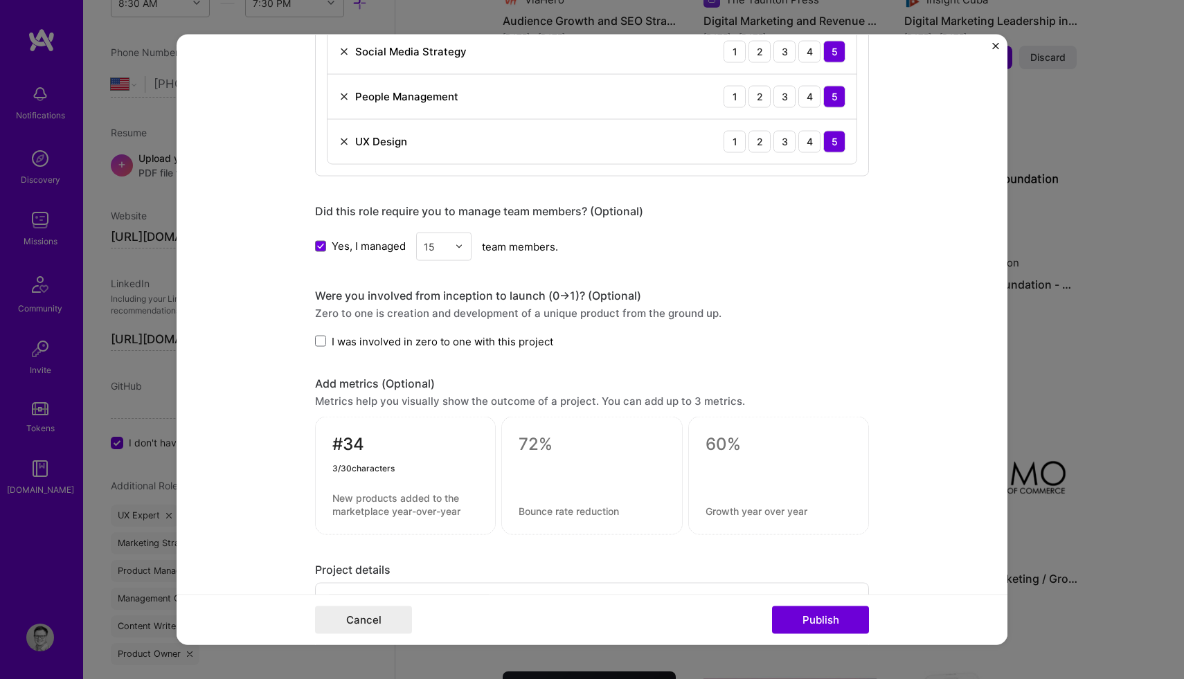
type textarea "#34"
click at [361, 497] on textarea at bounding box center [405, 504] width 146 height 26
type textarea "Inc. 500 List"
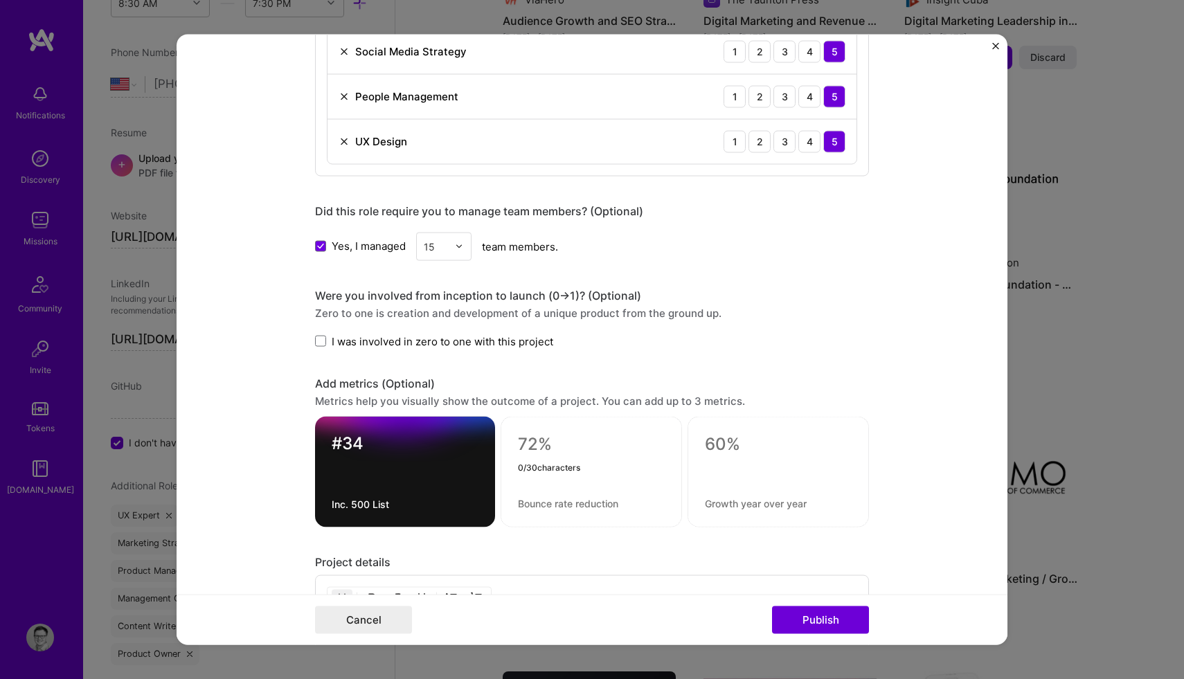
click at [535, 444] on textarea at bounding box center [591, 444] width 147 height 21
type textarea "6,898%"
click at [569, 509] on div "6,898% 0 / 80 characters" at bounding box center [590, 472] width 181 height 111
type textarea "Three year revenue growth"
click at [255, 440] on form "Editing suggested project This project is suggested based on your LinkedIn, res…" at bounding box center [592, 339] width 831 height 611
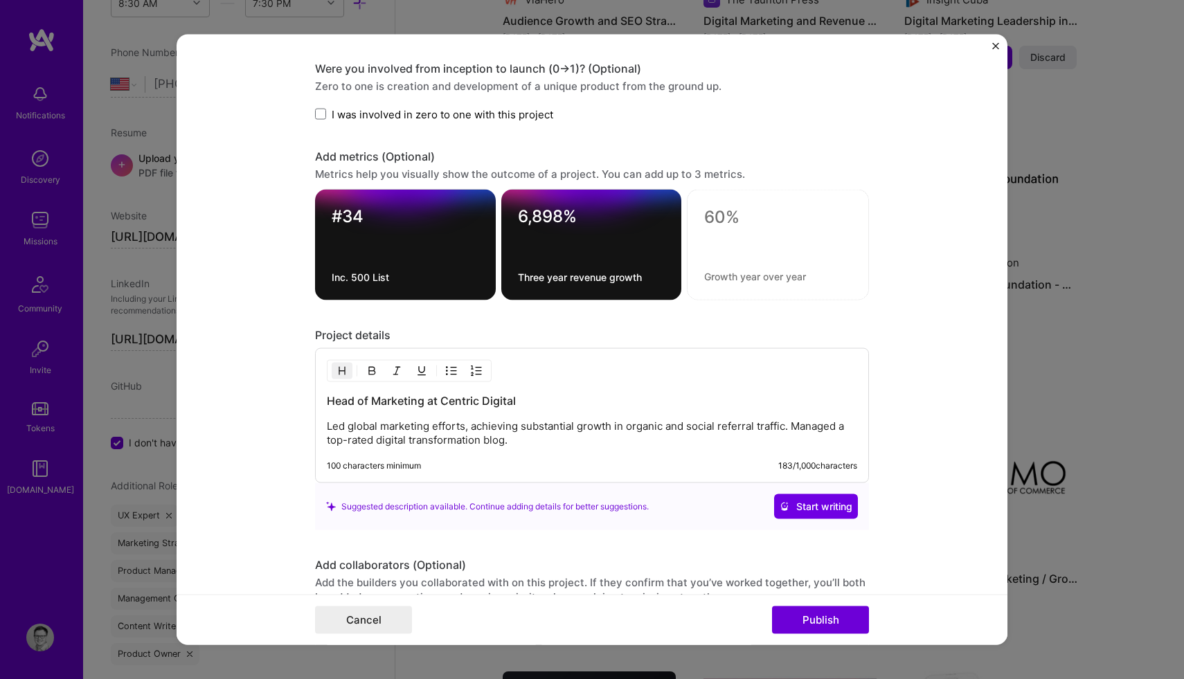
scroll to position [1795, 0]
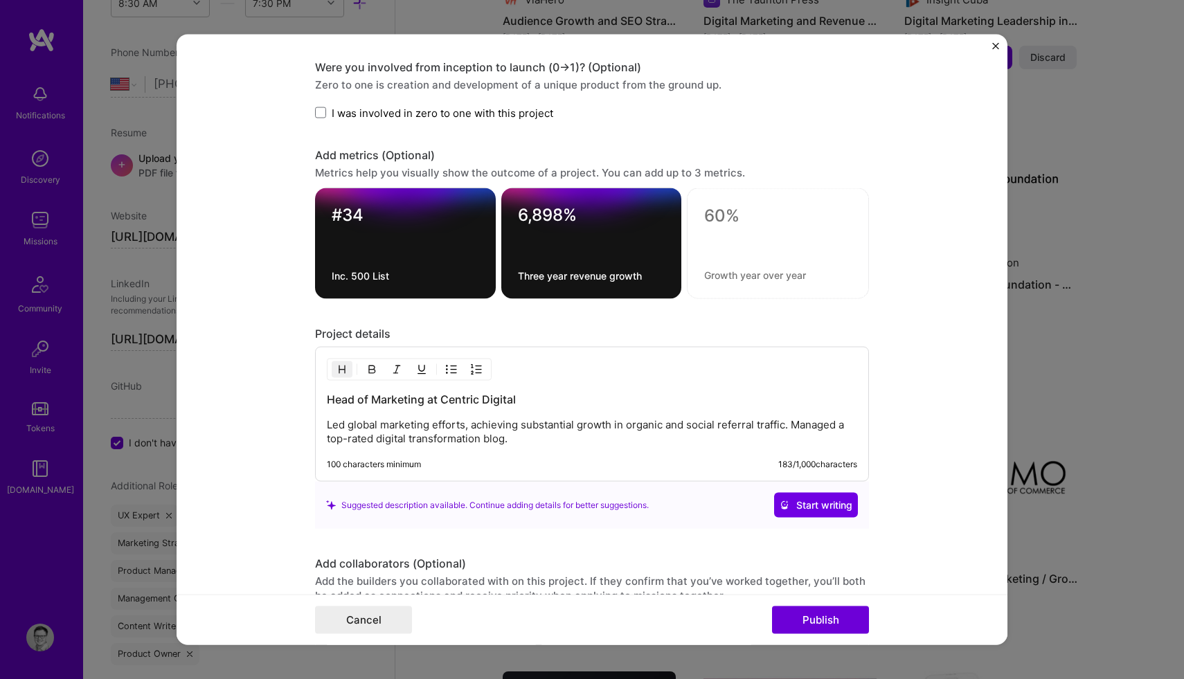
click at [722, 429] on p "Led global marketing efforts, achieving substantial growth in organic and socia…" at bounding box center [592, 432] width 530 height 28
click at [578, 424] on p "Led global marketing efforts, achieving substantial growth in organic and socia…" at bounding box center [592, 432] width 530 height 28
click at [669, 426] on p "Led global marketing efforts, achieving substantial business growth in organic …" at bounding box center [592, 432] width 530 height 28
drag, startPoint x: 829, startPoint y: 426, endPoint x: 659, endPoint y: 430, distance: 169.6
click at [659, 430] on p "Led global marketing efforts, achieving substantial business growth organic and…" at bounding box center [592, 432] width 530 height 28
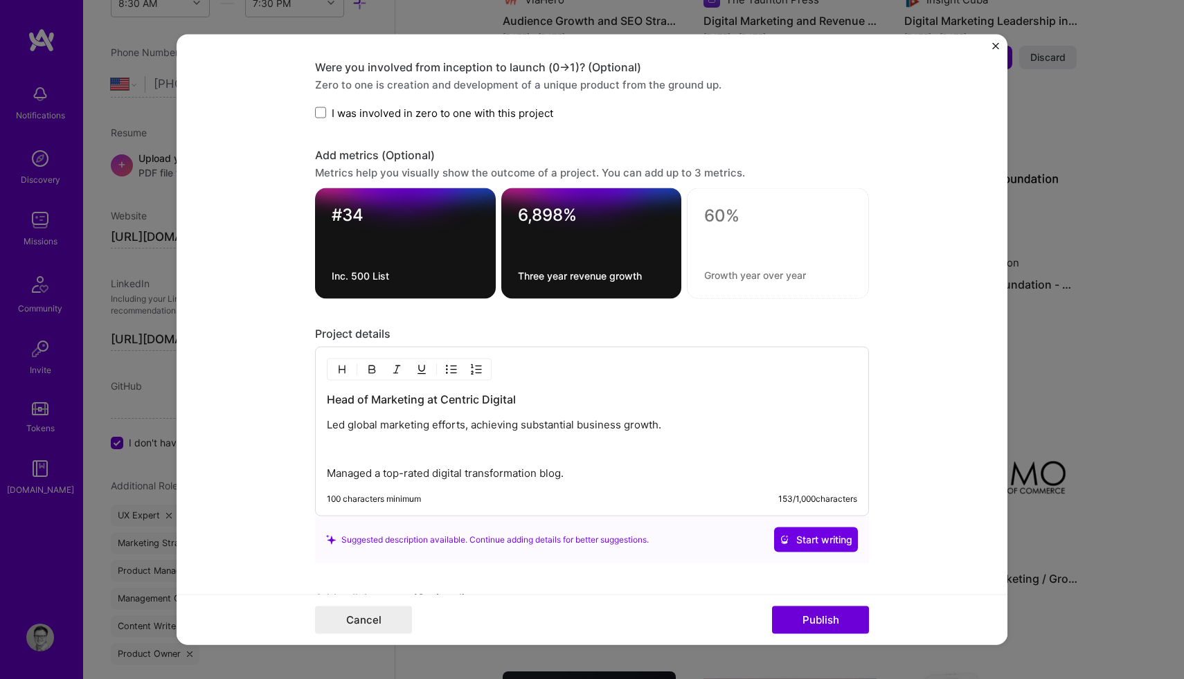
click at [325, 427] on div "Head of Marketing at Centric Digital Led global marketing efforts, achieving su…" at bounding box center [592, 432] width 554 height 170
click at [329, 426] on p "Led global marketing efforts, achieving substantial business growth." at bounding box center [592, 425] width 530 height 14
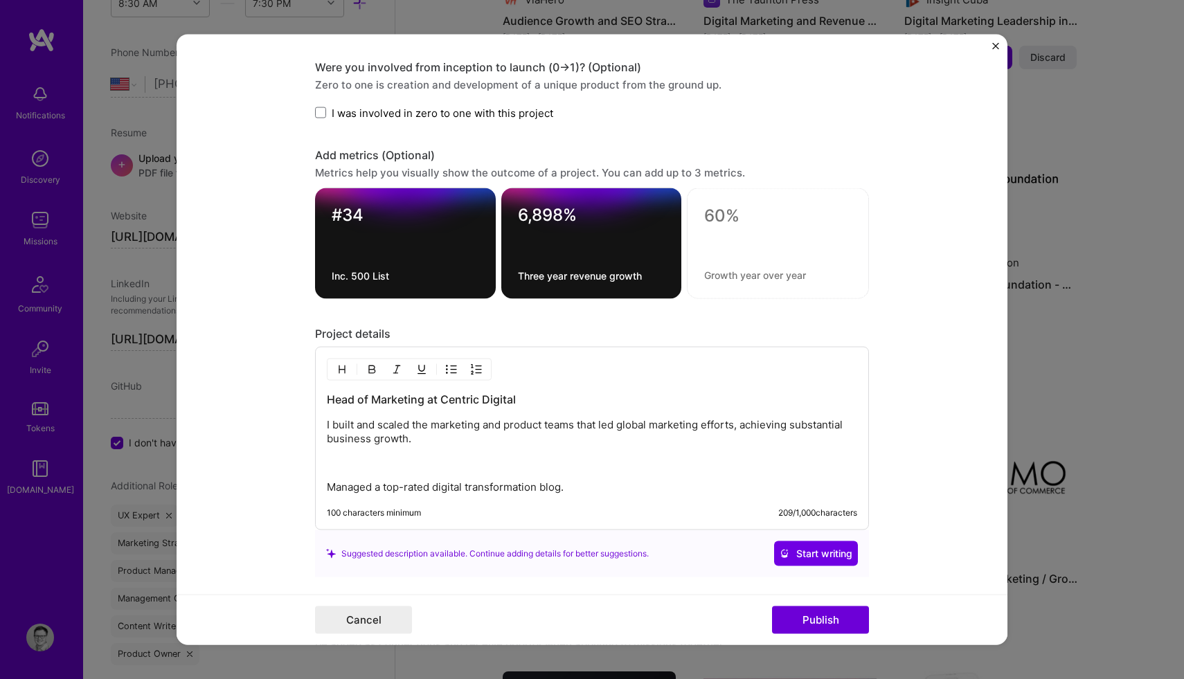
click at [422, 441] on p "I built and scaled the marketing and product teams that led global marketing ef…" at bounding box center [592, 432] width 530 height 28
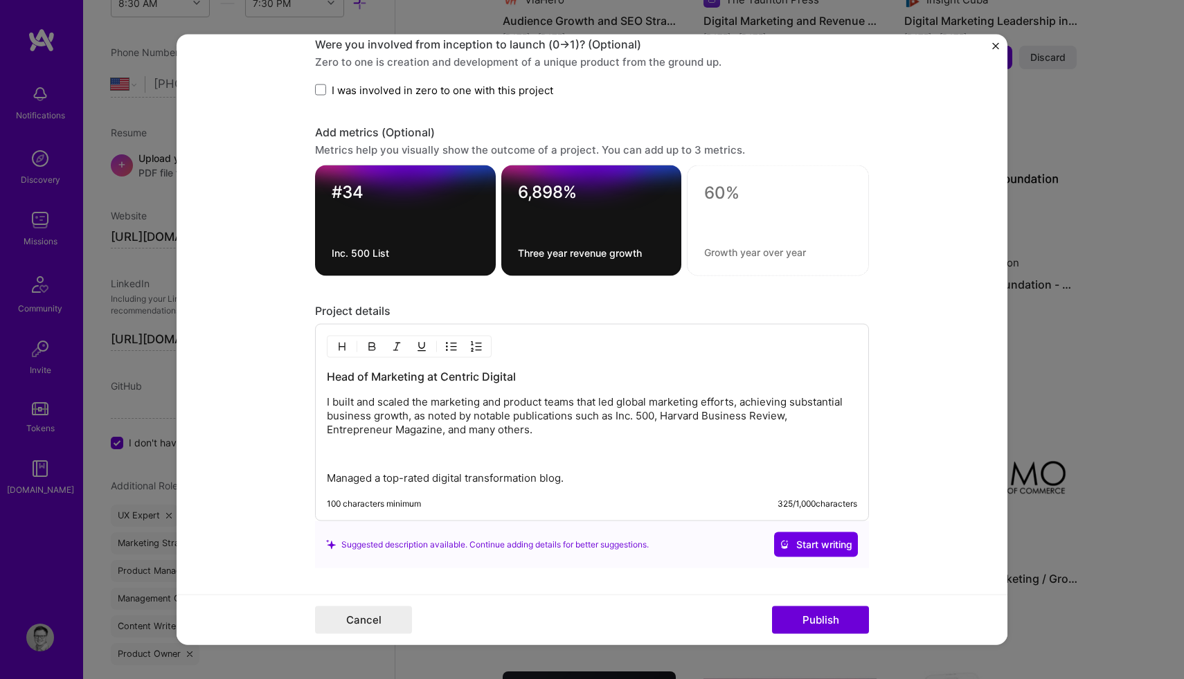
scroll to position [1823, 0]
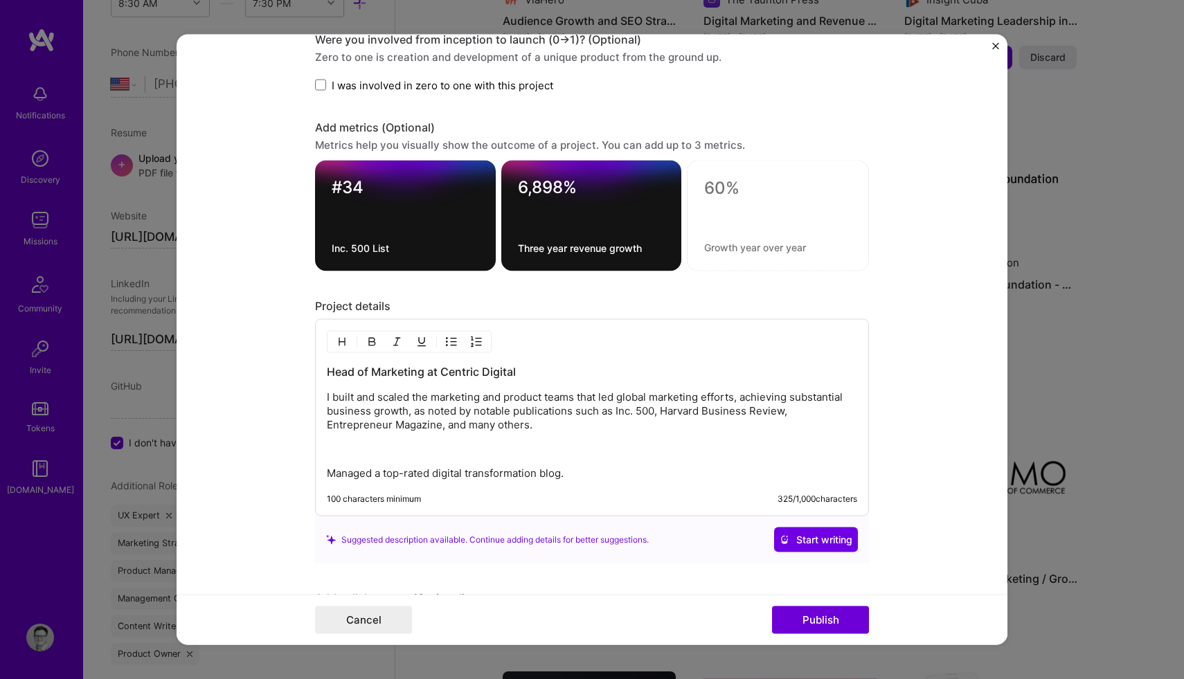
click at [333, 452] on p at bounding box center [592, 449] width 530 height 14
click at [327, 470] on p "Managed a top-rated digital transformation blog." at bounding box center [592, 474] width 530 height 14
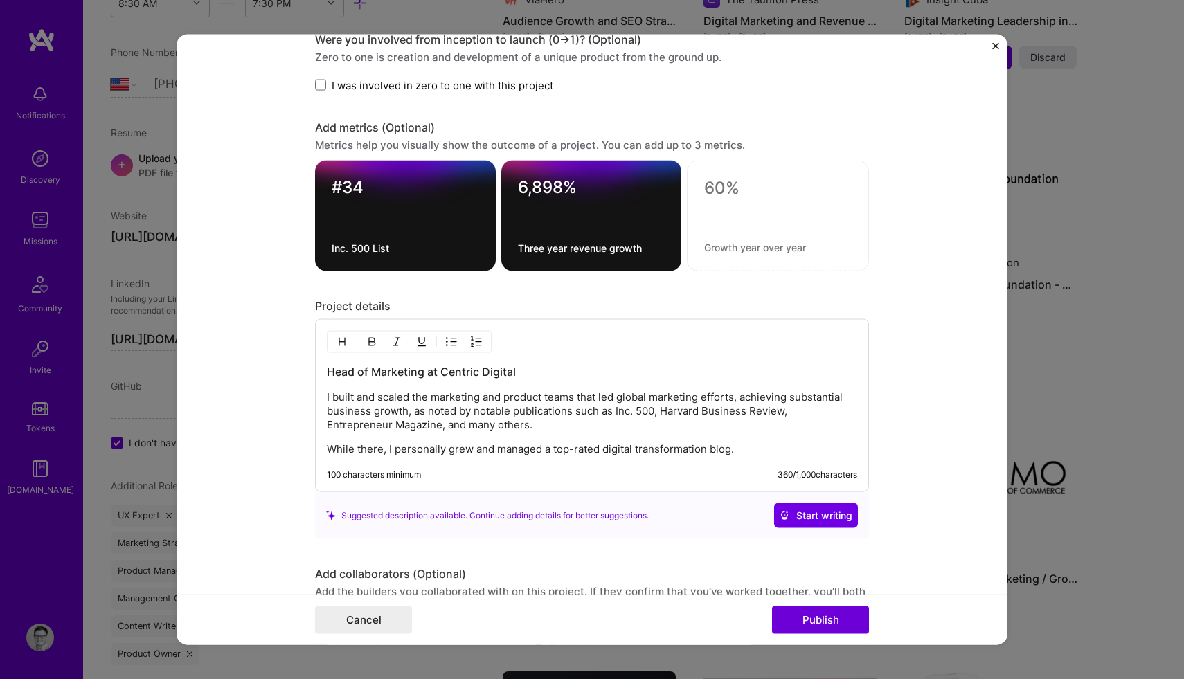
click at [741, 449] on p "While there, I personally grew and managed a top-rated digital transformation b…" at bounding box center [592, 449] width 530 height 14
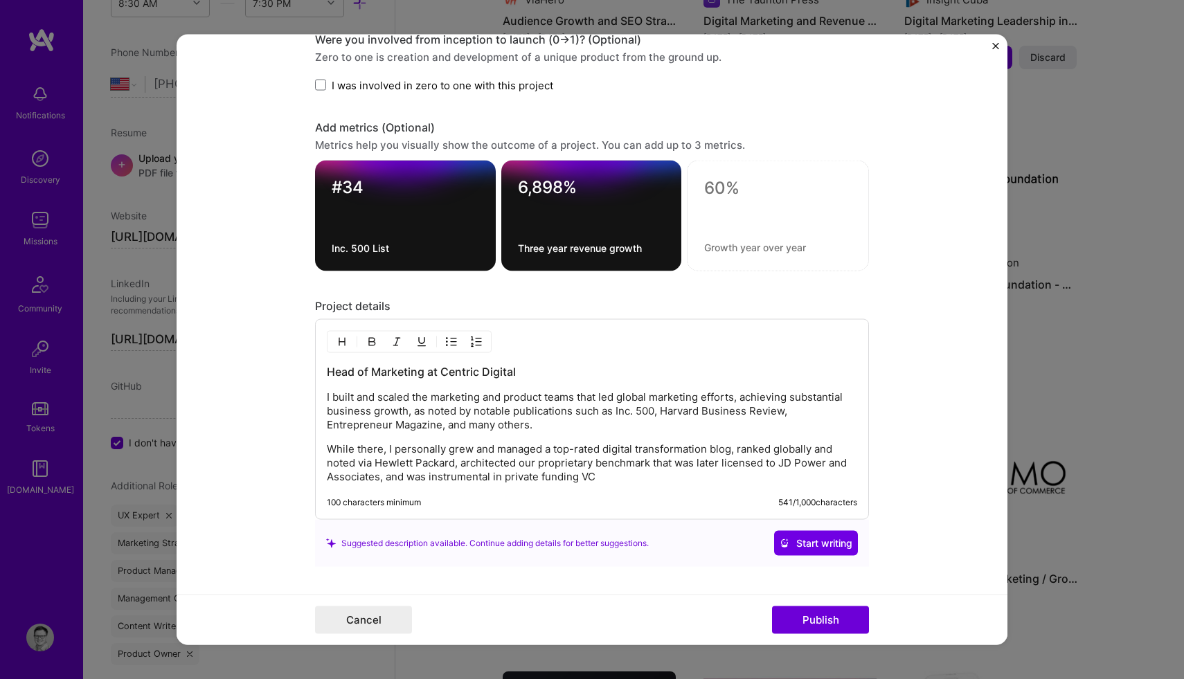
click at [576, 477] on p "While there, I personally grew and managed a top-rated digital transformation b…" at bounding box center [592, 463] width 530 height 42
click at [507, 478] on p "While there, I personally grew and managed a top-rated digital transformation b…" at bounding box center [592, 463] width 530 height 42
click at [626, 475] on p "While there, I personally grew and managed a top-rated digital transformation b…" at bounding box center [592, 463] width 530 height 42
click at [445, 451] on p "While there, I personally grew and managed a top-rated digital transformation b…" at bounding box center [592, 463] width 530 height 42
drag, startPoint x: 715, startPoint y: 451, endPoint x: 626, endPoint y: 448, distance: 88.7
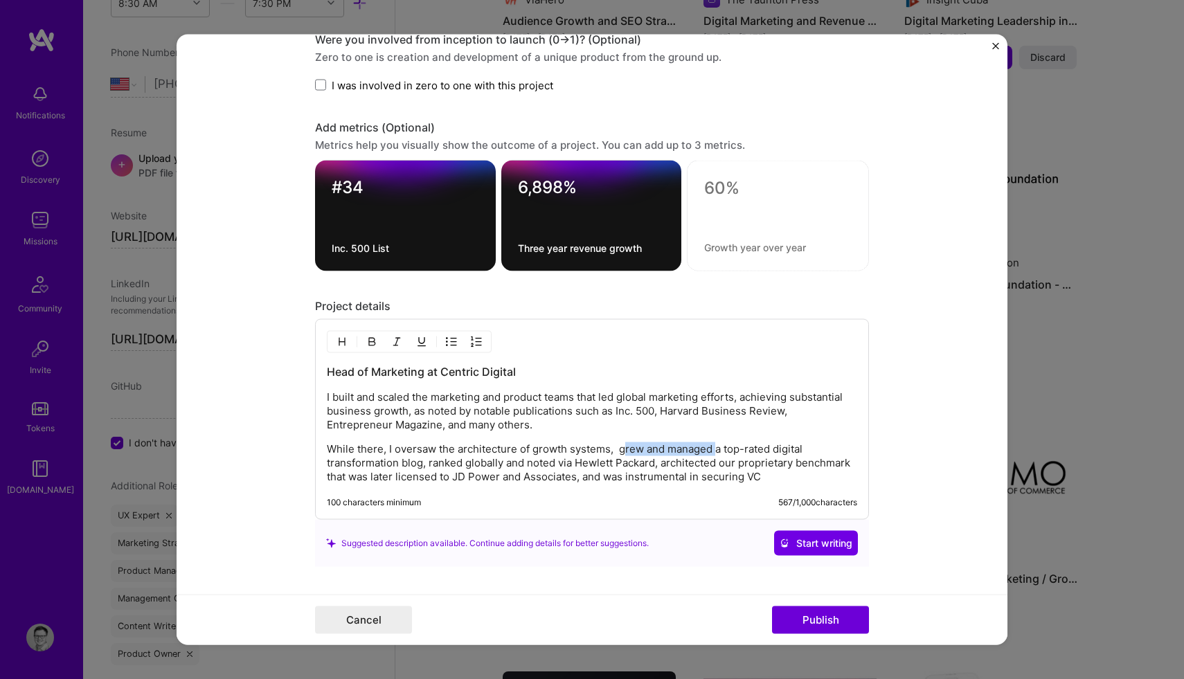
click at [626, 448] on p "While there, I oversaw the architecture of growth systems, grew and managed a t…" at bounding box center [592, 463] width 530 height 42
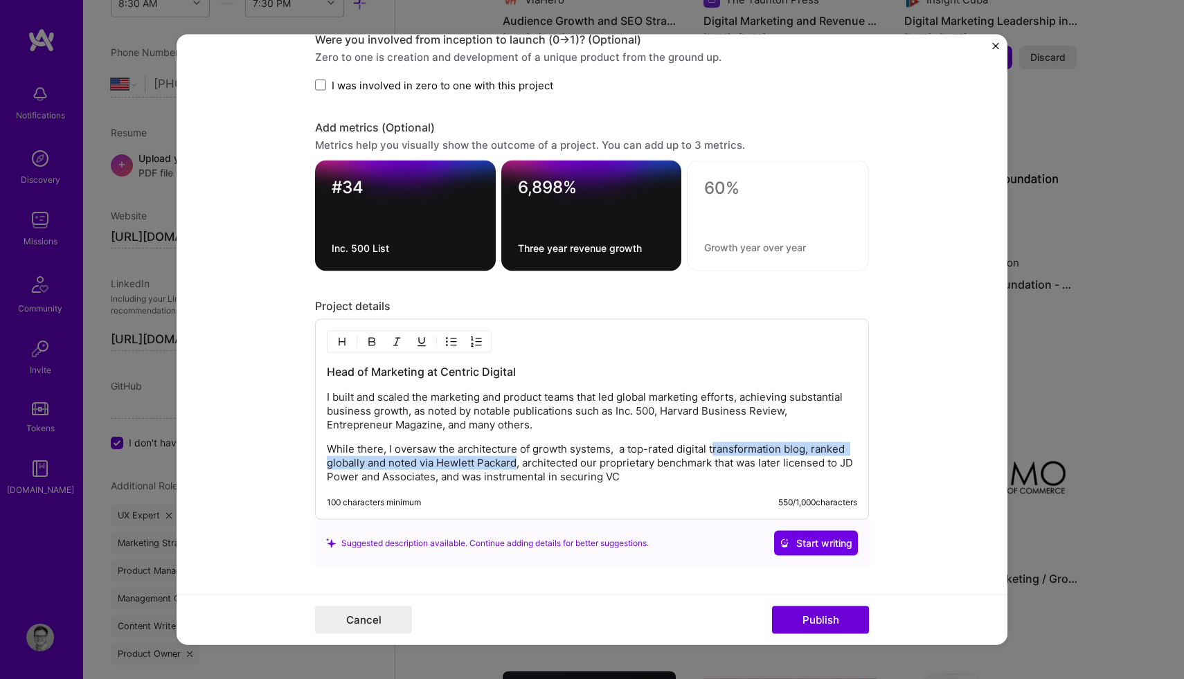
drag, startPoint x: 519, startPoint y: 463, endPoint x: 712, endPoint y: 455, distance: 193.3
click at [712, 455] on p "While there, I oversaw the architecture of growth systems, a top-rated digital …" at bounding box center [592, 463] width 530 height 42
click at [588, 471] on p "While there, I oversaw the architecture of growth systems, a top-rated digital …" at bounding box center [592, 463] width 530 height 42
click at [624, 449] on p "While there, I oversaw the architecture of growth systems, a top-rated digital …" at bounding box center [592, 463] width 530 height 42
click at [347, 465] on p "While there, I oversaw the architecture of growth systems, grew one of the top-…" at bounding box center [592, 463] width 530 height 42
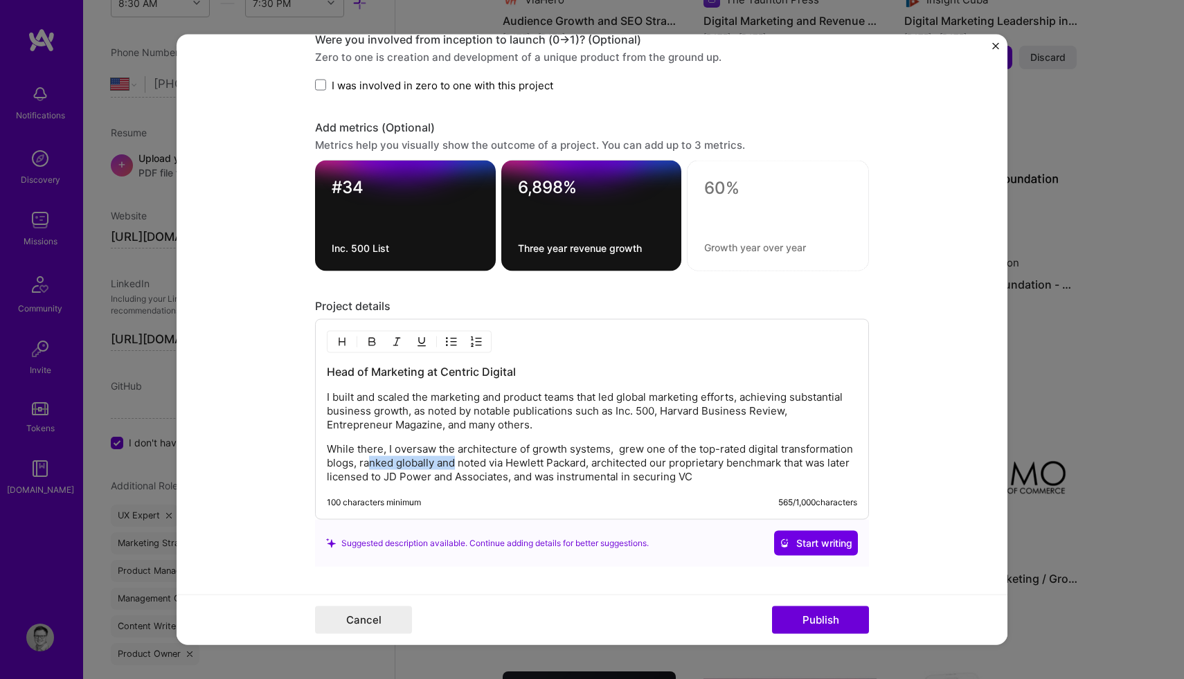
drag, startPoint x: 452, startPoint y: 464, endPoint x: 367, endPoint y: 462, distance: 85.2
click at [367, 462] on p "While there, I oversaw the architecture of growth systems, grew one of the top-…" at bounding box center [592, 463] width 530 height 42
click at [500, 462] on p "While there, I oversaw the architecture of growth systems, grew one of the top-…" at bounding box center [592, 463] width 530 height 42
click at [743, 474] on p "While there, I oversaw the architecture of growth systems, grew one of the top-…" at bounding box center [592, 463] width 530 height 42
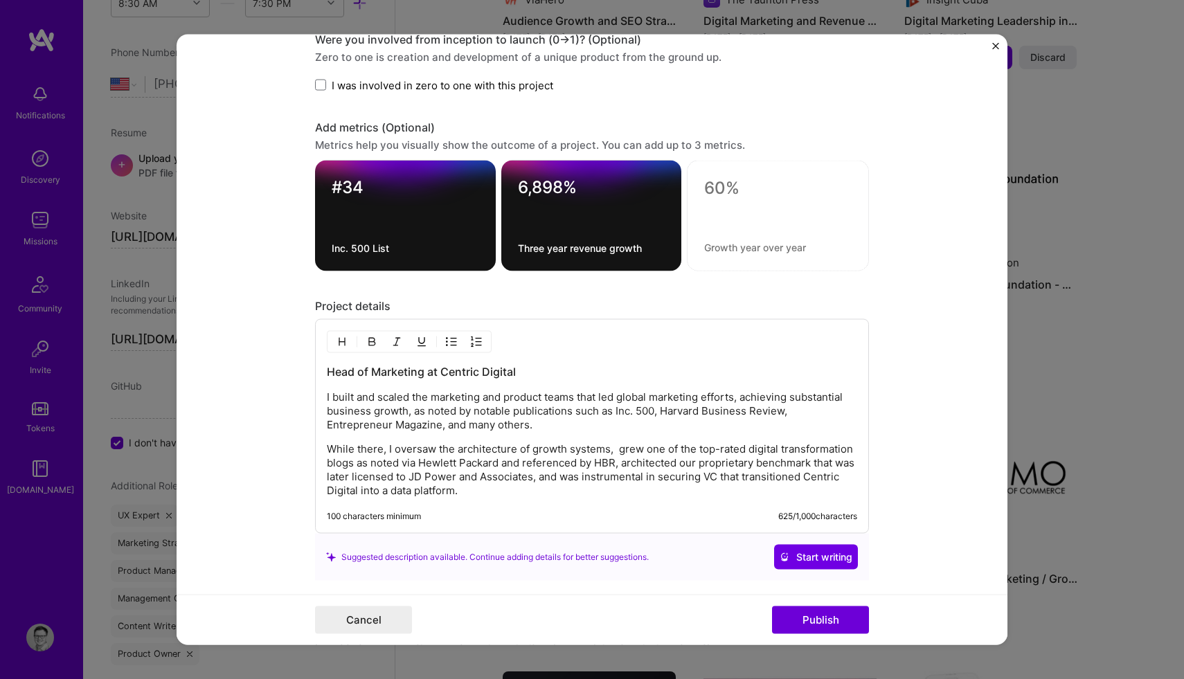
click at [761, 479] on p "While there, I oversaw the architecture of growth systems, grew one of the top-…" at bounding box center [592, 469] width 530 height 55
click at [385, 490] on p "While there, I oversaw the architecture of growth systems, grew one of the top-…" at bounding box center [592, 469] width 530 height 55
click at [550, 491] on p "While there, I oversaw the architecture of growth systems, grew one of the top-…" at bounding box center [592, 469] width 530 height 55
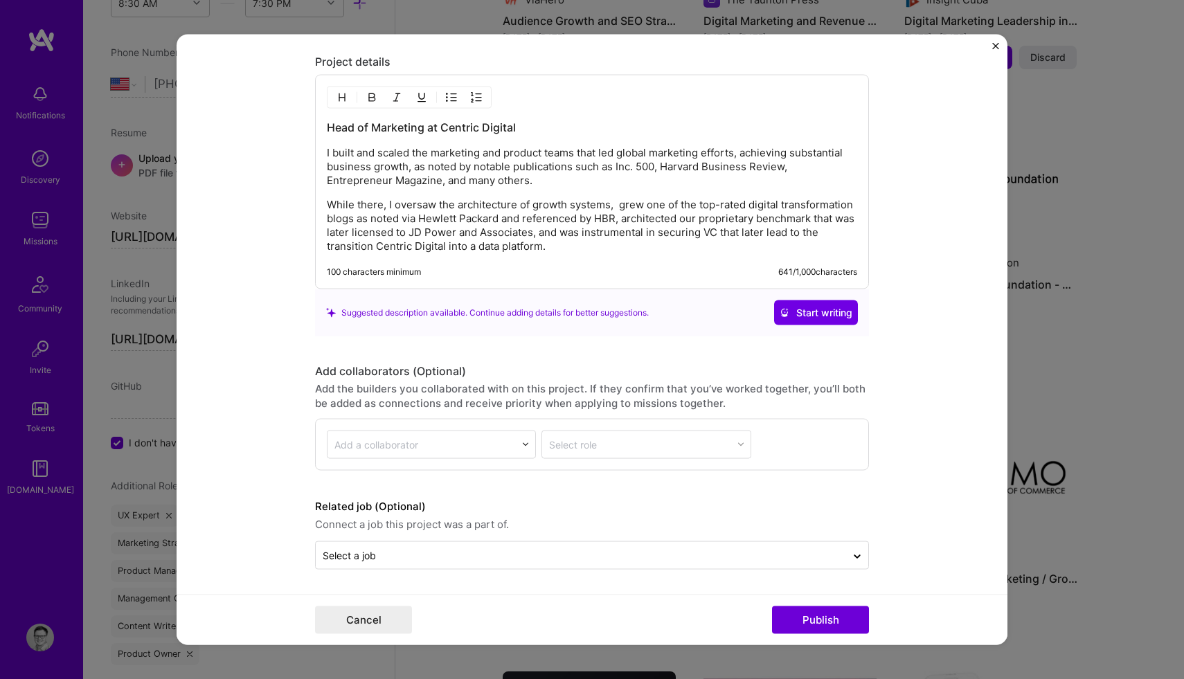
scroll to position [2068, 0]
click at [516, 439] on div at bounding box center [525, 444] width 19 height 19
click at [577, 444] on div "Select role" at bounding box center [645, 445] width 209 height 28
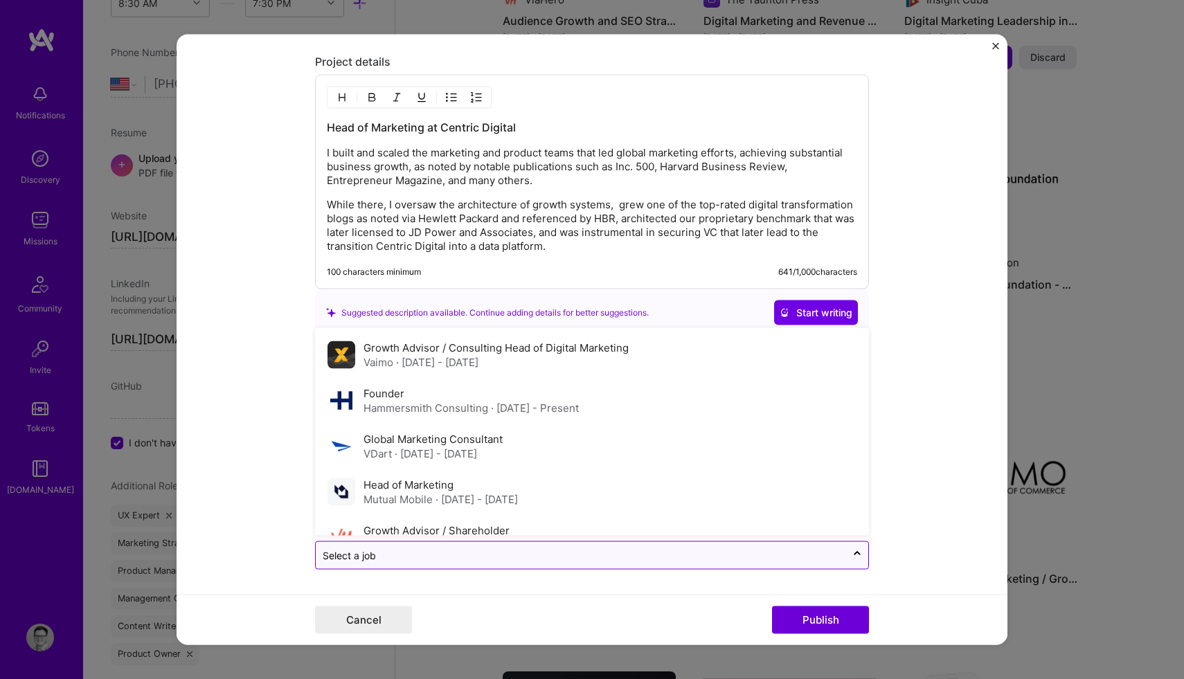
click at [473, 550] on input "text" at bounding box center [581, 555] width 516 height 15
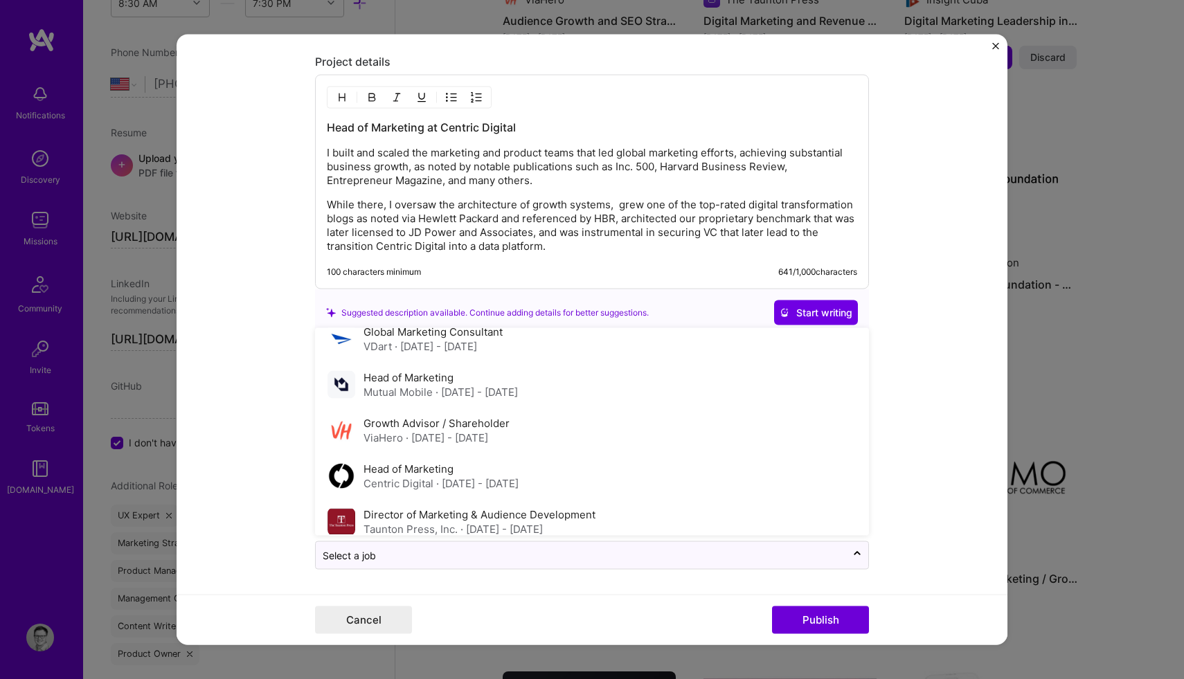
scroll to position [110, 0]
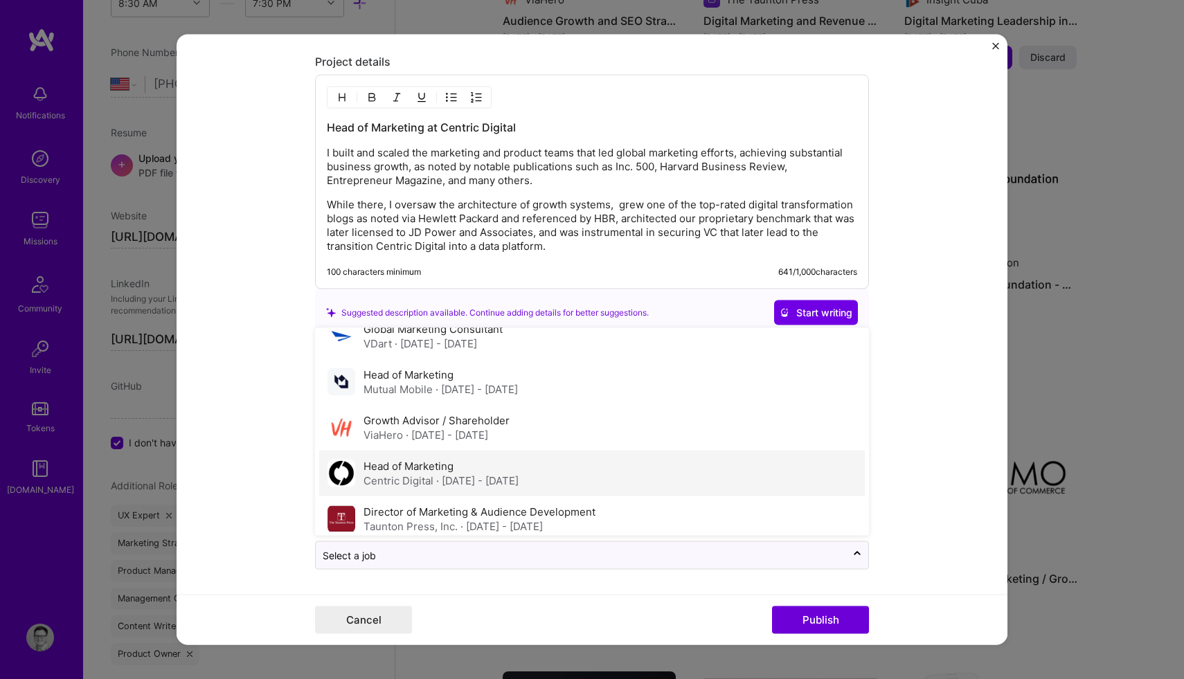
click at [416, 474] on div "Centric Digital · Jan 2015 - Aug 2017" at bounding box center [440, 480] width 155 height 15
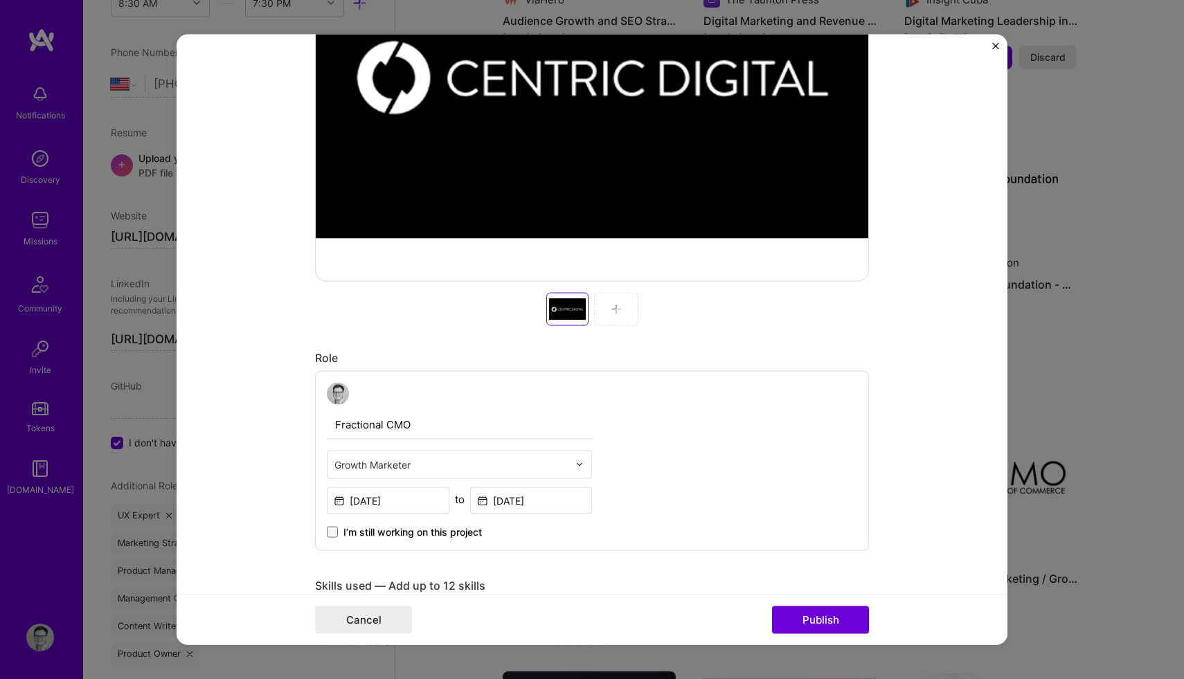
scroll to position [0, 0]
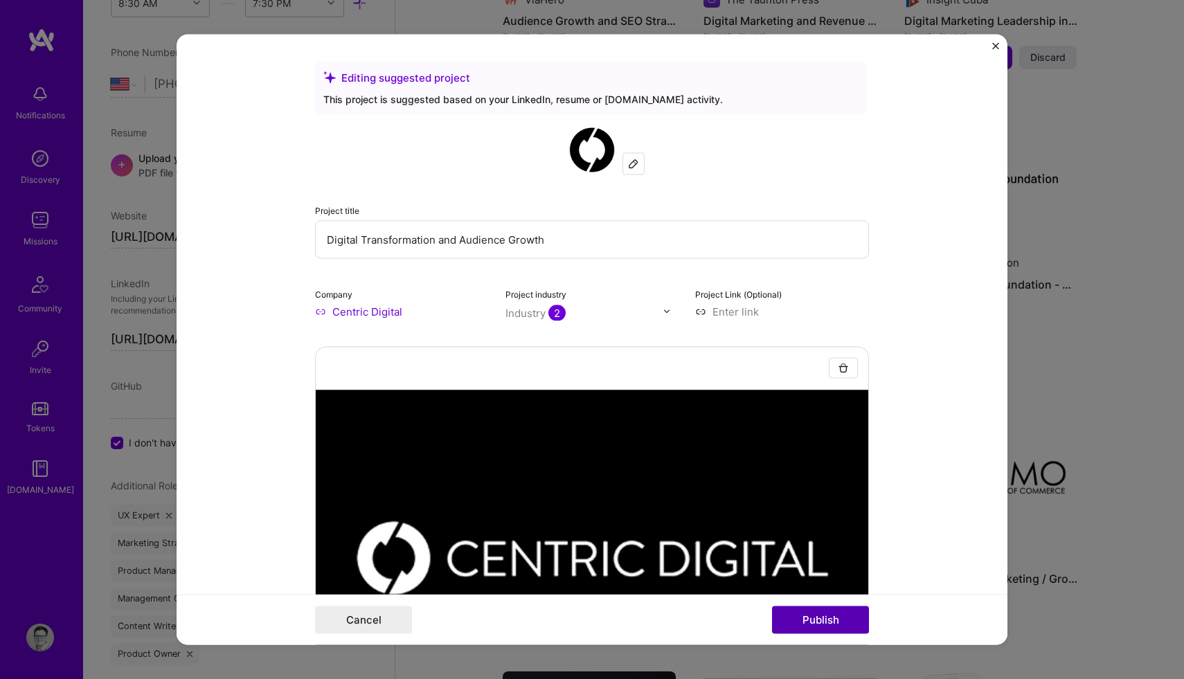
click at [822, 616] on button "Publish" at bounding box center [820, 620] width 97 height 28
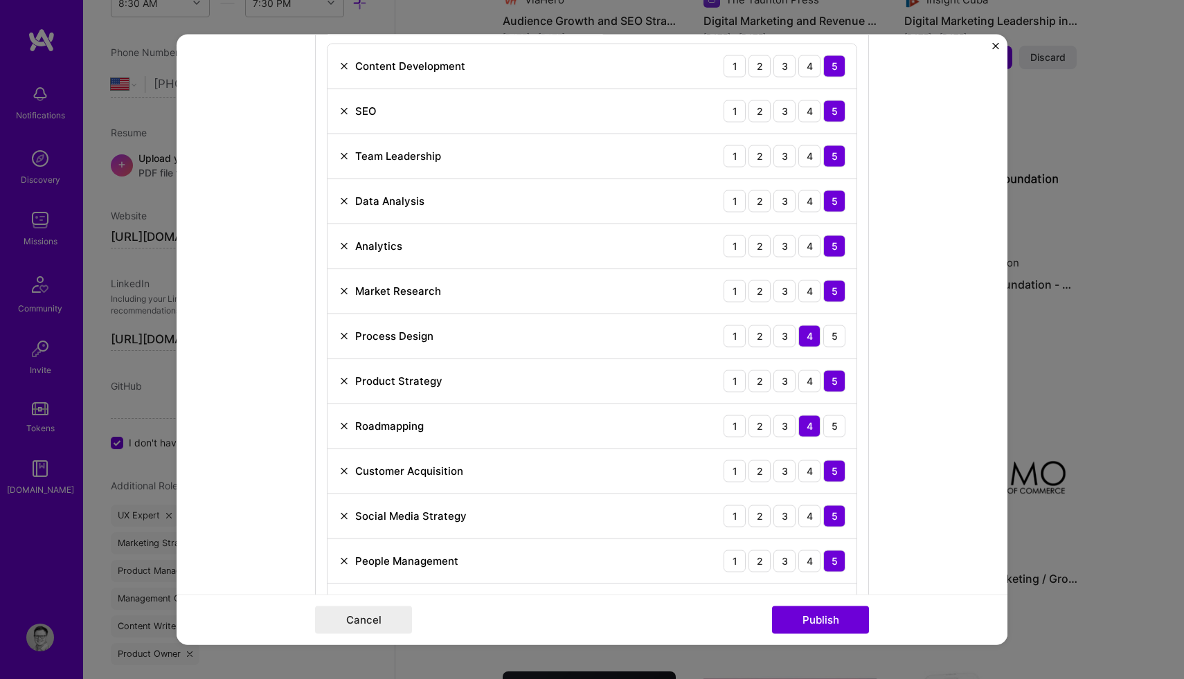
scroll to position [1108, 0]
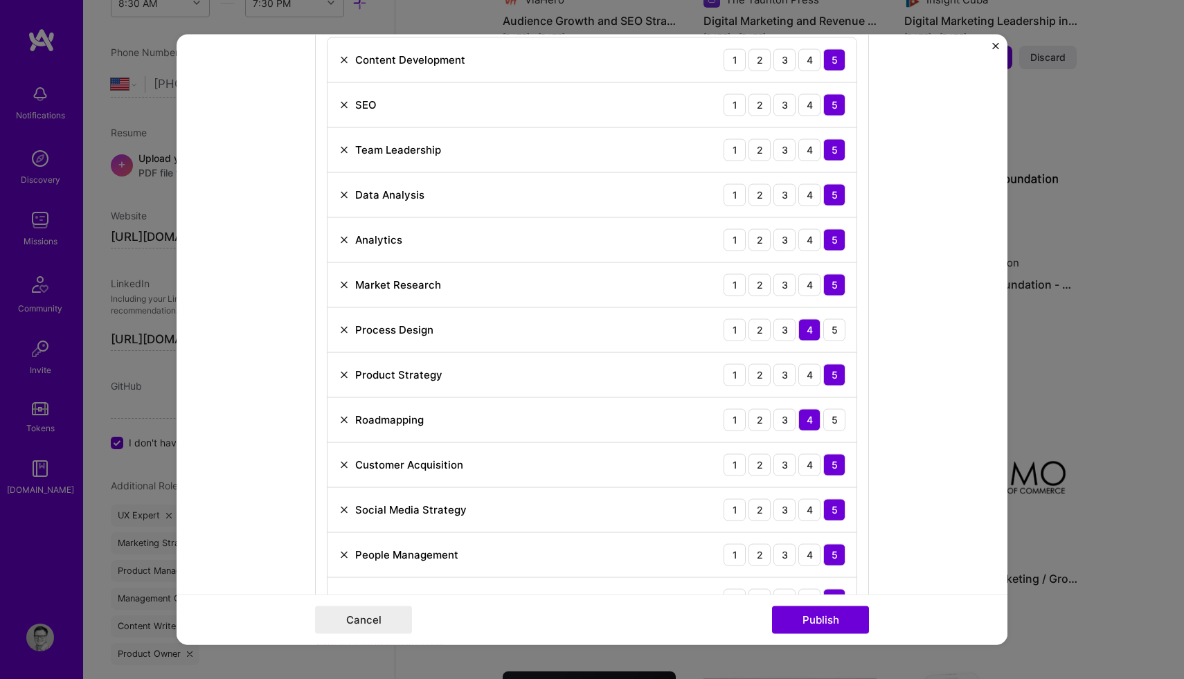
click at [347, 506] on img at bounding box center [343, 509] width 11 height 11
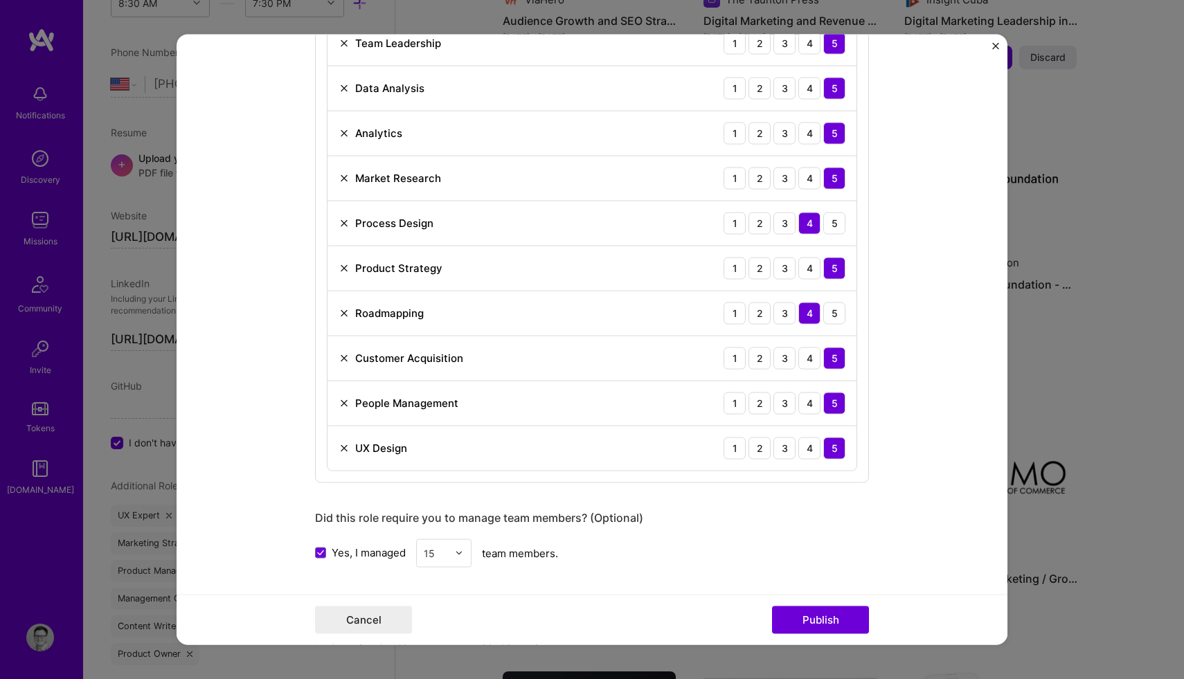
scroll to position [1222, 0]
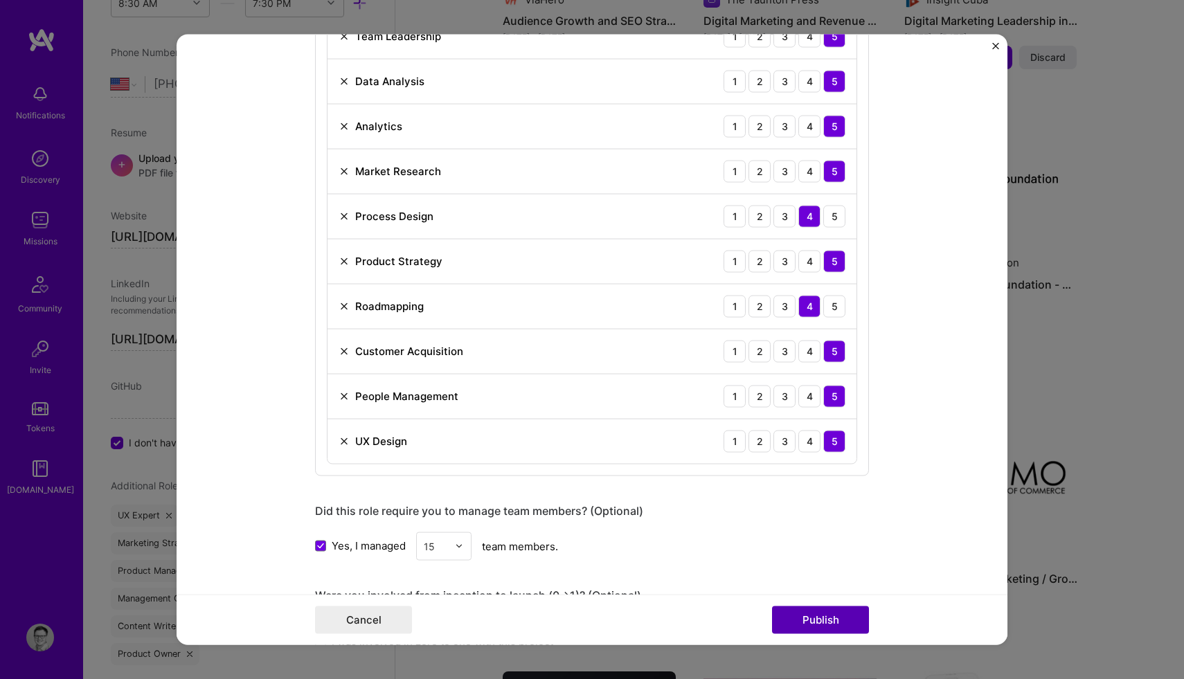
click at [801, 625] on button "Publish" at bounding box center [820, 620] width 97 height 28
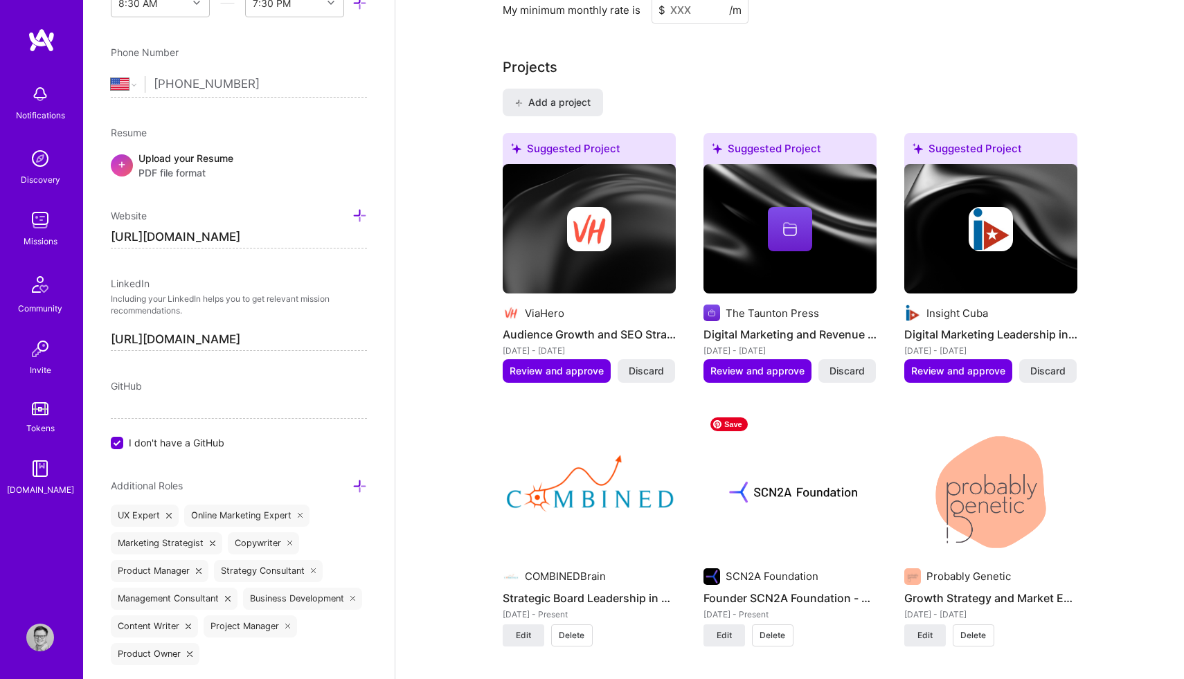
scroll to position [1274, 0]
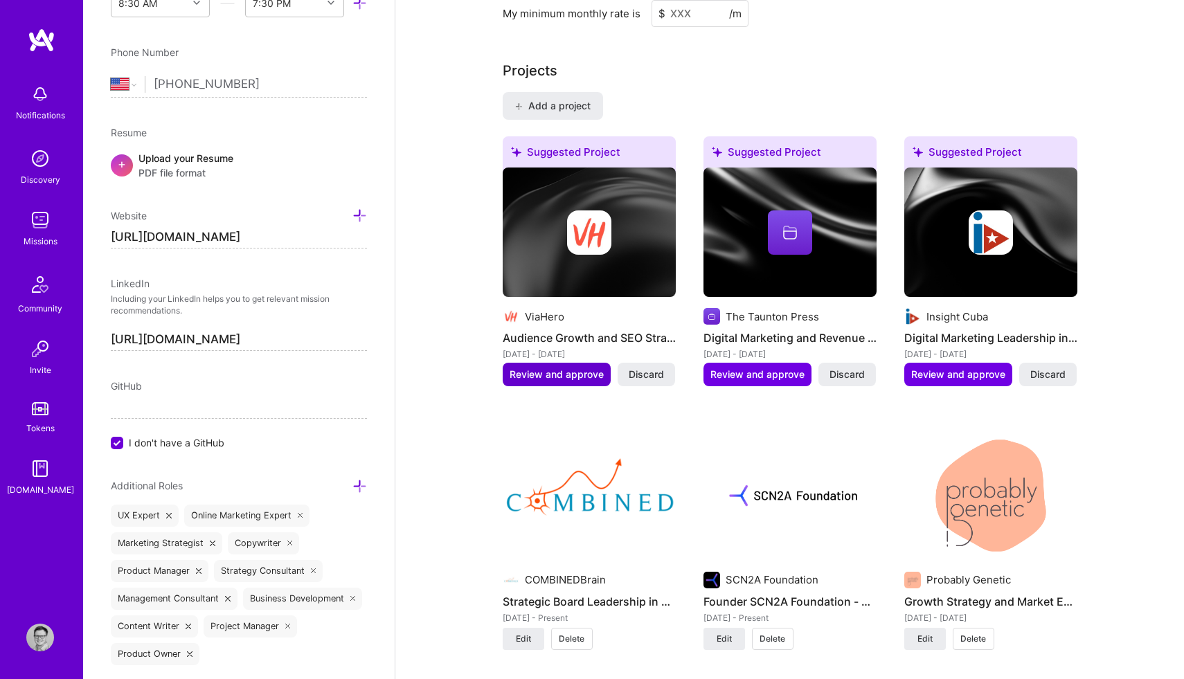
click at [570, 368] on span "Review and approve" at bounding box center [556, 375] width 94 height 14
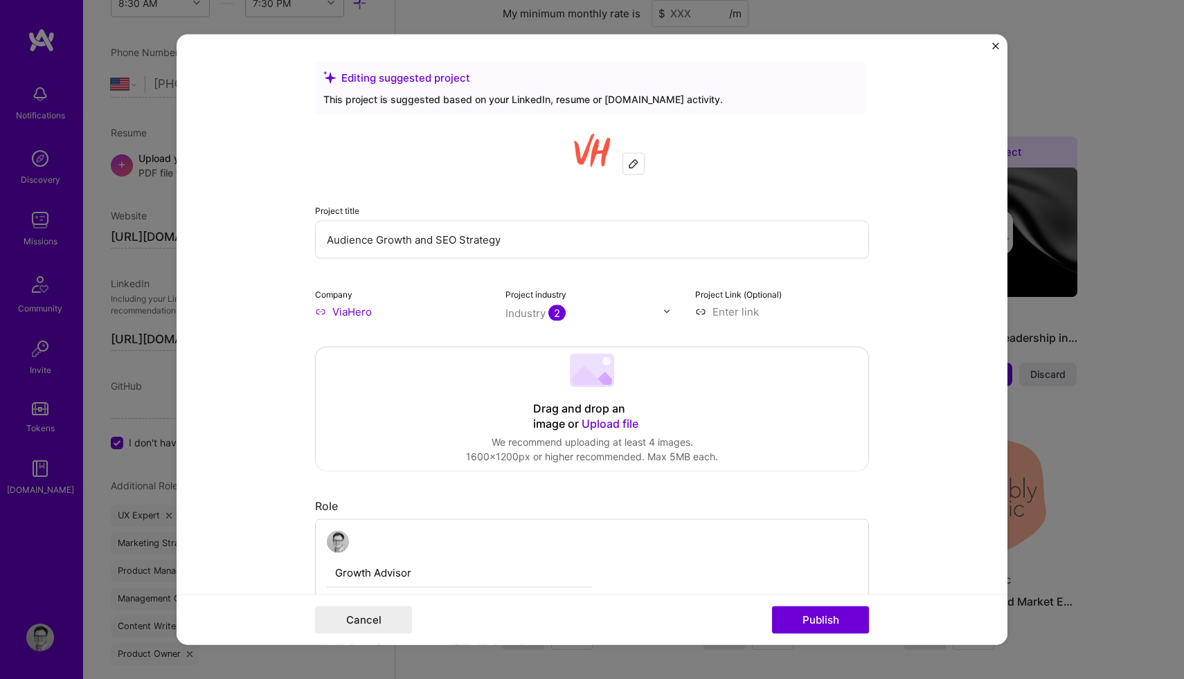
click at [615, 423] on span "Upload file" at bounding box center [609, 423] width 57 height 14
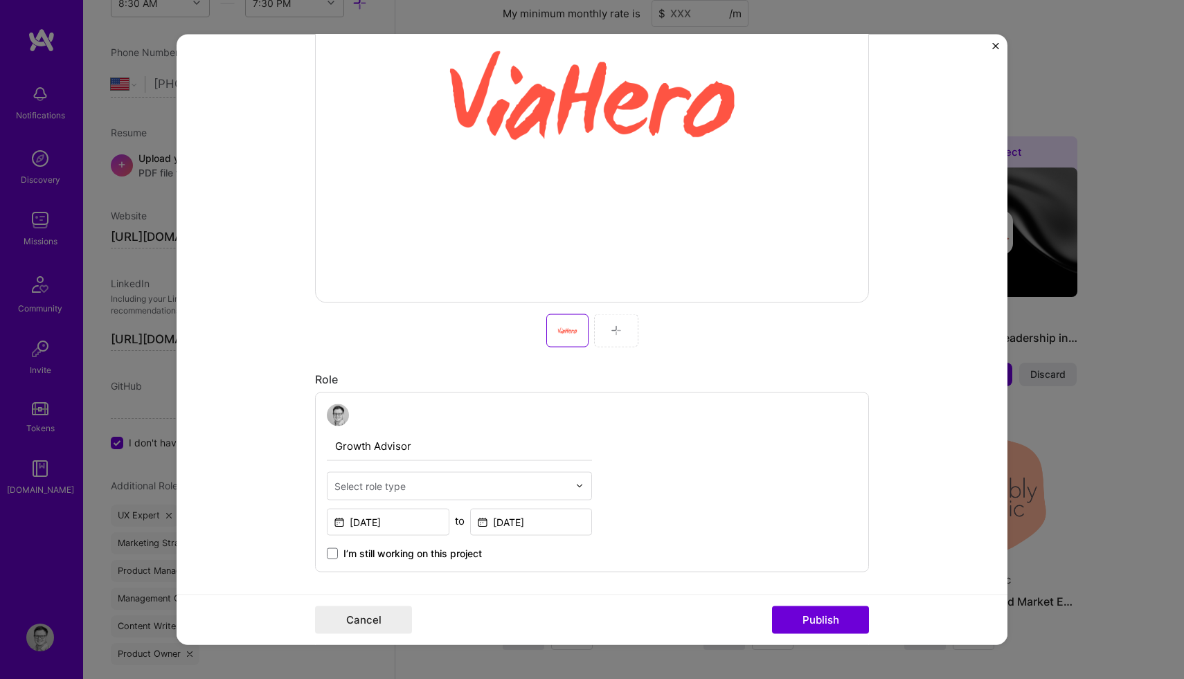
scroll to position [493, 0]
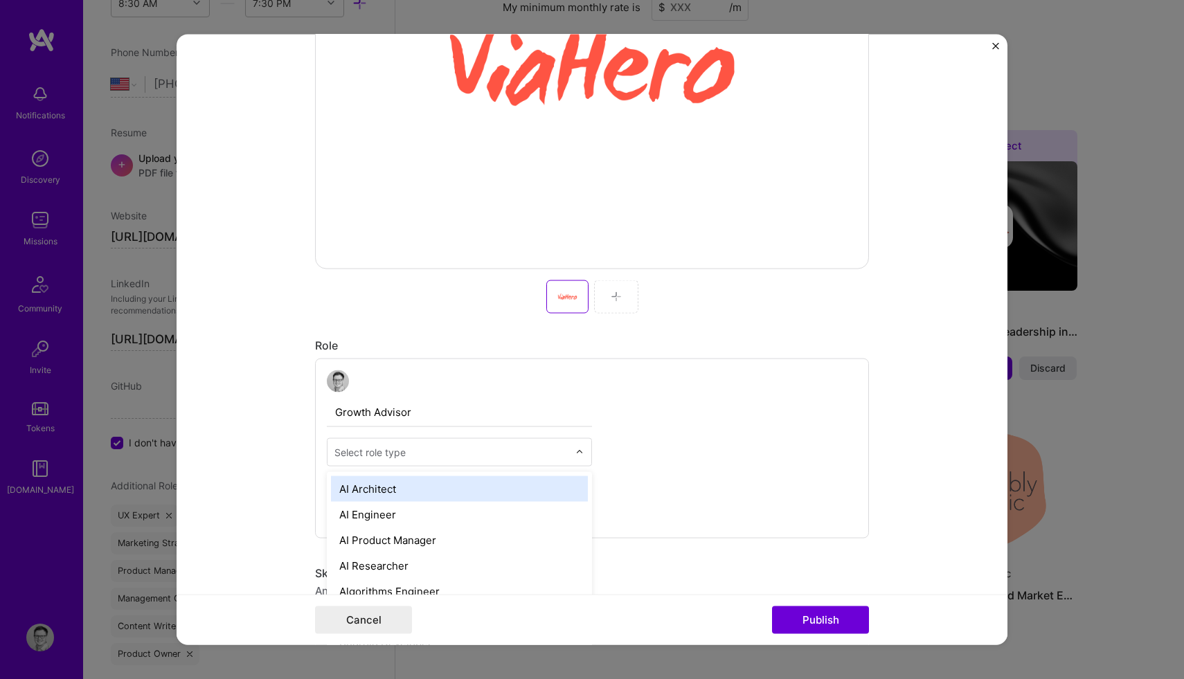
click at [408, 448] on input "text" at bounding box center [451, 451] width 234 height 15
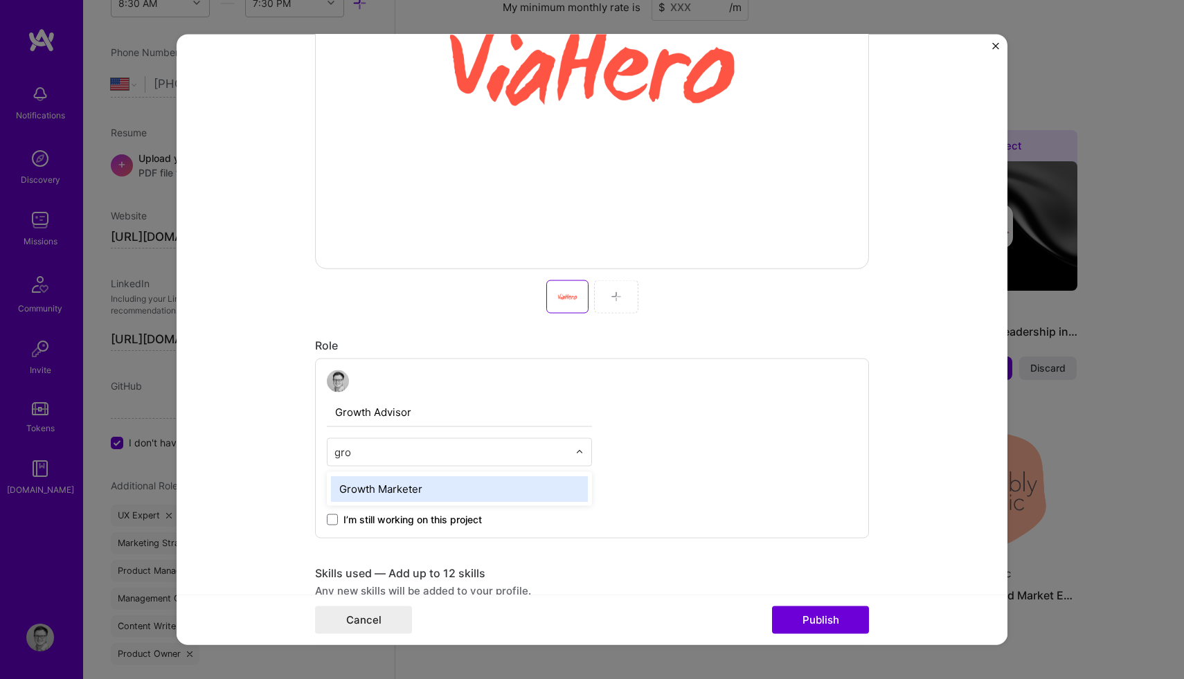
type input "grow"
click at [409, 488] on div "Growth Marketer" at bounding box center [459, 489] width 257 height 26
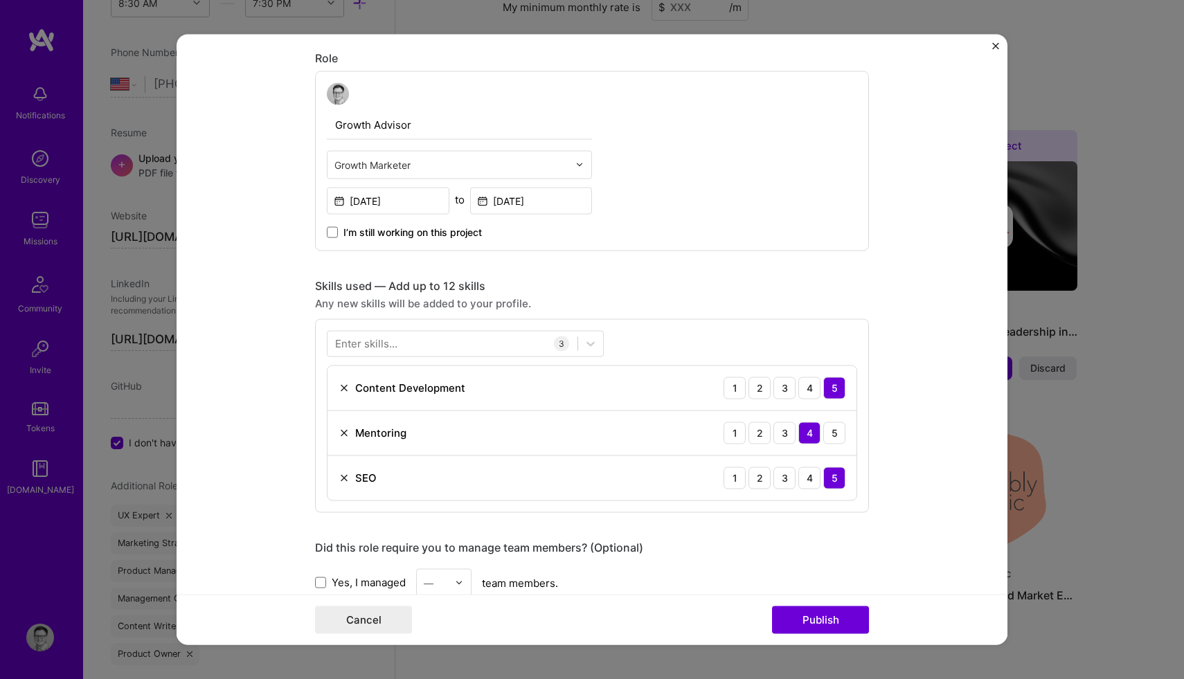
scroll to position [781, 0]
click at [381, 348] on div "Enter skills..." at bounding box center [366, 342] width 62 height 15
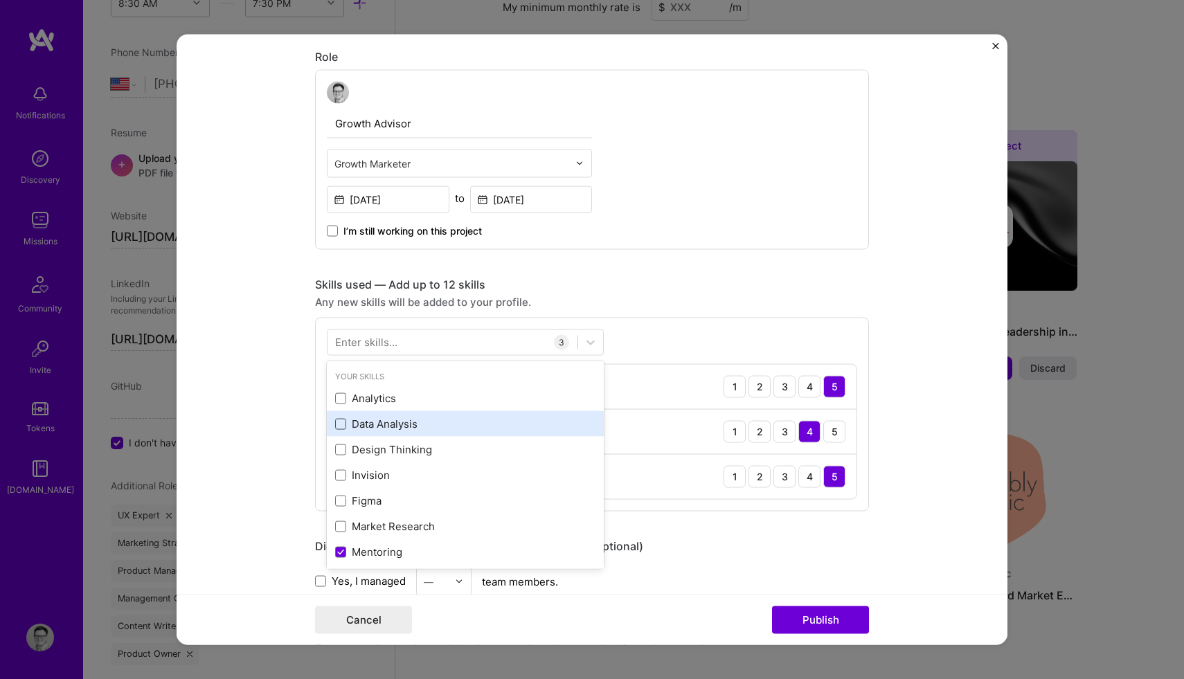
click at [341, 427] on span at bounding box center [340, 423] width 11 height 11
click at [0, 0] on input "checkbox" at bounding box center [0, 0] width 0 height 0
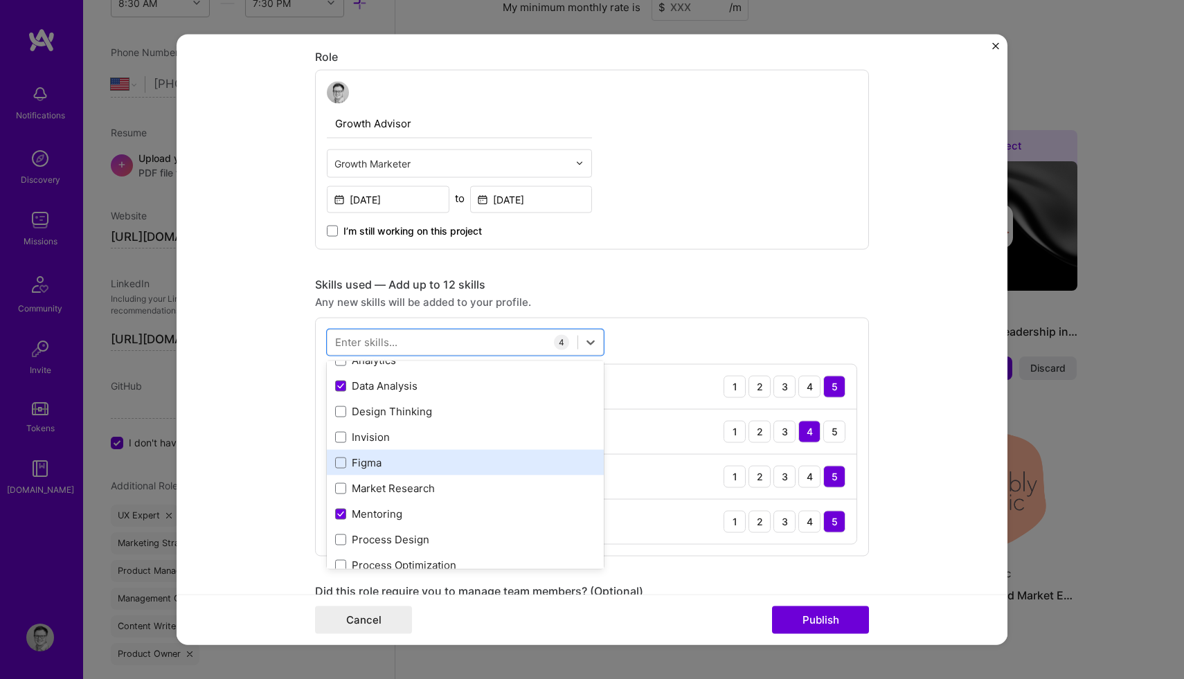
scroll to position [48, 0]
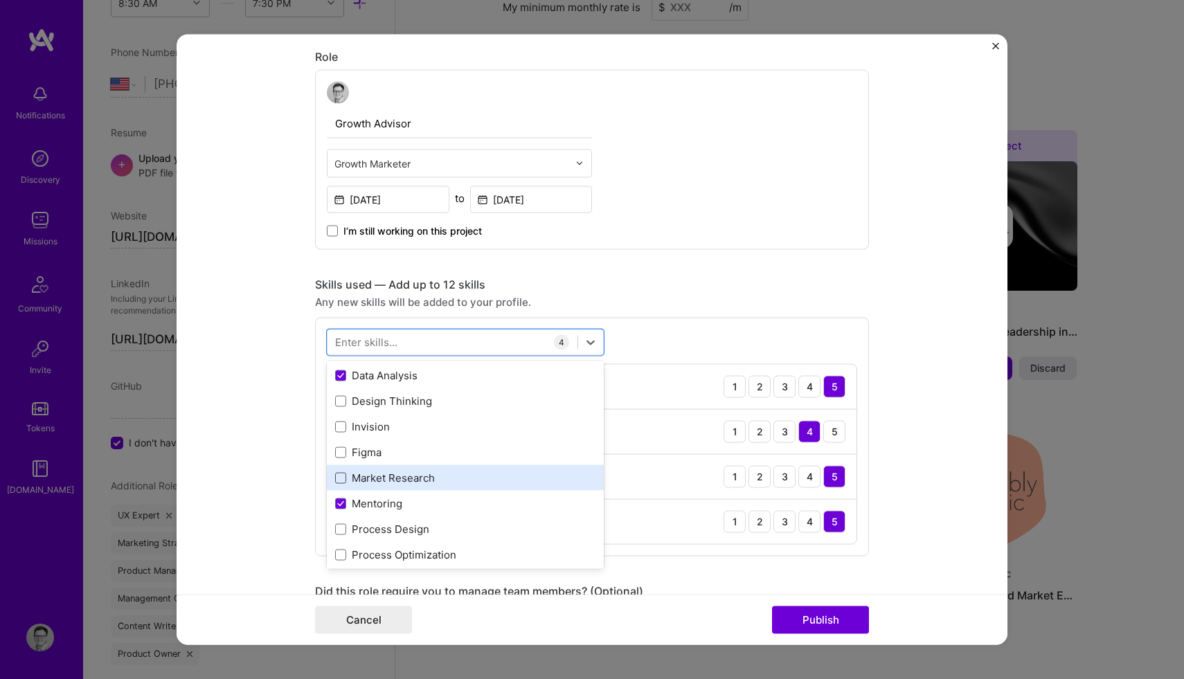
click at [341, 480] on span at bounding box center [340, 477] width 11 height 11
click at [0, 0] on input "checkbox" at bounding box center [0, 0] width 0 height 0
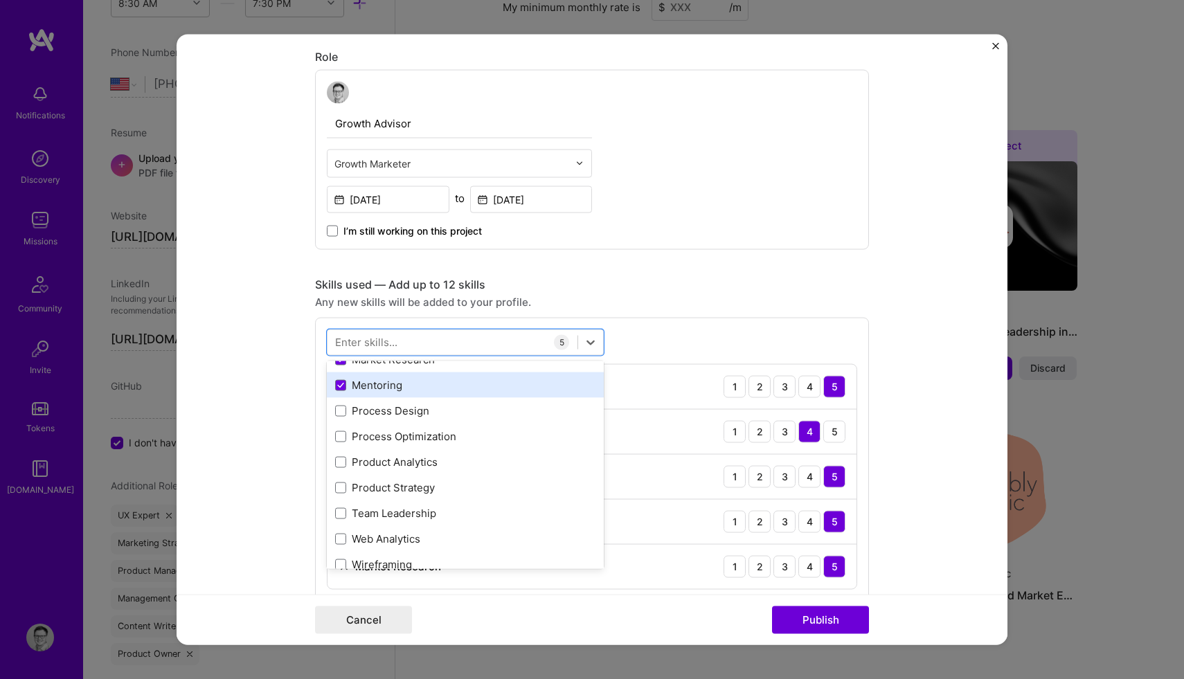
scroll to position [170, 0]
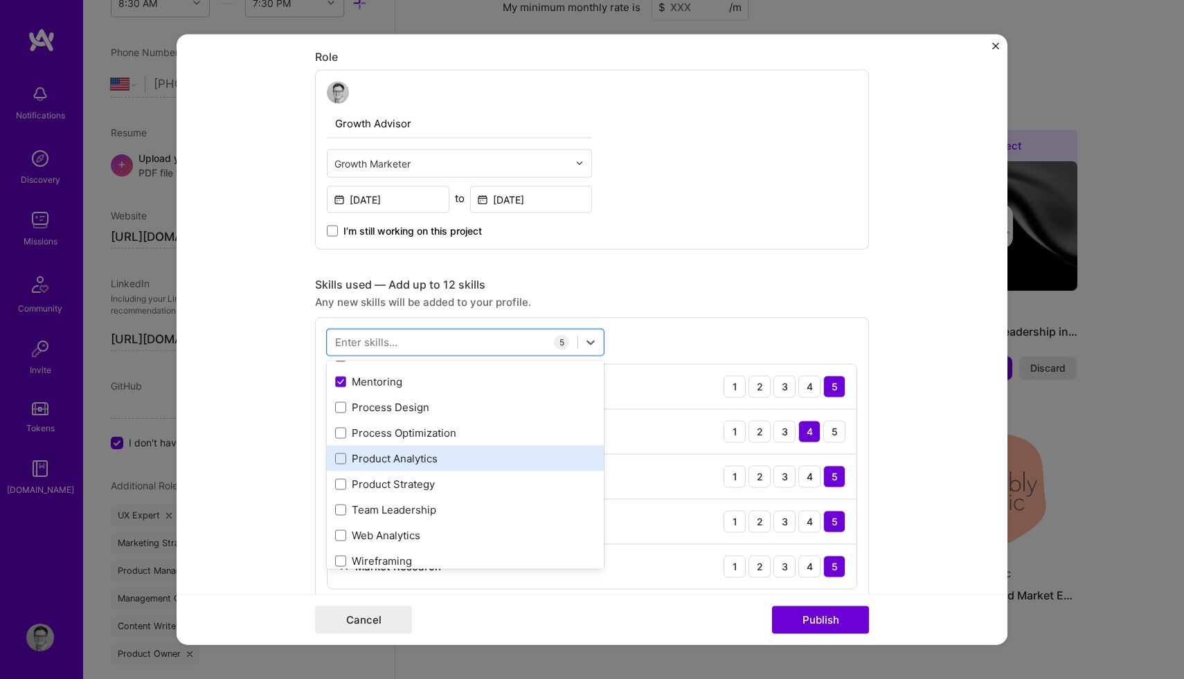
click at [347, 458] on div "Product Analytics" at bounding box center [465, 458] width 260 height 15
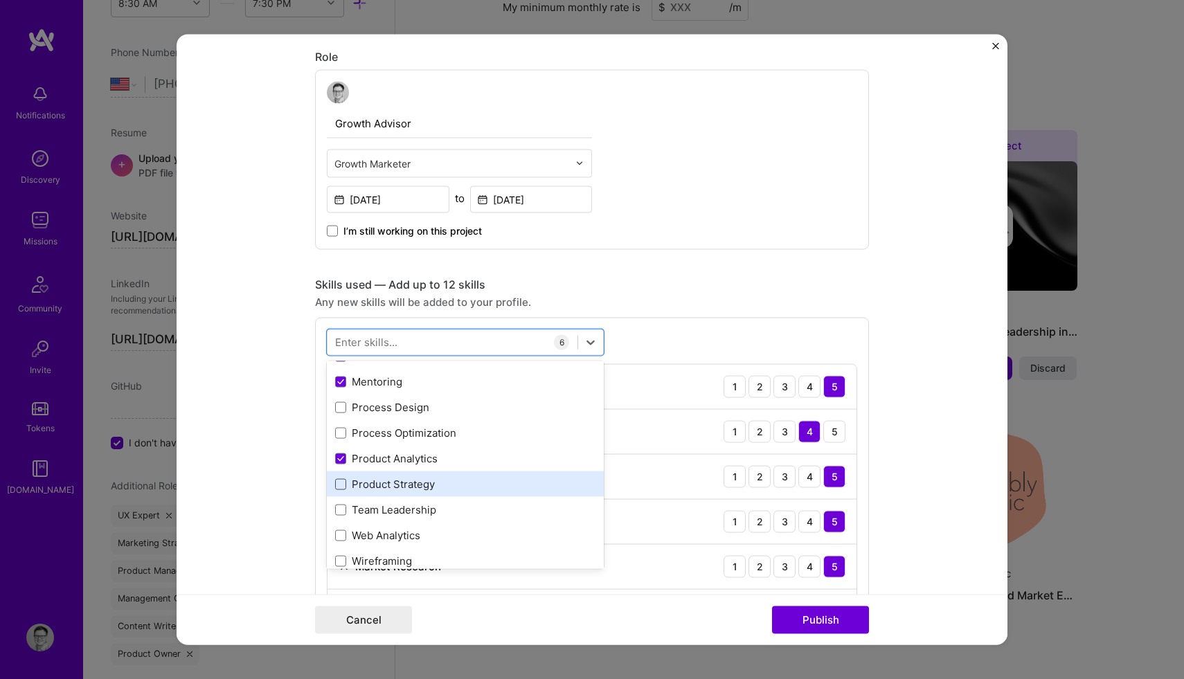
click at [339, 484] on span at bounding box center [340, 483] width 11 height 11
click at [0, 0] on input "checkbox" at bounding box center [0, 0] width 0 height 0
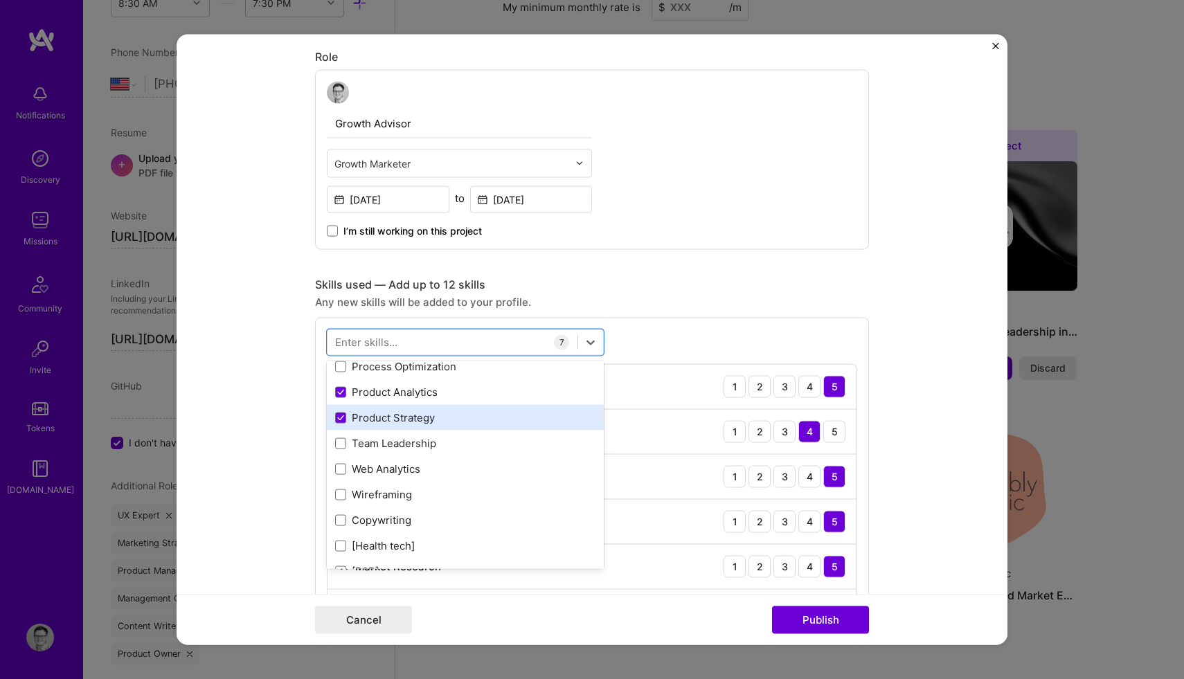
scroll to position [238, 0]
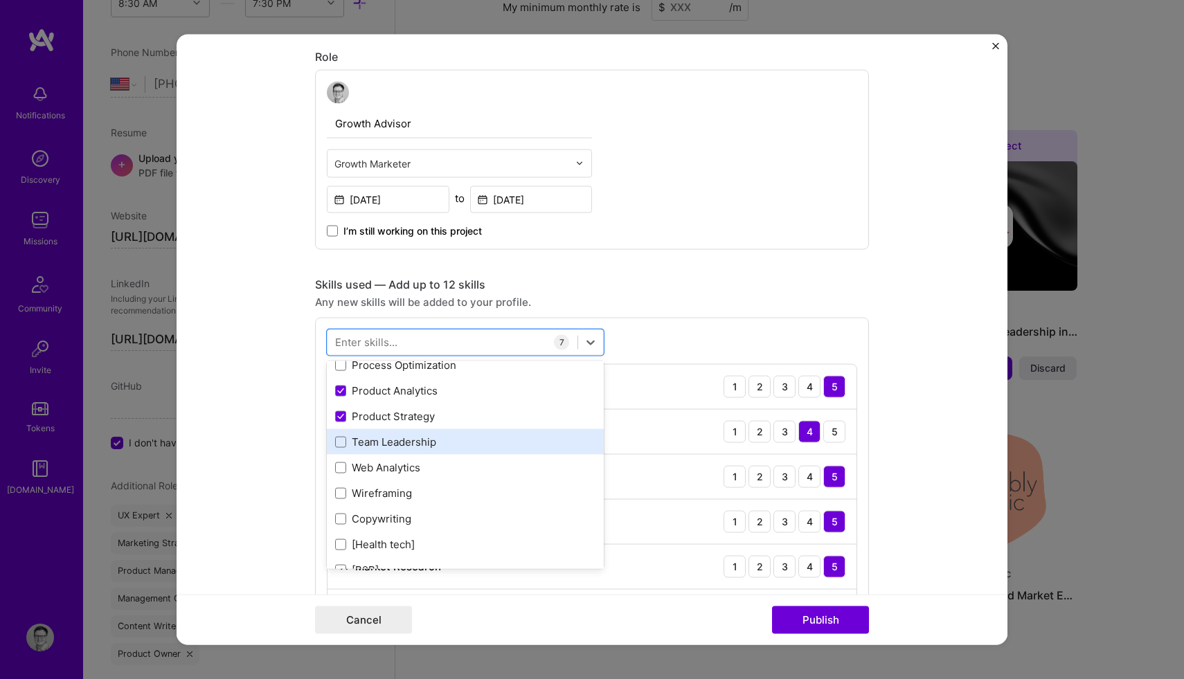
click at [350, 444] on div "Team Leadership" at bounding box center [465, 442] width 260 height 15
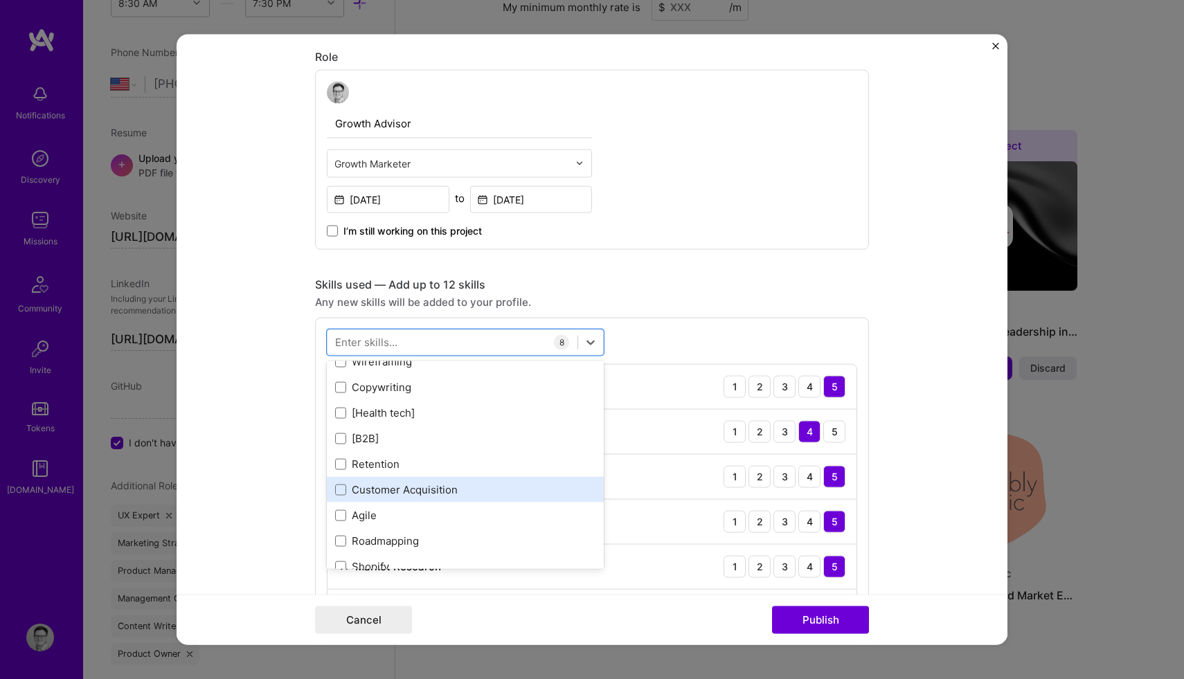
scroll to position [374, 0]
click at [339, 487] on span at bounding box center [340, 484] width 11 height 11
click at [0, 0] on input "checkbox" at bounding box center [0, 0] width 0 height 0
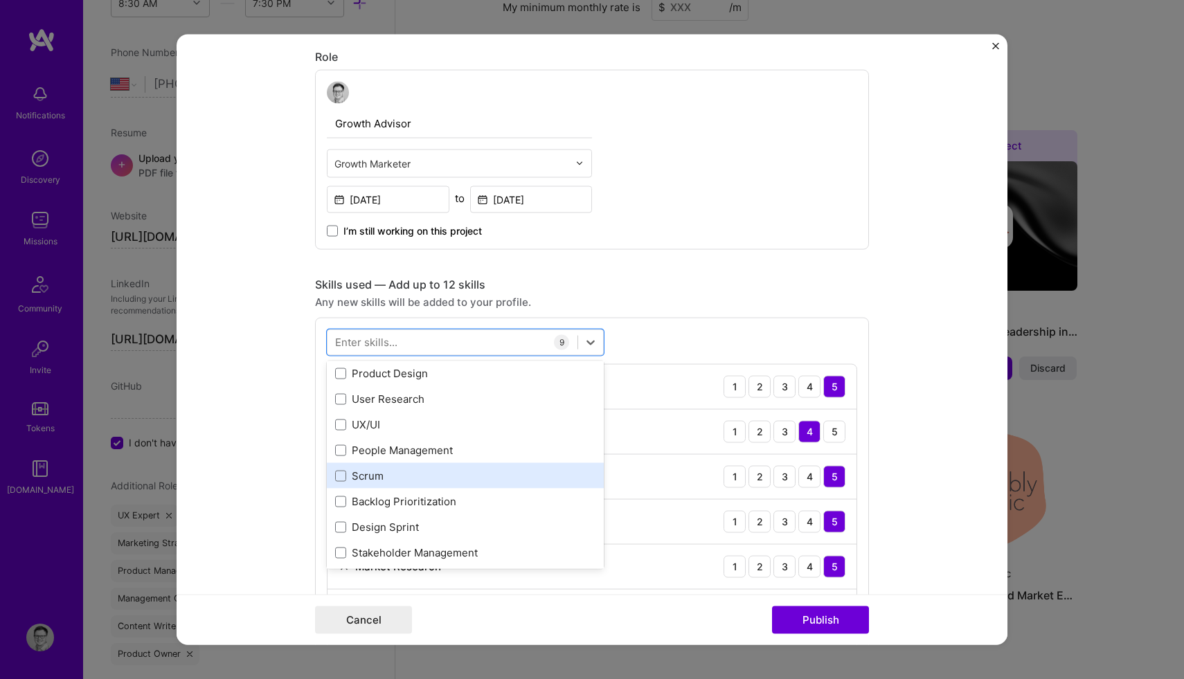
scroll to position [734, 0]
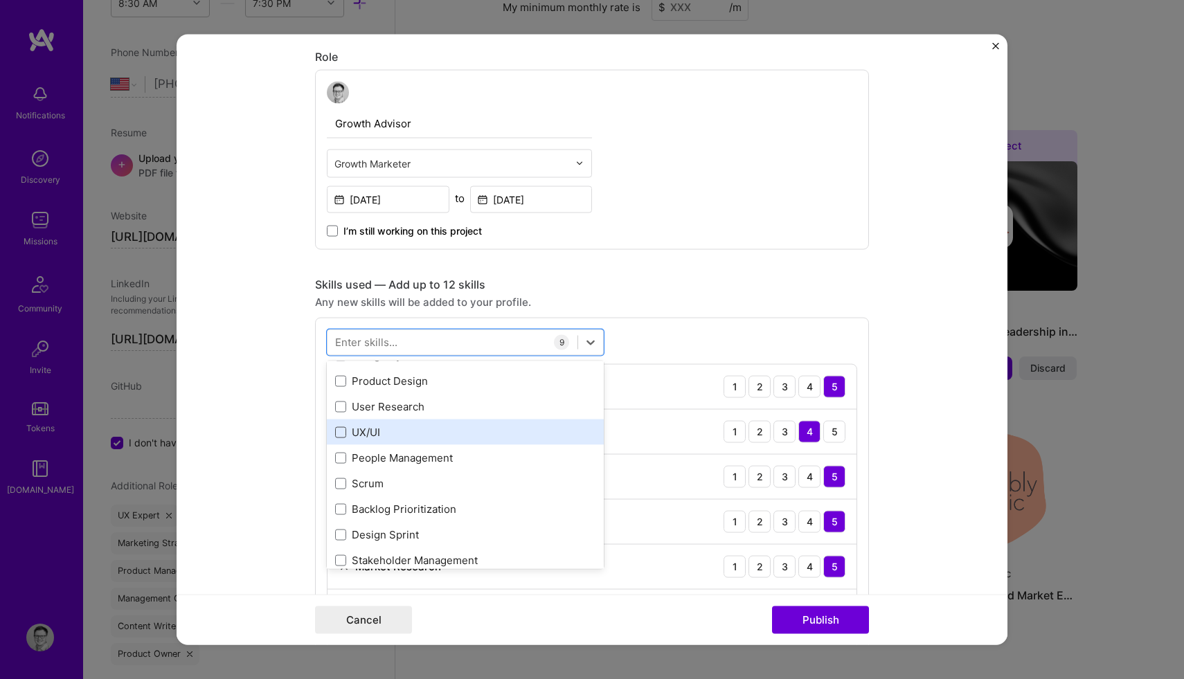
click at [342, 437] on span at bounding box center [340, 431] width 11 height 11
click at [0, 0] on input "checkbox" at bounding box center [0, 0] width 0 height 0
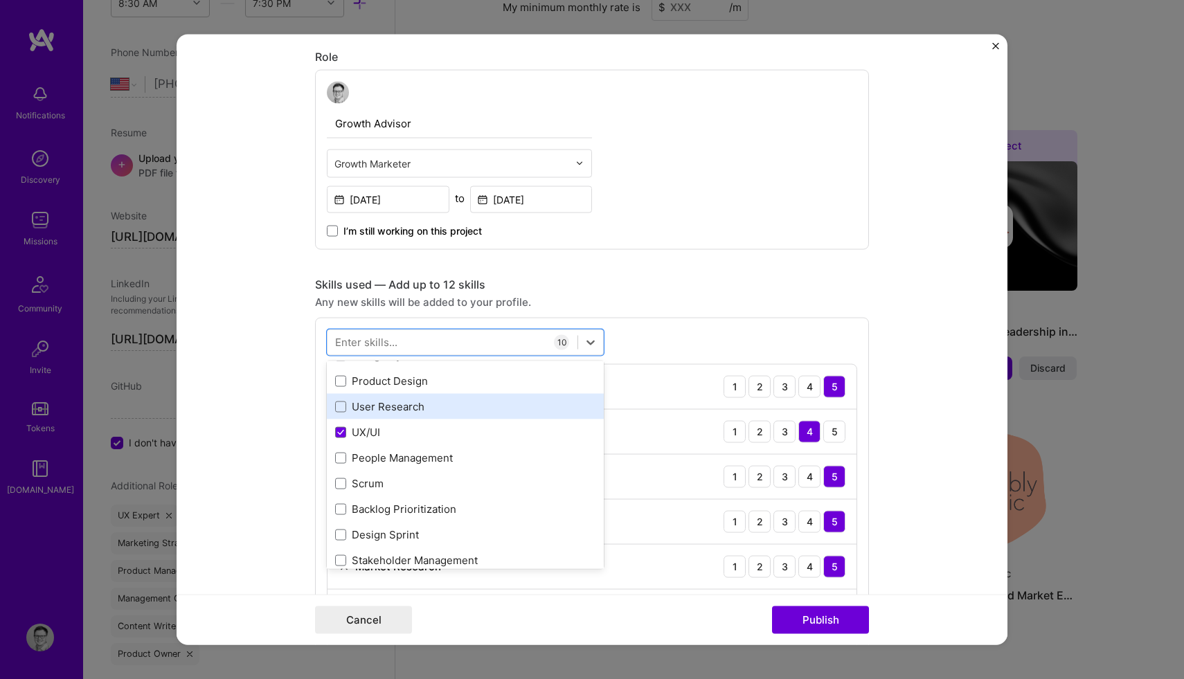
click at [345, 408] on div "User Research" at bounding box center [465, 406] width 260 height 15
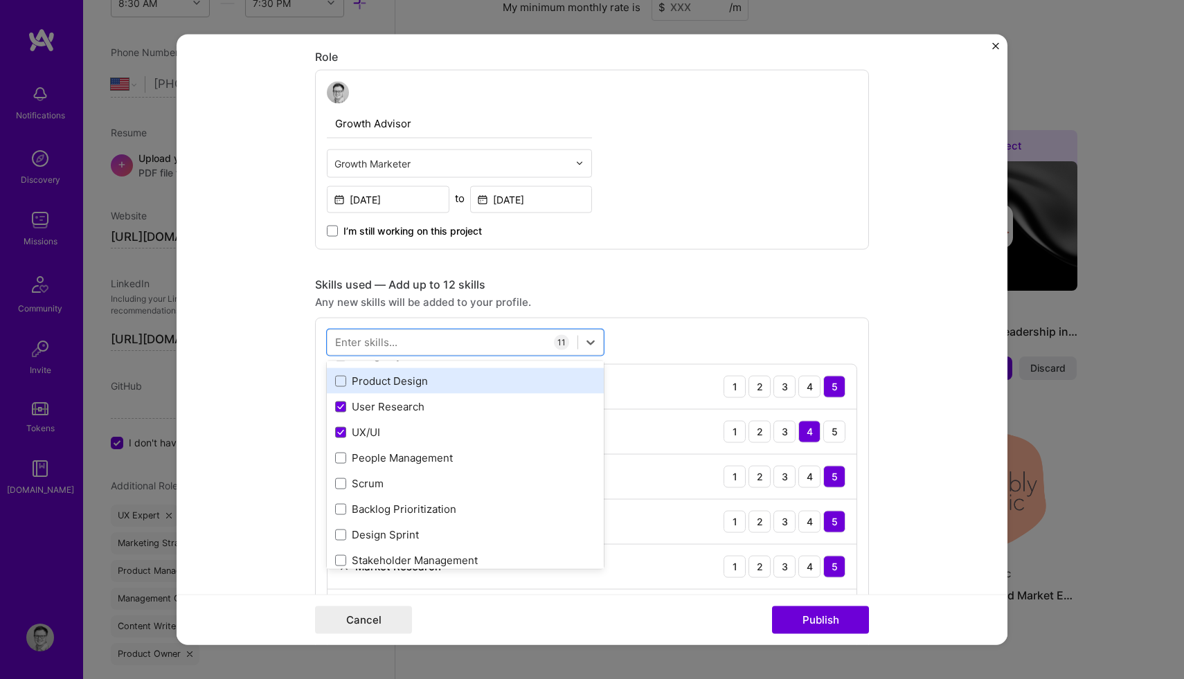
click at [347, 388] on div "Product Design" at bounding box center [465, 381] width 260 height 15
click at [275, 507] on form "Editing suggested project This project is suggested based on your LinkedIn, res…" at bounding box center [592, 339] width 831 height 611
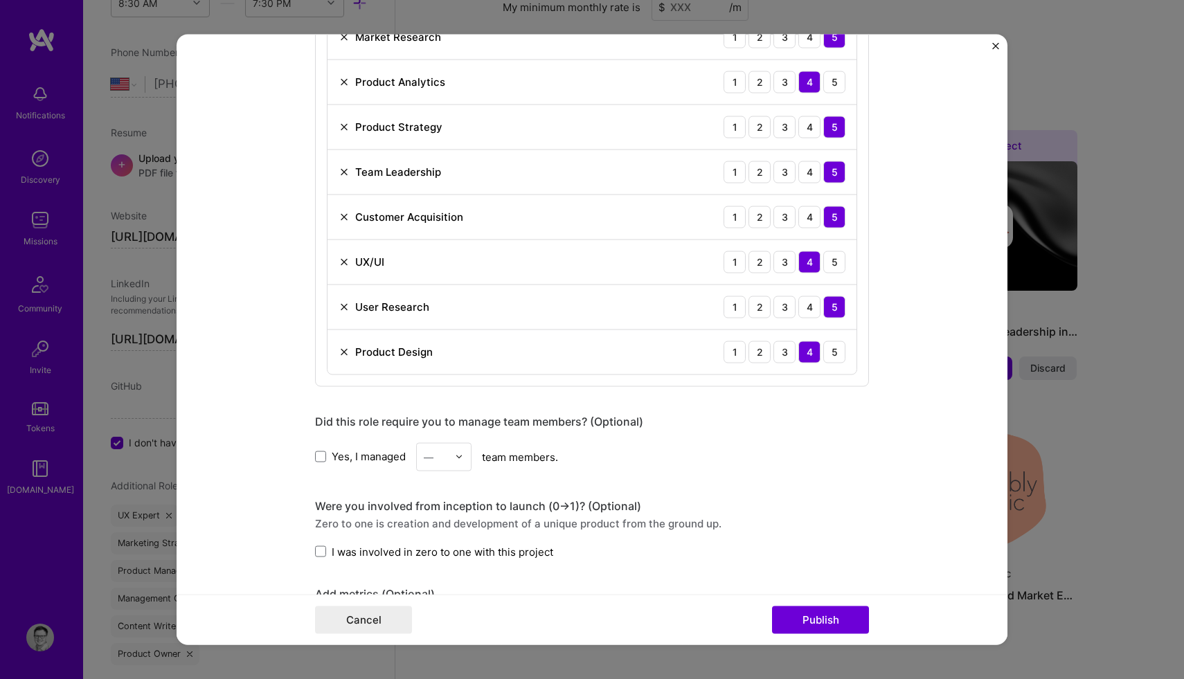
scroll to position [1481, 0]
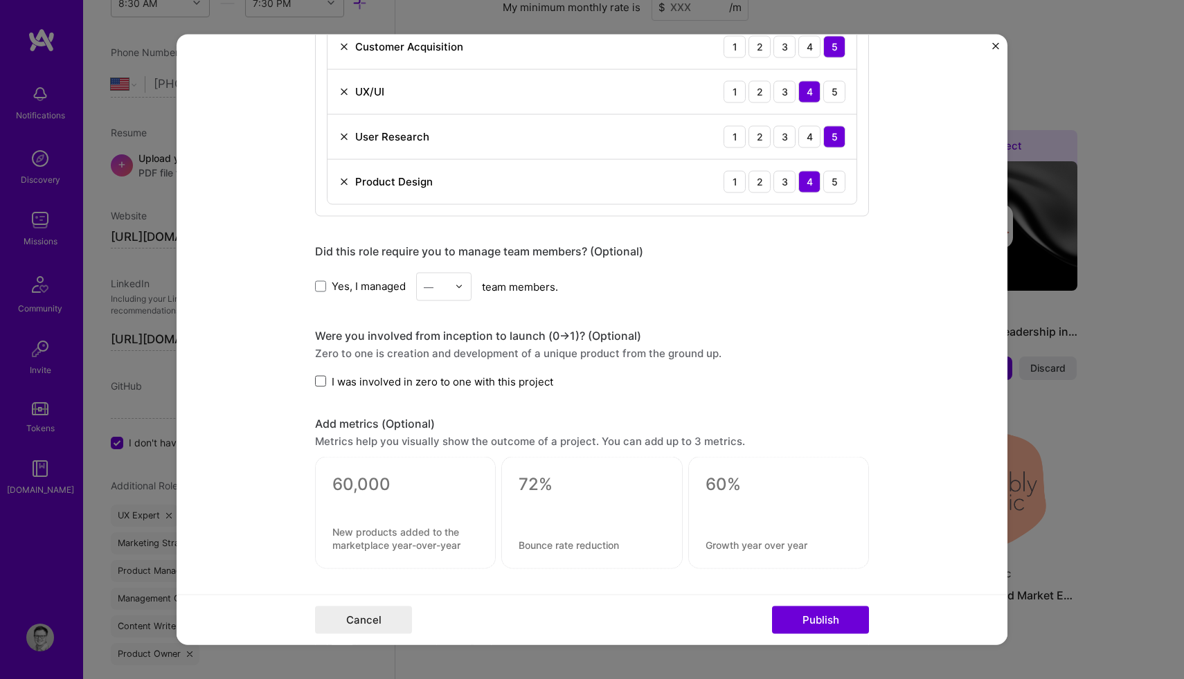
click at [320, 383] on span at bounding box center [320, 381] width 11 height 11
click at [0, 0] on input "I was involved in zero to one with this project" at bounding box center [0, 0] width 0 height 0
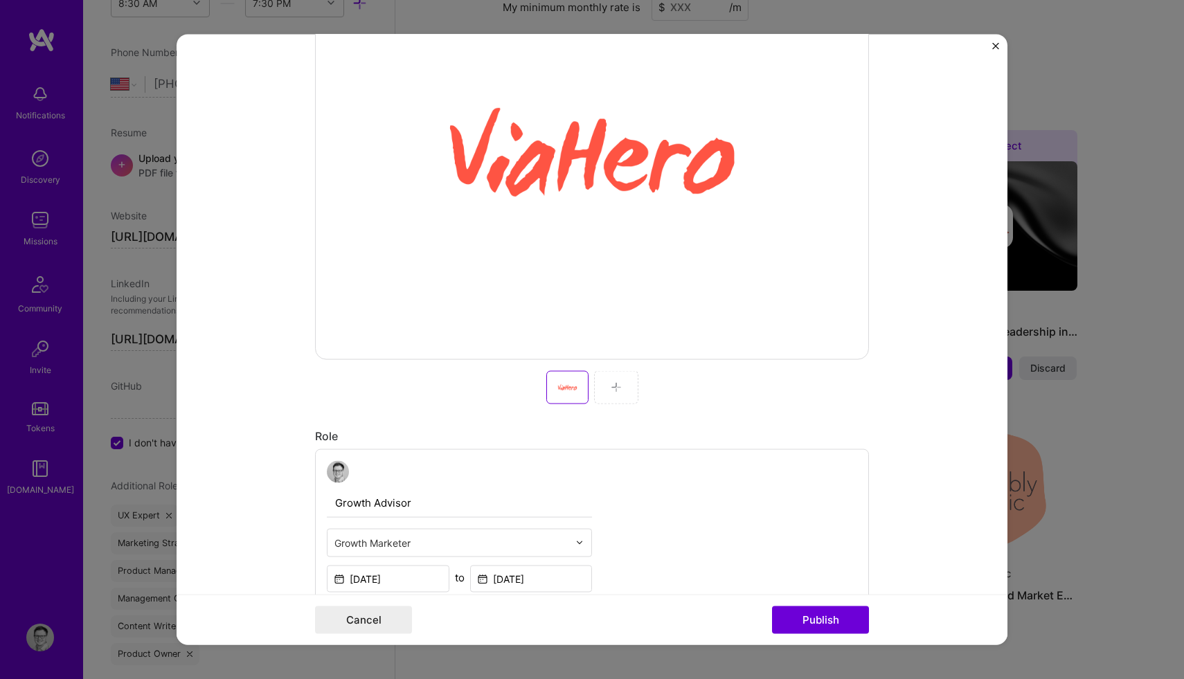
scroll to position [495, 0]
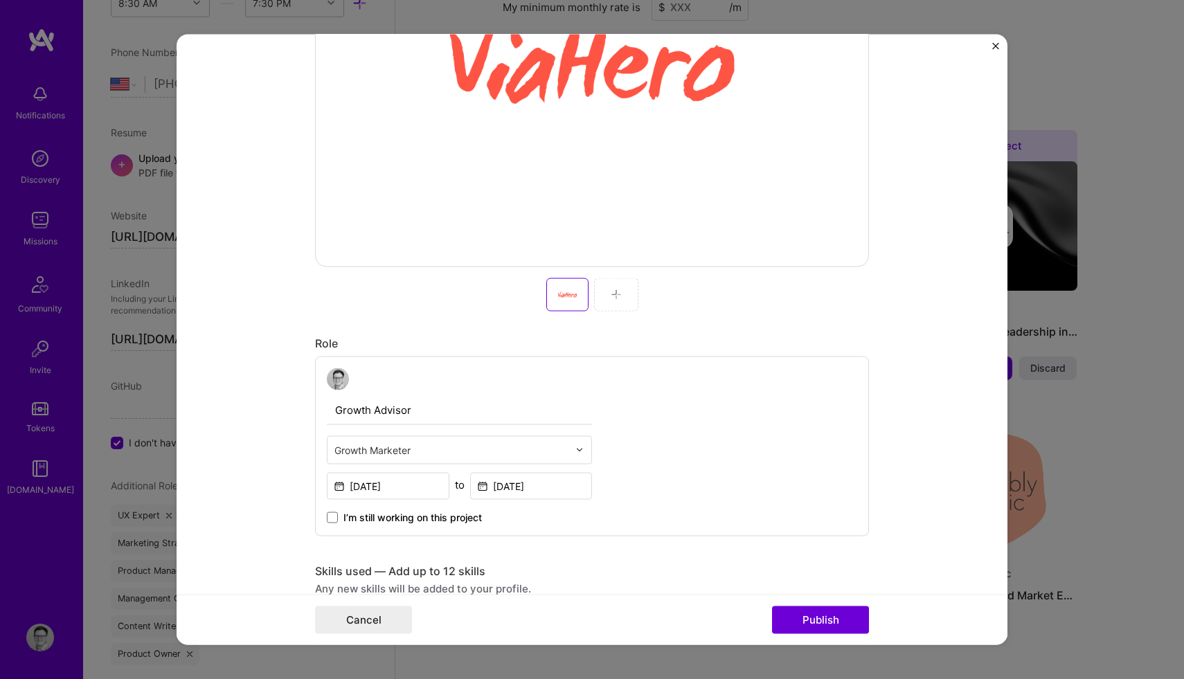
click at [619, 296] on img at bounding box center [616, 294] width 11 height 11
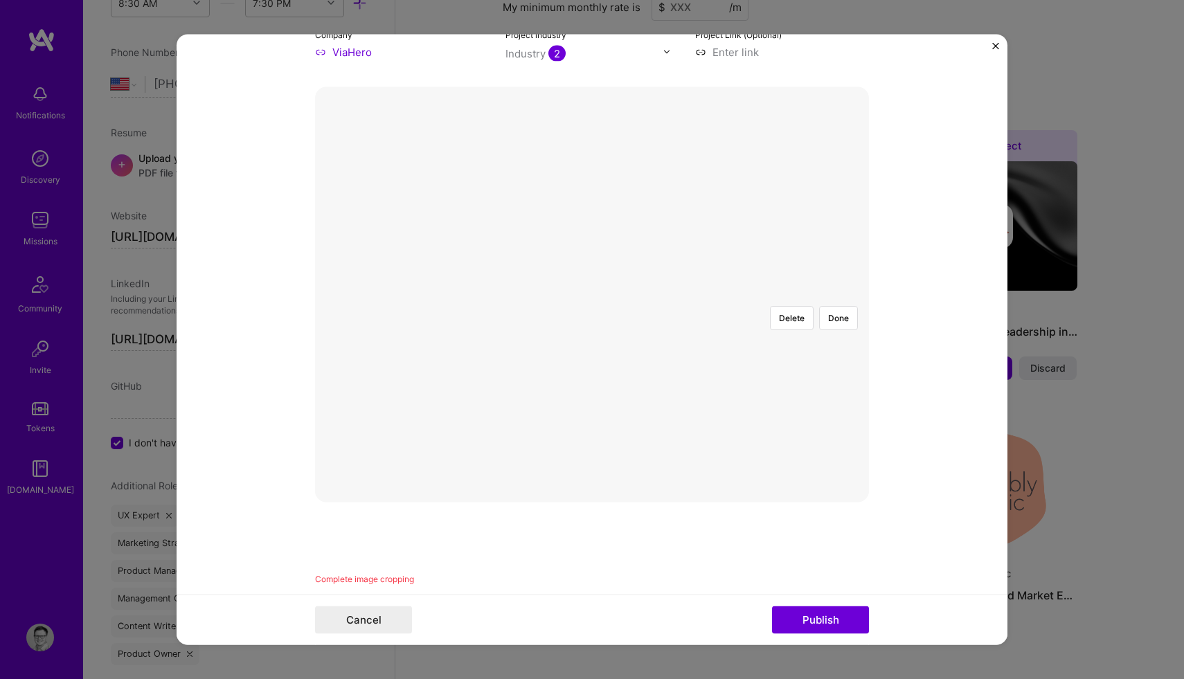
scroll to position [244, 0]
click at [863, 334] on div at bounding box center [977, 395] width 229 height 172
click at [790, 320] on button "Delete" at bounding box center [792, 332] width 44 height 24
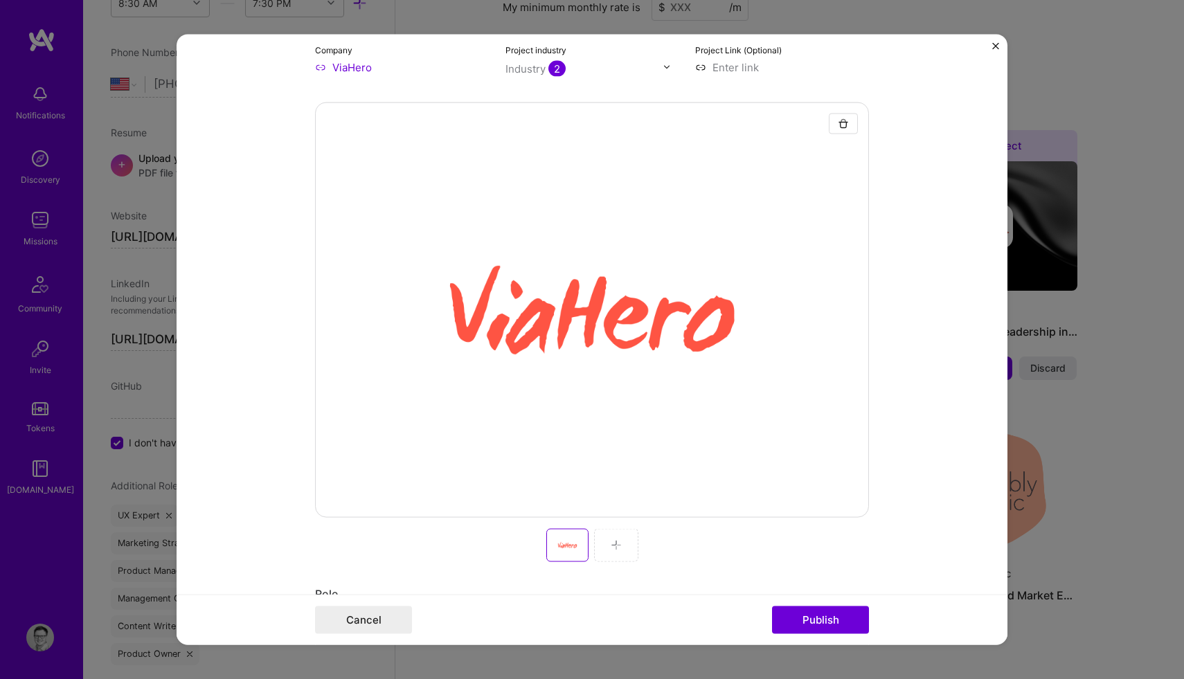
click at [613, 545] on img at bounding box center [616, 544] width 11 height 11
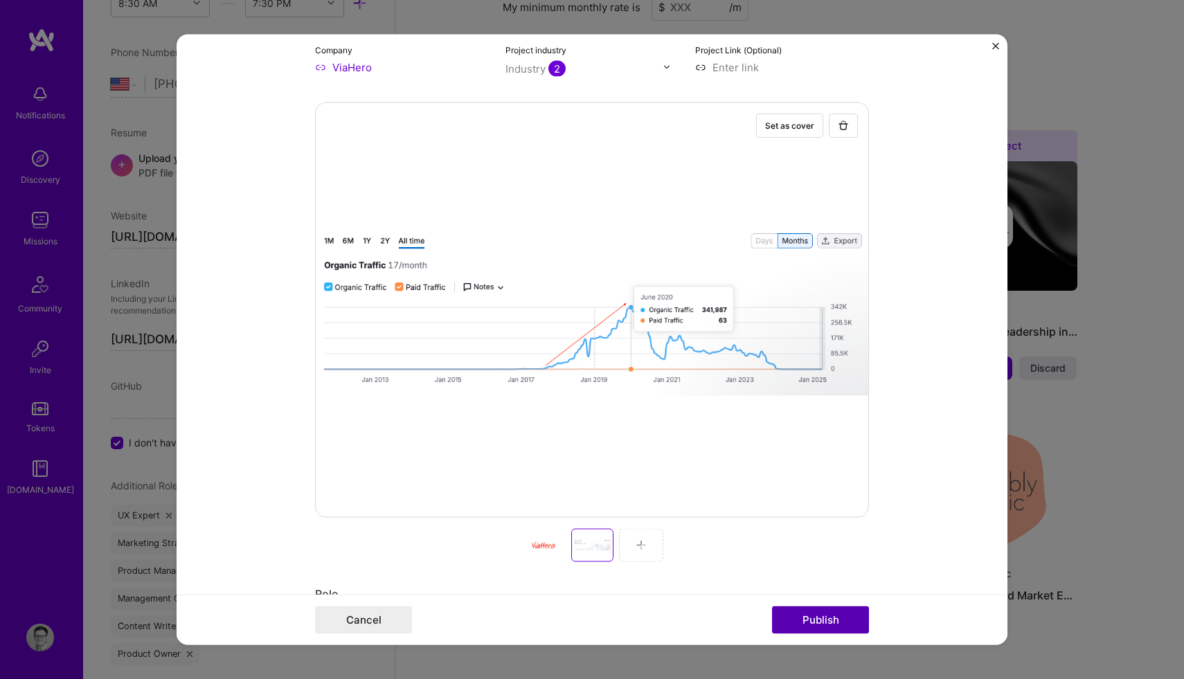
click at [811, 620] on button "Publish" at bounding box center [820, 620] width 97 height 28
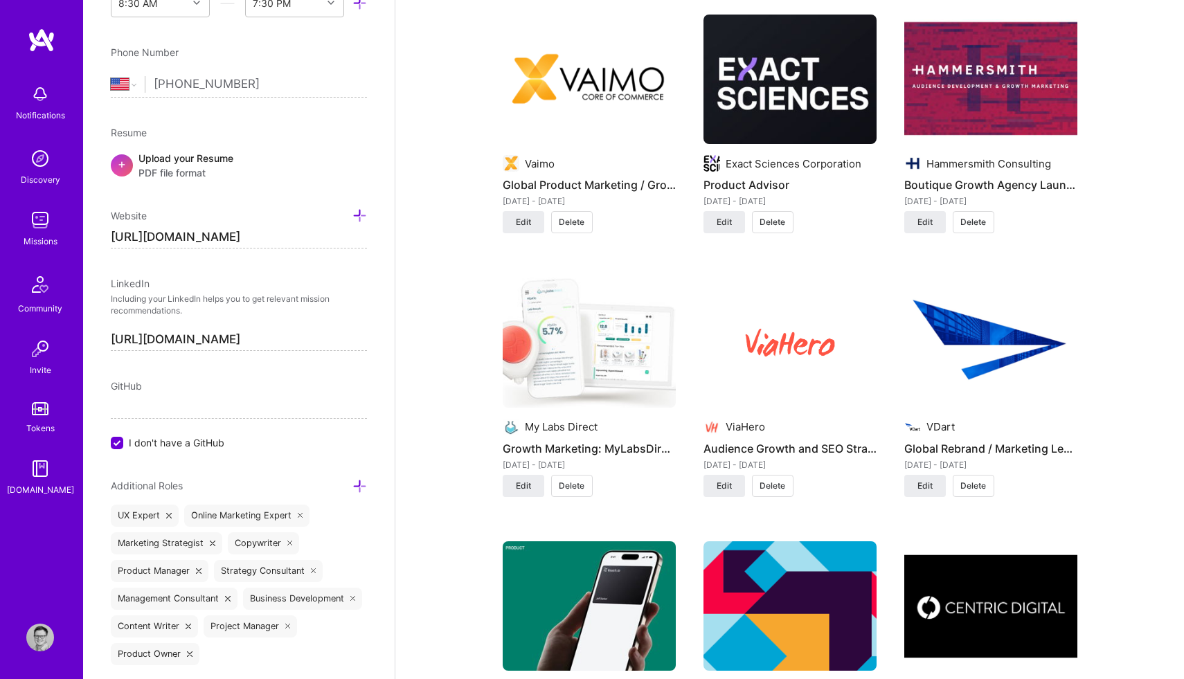
scroll to position [1946, 0]
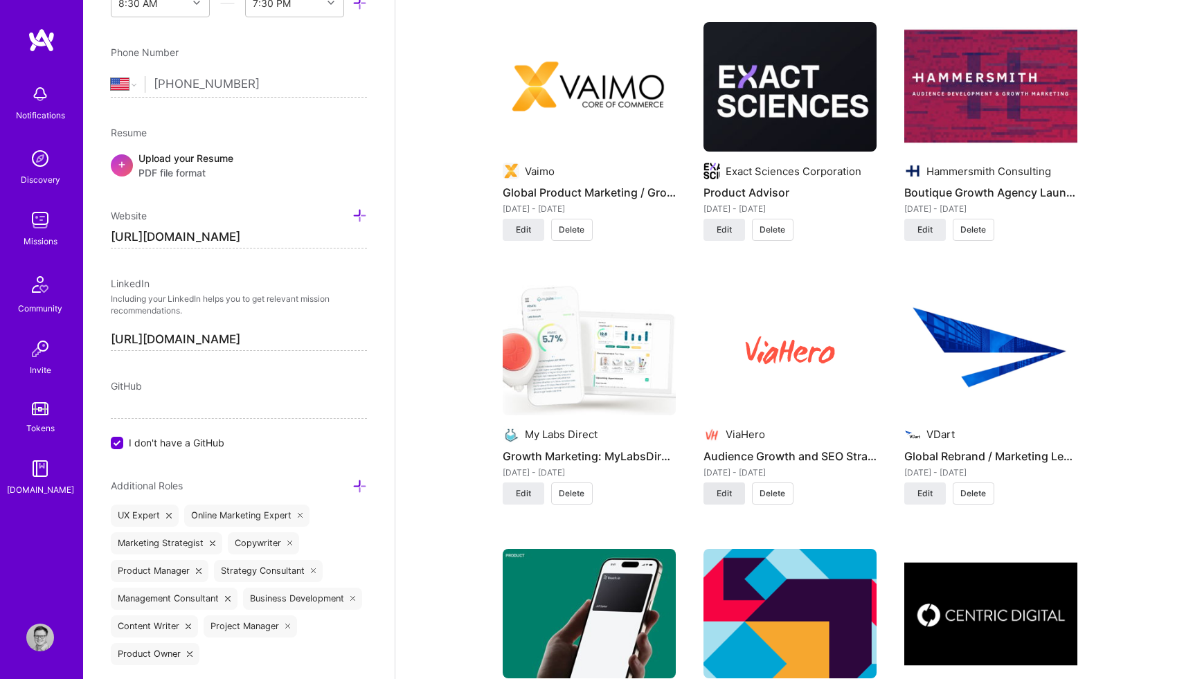
click at [730, 487] on span "Edit" at bounding box center [723, 493] width 15 height 12
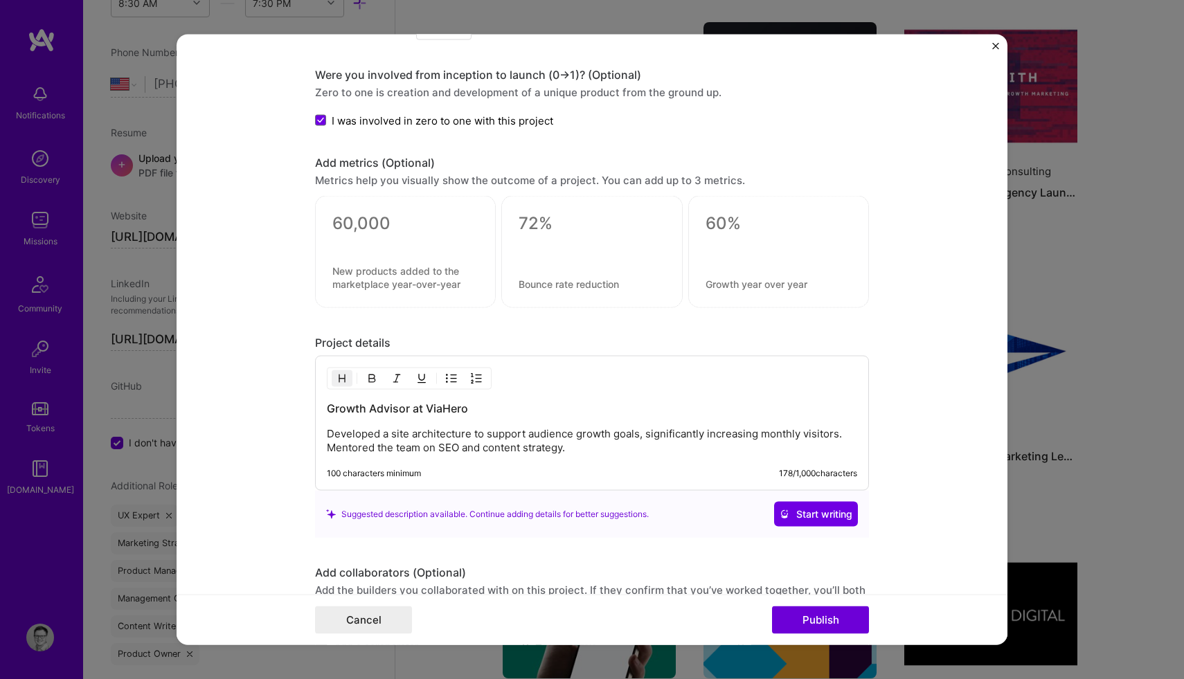
scroll to position [1755, 0]
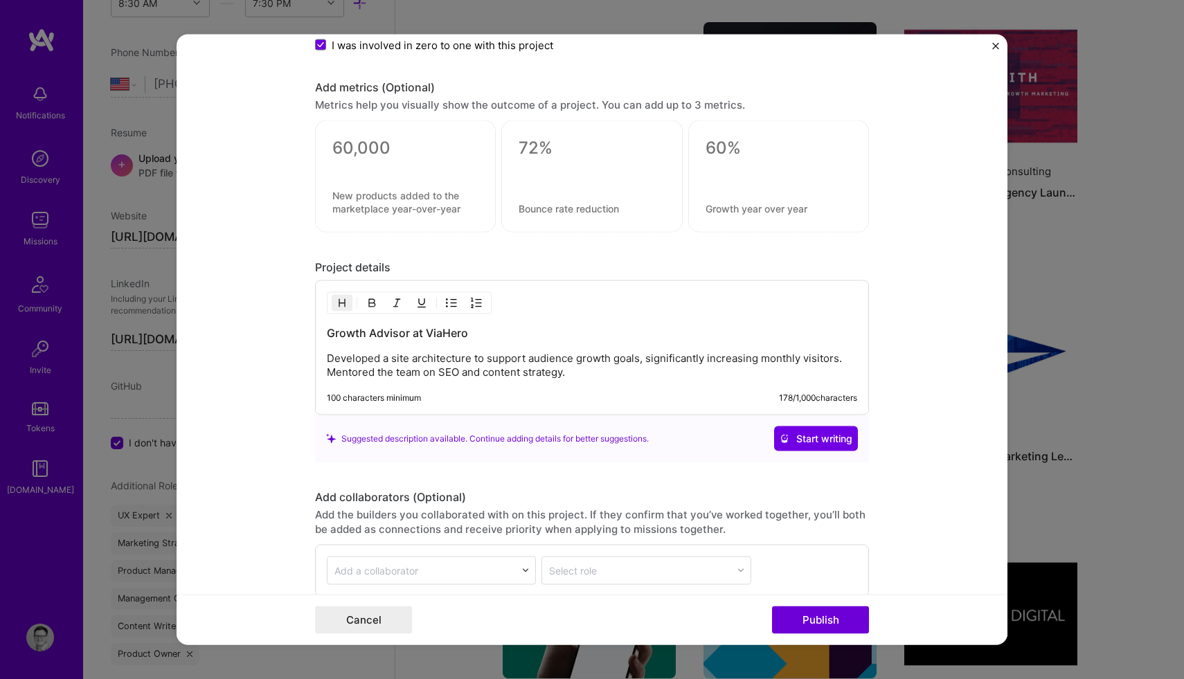
click at [575, 374] on p "Developed a site architecture to support audience growth goals, significantly i…" at bounding box center [592, 366] width 530 height 28
click at [840, 356] on p "Developed a site architecture to support audience growth goals, significantly i…" at bounding box center [592, 366] width 530 height 28
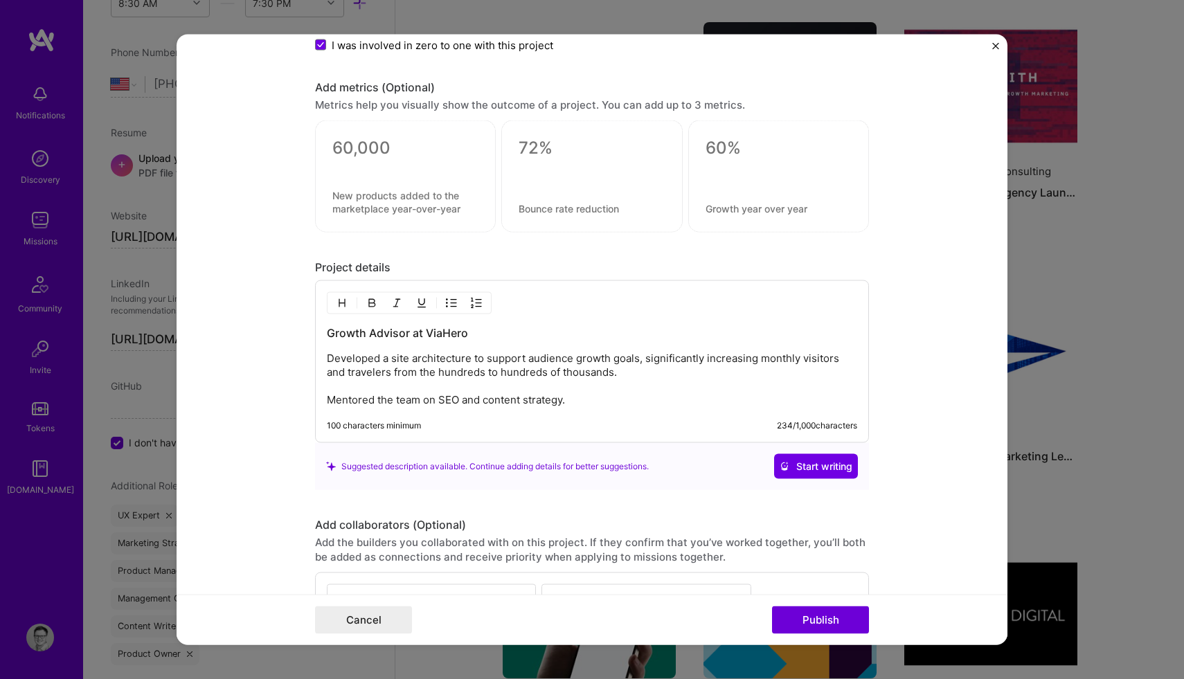
click at [386, 361] on p "Developed a site architecture to support audience growth goals, significantly i…" at bounding box center [592, 379] width 530 height 55
click at [757, 370] on p "Developed the product strategy & site architecture to support audience growth g…" at bounding box center [592, 379] width 530 height 55
click at [572, 401] on p "Developed the product strategy & site architecture to support audience growth g…" at bounding box center [592, 379] width 530 height 55
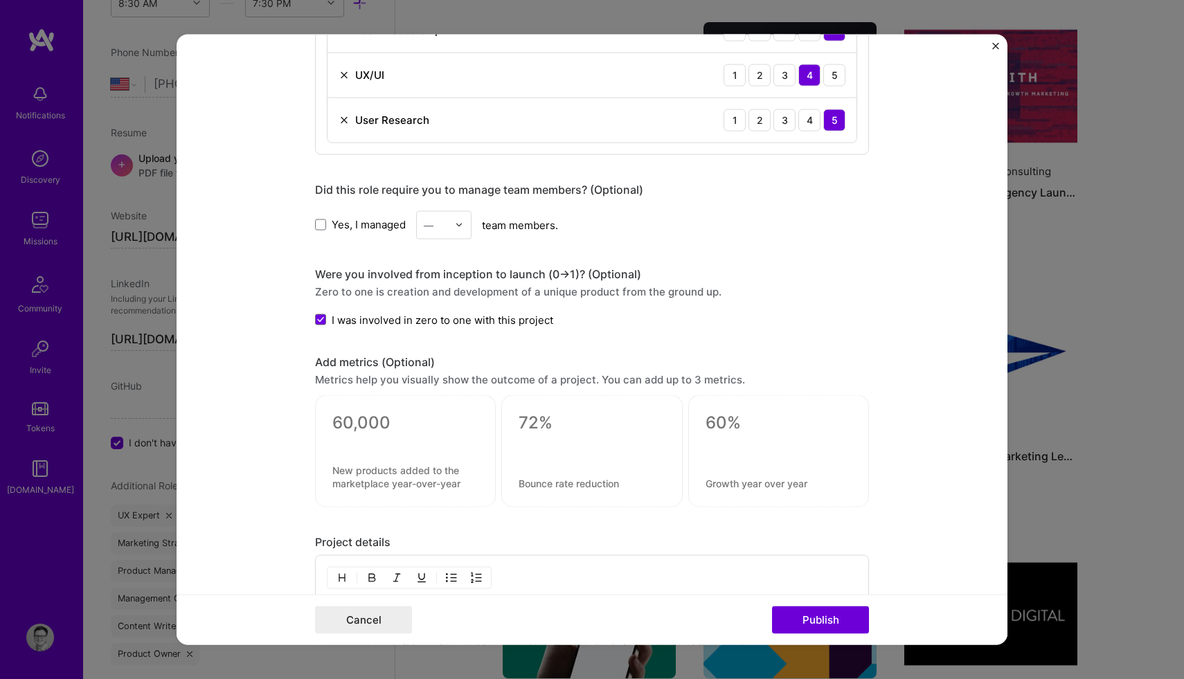
scroll to position [1623, 0]
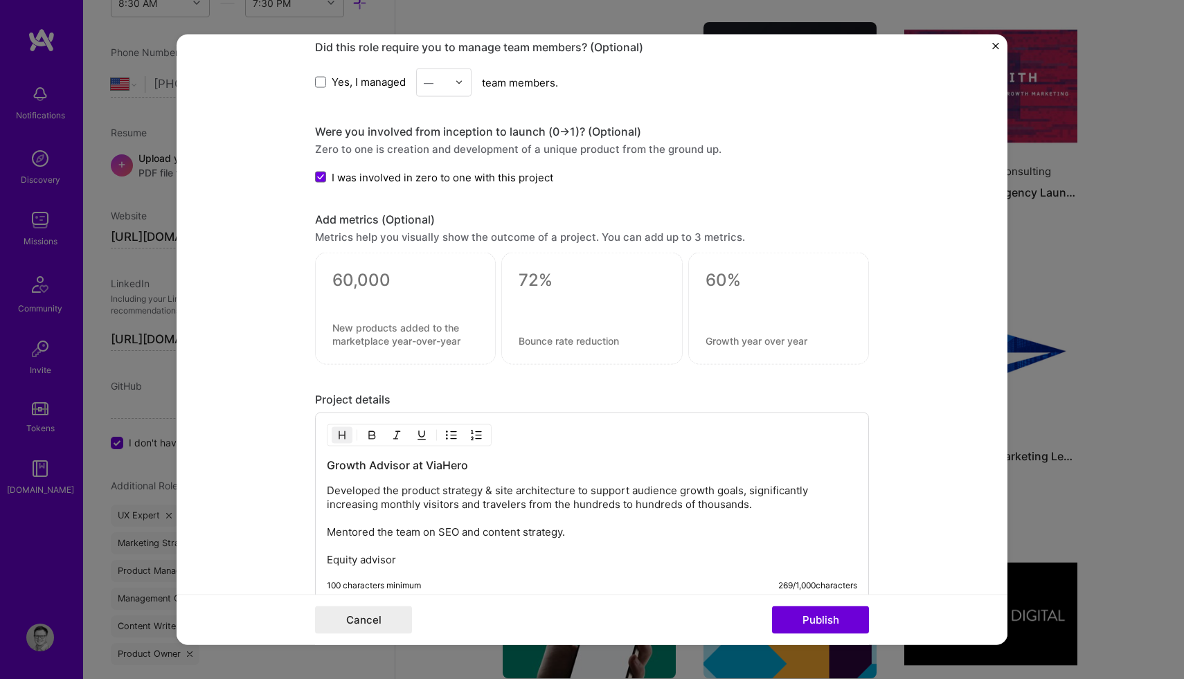
click at [368, 464] on h3 "Growth Advisor at ViaHero" at bounding box center [592, 465] width 530 height 15
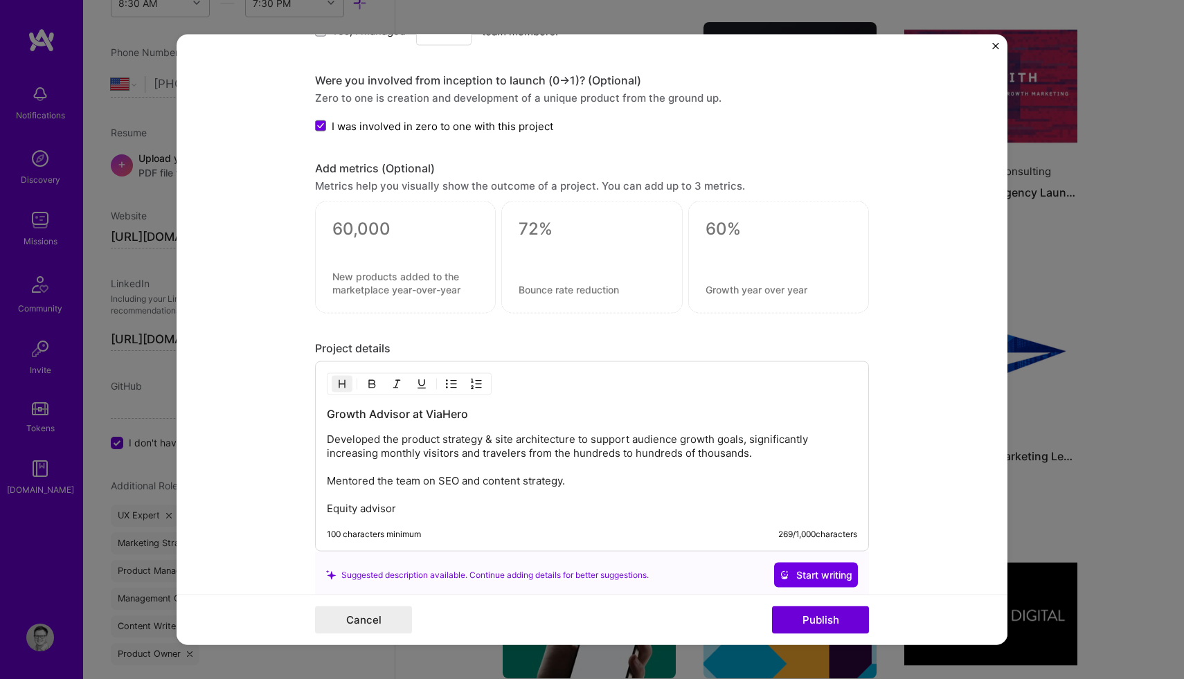
scroll to position [1676, 0]
click at [421, 410] on h3 "Growth Advisor at ViaHero" at bounding box center [592, 411] width 530 height 15
click at [328, 440] on p "Developed the product strategy & site architecture to support audience growth g…" at bounding box center [592, 472] width 530 height 83
click at [451, 377] on img "button" at bounding box center [451, 382] width 11 height 11
click at [355, 481] on p "Developed the product strategy & site architecture to support audience growth g…" at bounding box center [605, 472] width 503 height 83
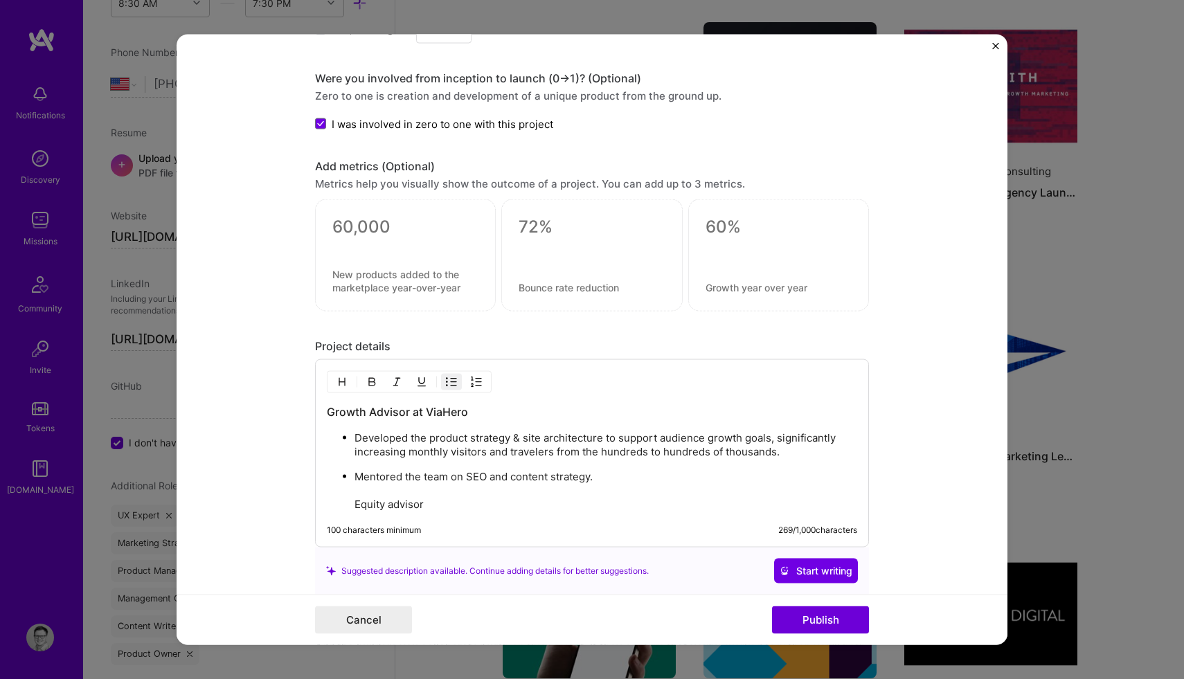
click at [350, 505] on ul "Developed the product strategy & site architecture to support audience growth g…" at bounding box center [592, 471] width 530 height 81
click at [606, 442] on p "Developed the product strategy & site architecture to support audience growth g…" at bounding box center [605, 445] width 503 height 28
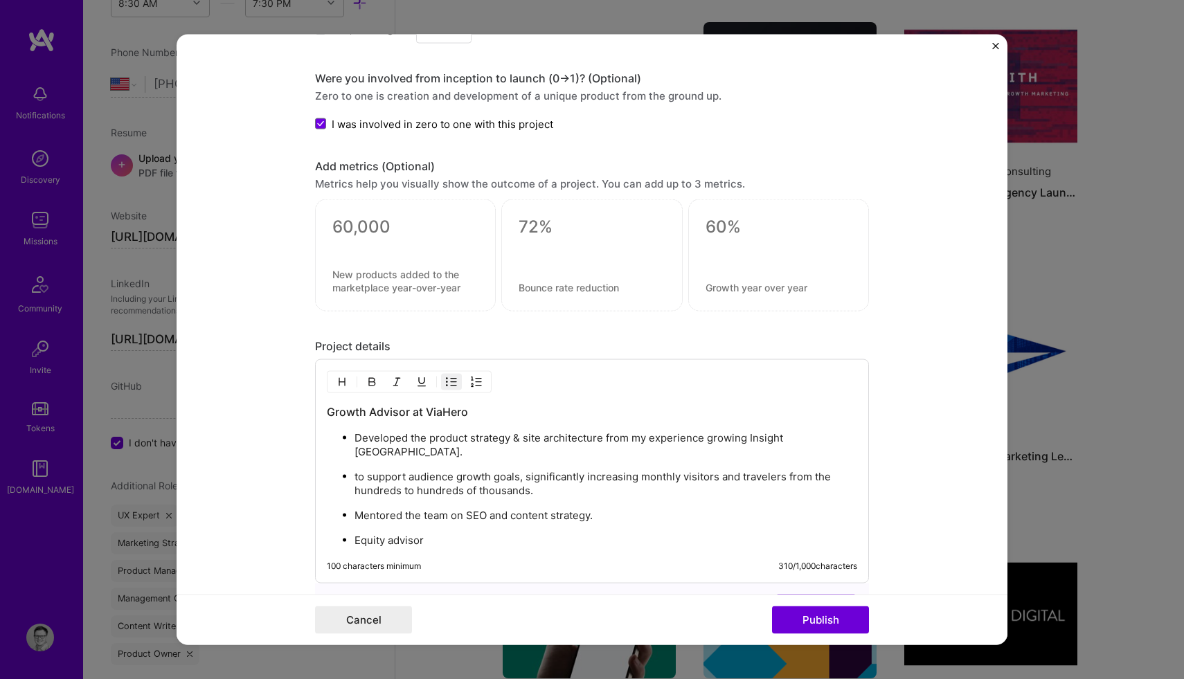
click at [816, 434] on p "Developed the product strategy & site architecture from my experience growing I…" at bounding box center [605, 445] width 503 height 28
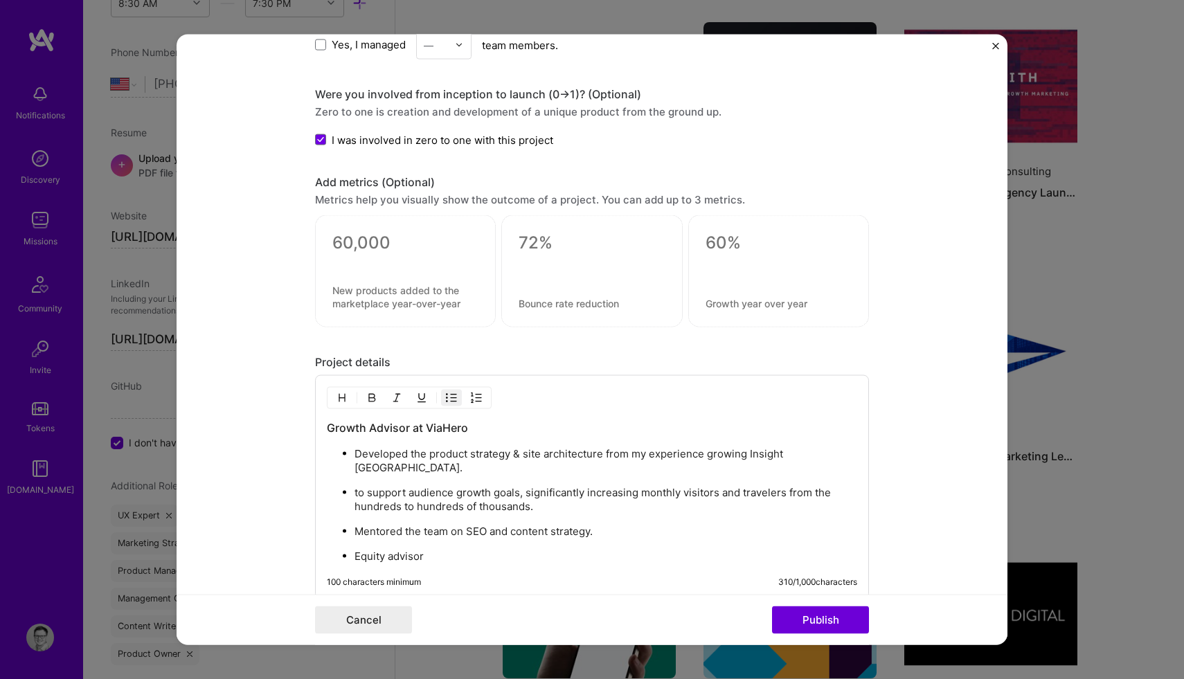
scroll to position [1663, 0]
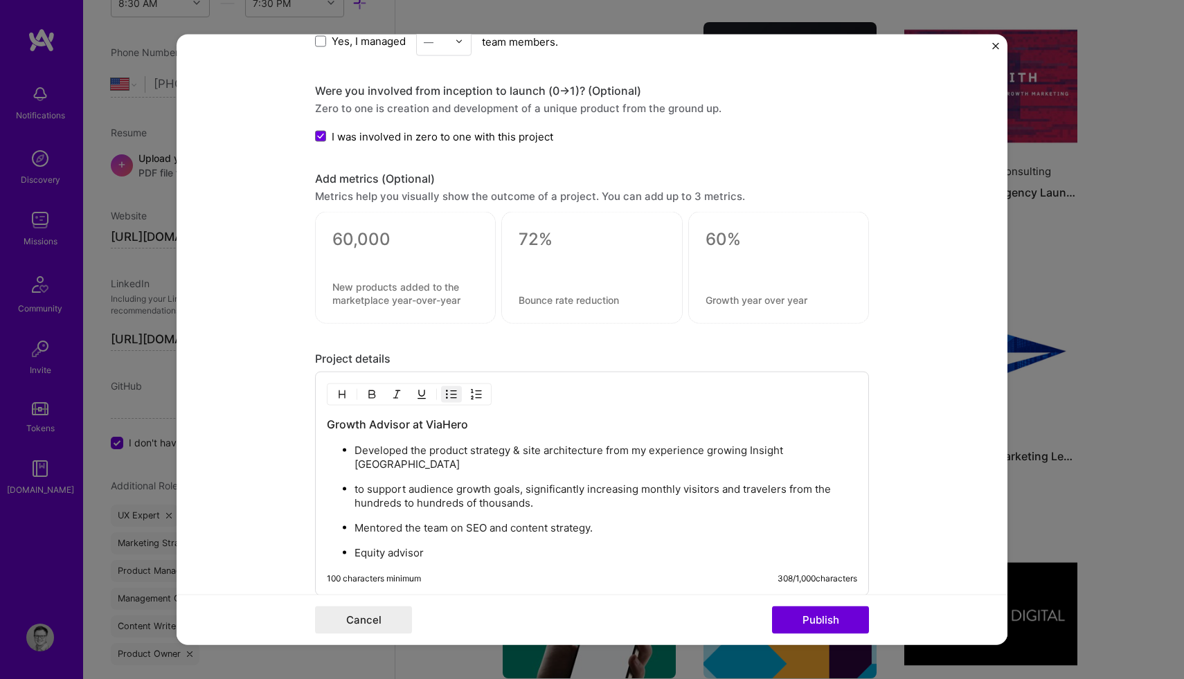
click at [480, 426] on h3 "Growth Advisor at ViaHero" at bounding box center [592, 424] width 530 height 15
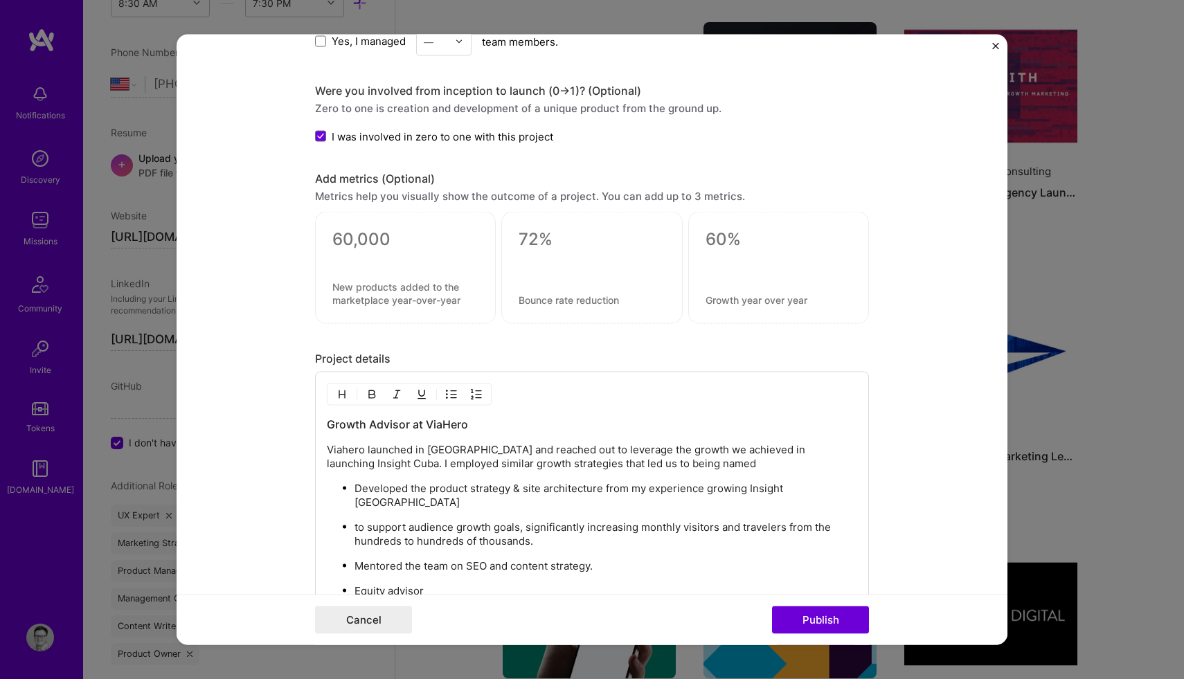
click at [364, 450] on p "Viahero launched in Cuba and reached out to leverage the growth we achieved in …" at bounding box center [592, 457] width 530 height 28
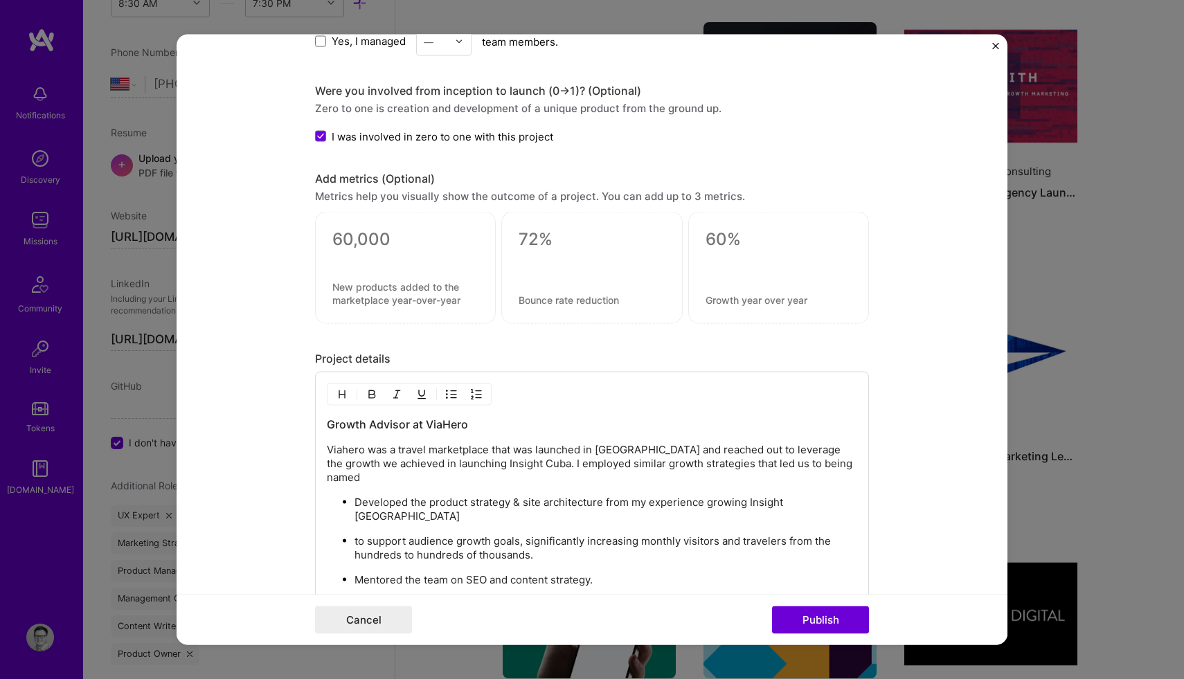
click at [581, 451] on p "Viahero was a travel marketplace that was launched in Cuba and reached out to l…" at bounding box center [592, 464] width 530 height 42
click at [626, 455] on p "Viahero was a travel marketplace that was launching in Cuba and reached out to …" at bounding box center [592, 464] width 530 height 42
click at [648, 462] on p "Viahero was a travel marketplace that was launching in Cuba as their first dest…" at bounding box center [592, 464] width 530 height 42
click at [697, 465] on p "Viahero was a travel marketplace that was launching in Cuba as their first dest…" at bounding box center [592, 464] width 530 height 42
click at [843, 467] on p "Viahero was a travel marketplace that was launching in Cuba as their first dest…" at bounding box center [592, 464] width 530 height 42
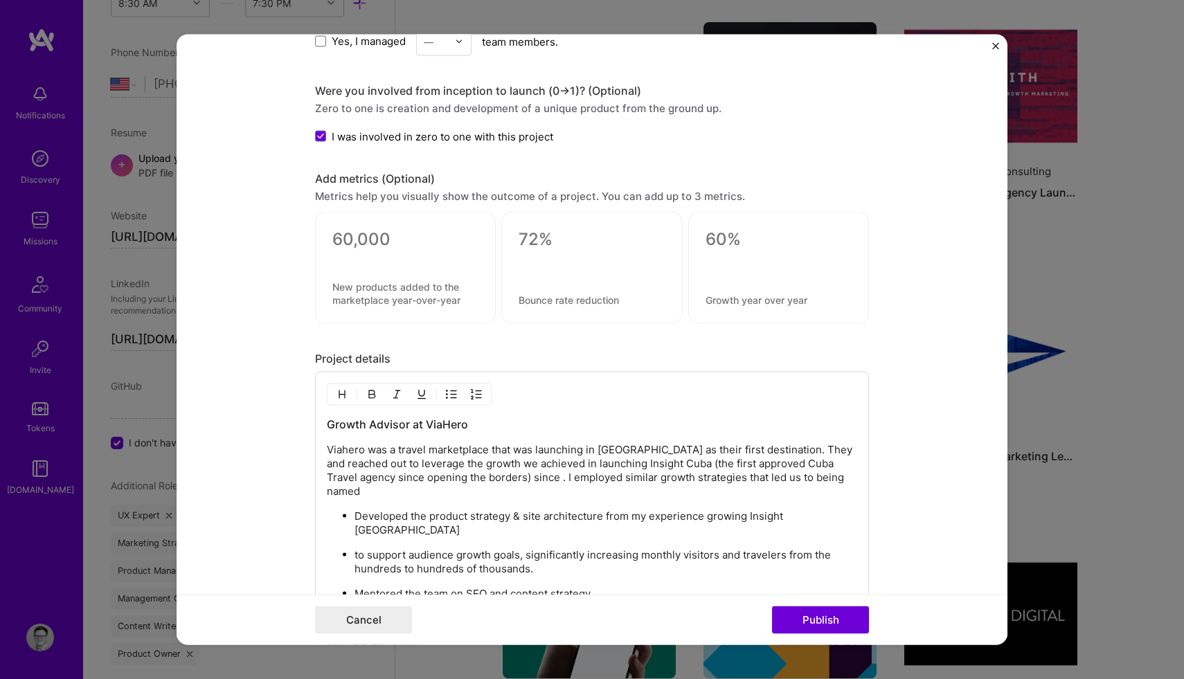
click at [413, 478] on p "Viahero was a travel marketplace that was launching in Cuba as their first dest…" at bounding box center [592, 470] width 530 height 55
drag, startPoint x: 506, startPoint y: 478, endPoint x: 482, endPoint y: 478, distance: 23.5
click at [482, 478] on p "Viahero was a travel marketplace that was launching in Cuba as their first dest…" at bounding box center [592, 470] width 530 height 55
click at [794, 477] on p "Viahero was a travel marketplace that was launching in Cuba as their first dest…" at bounding box center [592, 470] width 530 height 55
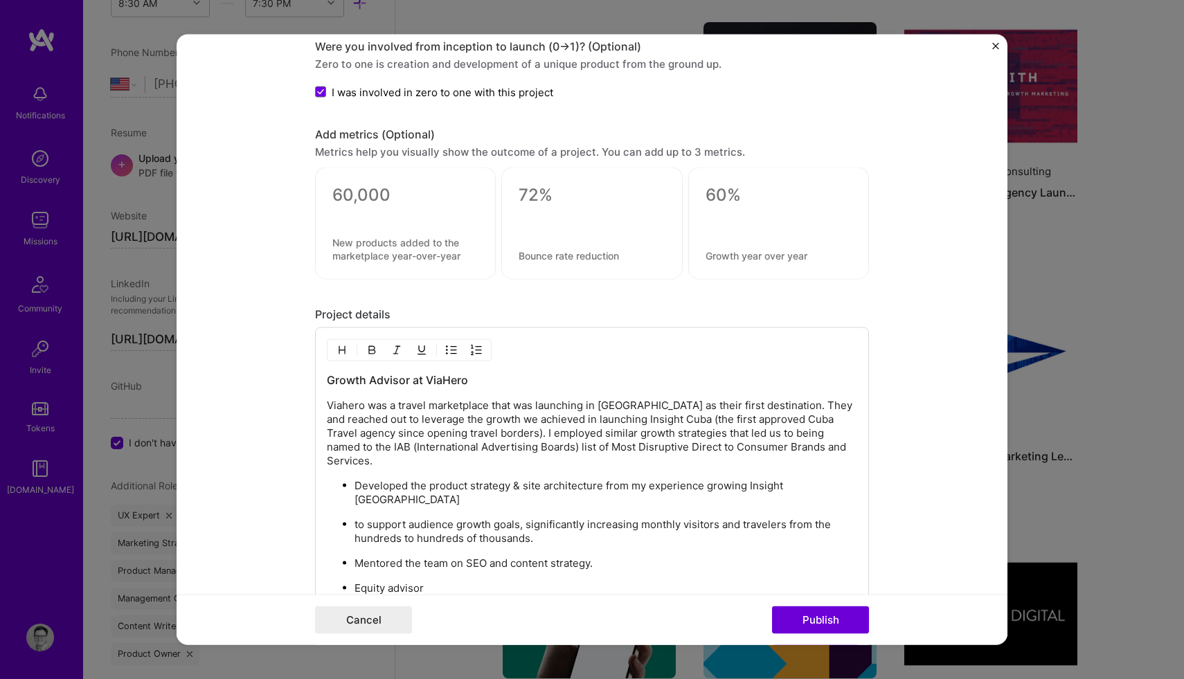
scroll to position [1777, 0]
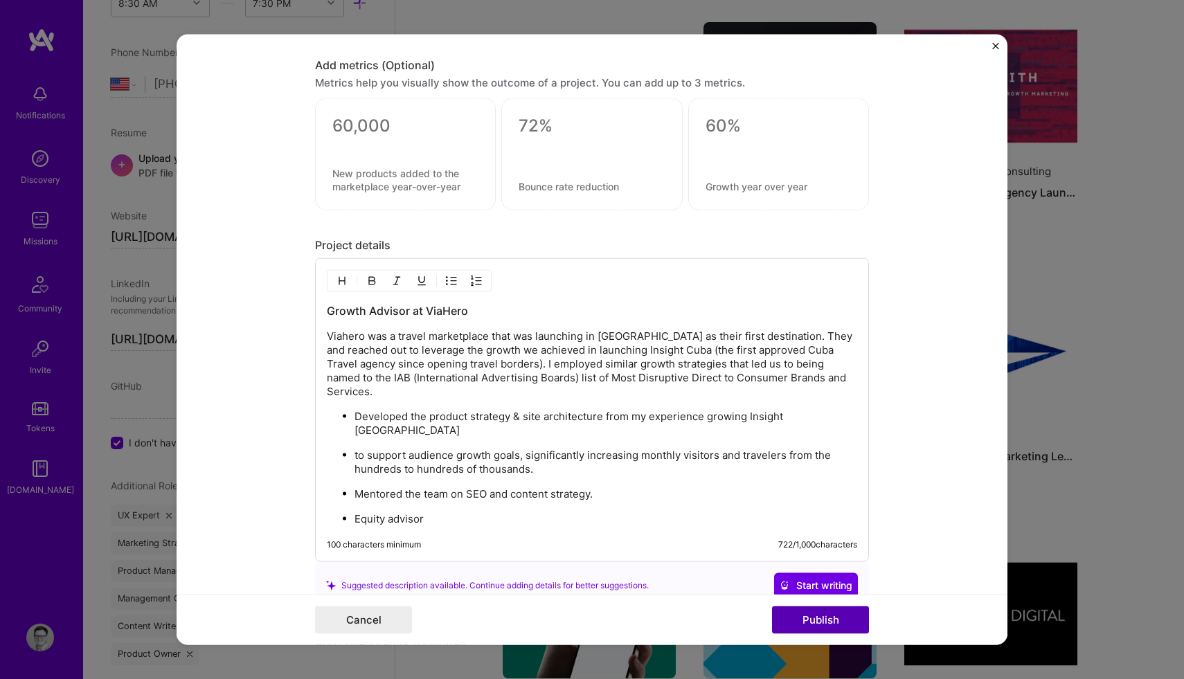
click at [813, 621] on button "Publish" at bounding box center [820, 620] width 97 height 28
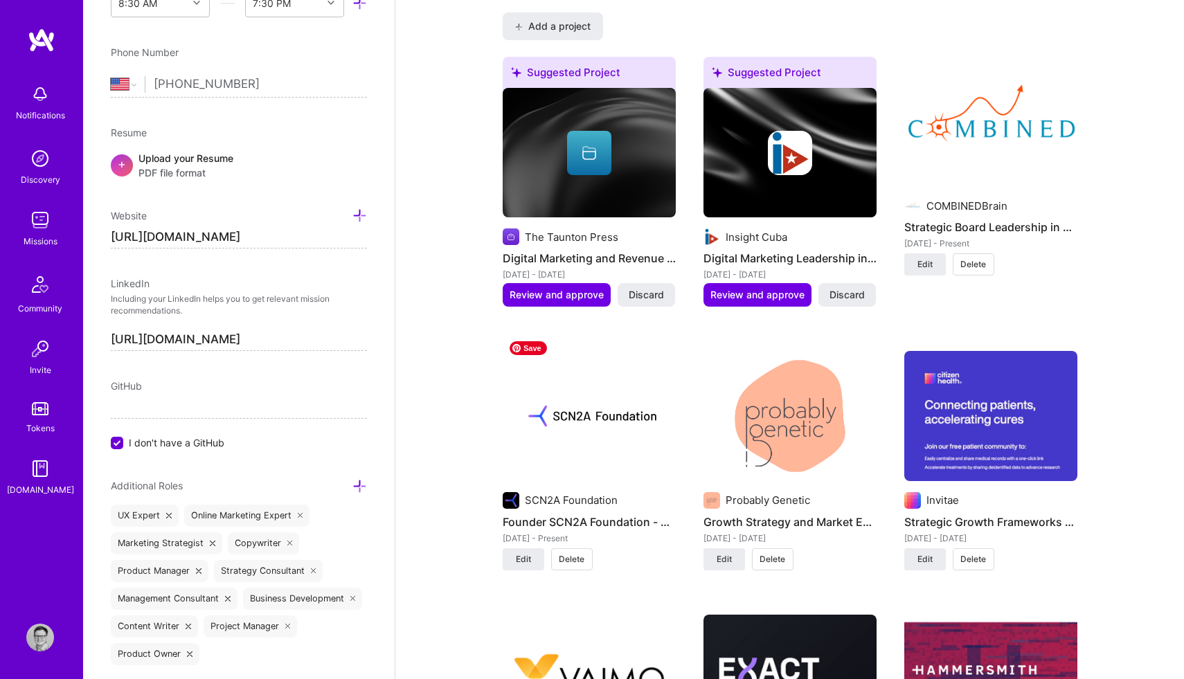
scroll to position [1216, 0]
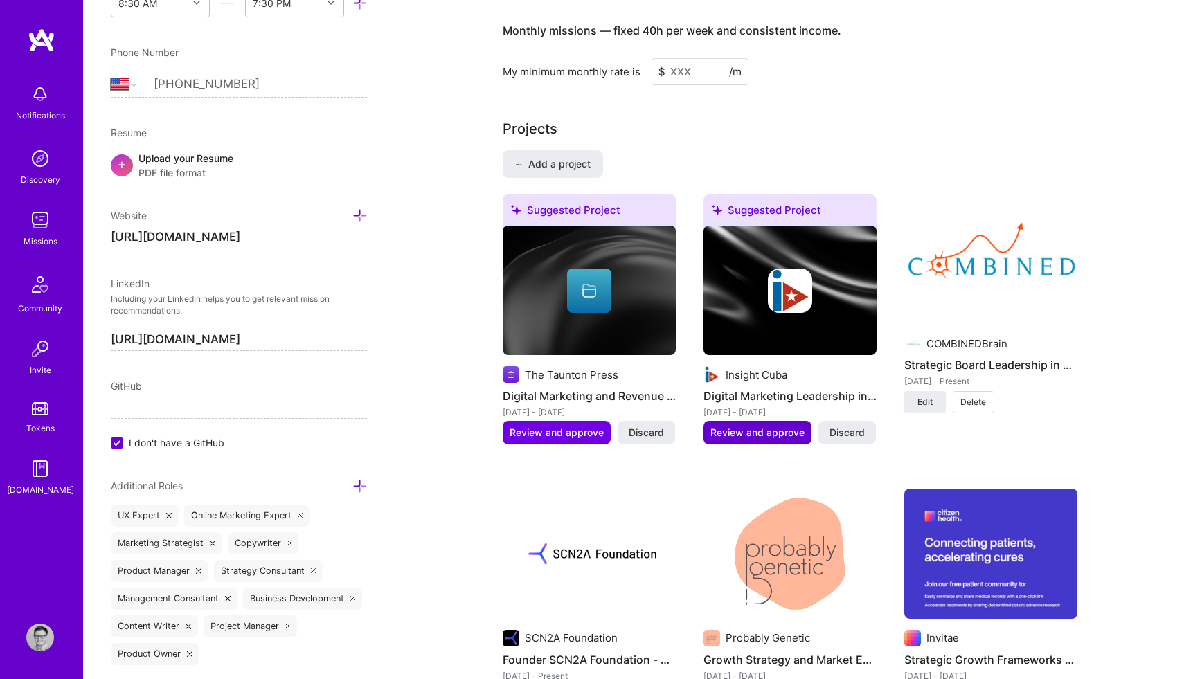
click at [748, 426] on span "Review and approve" at bounding box center [757, 433] width 94 height 14
